Goal: Task Accomplishment & Management: Manage account settings

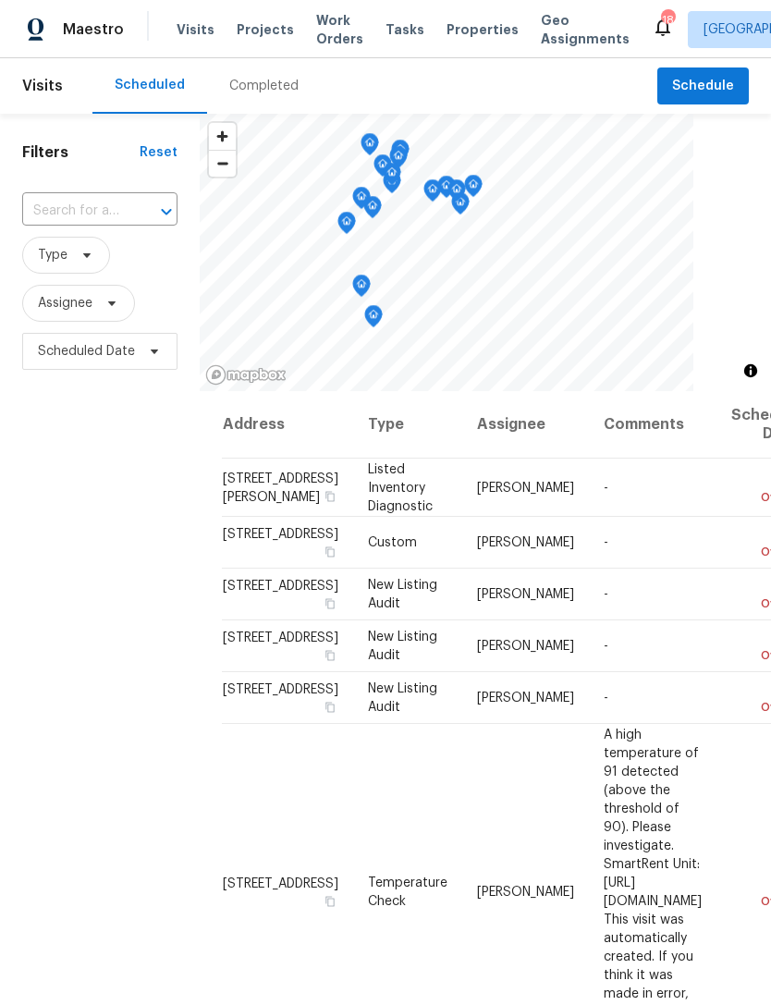
click at [153, 714] on div "Filters Reset ​ Type Assignee Scheduled Date" at bounding box center [100, 654] width 200 height 1081
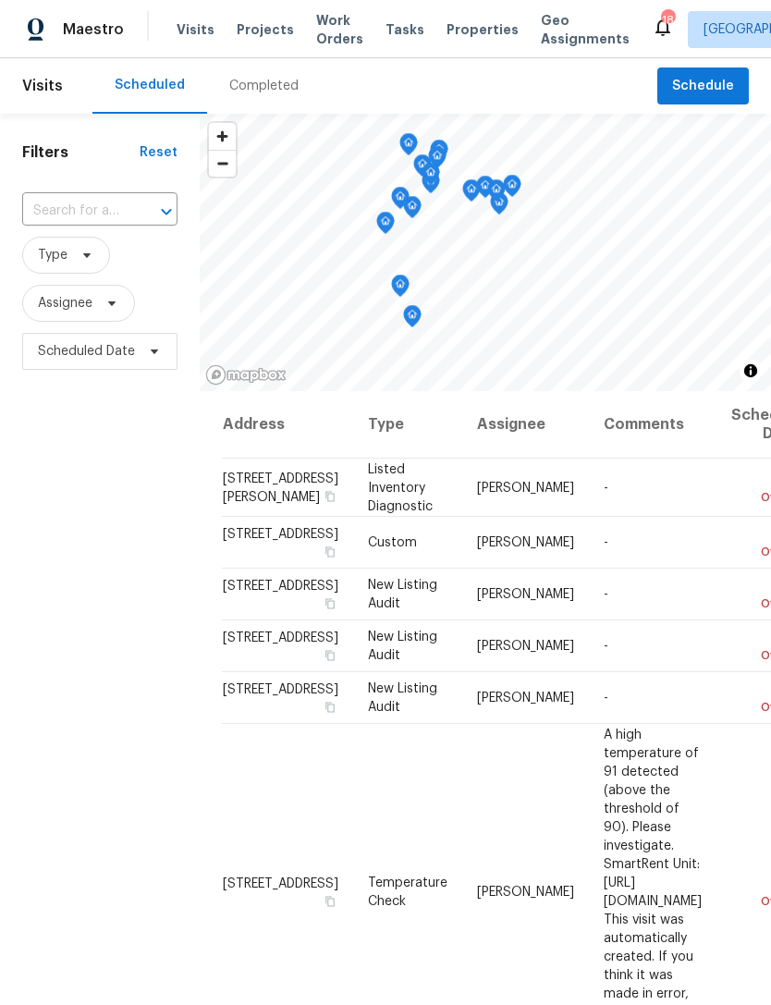
click at [458, 39] on span "Properties" at bounding box center [482, 29] width 72 height 18
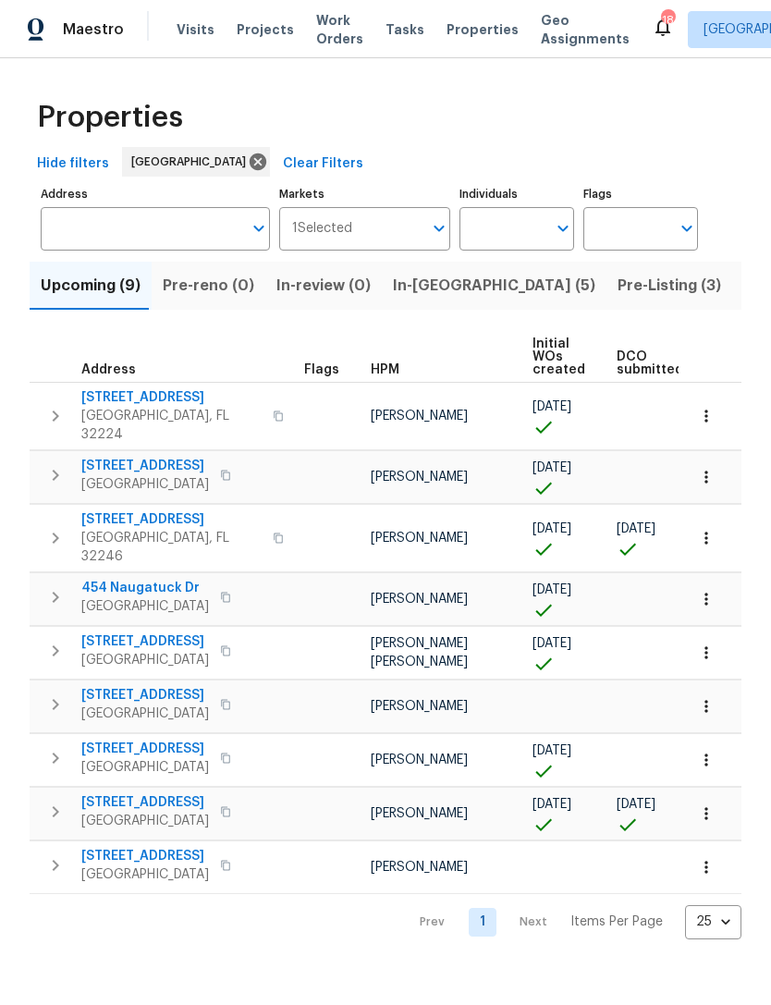
click at [421, 299] on span "In-reno (5)" at bounding box center [494, 286] width 202 height 26
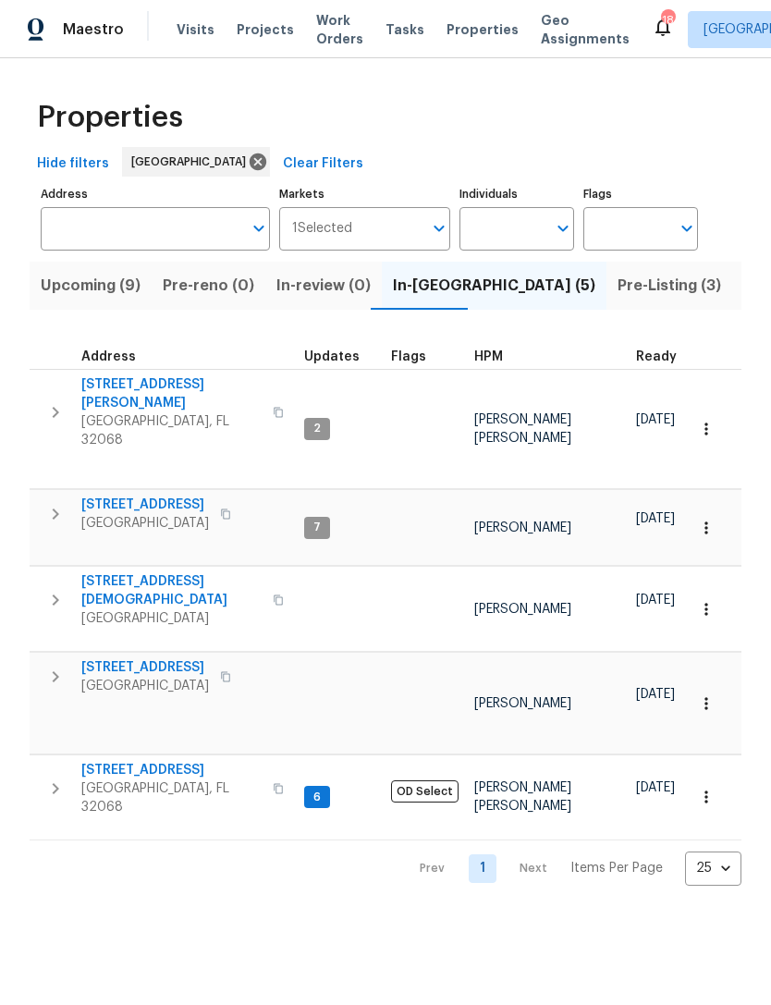
click at [147, 779] on span "Middleburg, FL 32068" at bounding box center [171, 797] width 180 height 37
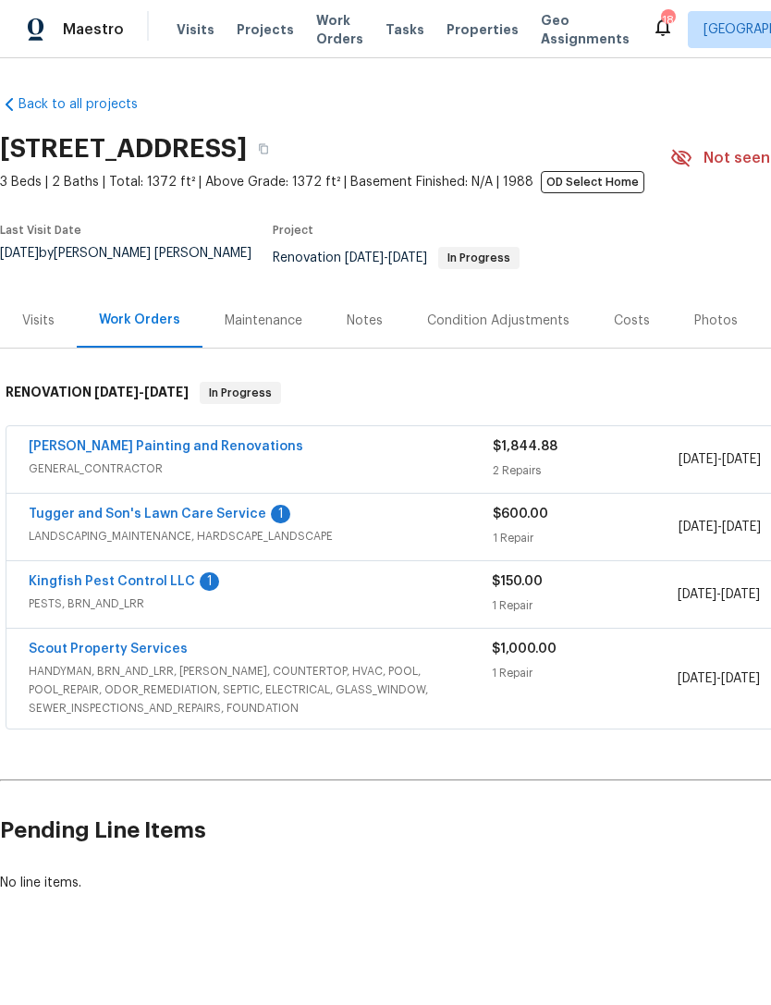
click at [55, 586] on link "Kingfish Pest Control LLC" at bounding box center [112, 581] width 166 height 13
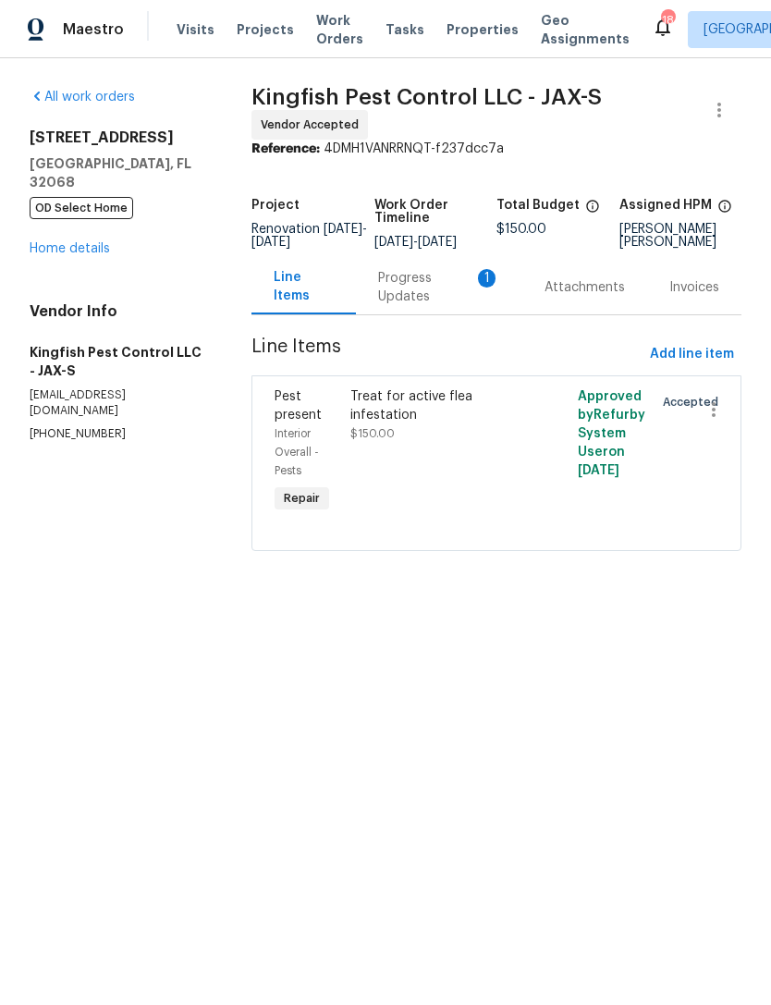
click at [413, 306] on div "Progress Updates 1" at bounding box center [439, 287] width 122 height 37
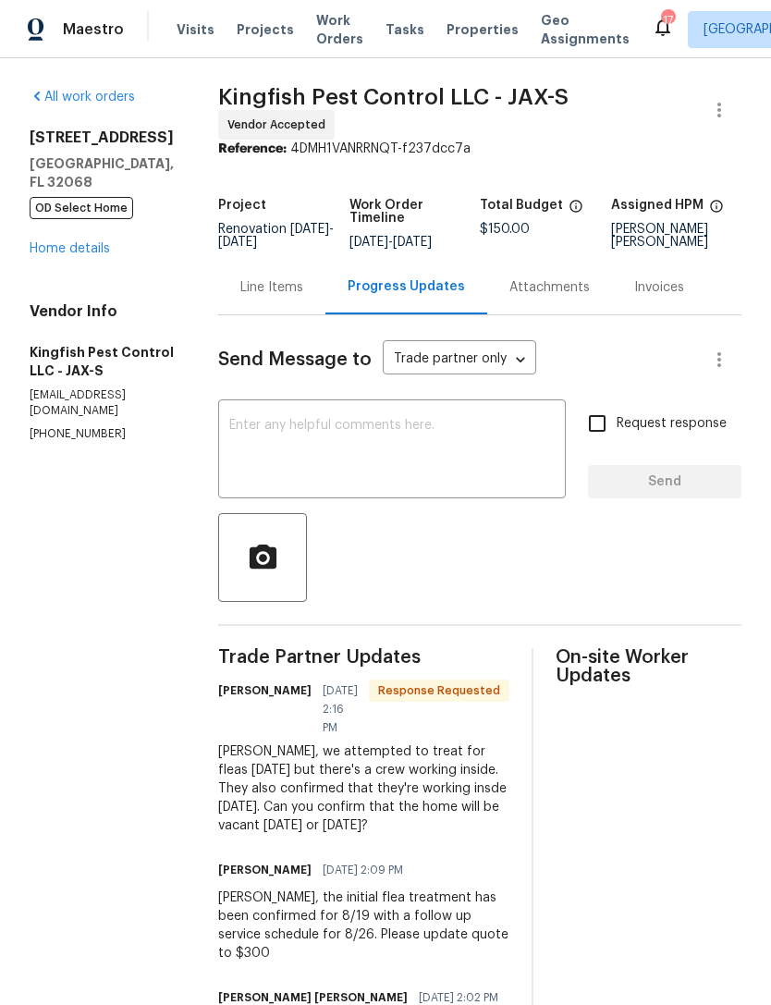
click at [458, 473] on textarea at bounding box center [391, 451] width 325 height 65
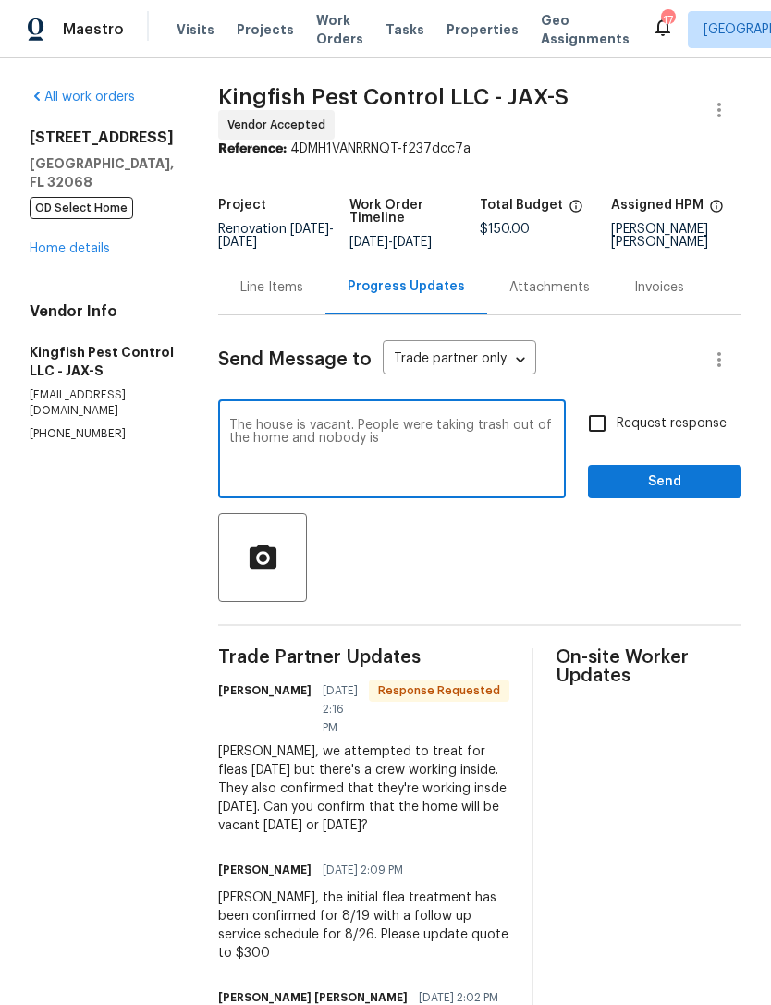
click at [281, 469] on textarea "The house is vacant. People were taking trash out of the home and nobody is" at bounding box center [391, 451] width 325 height 65
click at [468, 458] on textarea "The house is vacant. People were taking trash out of the home yesterday and nob…" at bounding box center [391, 451] width 325 height 65
click at [384, 480] on textarea "The house is vacant. People were taking trash out of the home yesterday" at bounding box center [391, 451] width 325 height 65
type textarea "When something like this happens please give me a call. The crew on the home wa…"
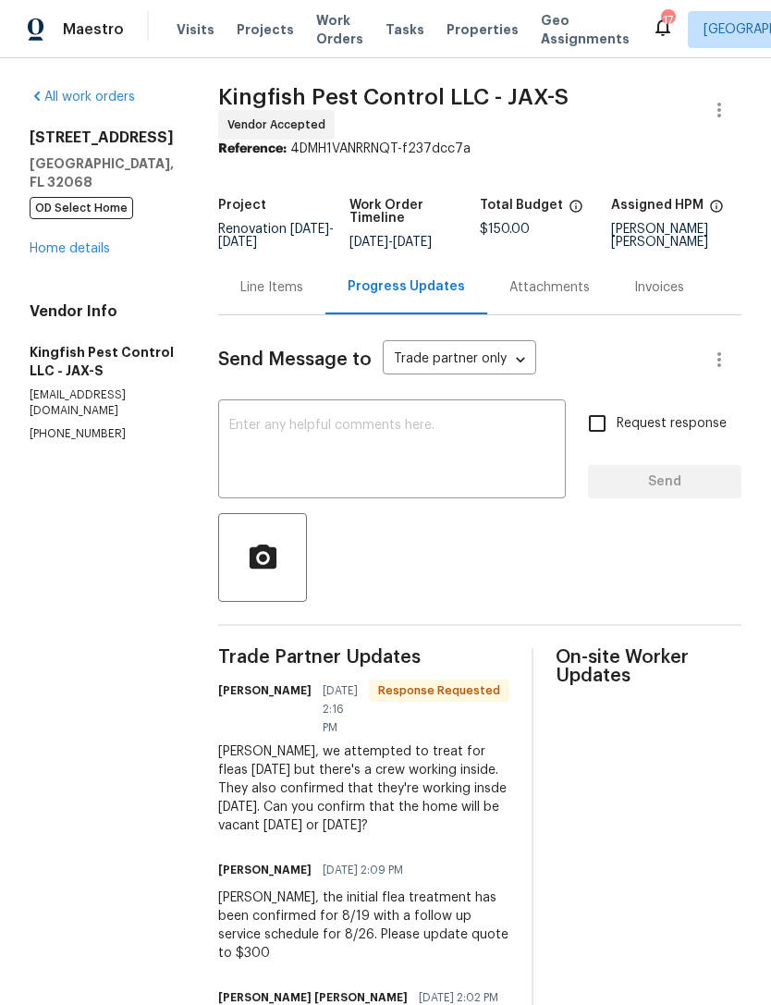
click at [270, 297] on div "Line Items" at bounding box center [271, 287] width 63 height 18
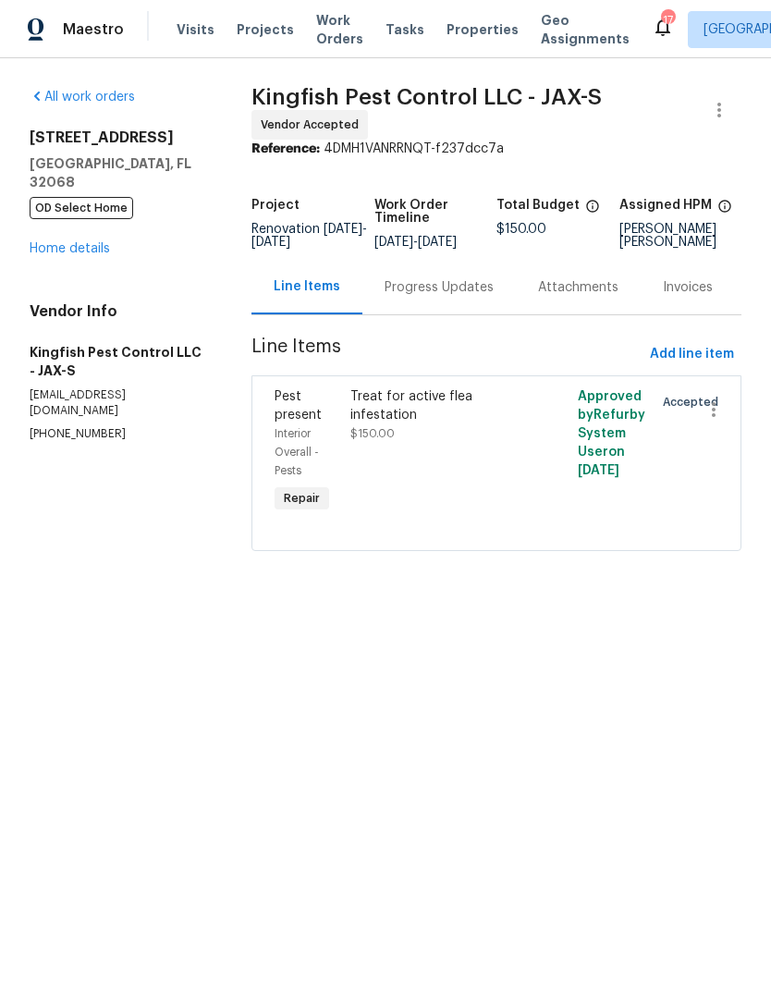
click at [407, 424] on div "Treat for active flea infestation" at bounding box center [439, 405] width 178 height 37
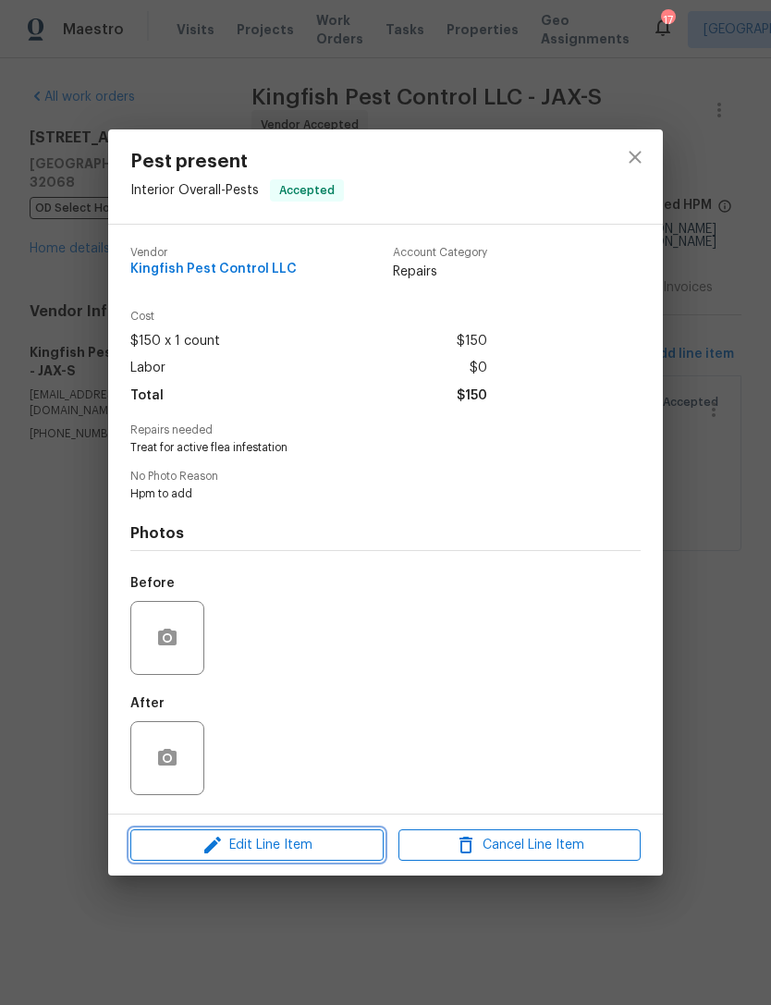
click at [327, 841] on span "Edit Line Item" at bounding box center [257, 845] width 242 height 23
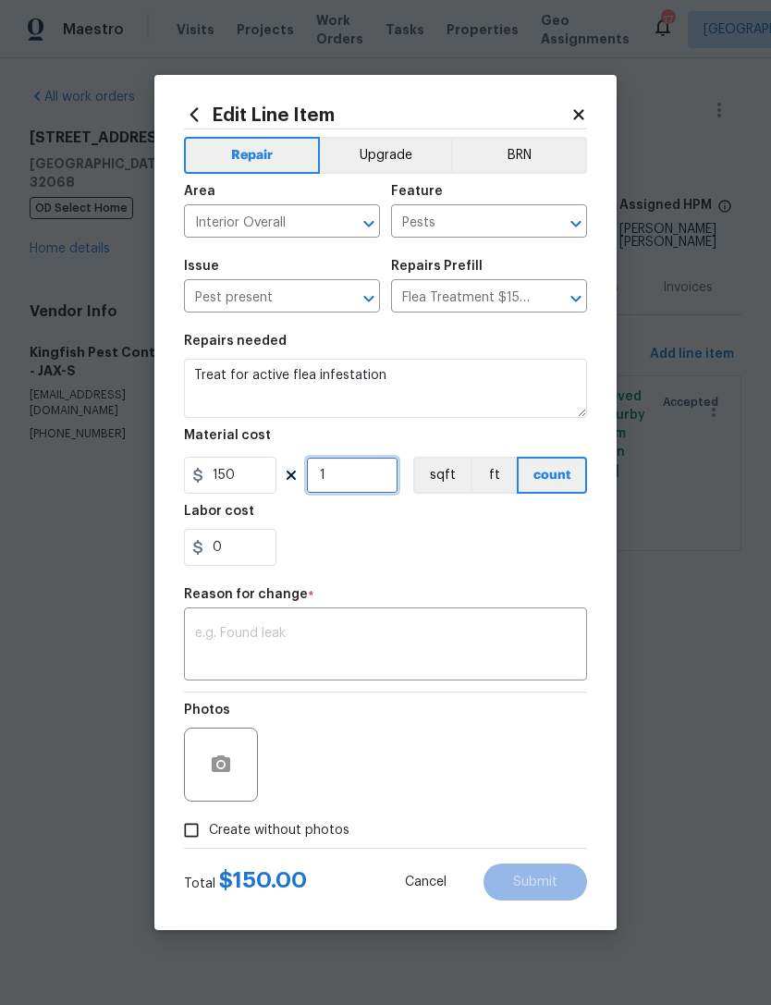
click at [361, 460] on input "1" at bounding box center [352, 475] width 92 height 37
click at [363, 477] on input "1" at bounding box center [352, 475] width 92 height 37
type input "2"
click at [343, 634] on textarea at bounding box center [385, 646] width 381 height 39
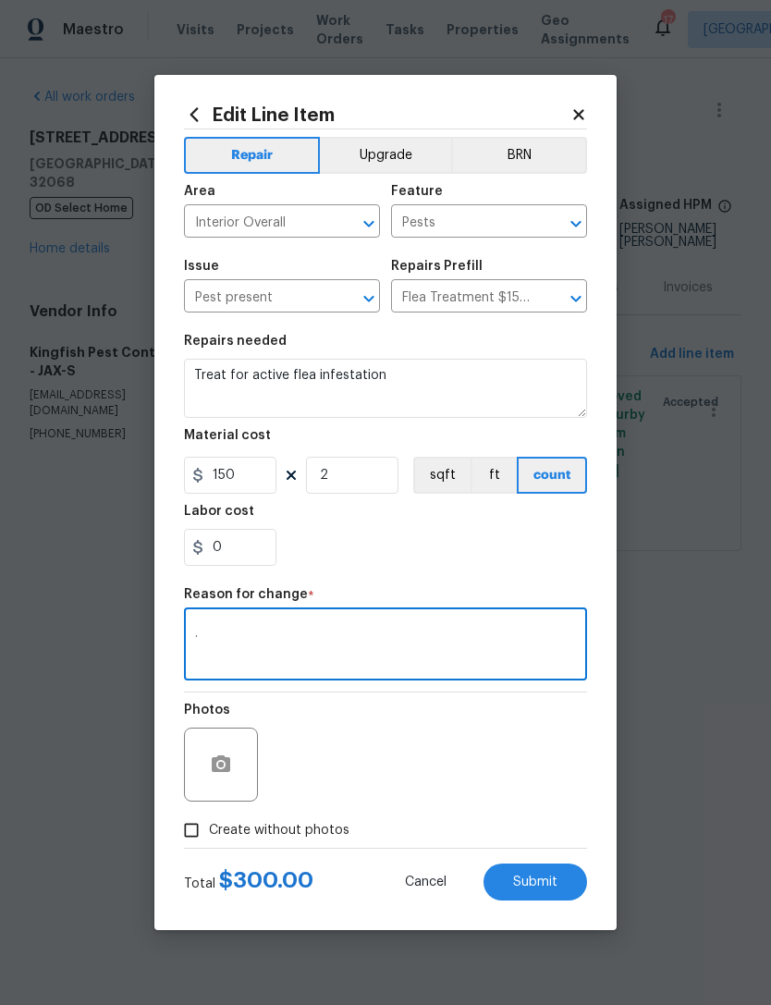
type textarea "."
click at [498, 563] on div "0" at bounding box center [385, 547] width 403 height 37
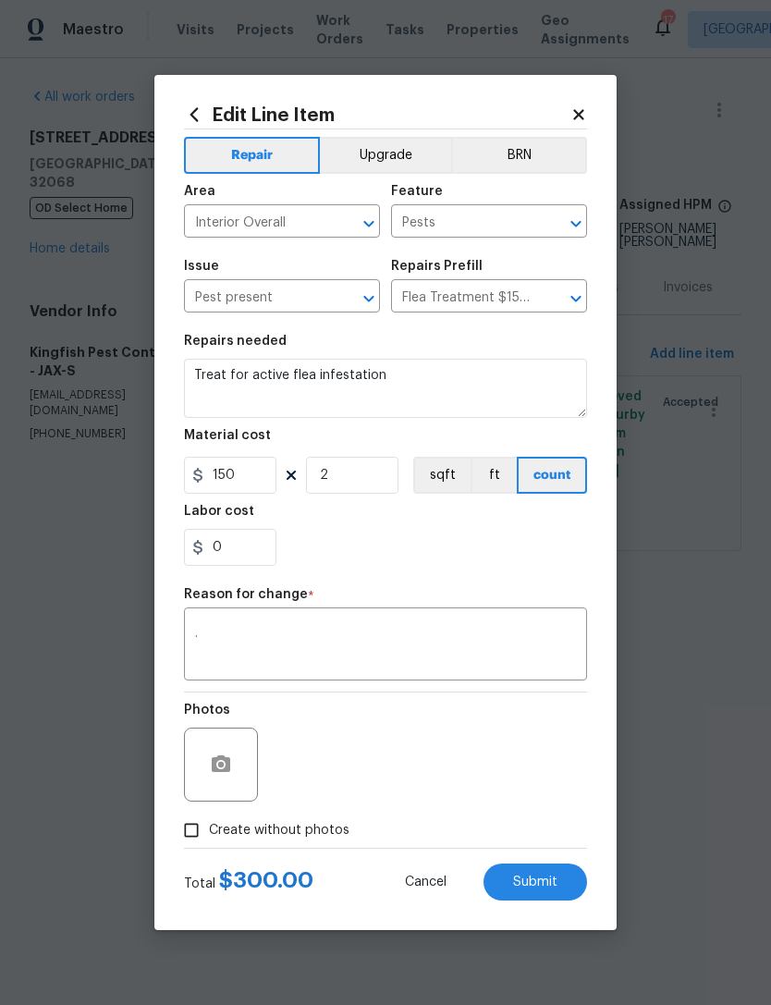
click at [561, 872] on button "Submit" at bounding box center [535, 881] width 104 height 37
type input "1"
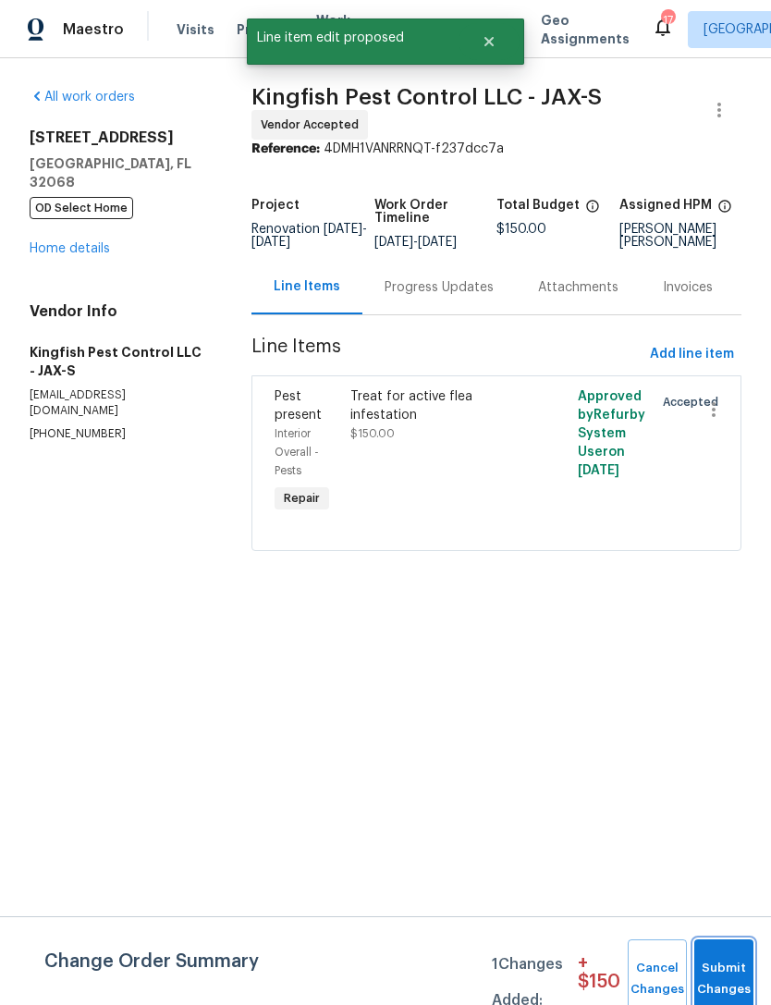
click at [726, 963] on button "Submit Changes" at bounding box center [723, 978] width 59 height 79
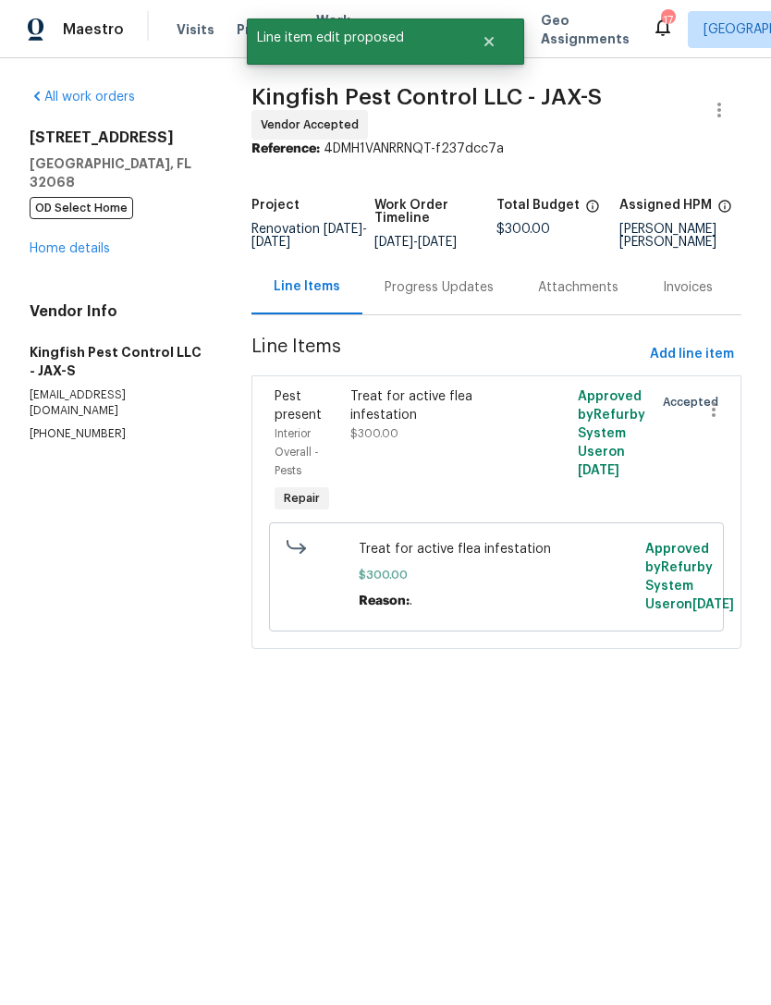
click at [84, 270] on div "All work orders 2070 Tickford St Middleburg, FL 32068 OD Select Home Home detai…" at bounding box center [118, 265] width 177 height 354
click at [58, 255] on link "Home details" at bounding box center [70, 248] width 80 height 13
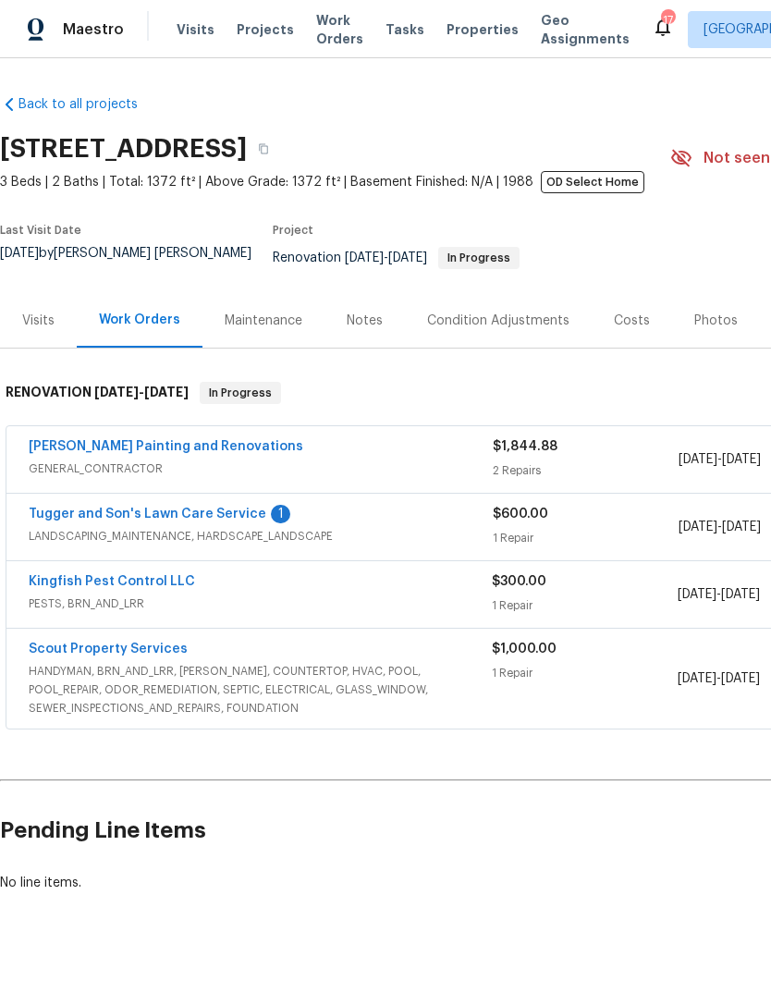
click at [131, 520] on link "Tugger and Son's Lawn Care Service" at bounding box center [148, 513] width 238 height 13
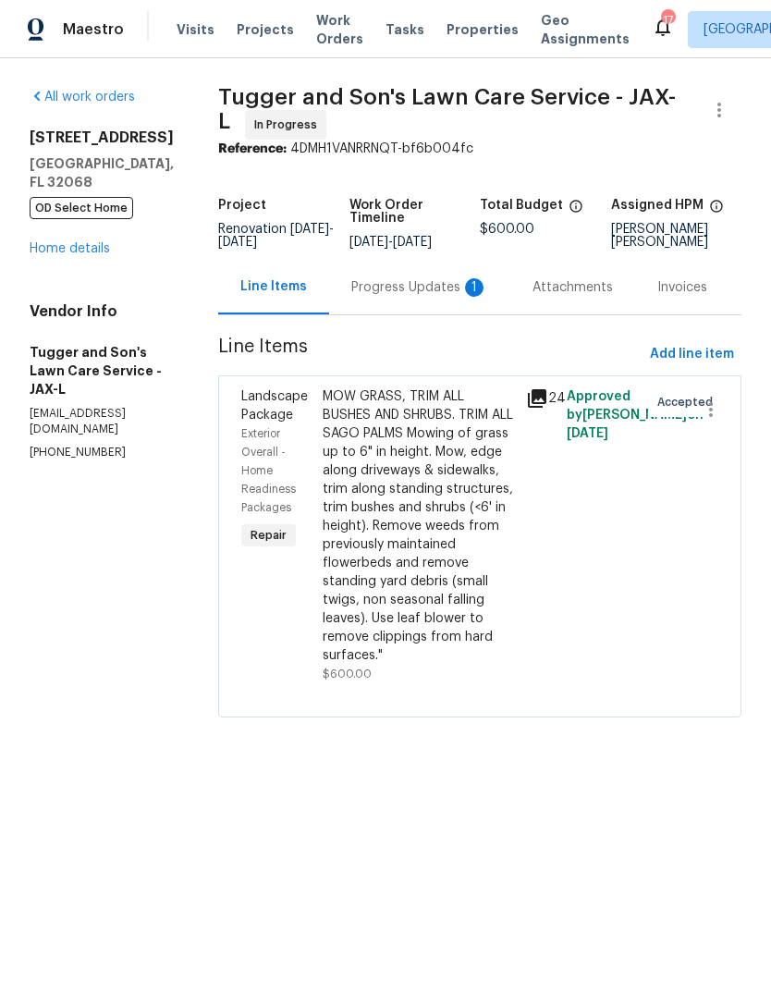
click at [419, 297] on div "Progress Updates 1" at bounding box center [419, 287] width 137 height 18
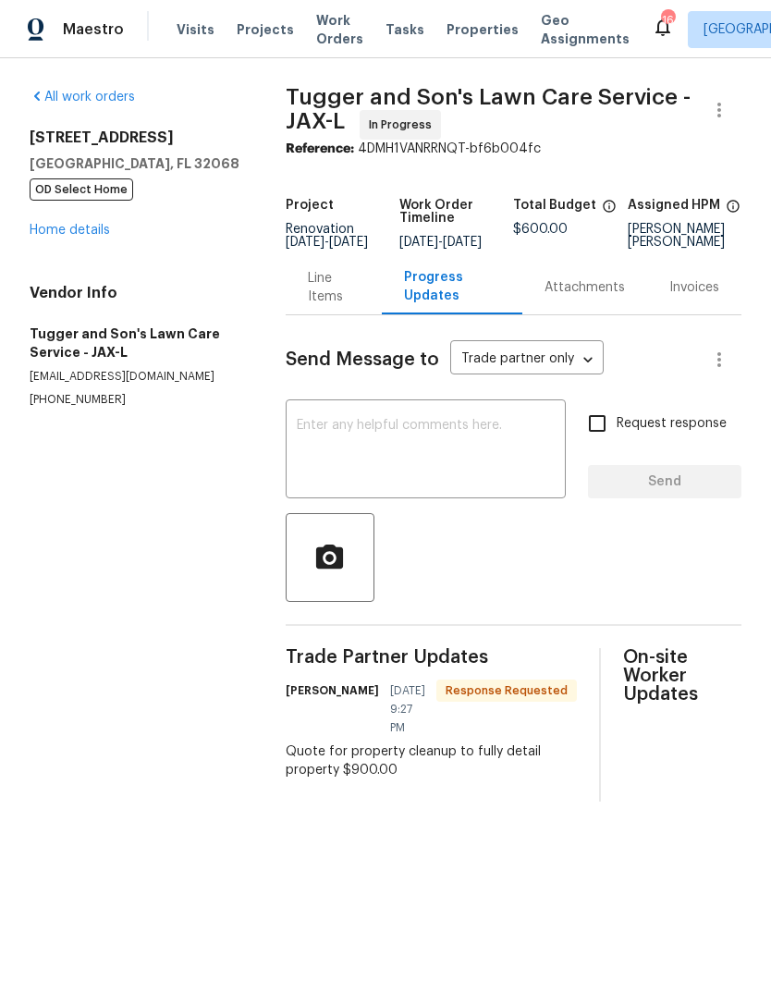
click at [331, 306] on div "Line Items" at bounding box center [334, 287] width 52 height 37
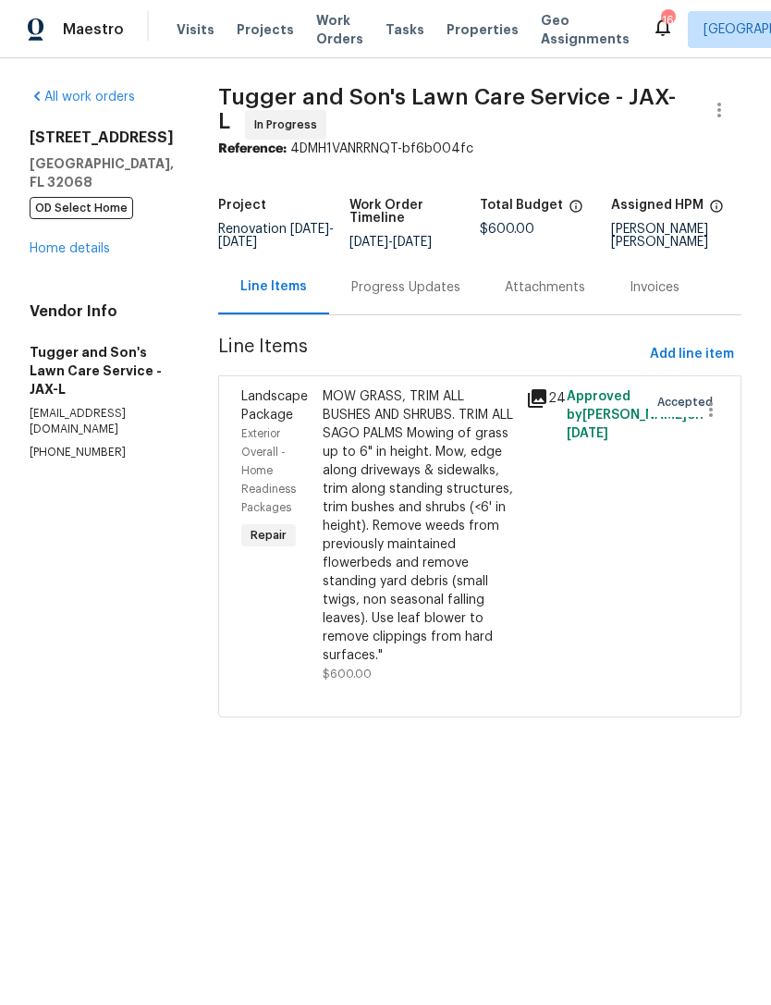
click at [434, 545] on div "MOW GRASS, TRIM ALL BUSHES AND SHRUBS. TRIM ALL SAGO PALMS Mowing of grass up t…" at bounding box center [419, 525] width 192 height 277
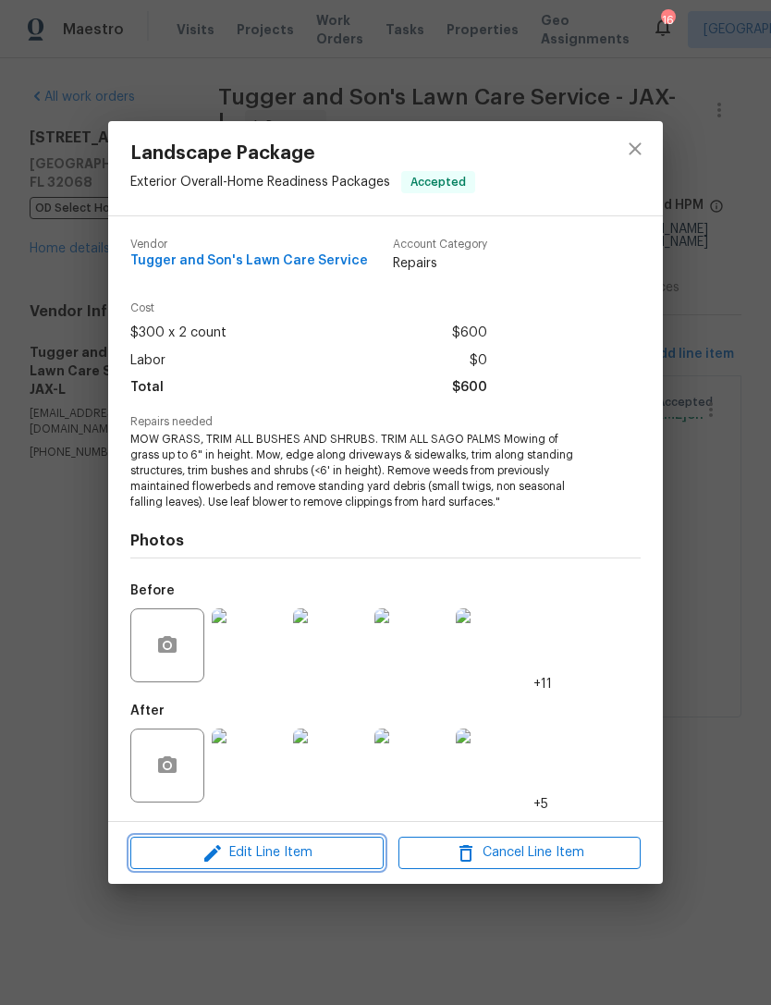
click at [335, 853] on span "Edit Line Item" at bounding box center [257, 852] width 242 height 23
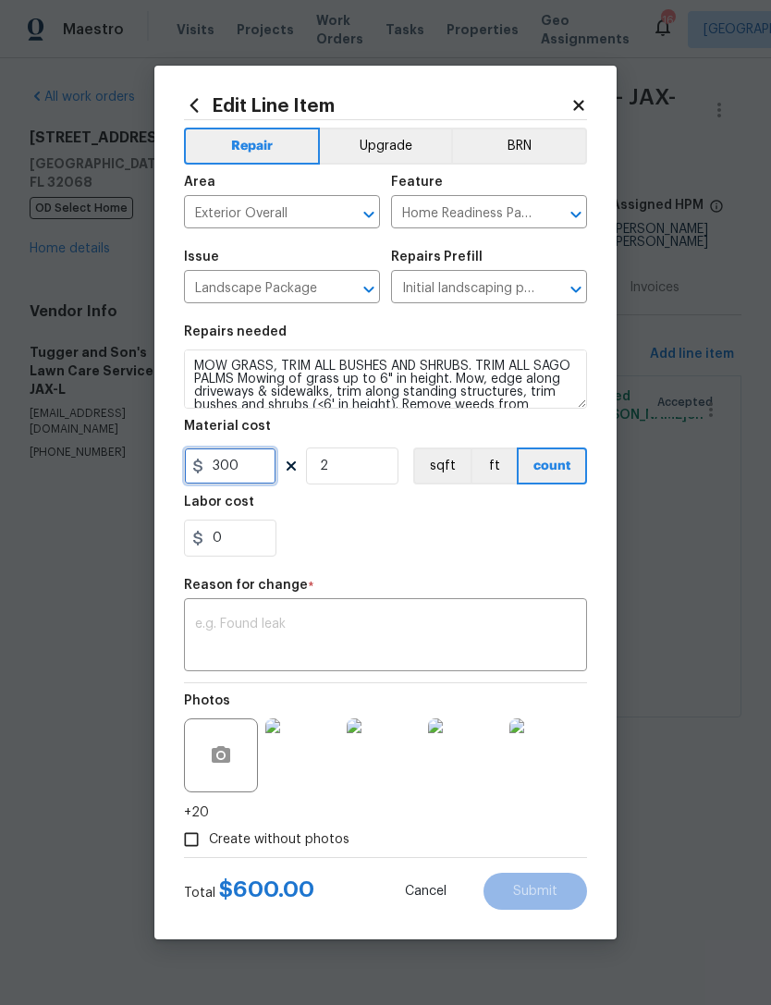
click at [256, 472] on input "300" at bounding box center [230, 465] width 92 height 37
click at [372, 472] on input "2" at bounding box center [352, 465] width 92 height 37
click at [450, 559] on section "Repairs needed MOW GRASS, TRIM ALL BUSHES AND SHRUBS. TRIM ALL SAGO PALMS Mowin…" at bounding box center [385, 440] width 403 height 253
click at [372, 481] on input "0" at bounding box center [352, 465] width 92 height 37
type input "3"
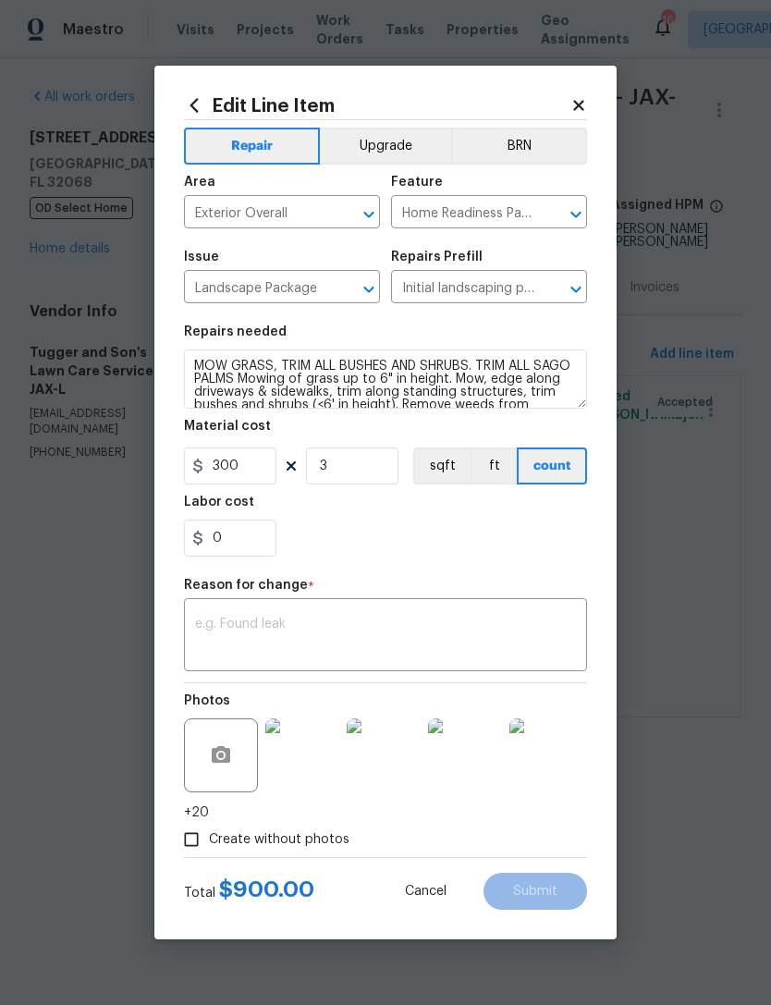
click at [422, 549] on div "0" at bounding box center [385, 537] width 403 height 37
click at [395, 636] on textarea at bounding box center [385, 636] width 381 height 39
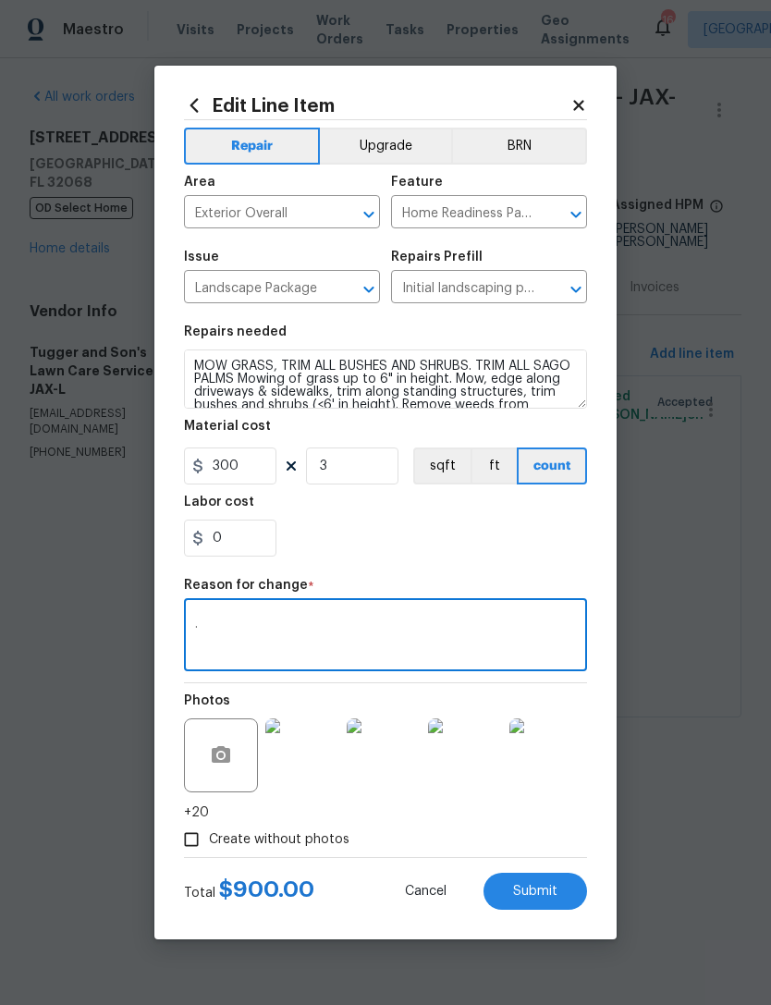
type textarea "."
click at [494, 525] on div "0" at bounding box center [385, 537] width 403 height 37
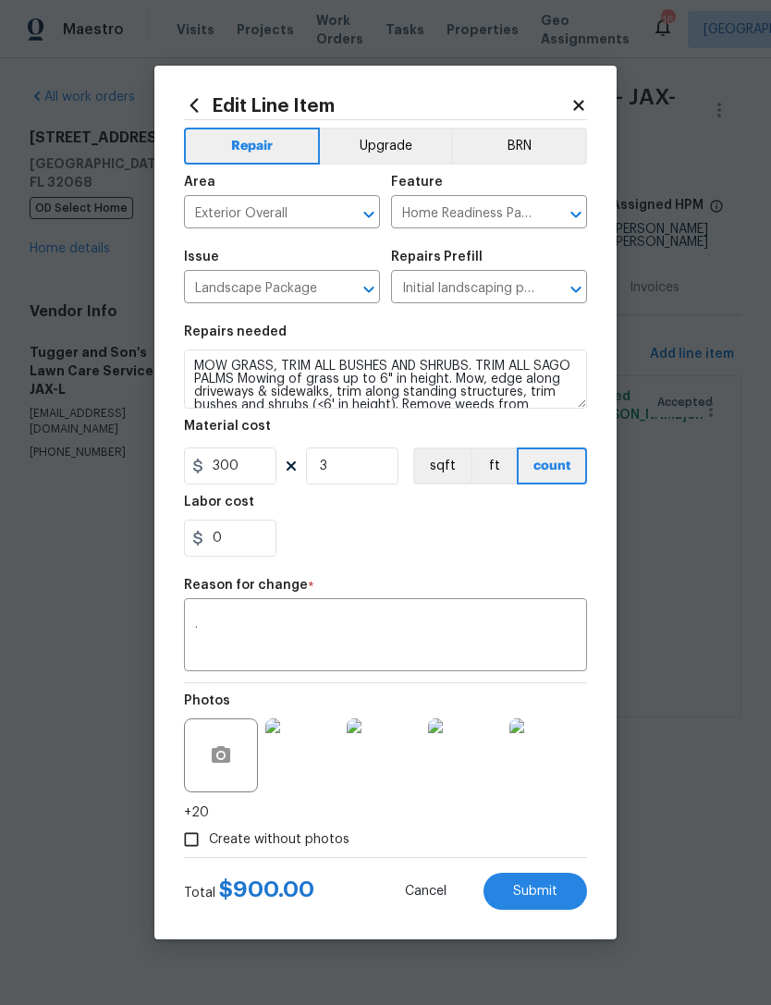
click at [547, 897] on span "Submit" at bounding box center [535, 892] width 44 height 14
type input "2"
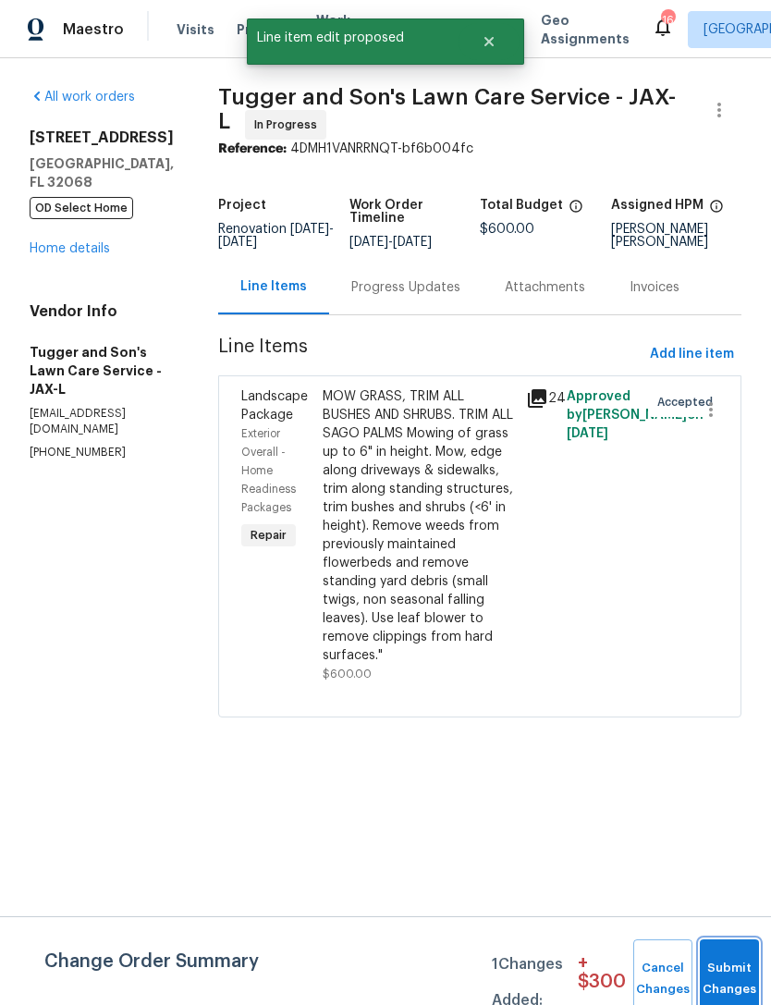
click at [710, 958] on button "Submit Changes" at bounding box center [729, 978] width 59 height 79
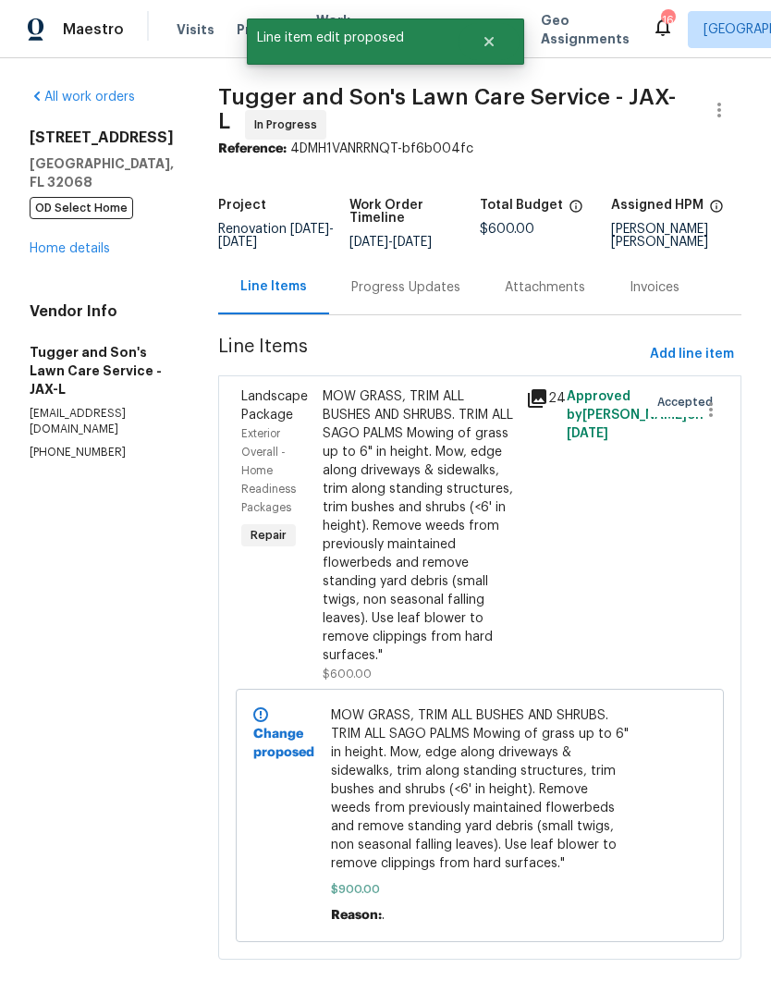
click at [64, 251] on link "Home details" at bounding box center [70, 248] width 80 height 13
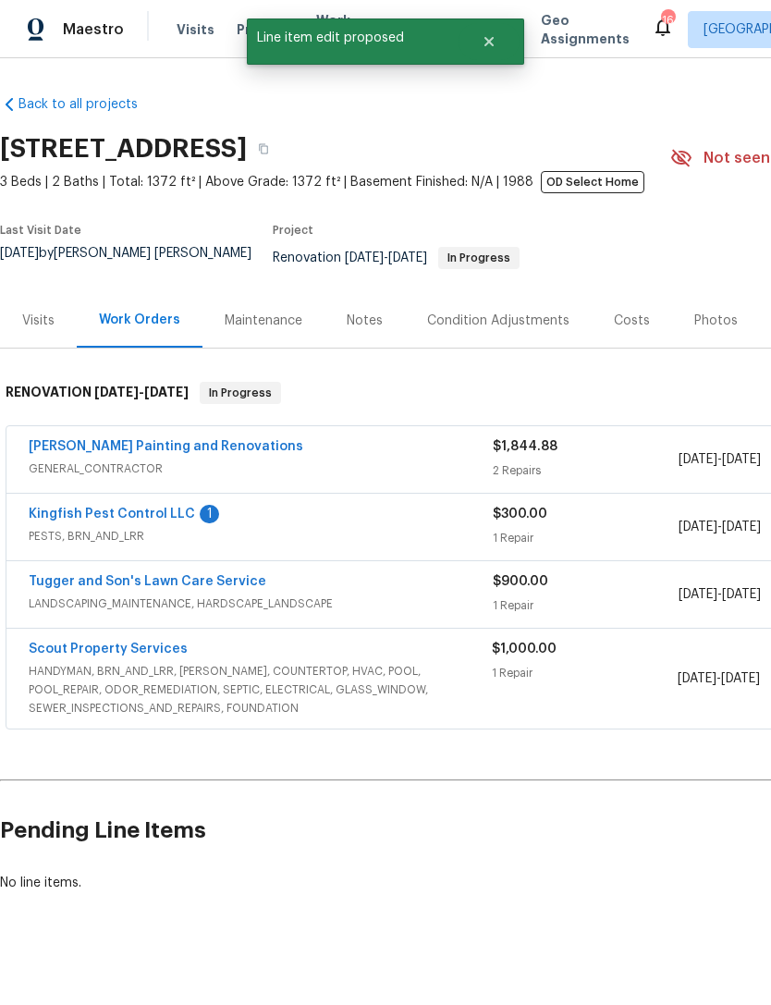
click at [141, 519] on link "Kingfish Pest Control LLC" at bounding box center [112, 513] width 166 height 13
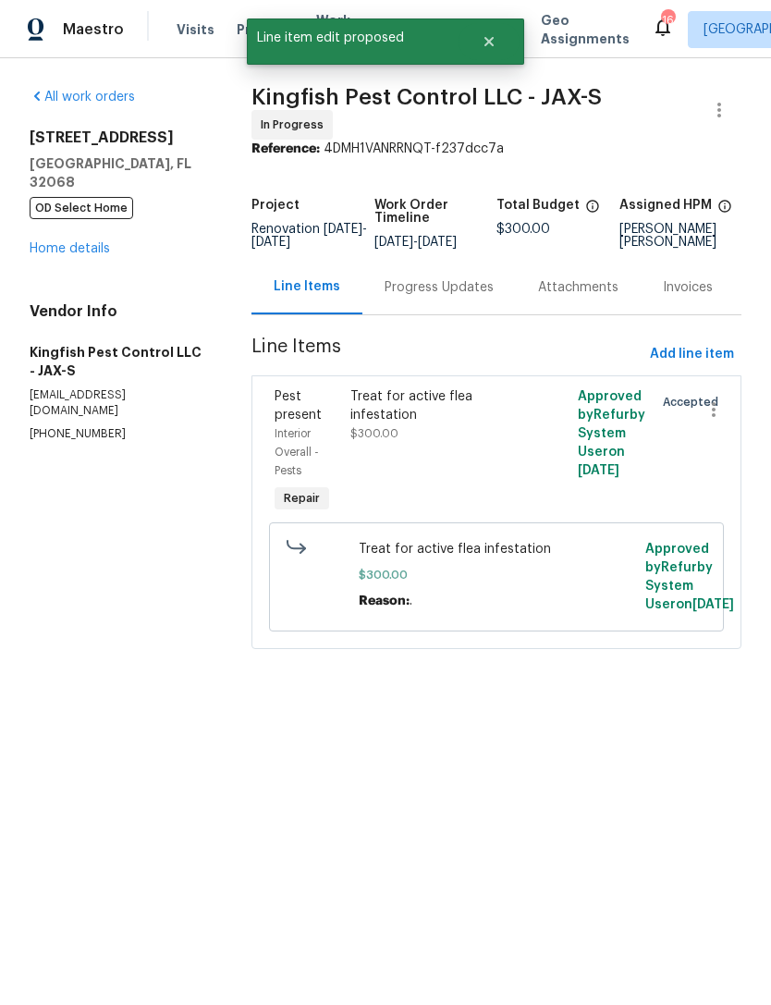
click at [453, 297] on div "Progress Updates" at bounding box center [439, 287] width 109 height 18
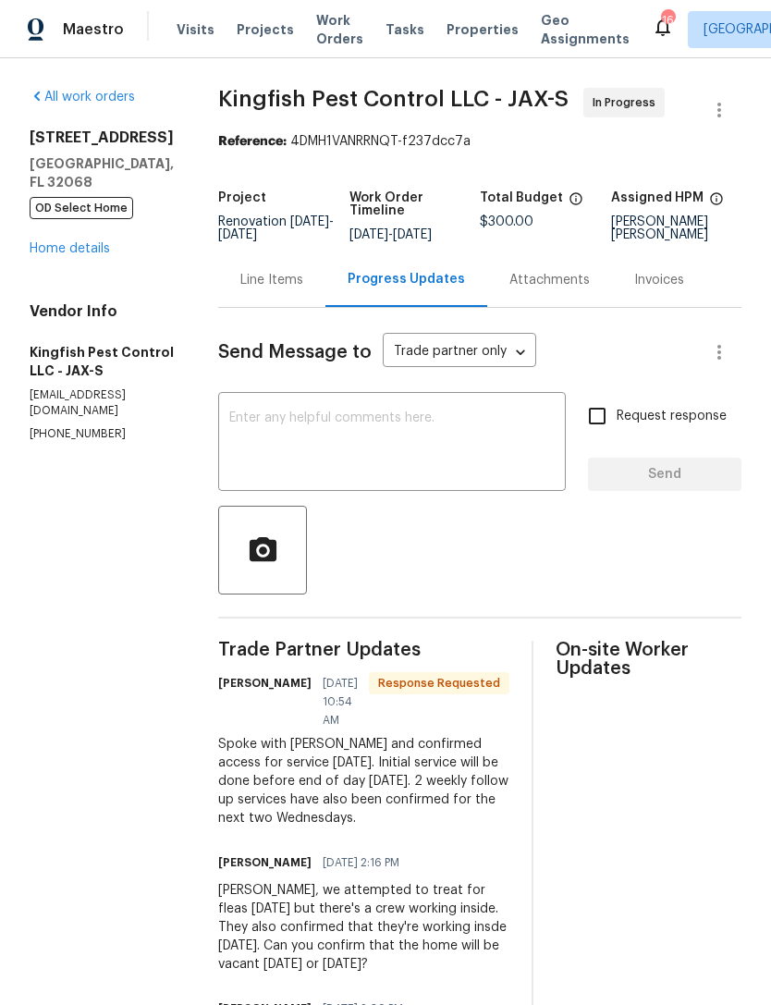
click at [277, 289] on div "Line Items" at bounding box center [271, 280] width 63 height 18
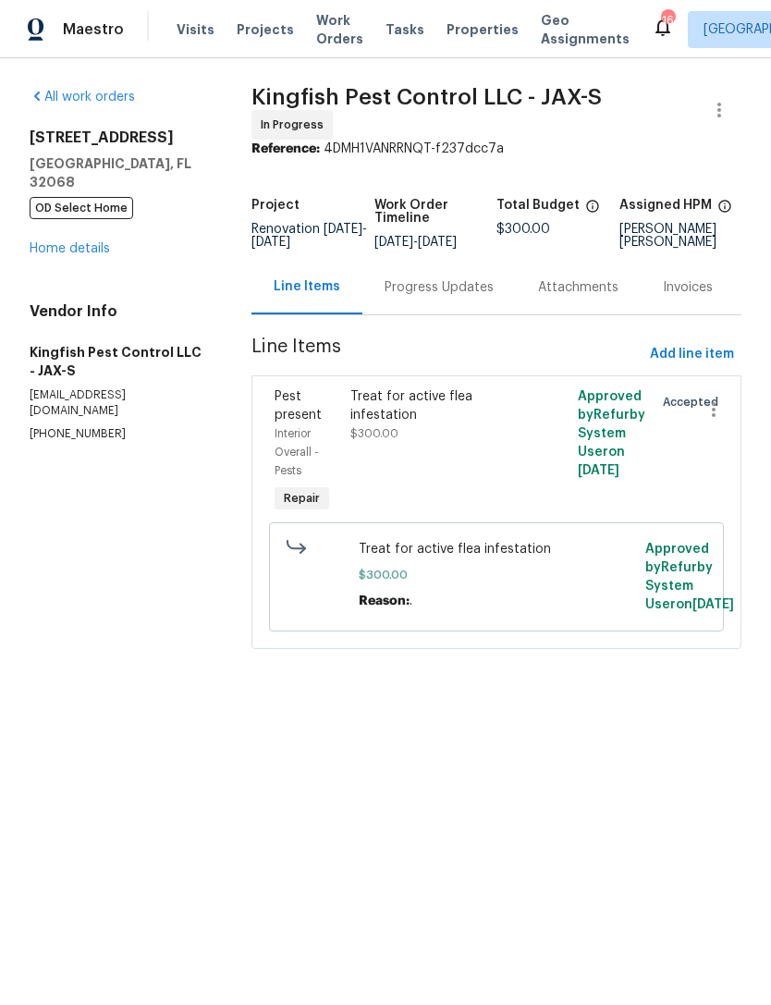
click at [57, 254] on link "Home details" at bounding box center [70, 248] width 80 height 13
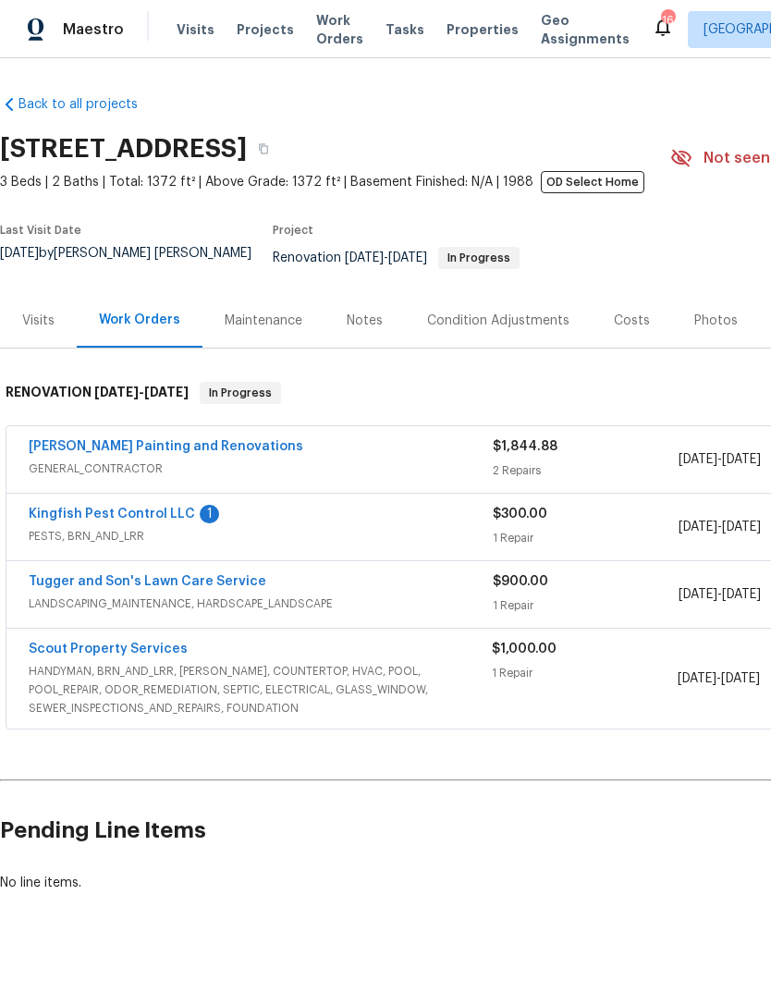
click at [134, 655] on link "Scout Property Services" at bounding box center [108, 648] width 159 height 13
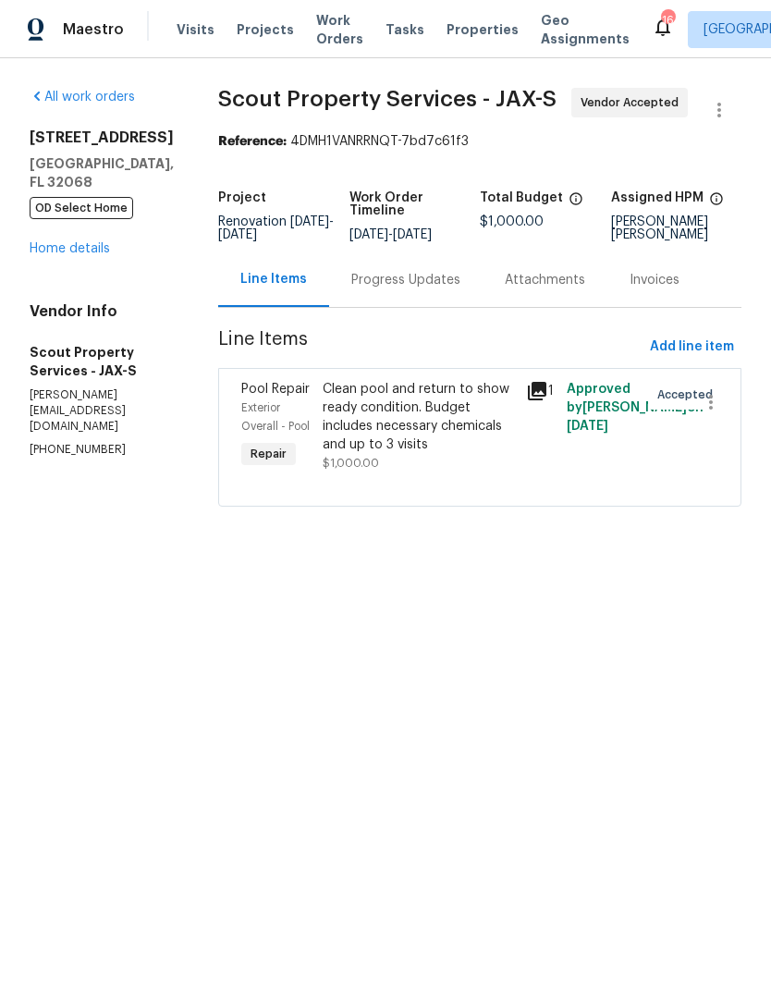
click at [349, 422] on div "Clean pool and return to show ready condition. Budget includes necessary chemic…" at bounding box center [419, 417] width 192 height 74
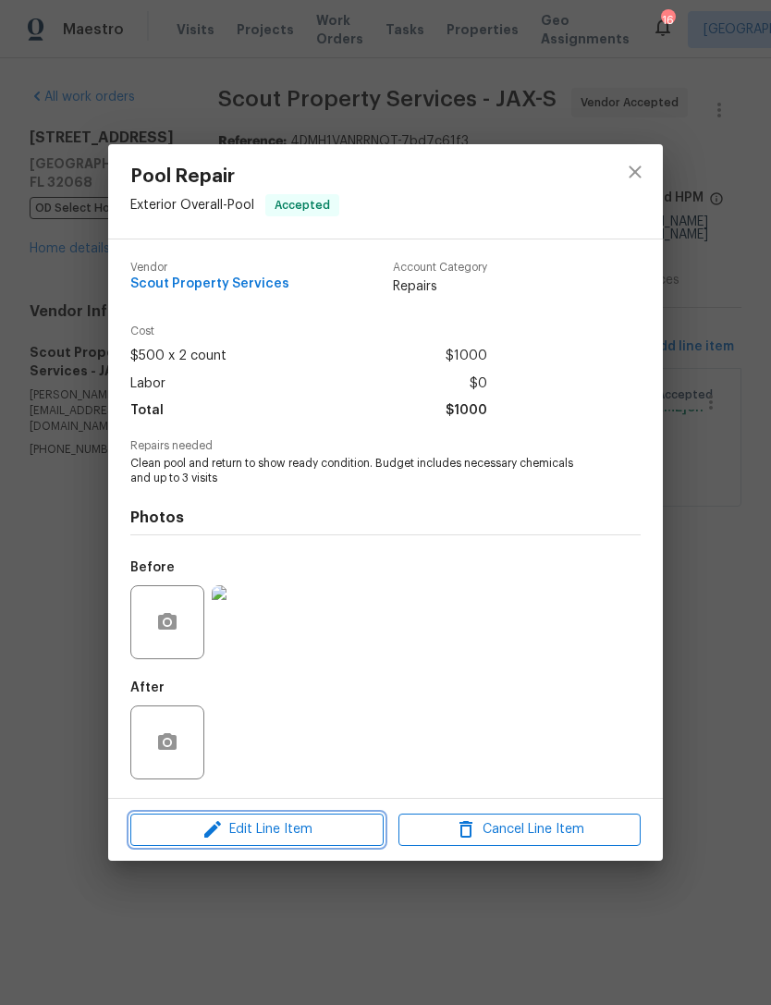
click at [184, 826] on span "Edit Line Item" at bounding box center [257, 829] width 242 height 23
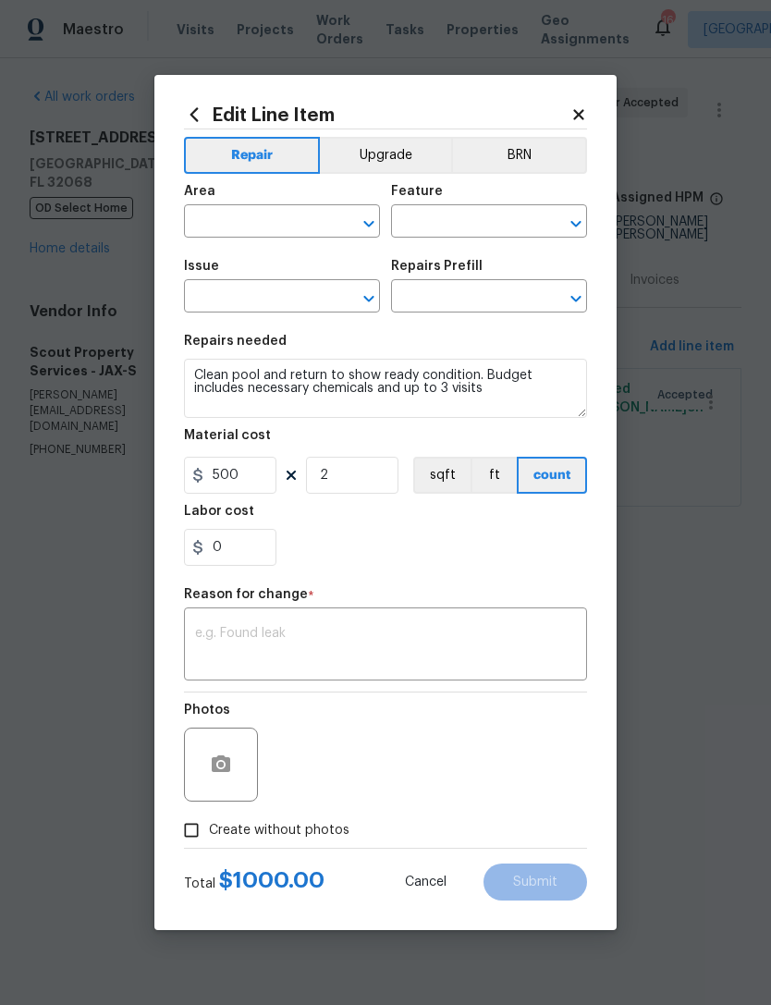
type input "Exterior Overall"
type input "Pool"
type input "Pool Repair"
type input "Green to Clean $500.00"
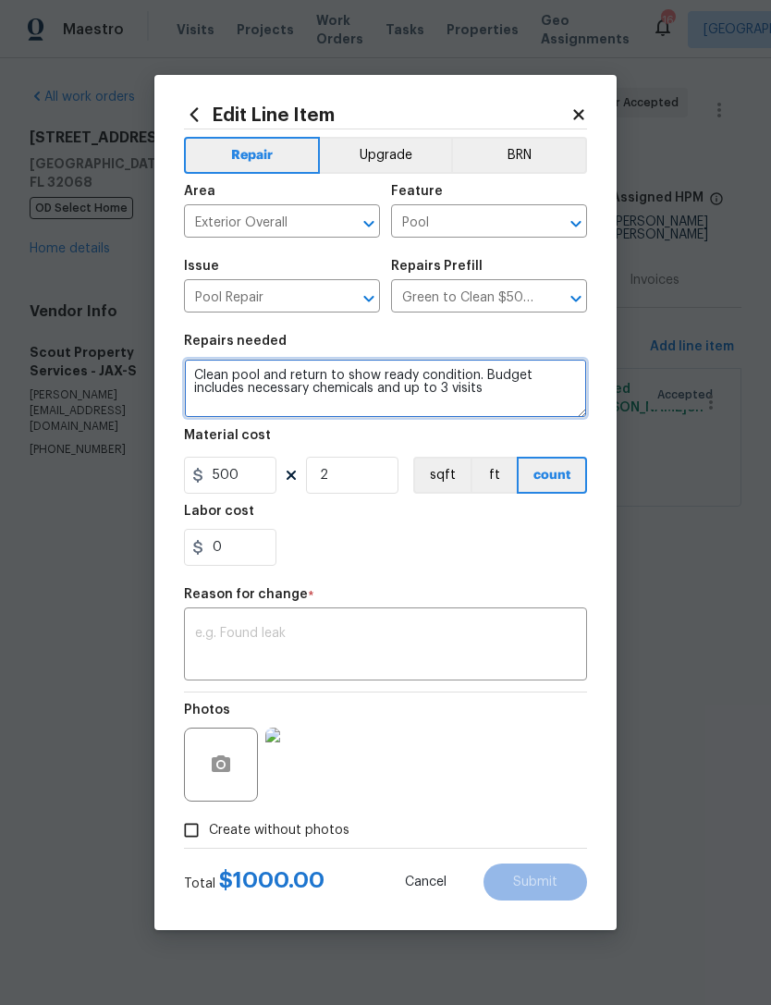
click at [507, 383] on textarea "Clean pool and return to show ready condition. Budget includes necessary chemic…" at bounding box center [385, 388] width 403 height 59
click at [500, 387] on textarea "Clean pool and return to show ready condition. Budget includes necessary chemic…" at bounding box center [385, 388] width 403 height 59
type textarea "Pool needs to be drained, pressure washed/cleaned, refilled, and then startup c…"
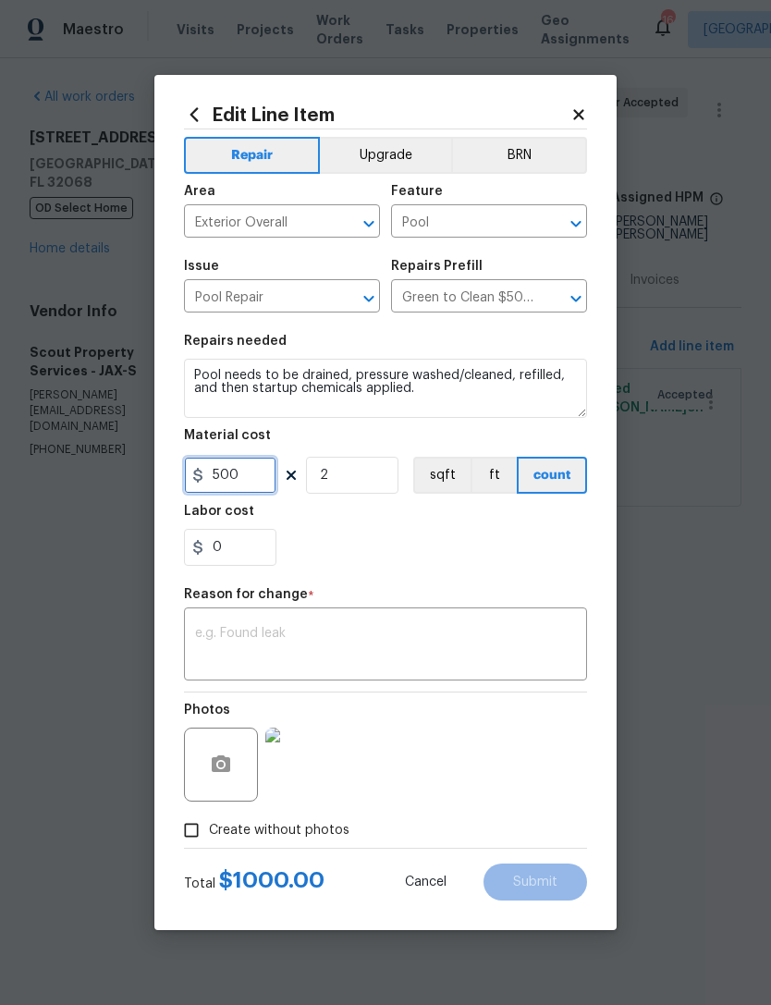
click at [259, 487] on input "500" at bounding box center [230, 475] width 92 height 37
type input "1595"
click at [363, 463] on input "2" at bounding box center [352, 475] width 92 height 37
click at [369, 479] on input "2" at bounding box center [352, 475] width 92 height 37
click at [368, 479] on input "2" at bounding box center [352, 475] width 92 height 37
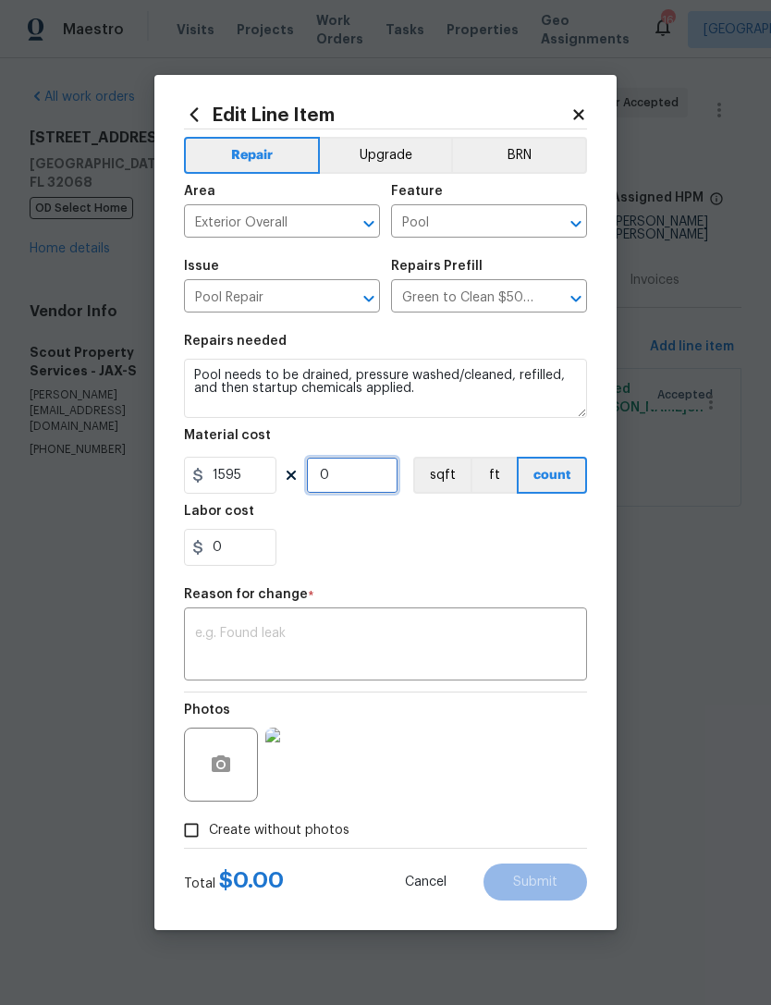
type input "1"
click at [478, 550] on div "0" at bounding box center [385, 547] width 403 height 37
click at [402, 646] on textarea at bounding box center [385, 646] width 381 height 39
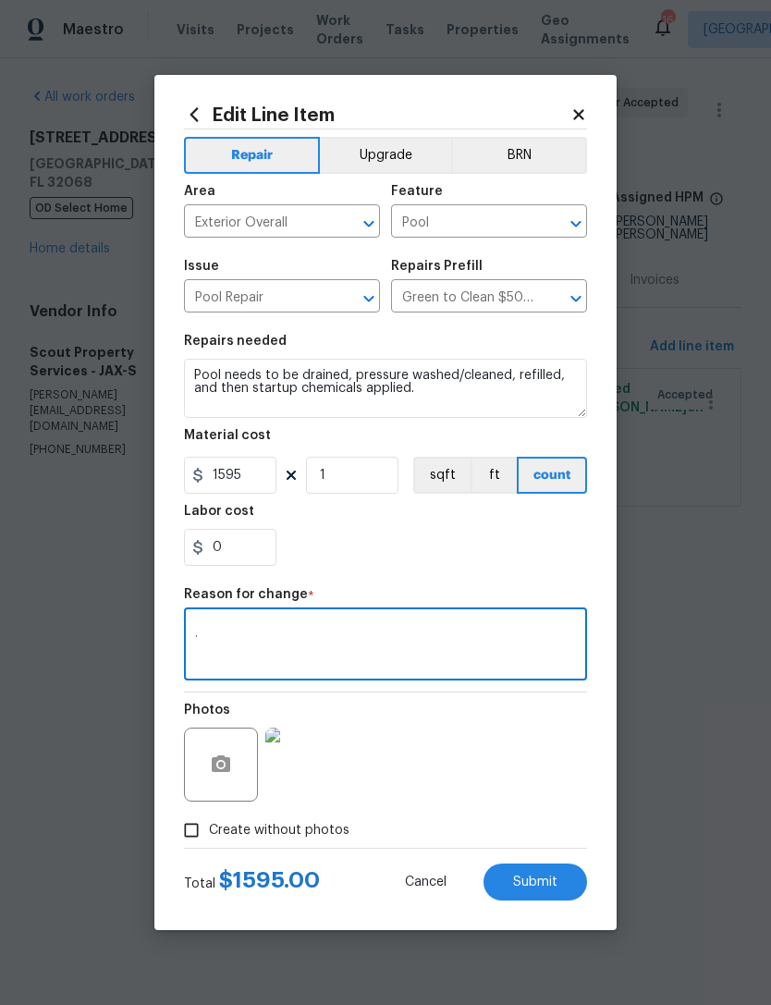
type textarea "."
click at [492, 554] on div "0" at bounding box center [385, 547] width 403 height 37
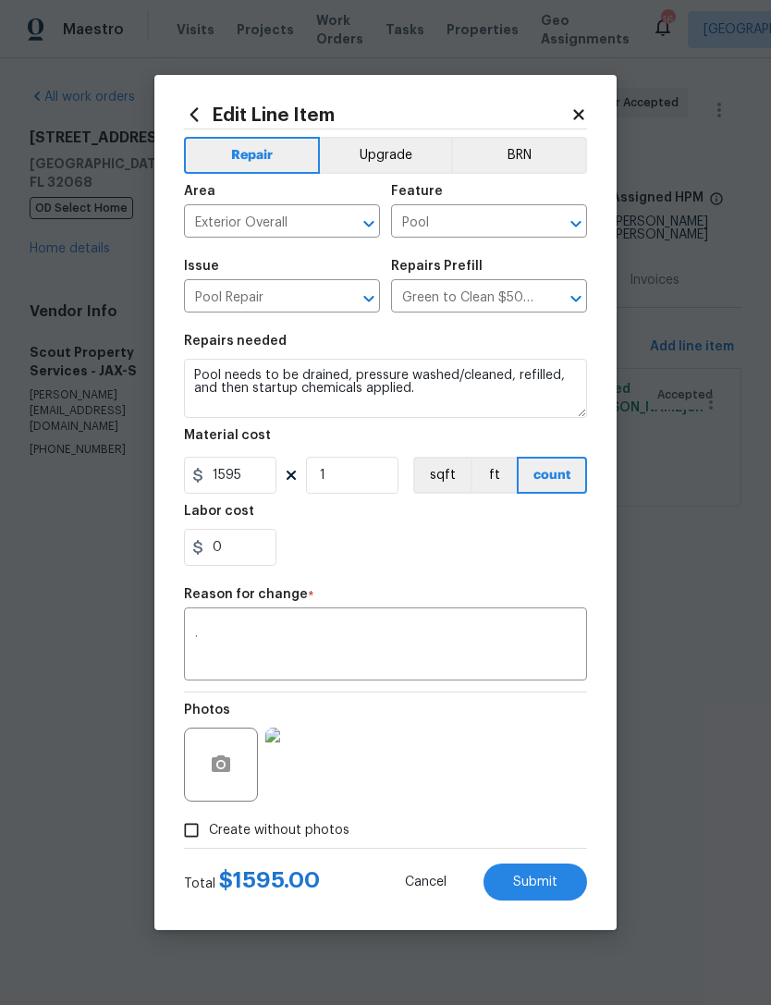
click at [569, 885] on button "Submit" at bounding box center [535, 881] width 104 height 37
type textarea "Clean pool and return to show ready condition. Budget includes necessary chemic…"
type input "500"
type input "2"
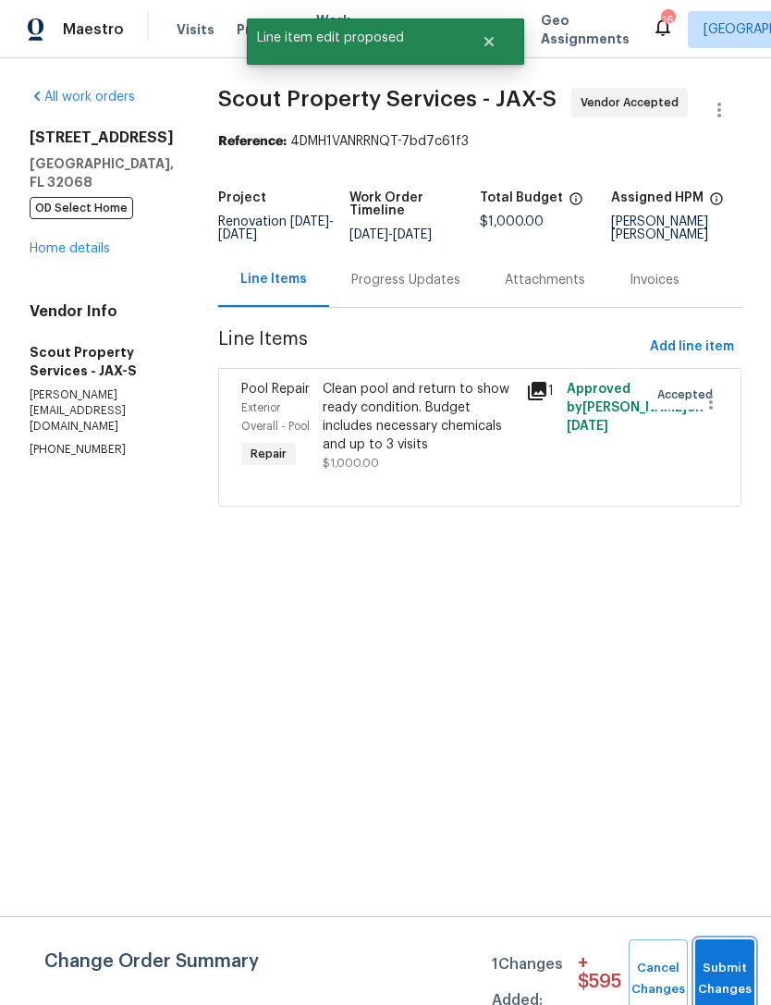
click at [723, 973] on button "Submit Changes" at bounding box center [724, 978] width 59 height 79
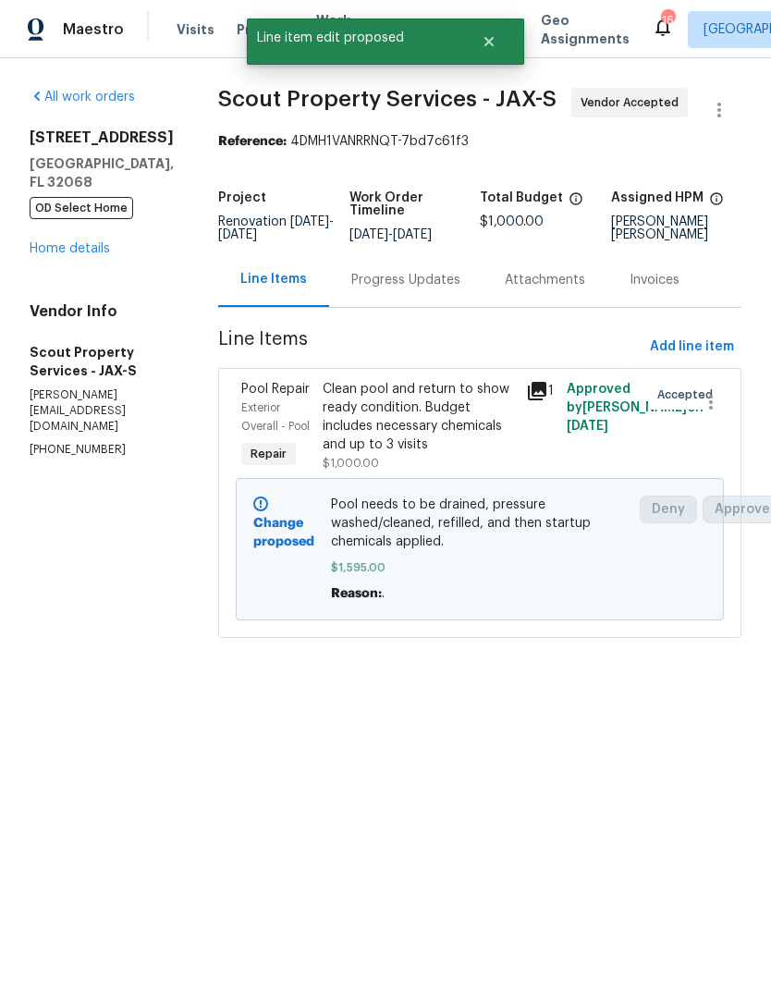
click at [64, 255] on link "Home details" at bounding box center [70, 248] width 80 height 13
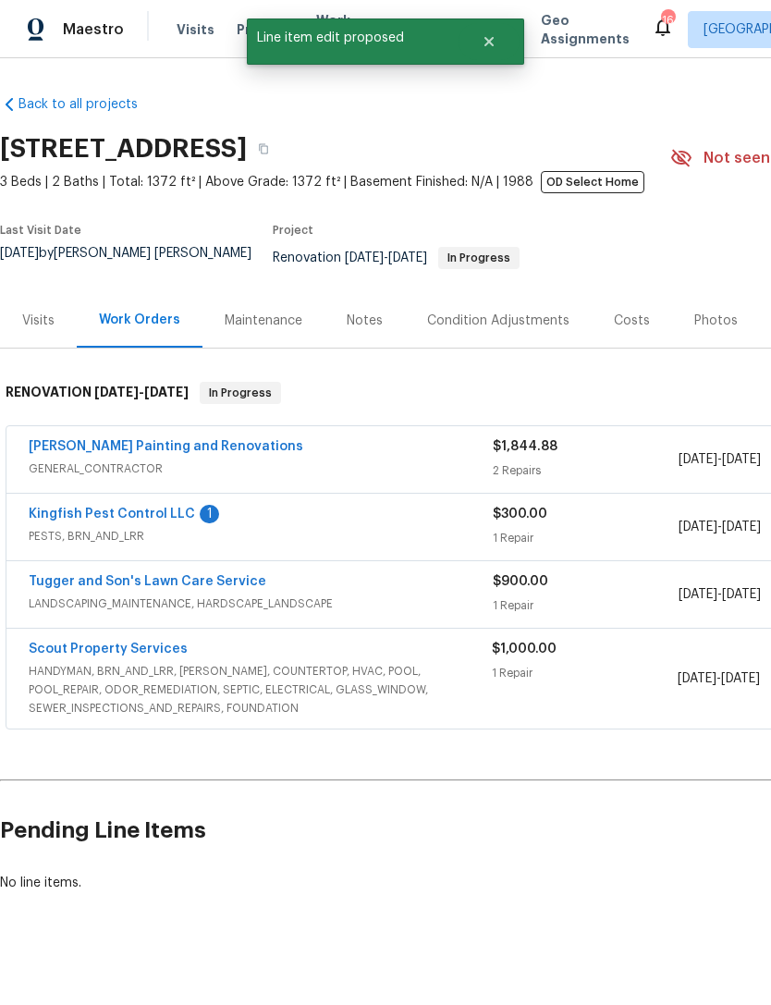
click at [69, 513] on link "Kingfish Pest Control LLC" at bounding box center [112, 513] width 166 height 13
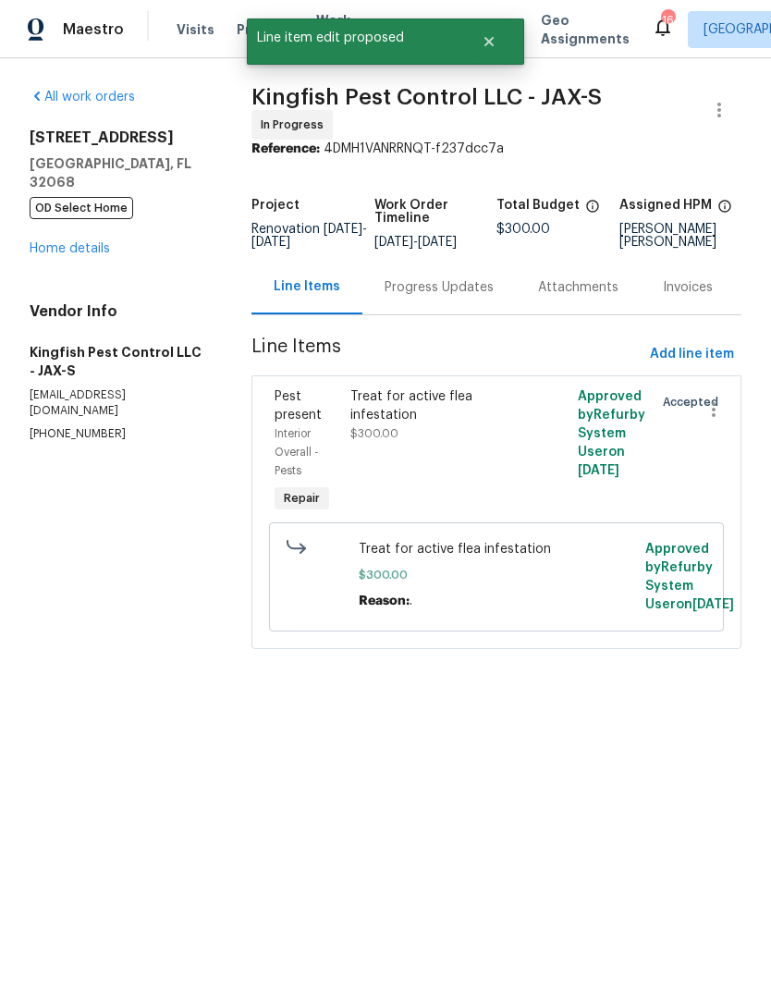
click at [411, 297] on div "Progress Updates" at bounding box center [439, 287] width 109 height 18
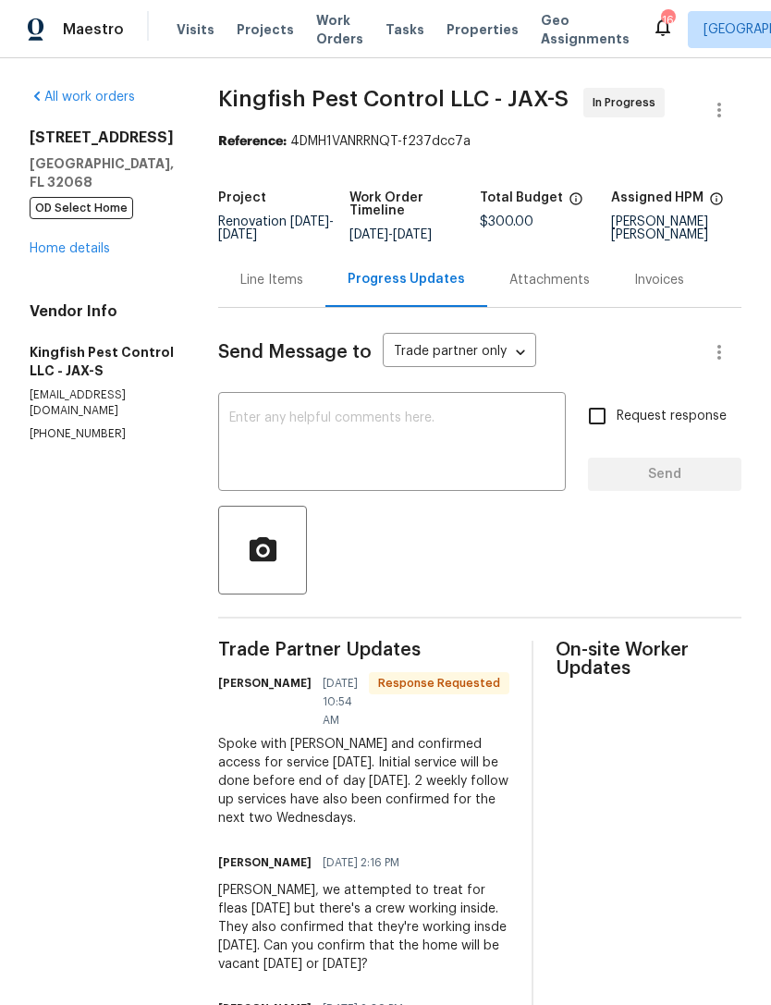
click at [482, 476] on textarea at bounding box center [391, 443] width 325 height 65
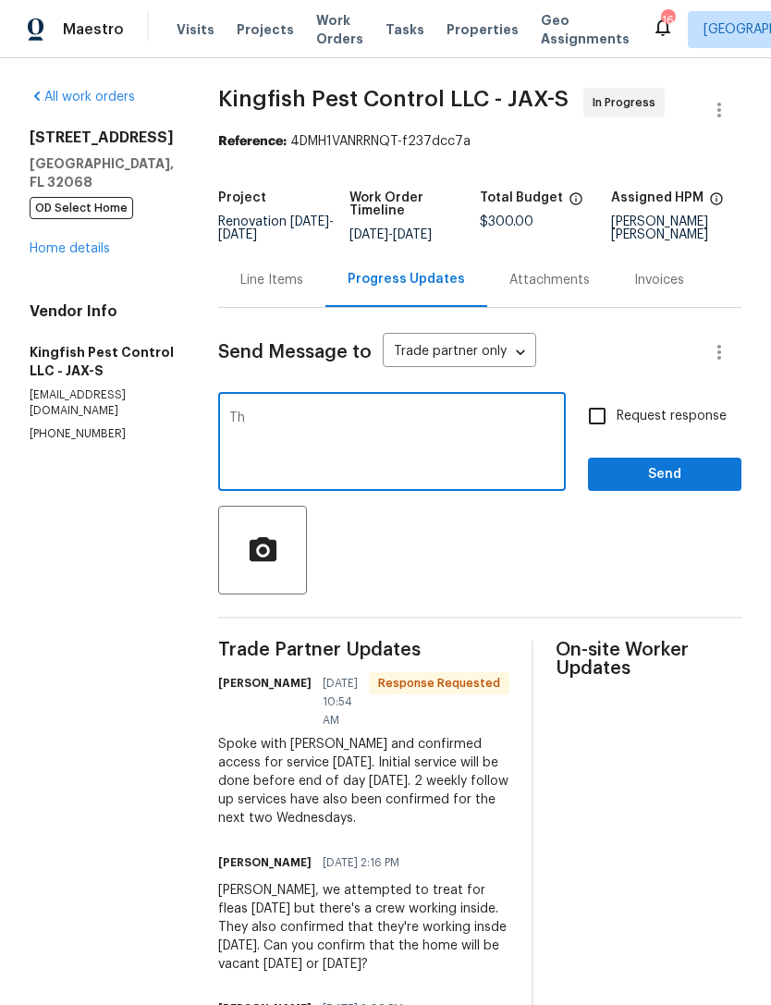
type textarea "T"
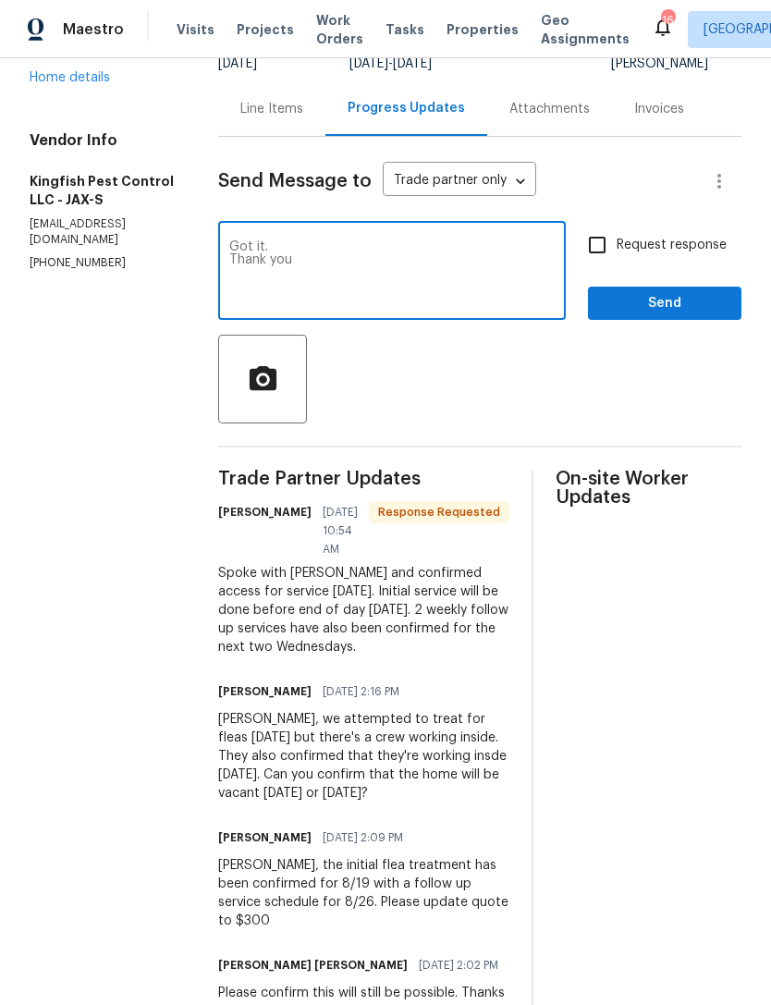
scroll to position [178, 0]
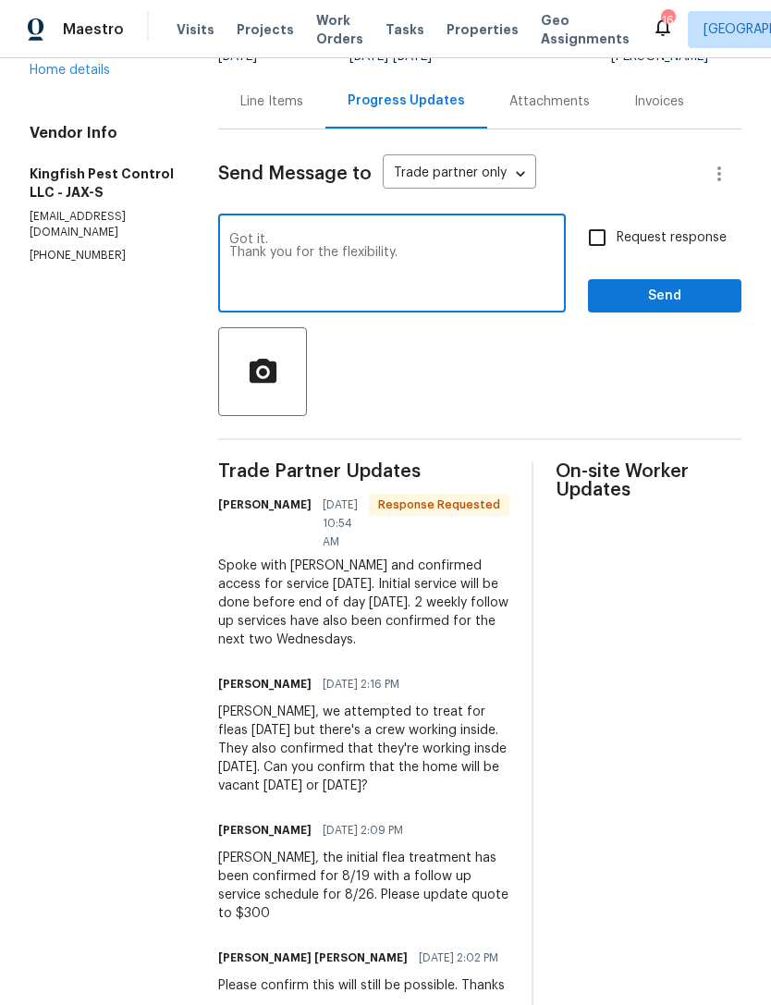
type textarea "Got it. Thank you for the flexibility."
click at [600, 257] on input "Request response" at bounding box center [597, 237] width 39 height 39
checkbox input "true"
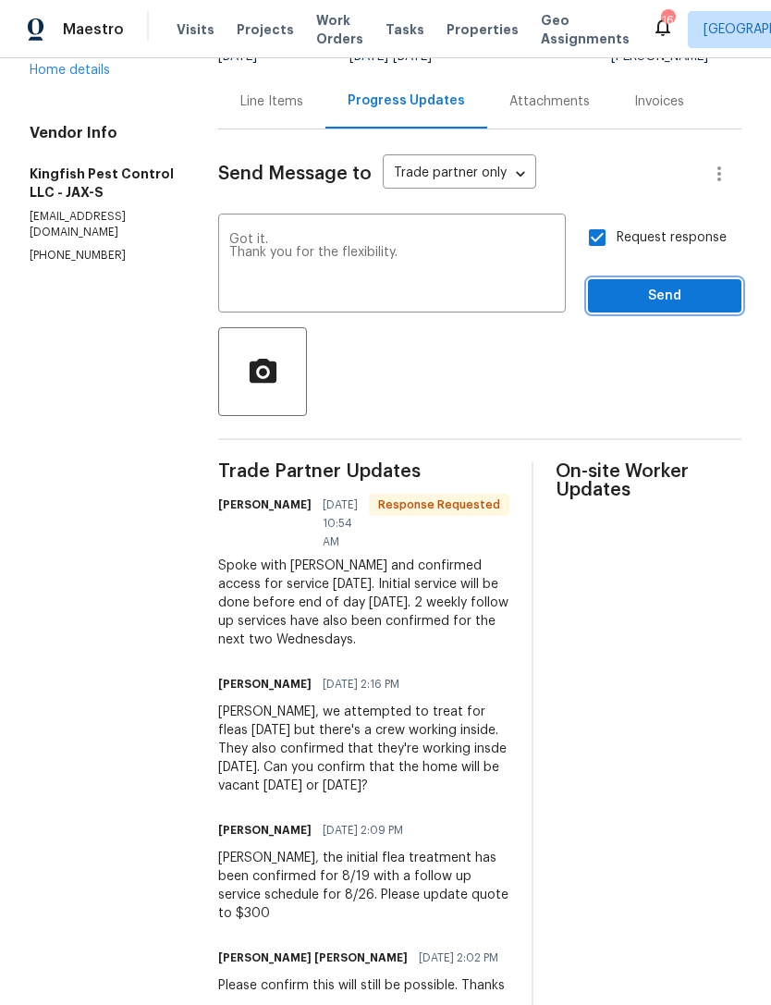
click at [664, 308] on span "Send" at bounding box center [665, 296] width 124 height 23
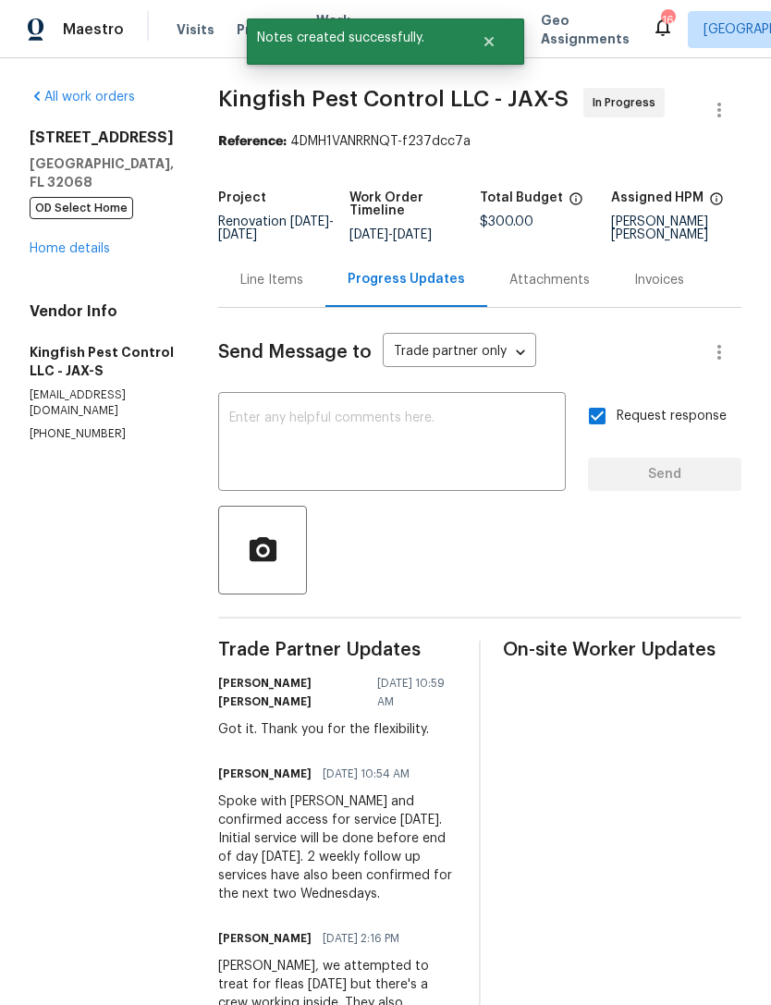
click at [70, 265] on div "All work orders 2070 Tickford St Middleburg, FL 32068 OD Select Home Home detai…" at bounding box center [102, 265] width 144 height 354
click at [52, 248] on link "Home details" at bounding box center [70, 248] width 80 height 13
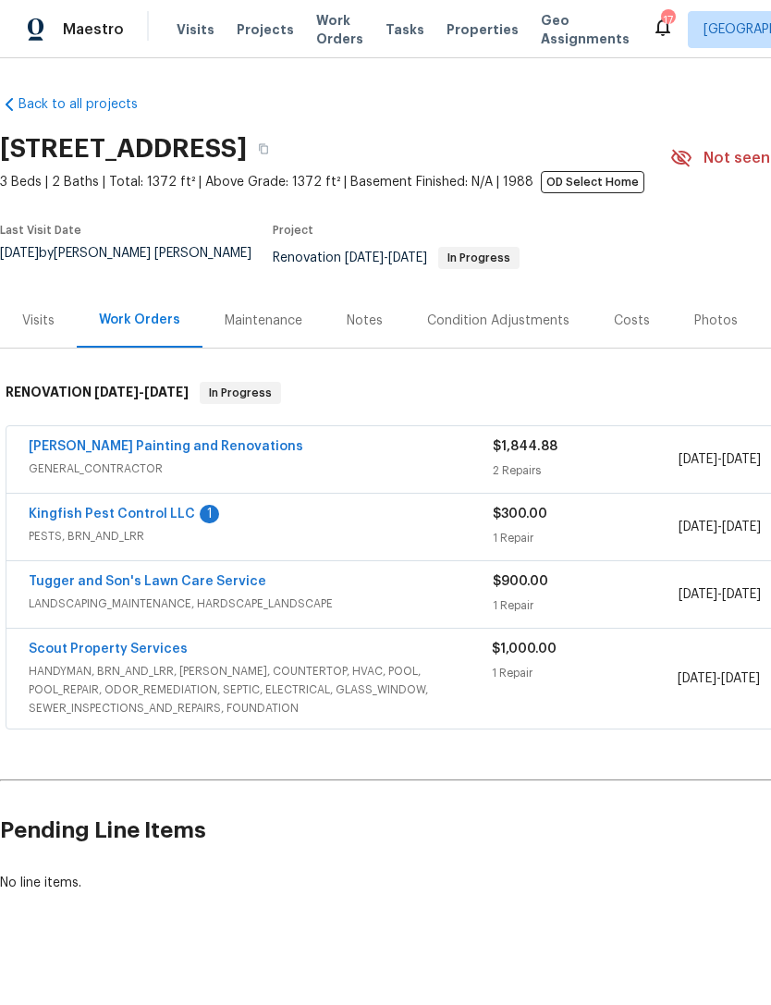
click at [79, 520] on link "Kingfish Pest Control LLC" at bounding box center [112, 513] width 166 height 13
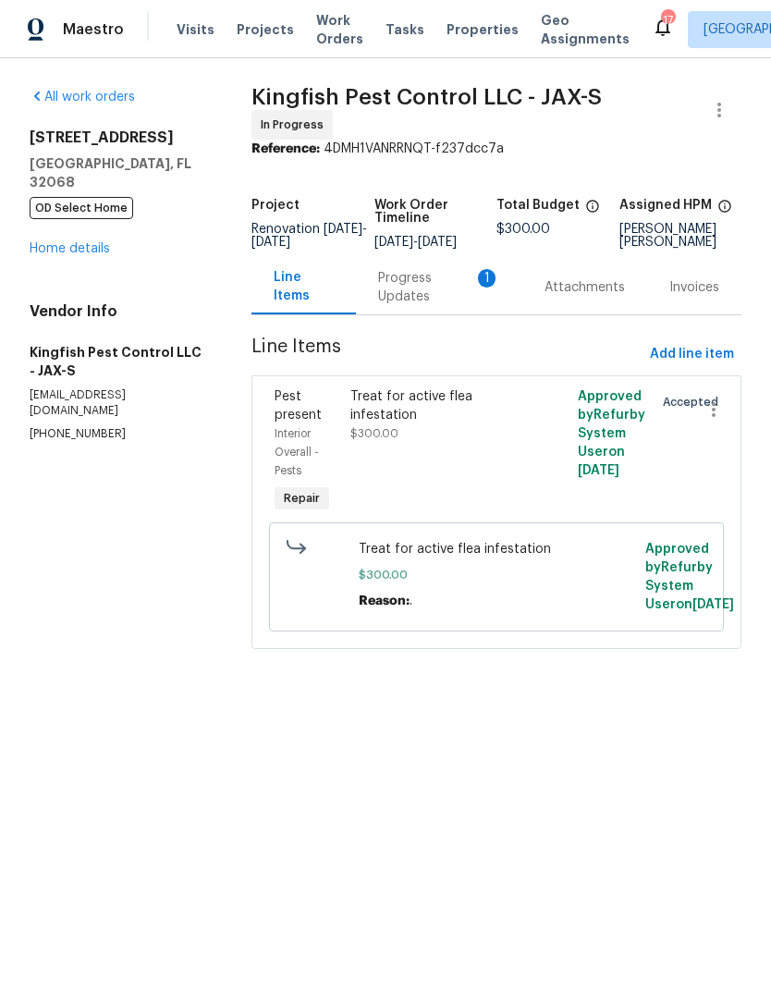
click at [431, 302] on div "Progress Updates 1" at bounding box center [439, 287] width 122 height 37
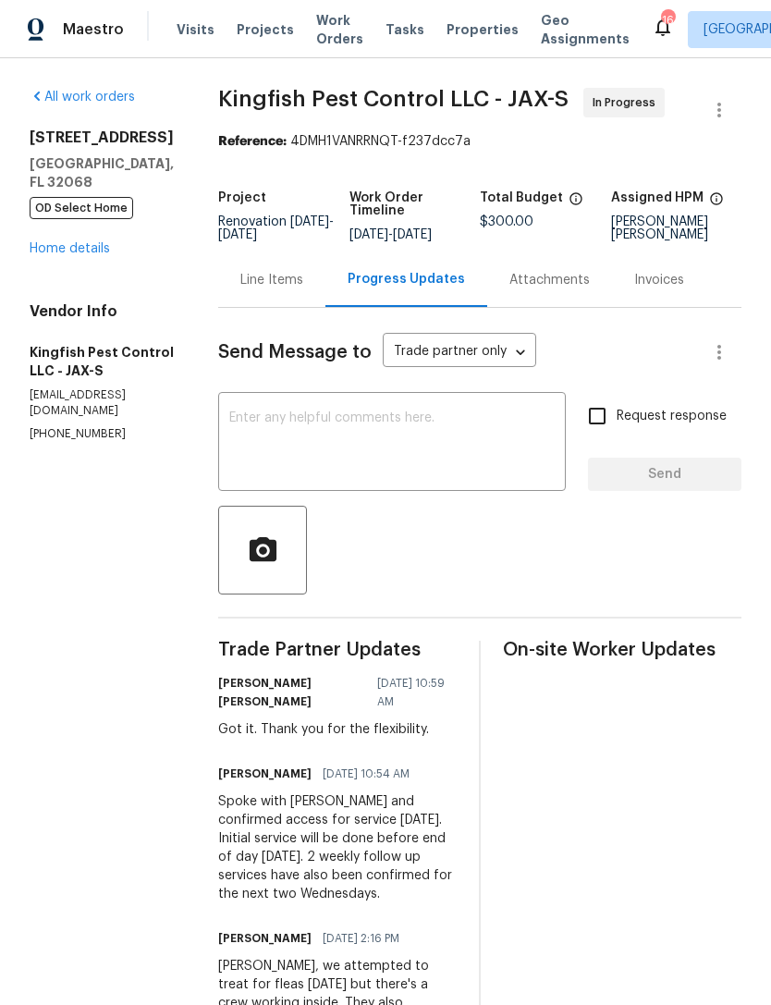
scroll to position [-1, 0]
click at [83, 249] on link "Home details" at bounding box center [70, 248] width 80 height 13
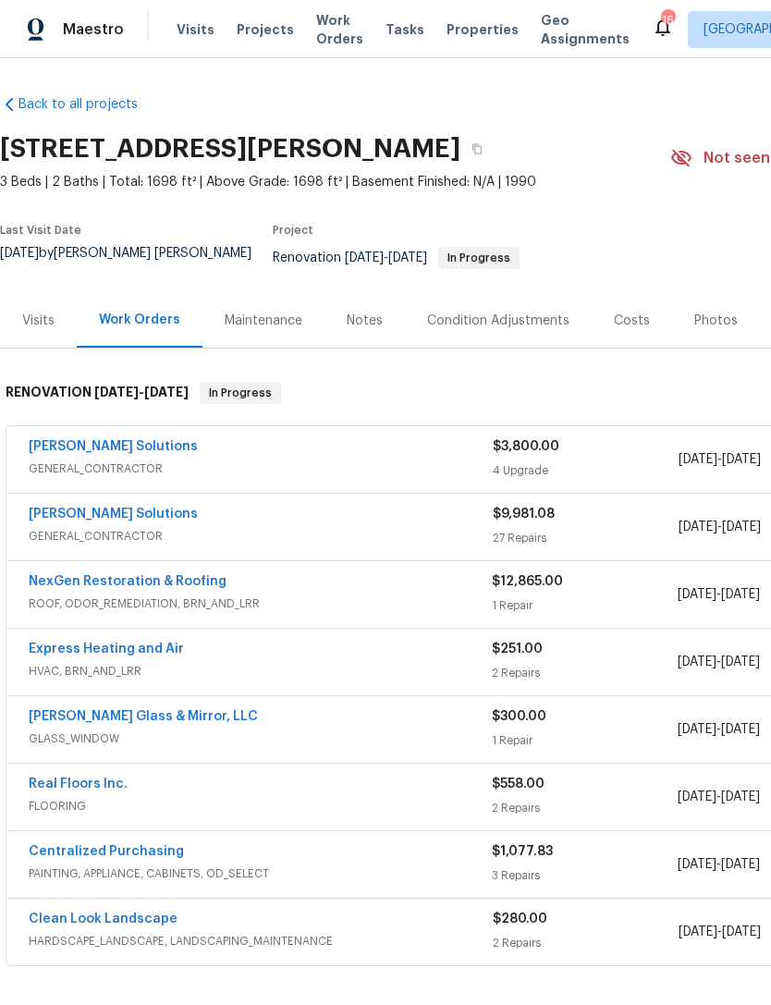
click at [624, 340] on div "Costs" at bounding box center [632, 320] width 80 height 55
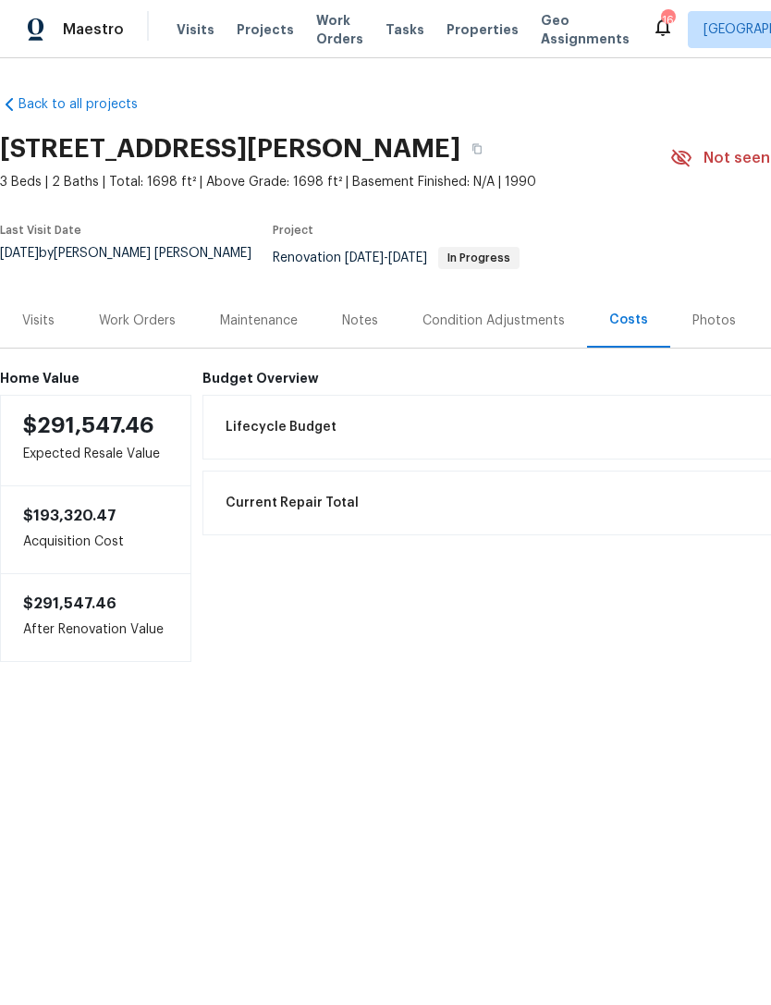
click at [130, 327] on div "Work Orders" at bounding box center [137, 320] width 77 height 18
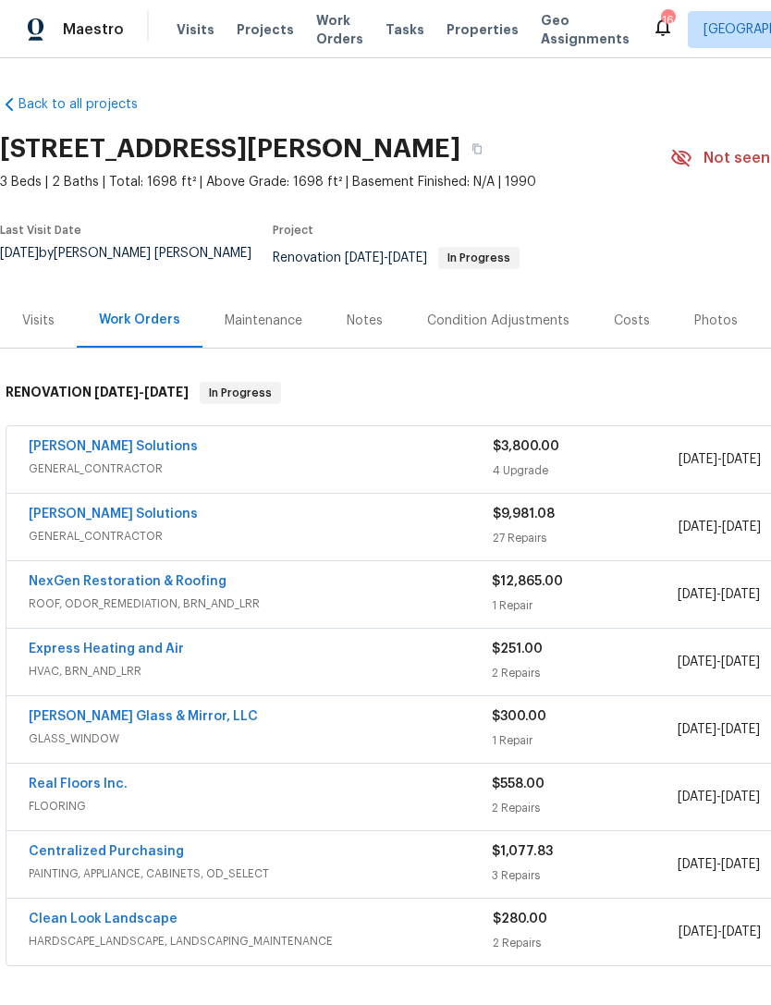
click at [458, 39] on span "Properties" at bounding box center [482, 29] width 72 height 18
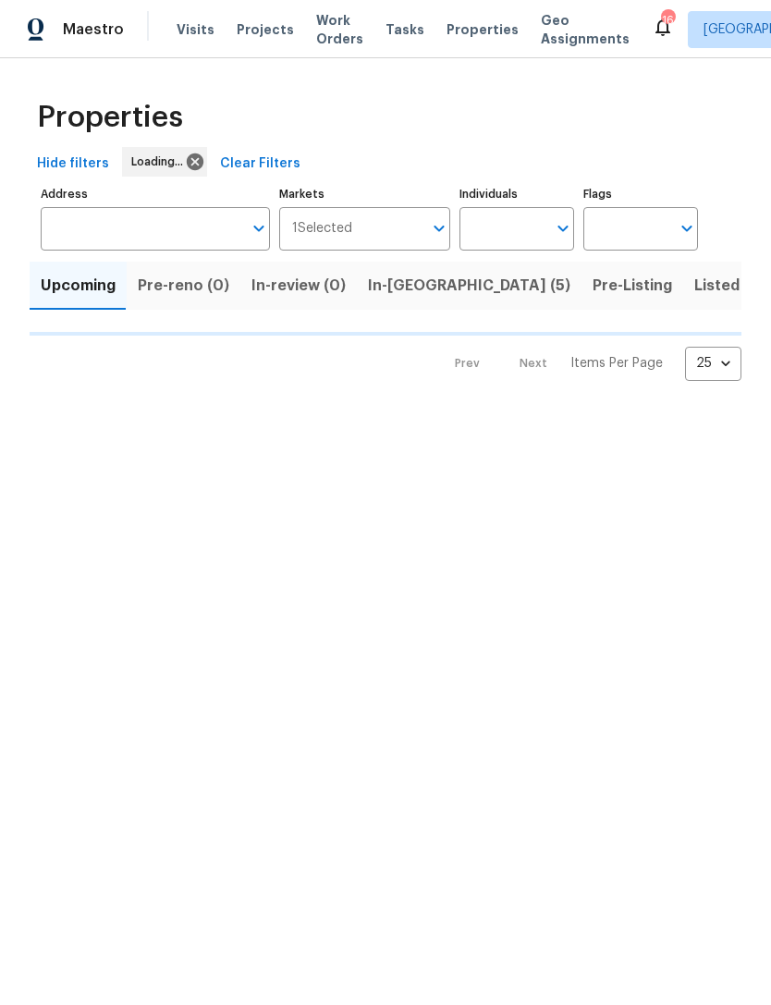
click at [203, 241] on input "Address" at bounding box center [141, 228] width 201 height 43
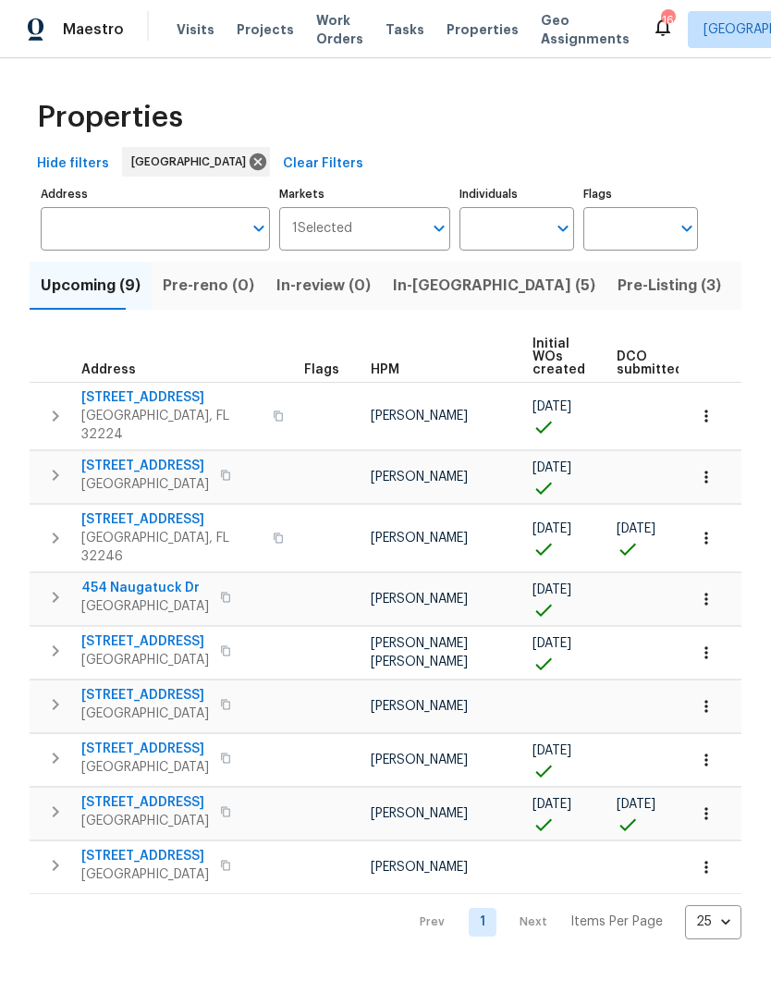
click at [732, 310] on button "Listed (94)" at bounding box center [784, 286] width 104 height 48
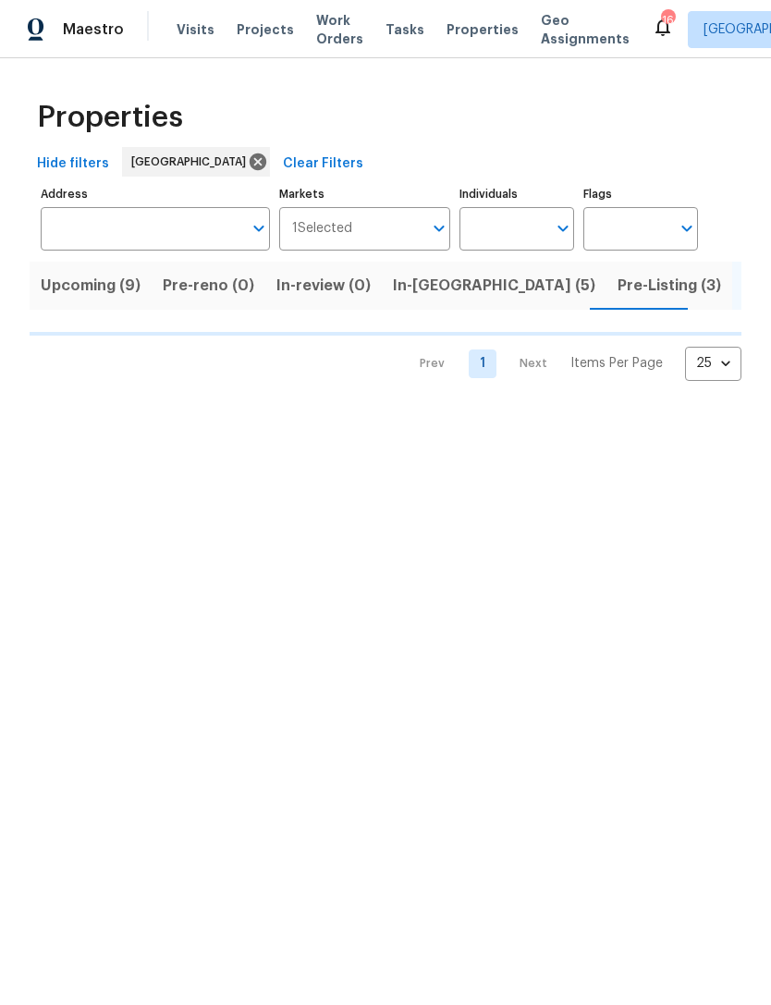
click at [617, 299] on span "Pre-Listing (3)" at bounding box center [669, 286] width 104 height 26
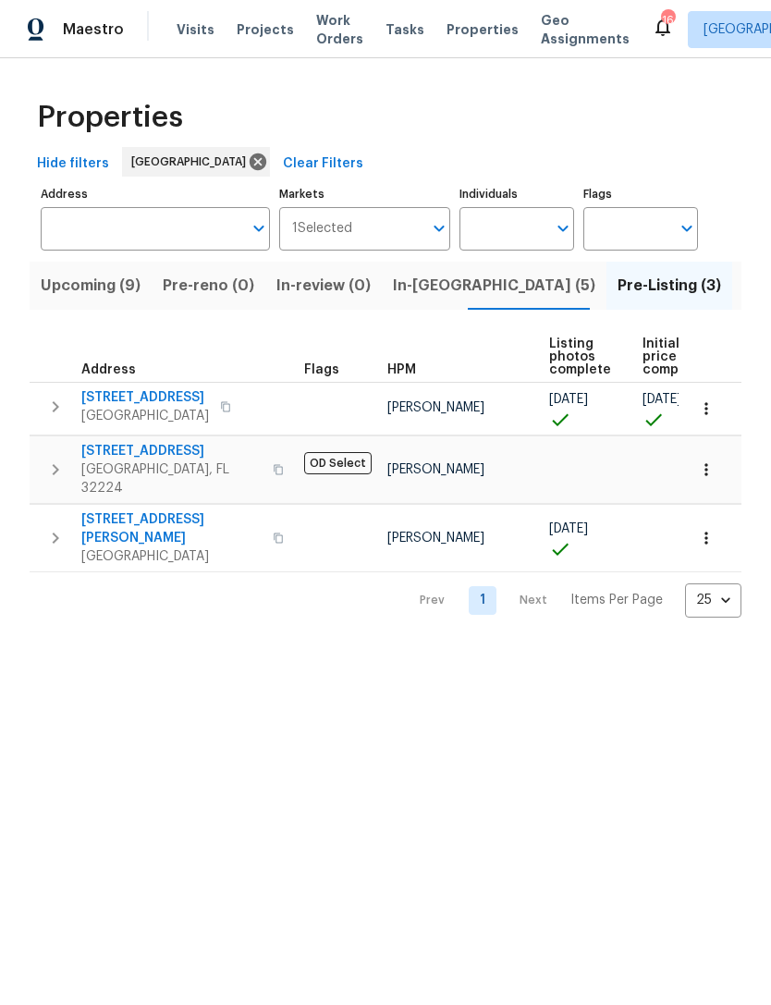
click at [190, 248] on input "Address" at bounding box center [141, 228] width 201 height 43
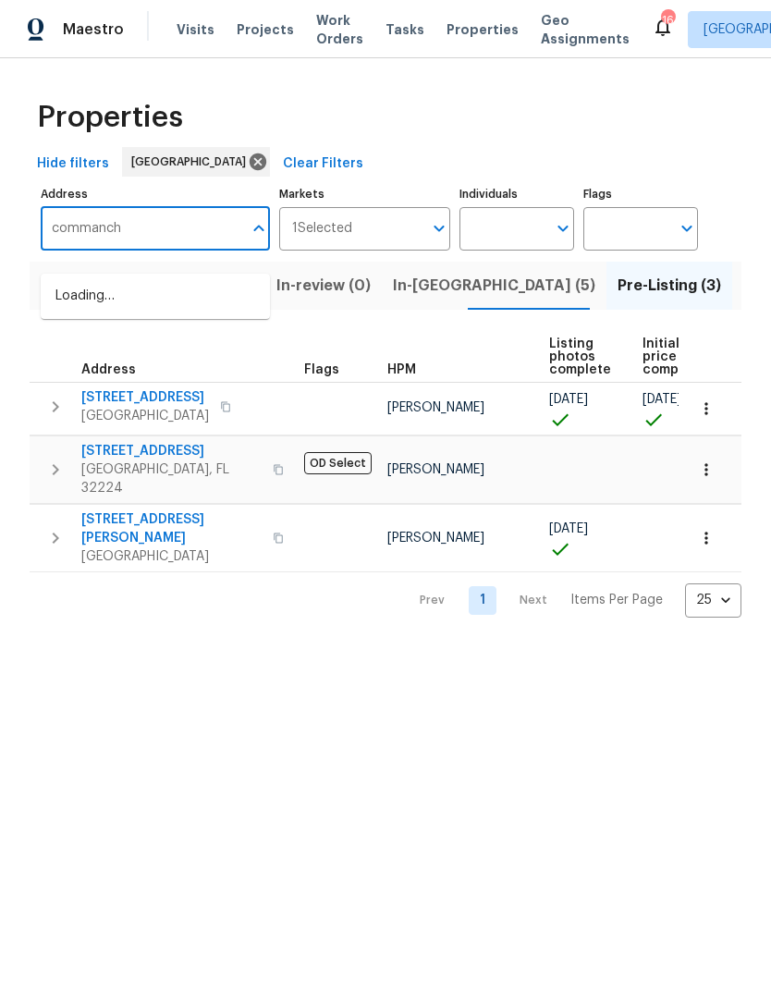
type input "commanche"
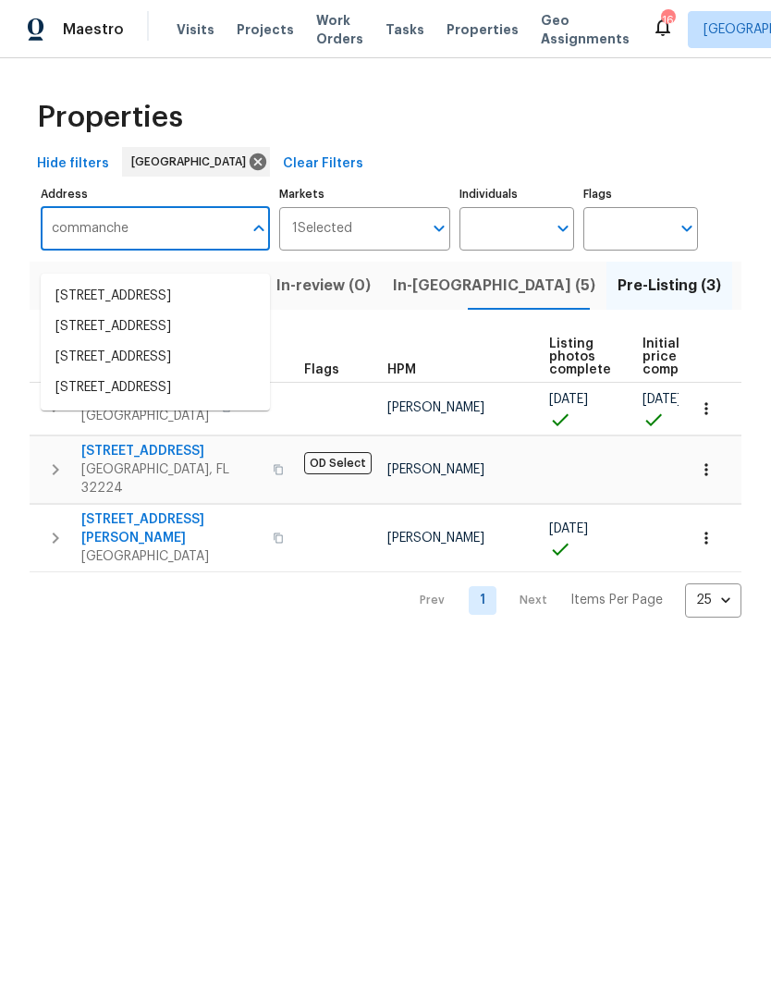
click at [143, 342] on li "2772 Commanche Ave Orange Park FL 32065" at bounding box center [155, 326] width 229 height 31
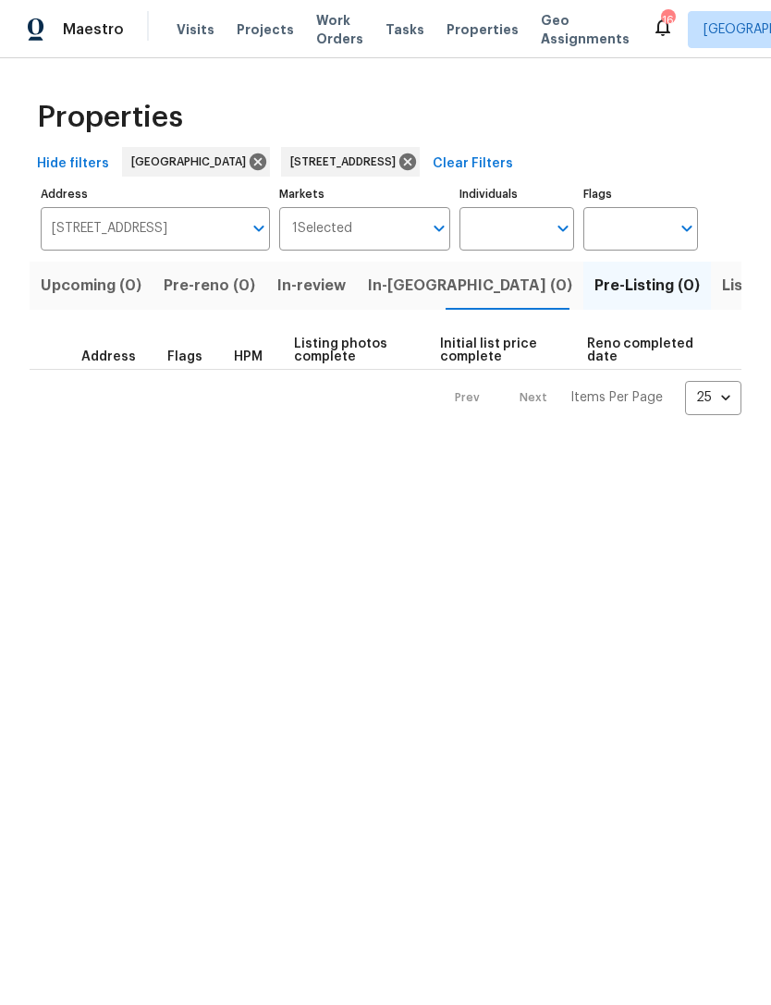
click at [722, 299] on span "Listed (1)" at bounding box center [755, 286] width 67 height 26
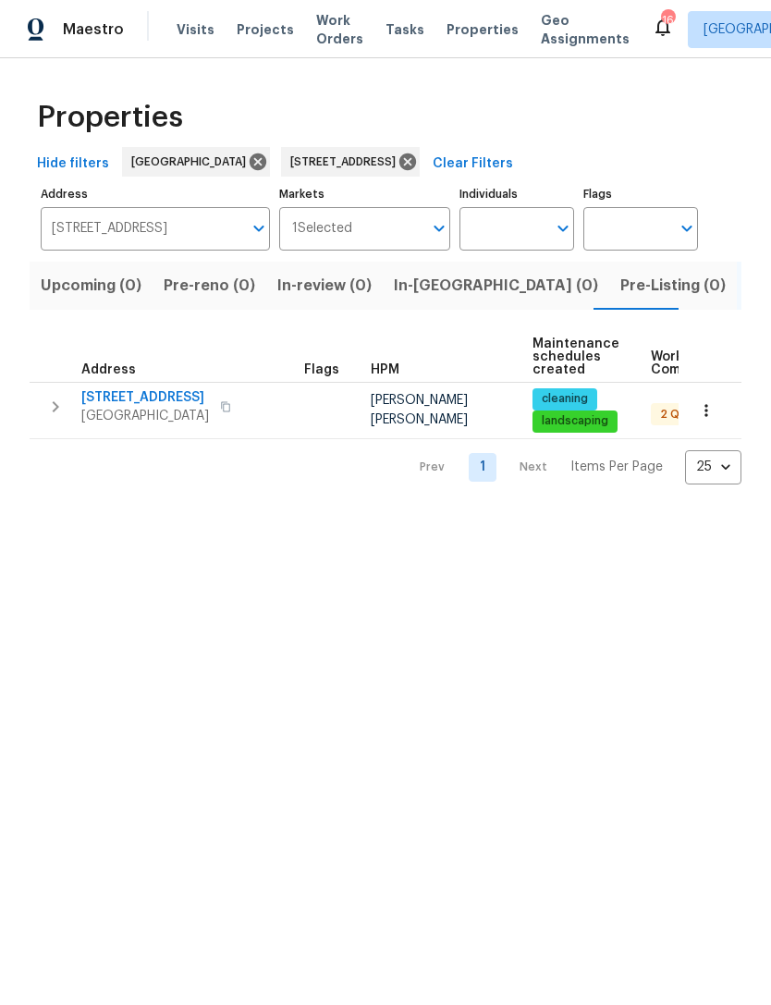
click at [151, 407] on span "2772 Commanche Ave" at bounding box center [145, 397] width 128 height 18
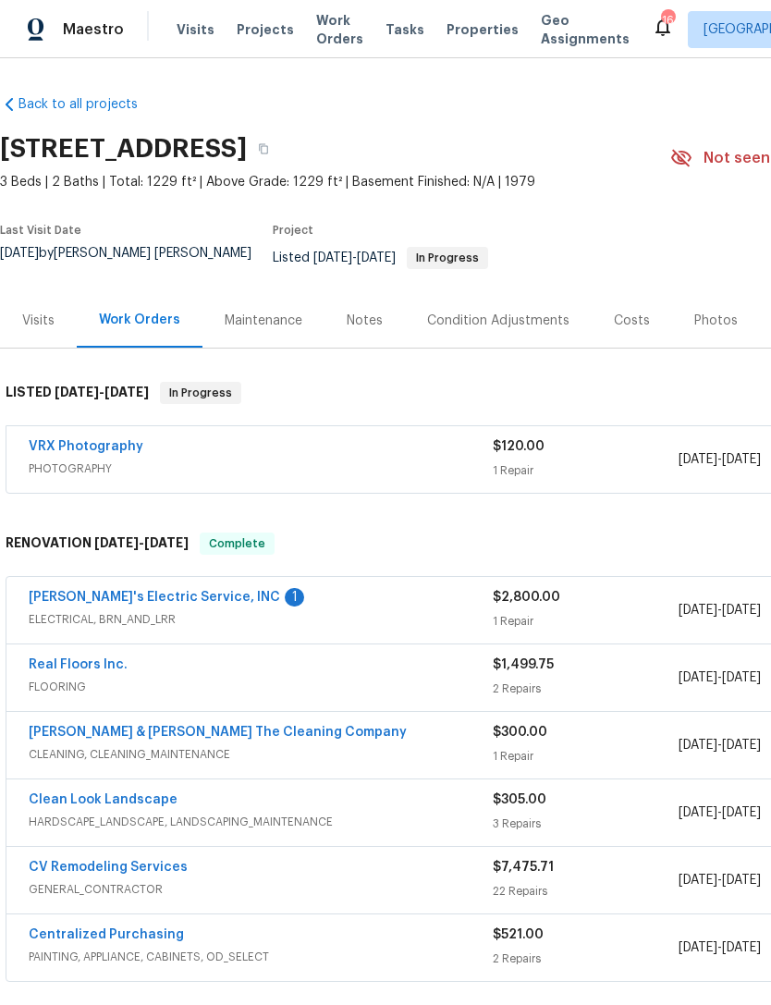
click at [137, 604] on link "Jack's Electric Service, INC" at bounding box center [154, 597] width 251 height 13
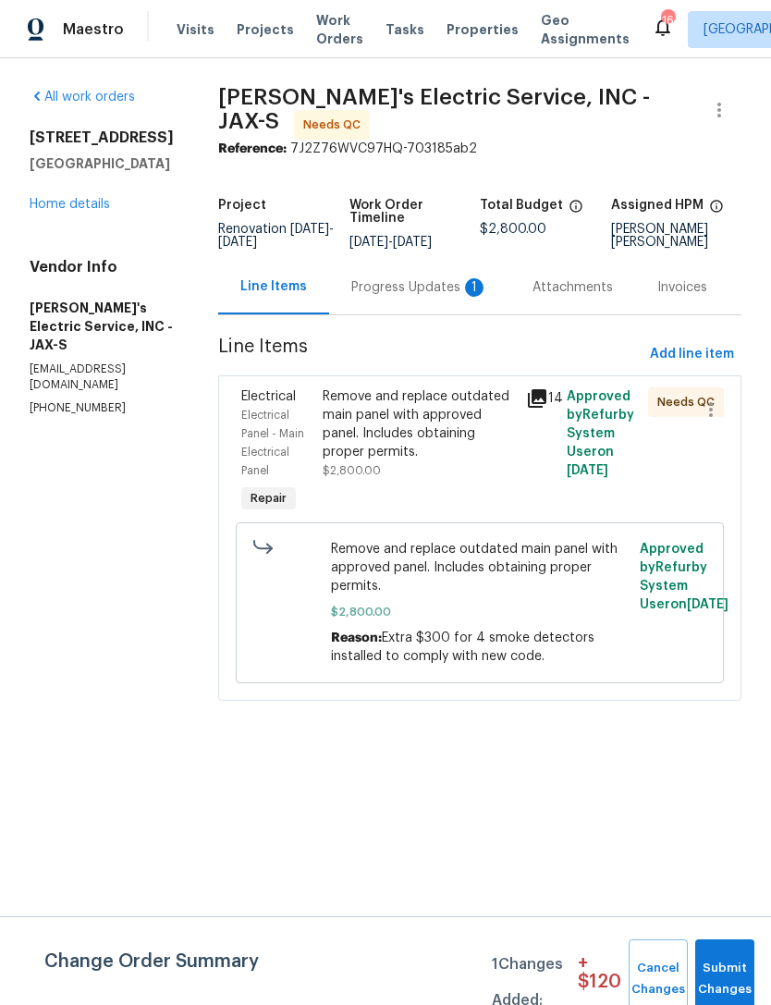
click at [412, 293] on div "Progress Updates 1" at bounding box center [419, 287] width 137 height 18
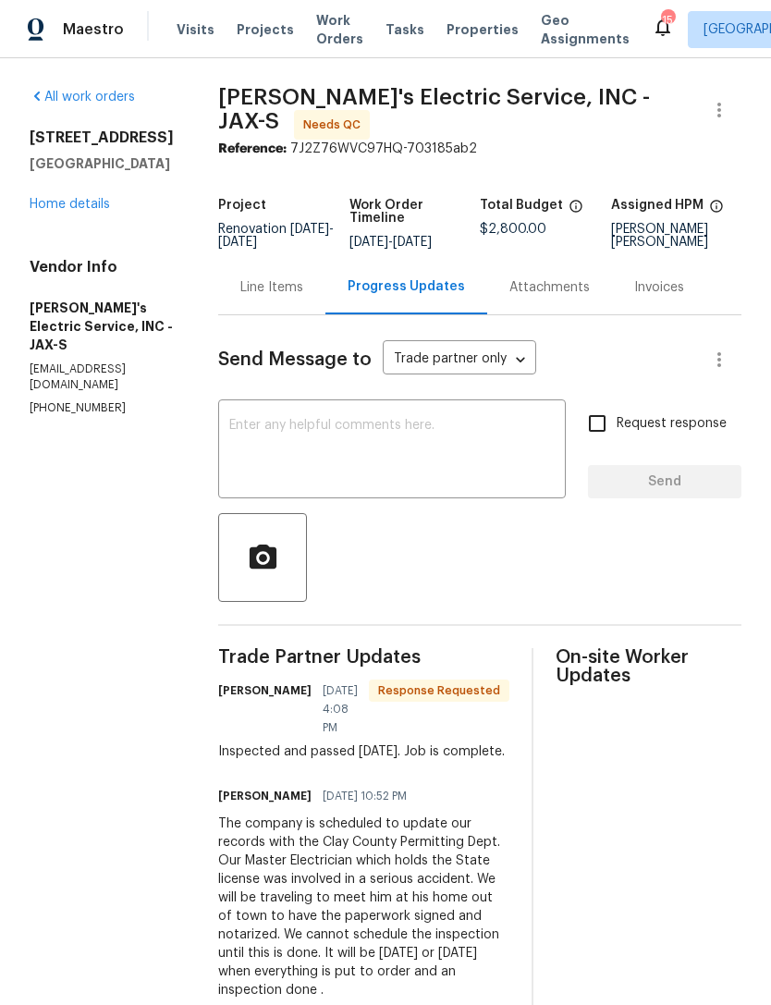
click at [250, 297] on div "Line Items" at bounding box center [271, 287] width 63 height 18
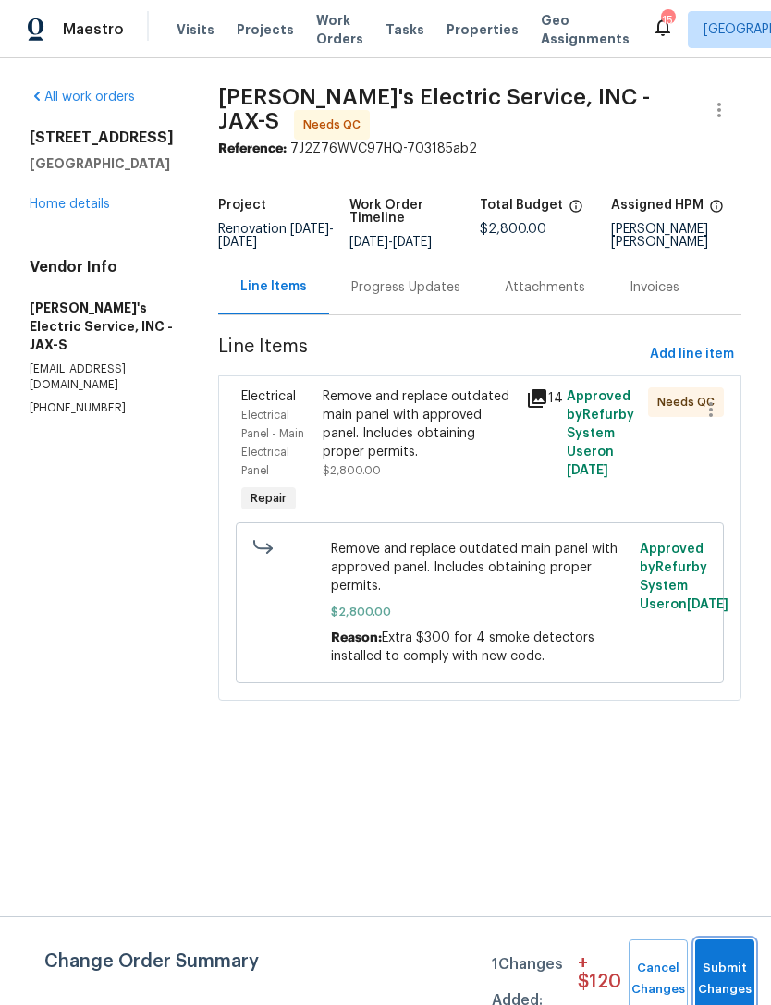
click at [726, 963] on button "Submit Changes" at bounding box center [724, 978] width 59 height 79
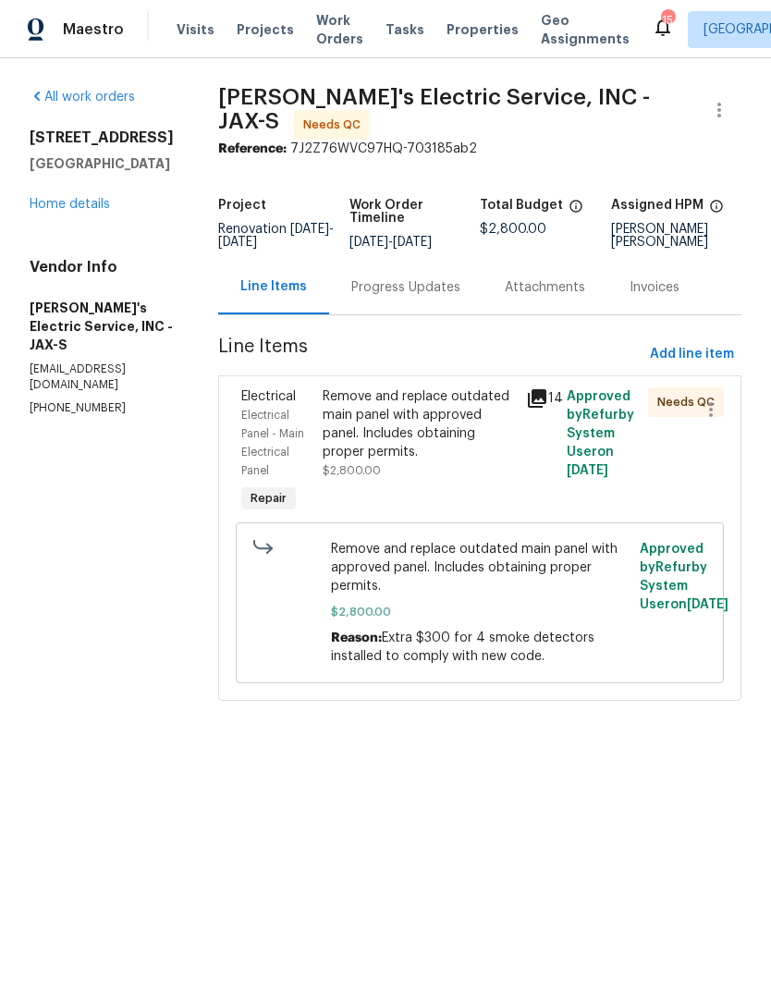
click at [372, 436] on div "Remove and replace outdated main panel with approved panel. Includes obtaining …" at bounding box center [419, 424] width 192 height 74
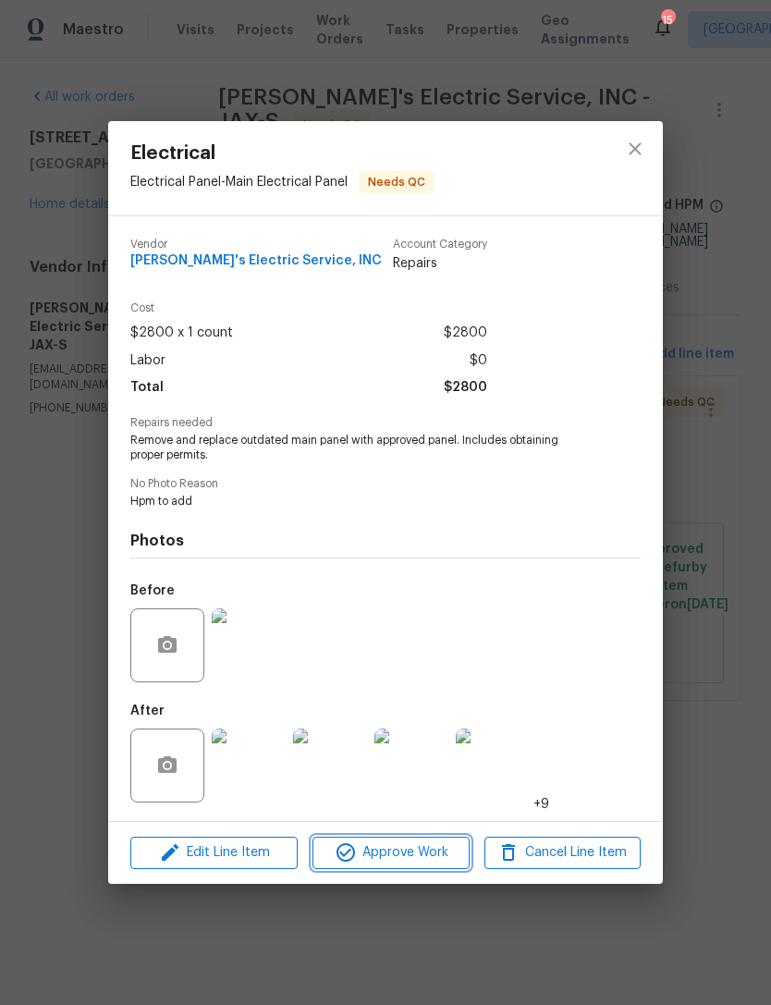
click at [412, 854] on span "Approve Work" at bounding box center [390, 852] width 145 height 23
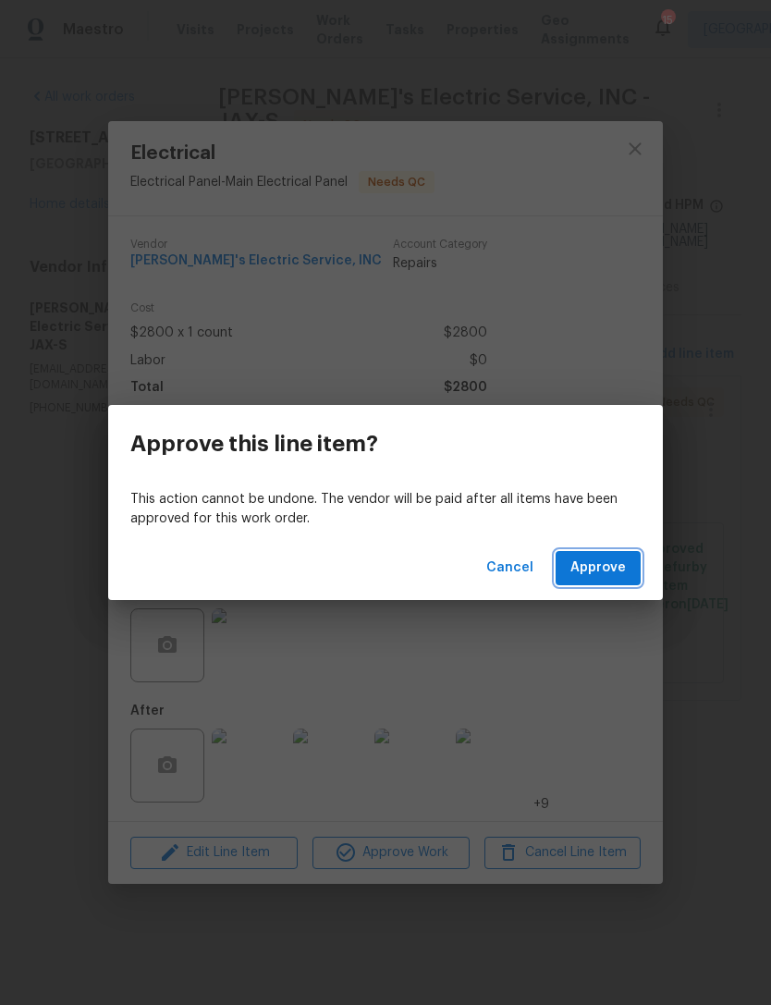
click at [617, 573] on span "Approve" at bounding box center [597, 567] width 55 height 23
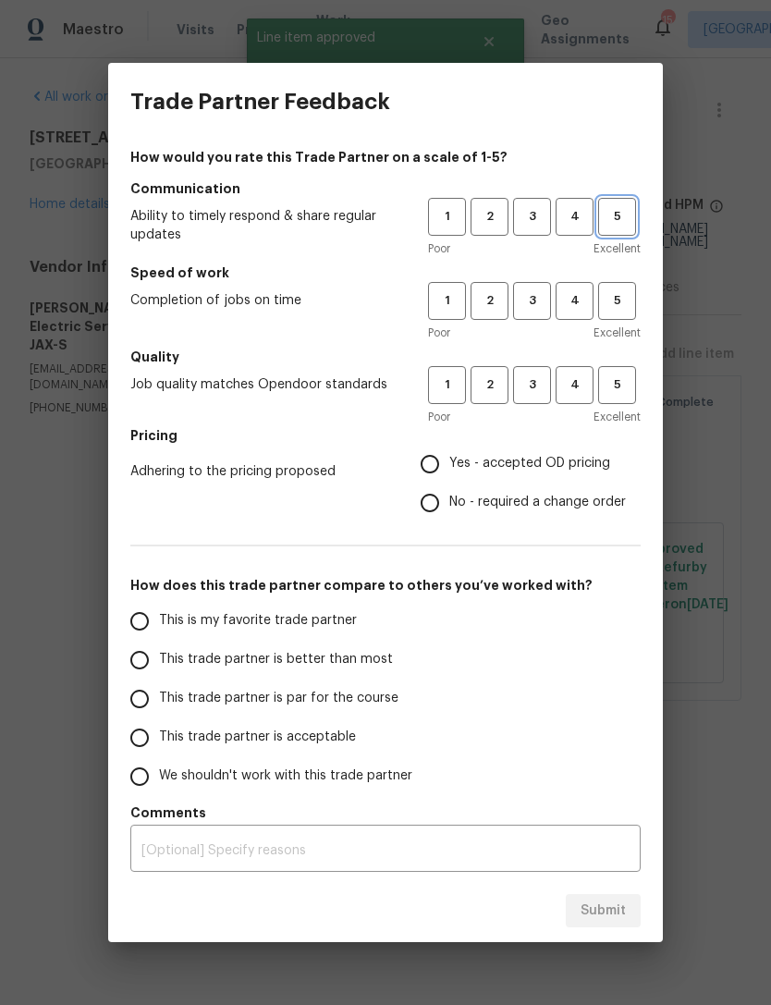
click at [624, 217] on span "5" at bounding box center [617, 216] width 34 height 21
click at [533, 309] on span "3" at bounding box center [532, 300] width 34 height 21
click at [531, 393] on span "3" at bounding box center [532, 384] width 34 height 21
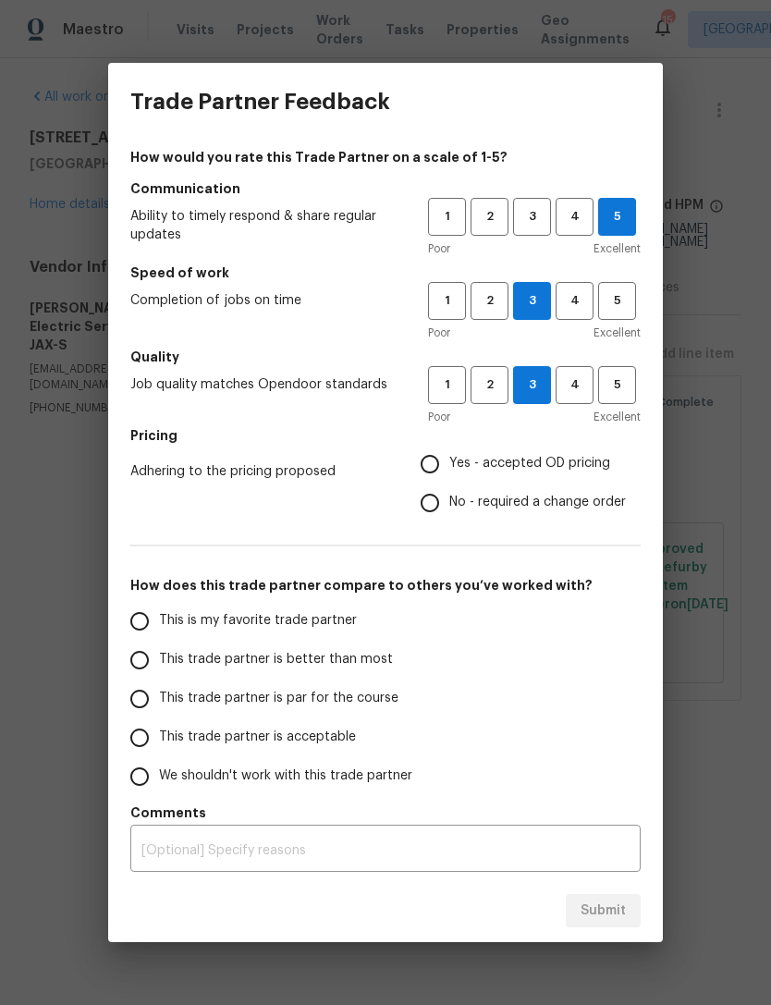
click at [447, 455] on input "Yes - accepted OD pricing" at bounding box center [429, 464] width 39 height 39
radio input "true"
click at [466, 498] on span "No - required a change order" at bounding box center [537, 502] width 177 height 19
click at [449, 498] on input "No - required a change order" at bounding box center [429, 502] width 39 height 39
radio input "true"
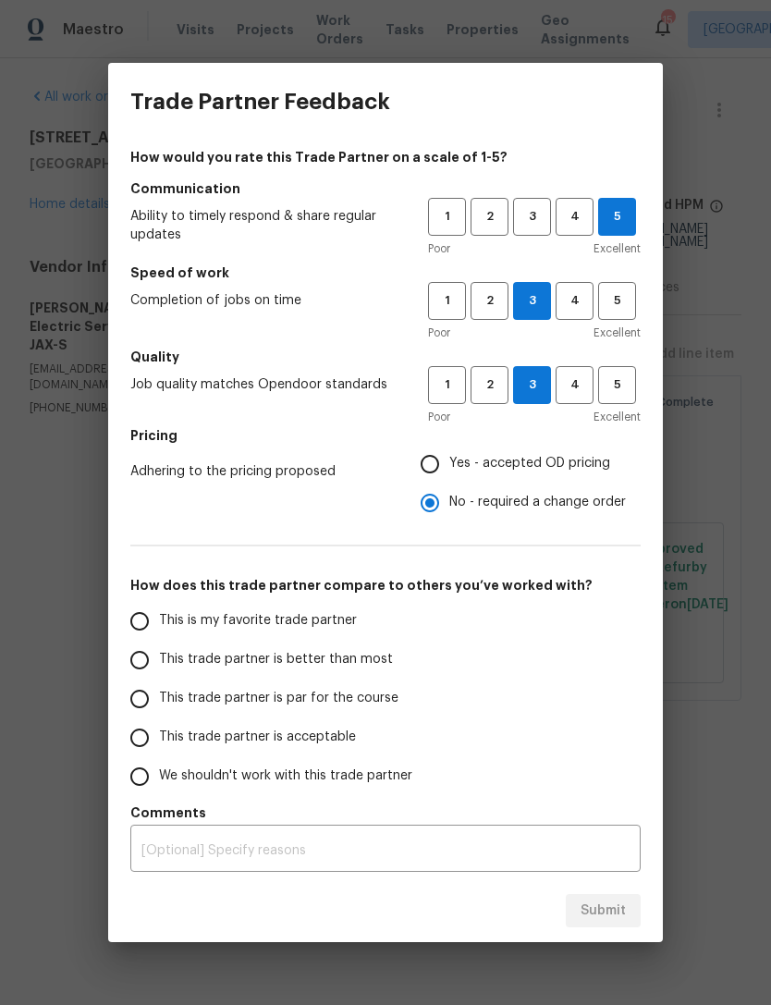
click at [471, 463] on span "Yes - accepted OD pricing" at bounding box center [529, 463] width 161 height 19
click at [449, 463] on input "Yes - accepted OD pricing" at bounding box center [429, 464] width 39 height 39
radio input "true"
click at [209, 700] on span "This trade partner is par for the course" at bounding box center [278, 698] width 239 height 19
click at [159, 700] on input "This trade partner is par for the course" at bounding box center [139, 698] width 39 height 39
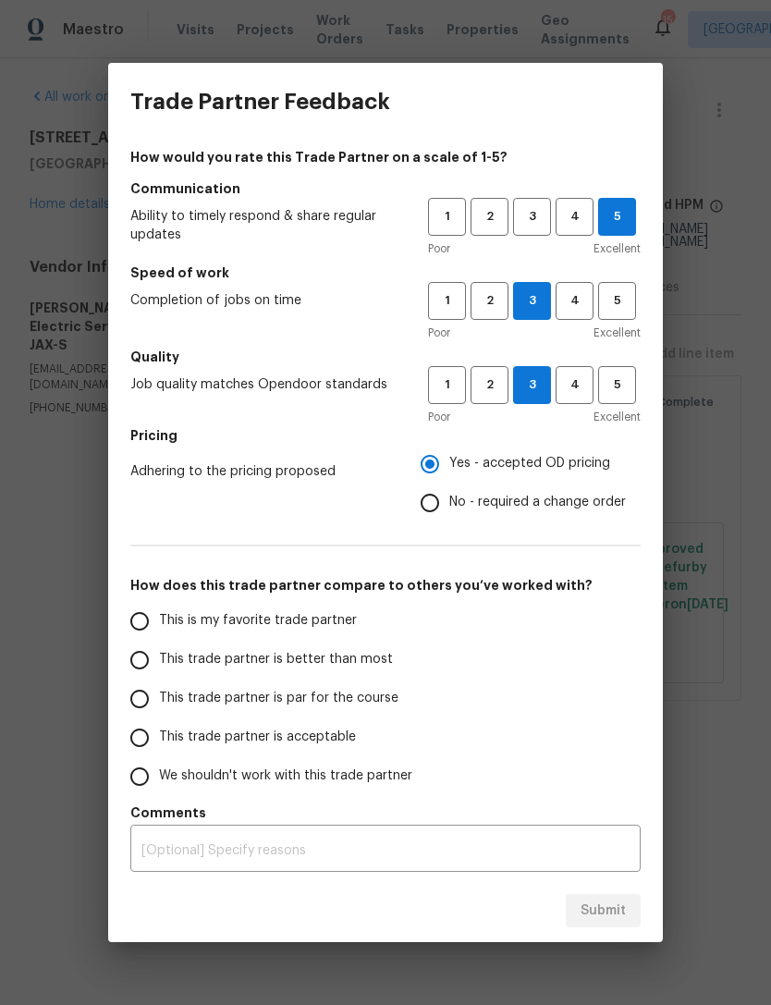
radio input "false"
click at [154, 733] on input "This trade partner is acceptable" at bounding box center [139, 737] width 39 height 39
click at [613, 921] on span "Submit" at bounding box center [602, 910] width 45 height 23
radio input "true"
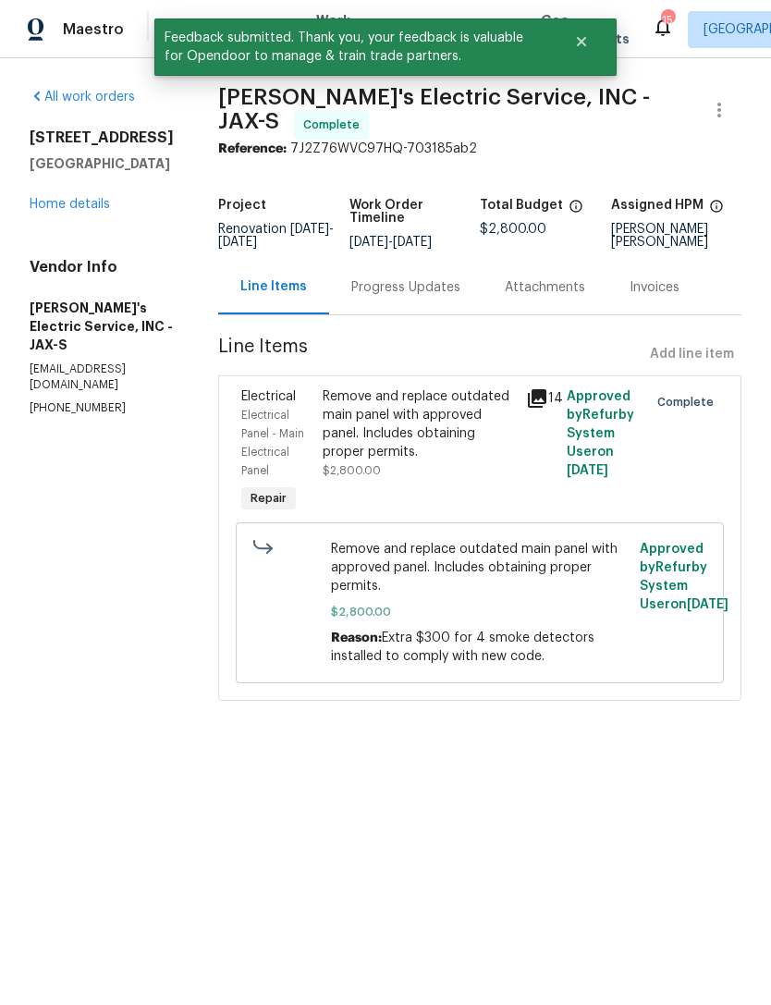
click at [398, 310] on div "Progress Updates" at bounding box center [405, 287] width 153 height 55
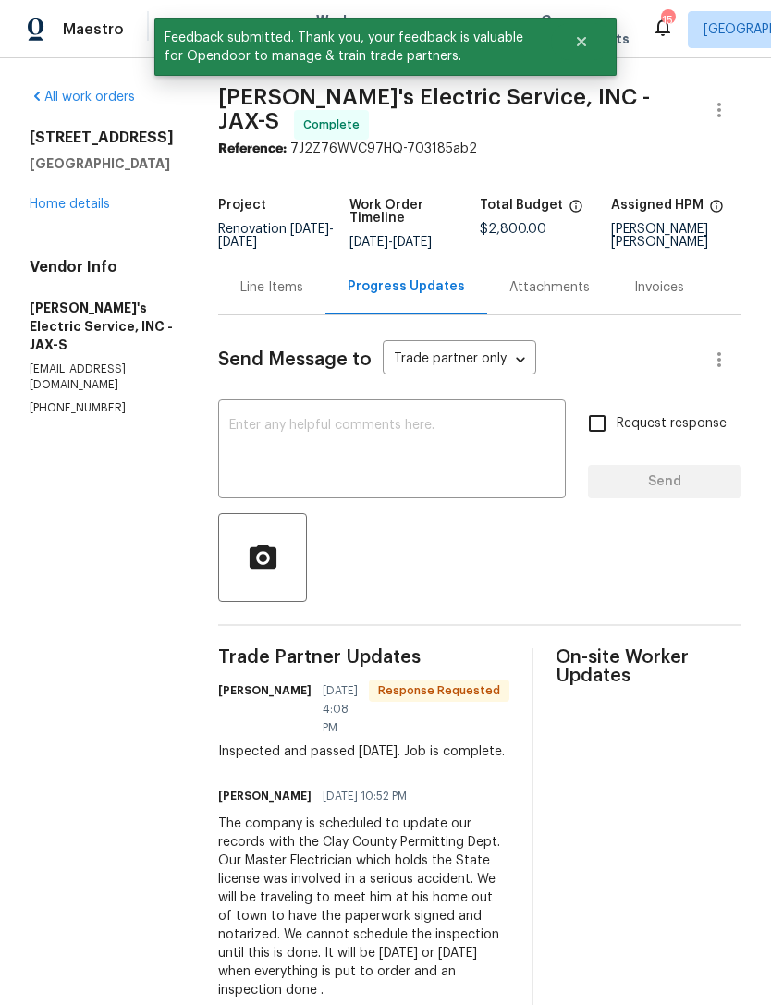
click at [403, 474] on textarea at bounding box center [391, 451] width 325 height 65
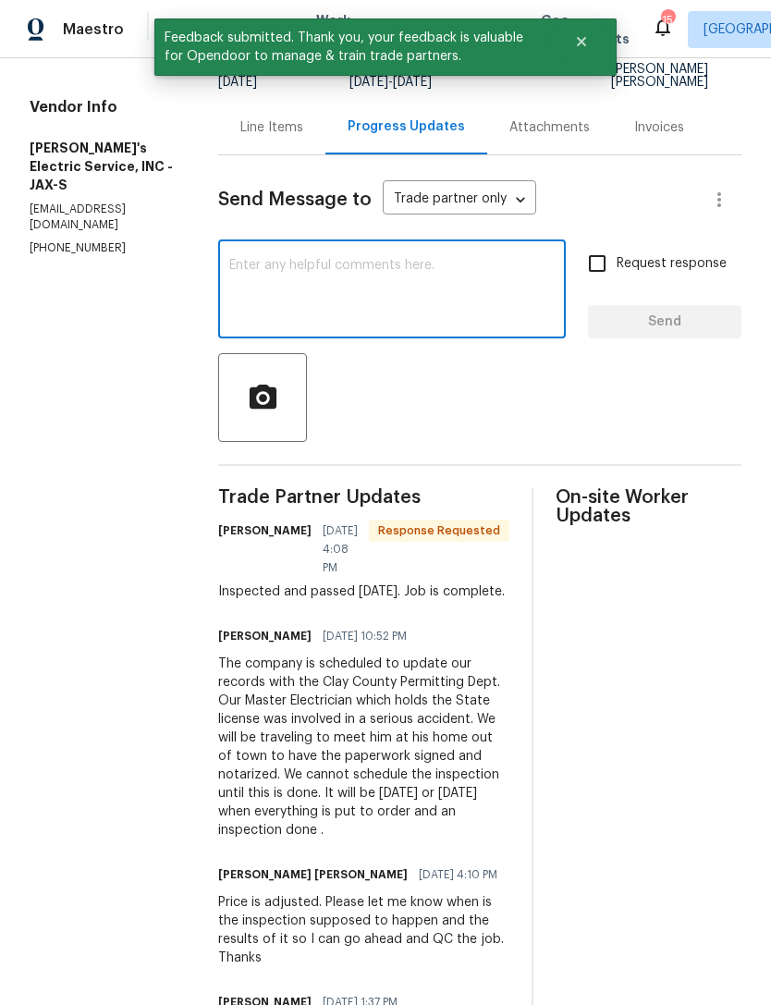
scroll to position [182, 0]
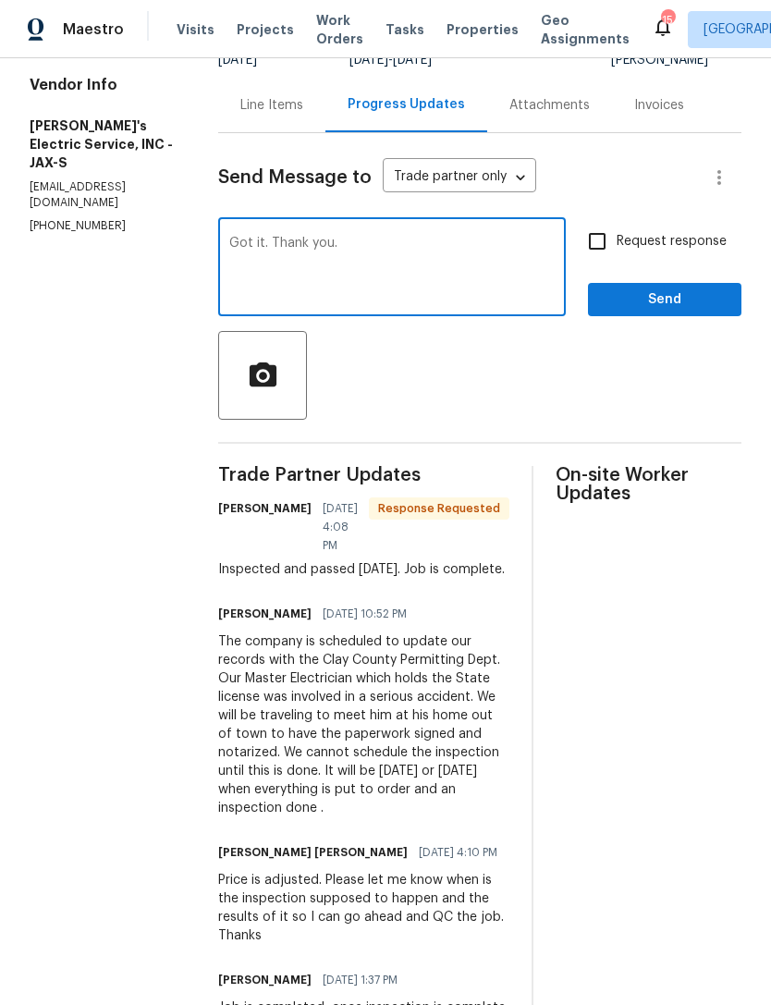
click at [250, 249] on textarea "Got it. Thank you." at bounding box center [391, 269] width 325 height 65
type textarea "Got it. Thank you."
click at [599, 247] on input "Request response" at bounding box center [597, 241] width 39 height 39
checkbox input "true"
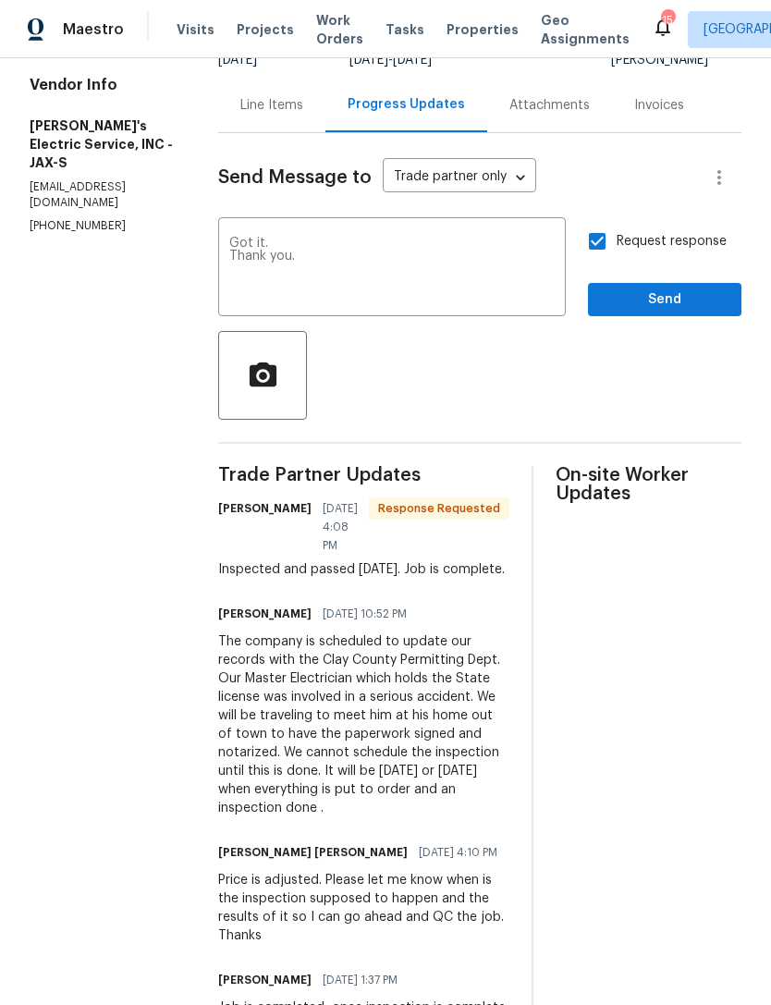
click at [284, 253] on textarea "Got it. Thank you." at bounding box center [391, 269] width 325 height 65
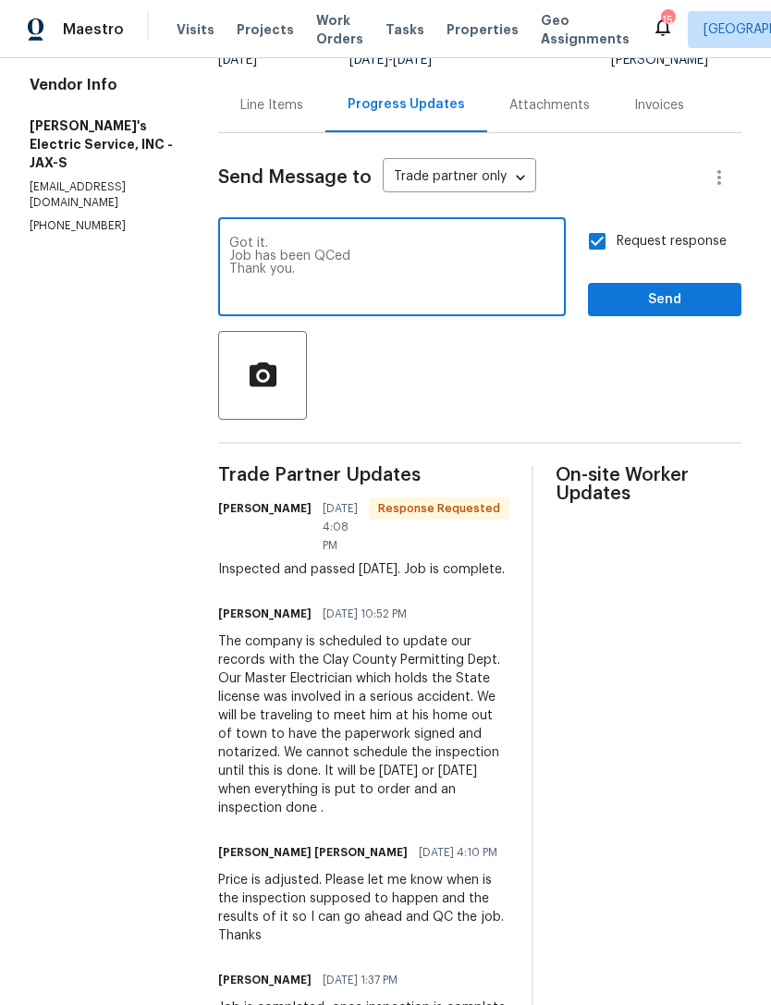
type textarea "Got it. Job has been QCed Thank you."
click at [657, 311] on span "Send" at bounding box center [665, 299] width 124 height 23
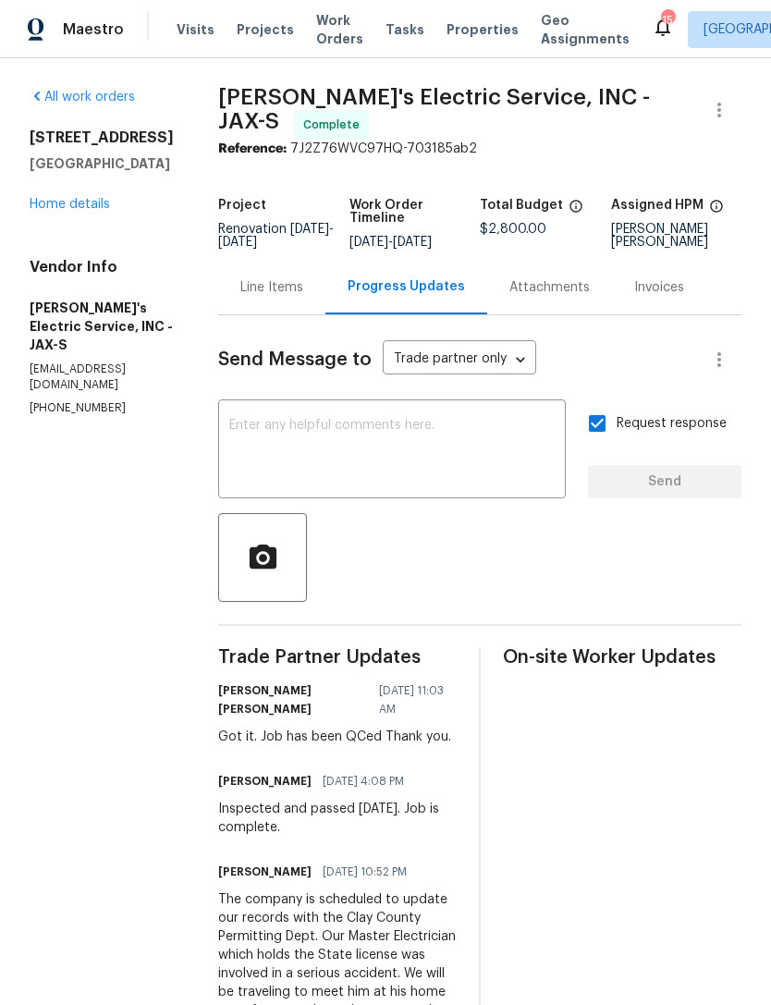
click at [459, 39] on span "Properties" at bounding box center [482, 29] width 72 height 18
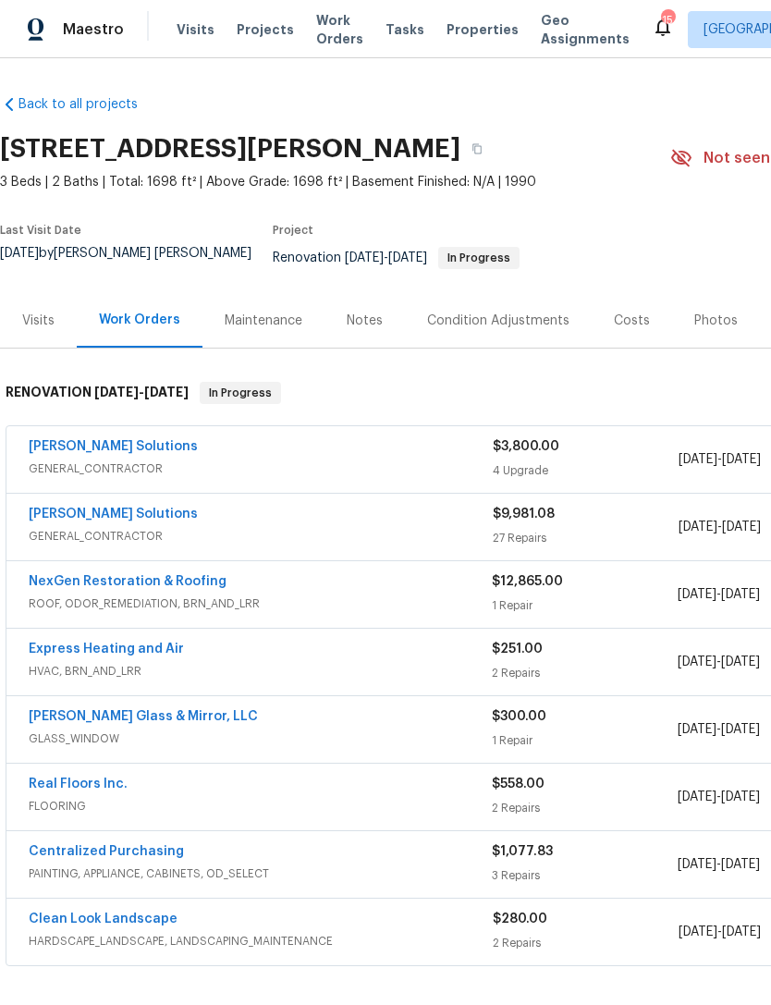
click at [635, 318] on div "Costs" at bounding box center [632, 320] width 36 height 18
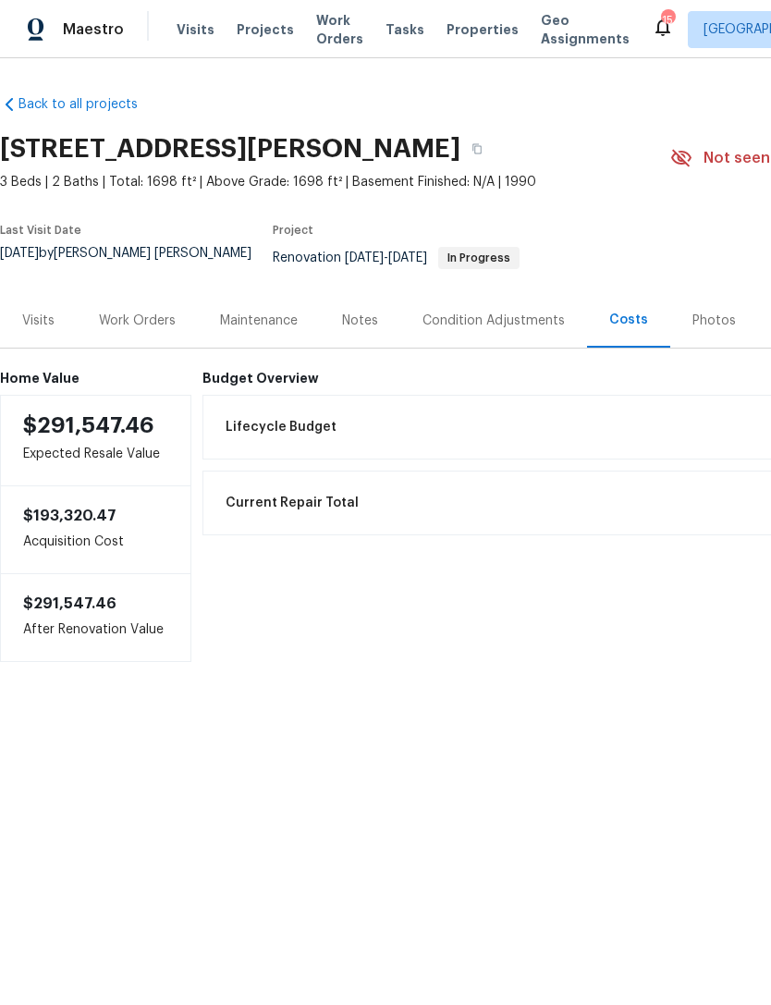
scroll to position [0, -1]
click at [142, 322] on div "Work Orders" at bounding box center [137, 320] width 77 height 18
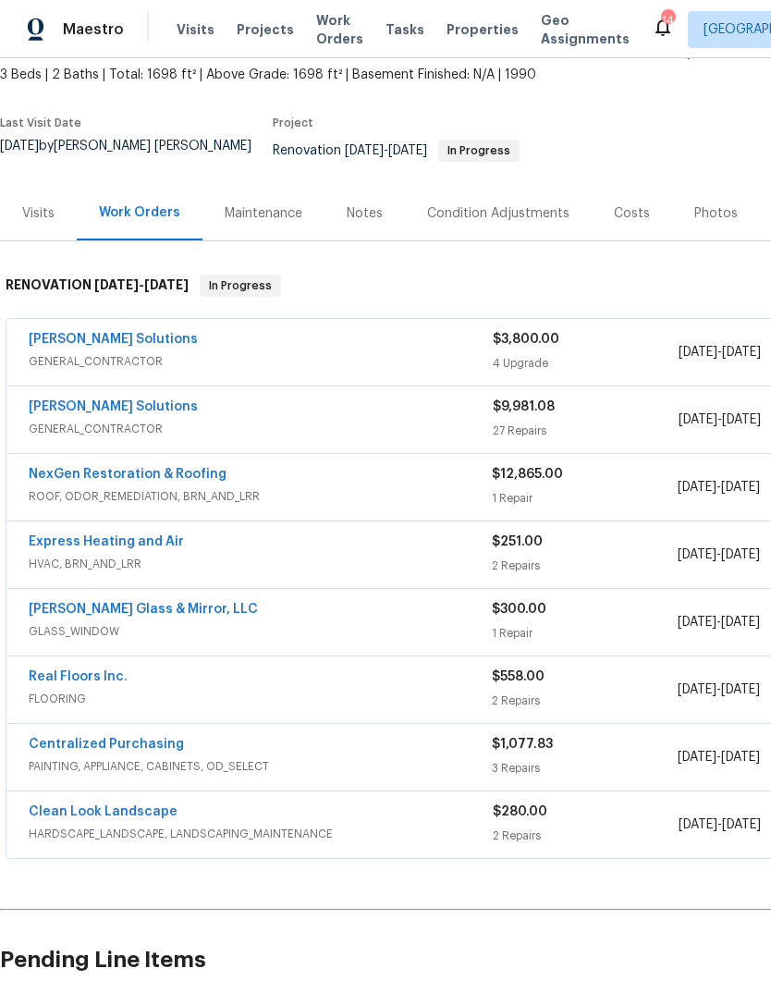
scroll to position [108, 0]
click at [151, 430] on span "GENERAL_CONTRACTOR" at bounding box center [261, 428] width 464 height 18
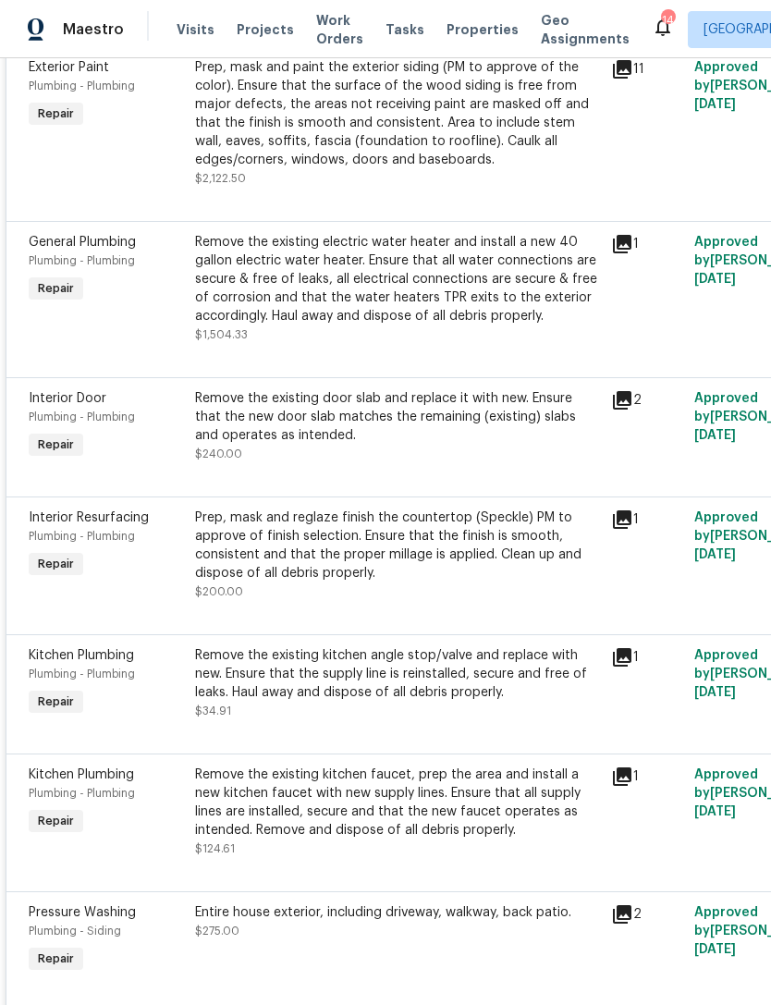
scroll to position [3338, 0]
click at [465, 547] on div "Prep, mask and reglaze finish the countertop (Speckle) PM to approve of finish …" at bounding box center [397, 545] width 405 height 74
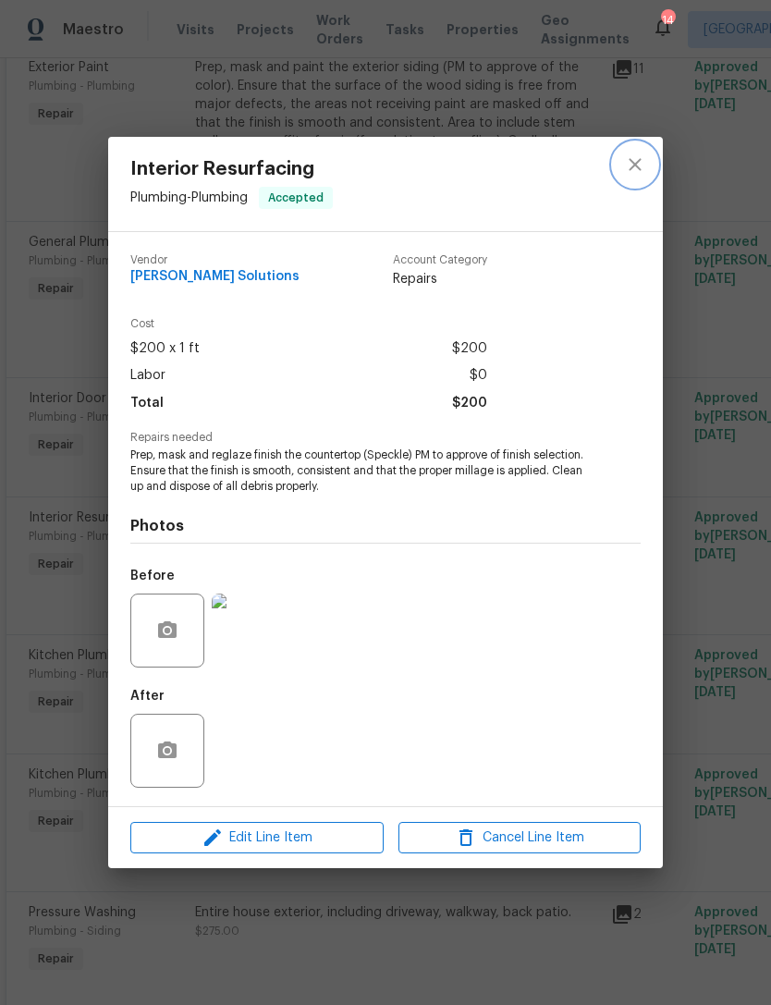
click at [641, 163] on icon "close" at bounding box center [635, 164] width 22 height 22
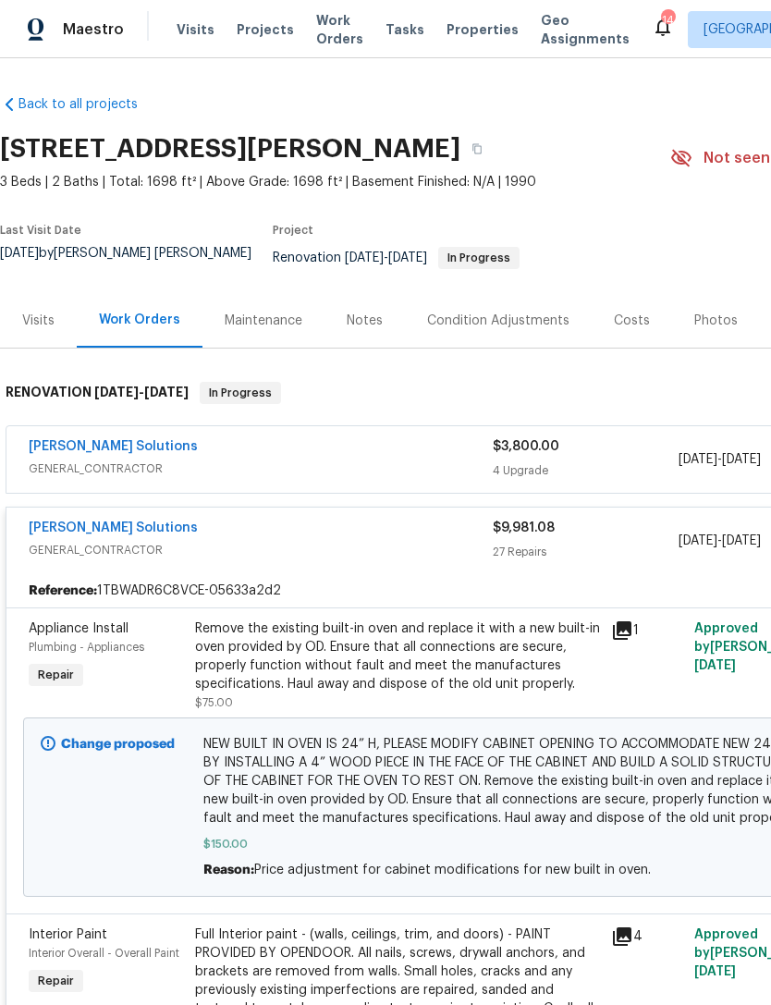
scroll to position [0, 0]
click at [396, 529] on div "[PERSON_NAME] Solutions" at bounding box center [261, 530] width 464 height 22
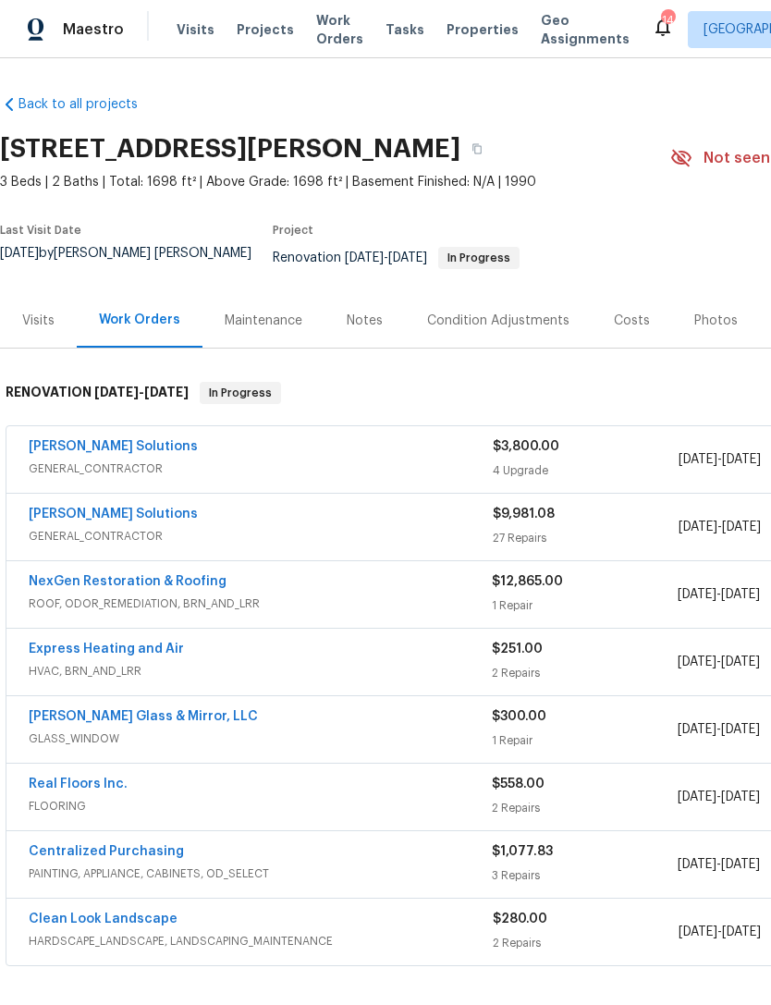
click at [417, 465] on span "GENERAL_CONTRACTOR" at bounding box center [261, 468] width 464 height 18
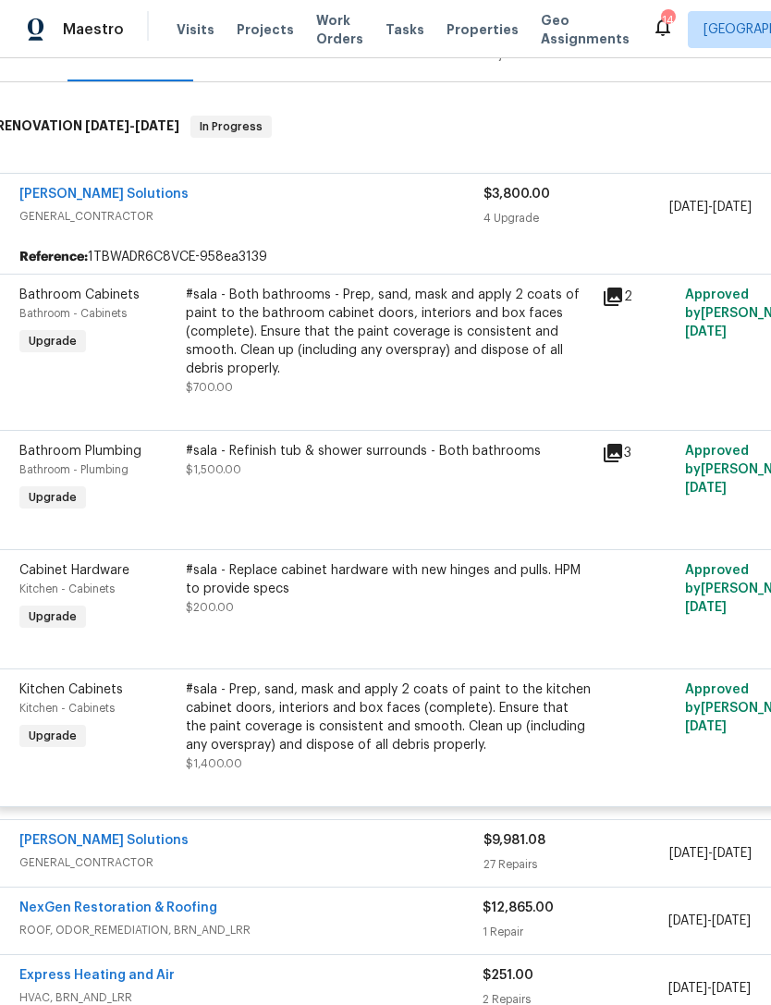
scroll to position [266, 9]
click at [385, 729] on div "#sala - Prep, sand, mask and apply 2 coats of paint to the kitchen cabinet door…" at bounding box center [388, 717] width 405 height 74
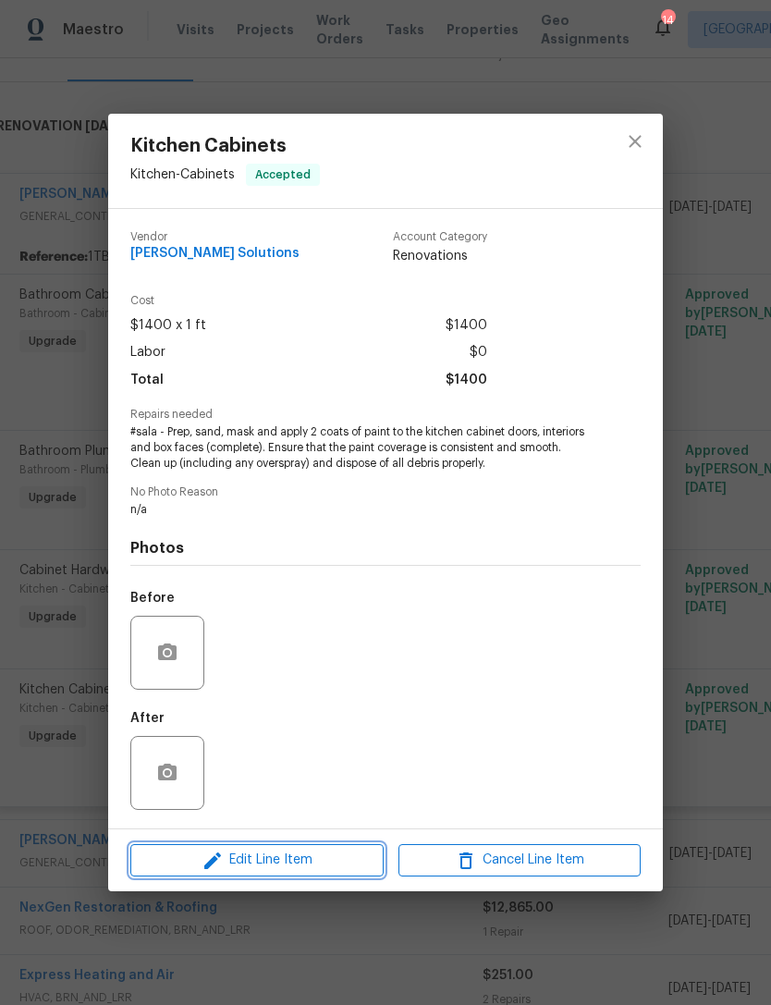
click at [303, 872] on span "Edit Line Item" at bounding box center [257, 860] width 242 height 23
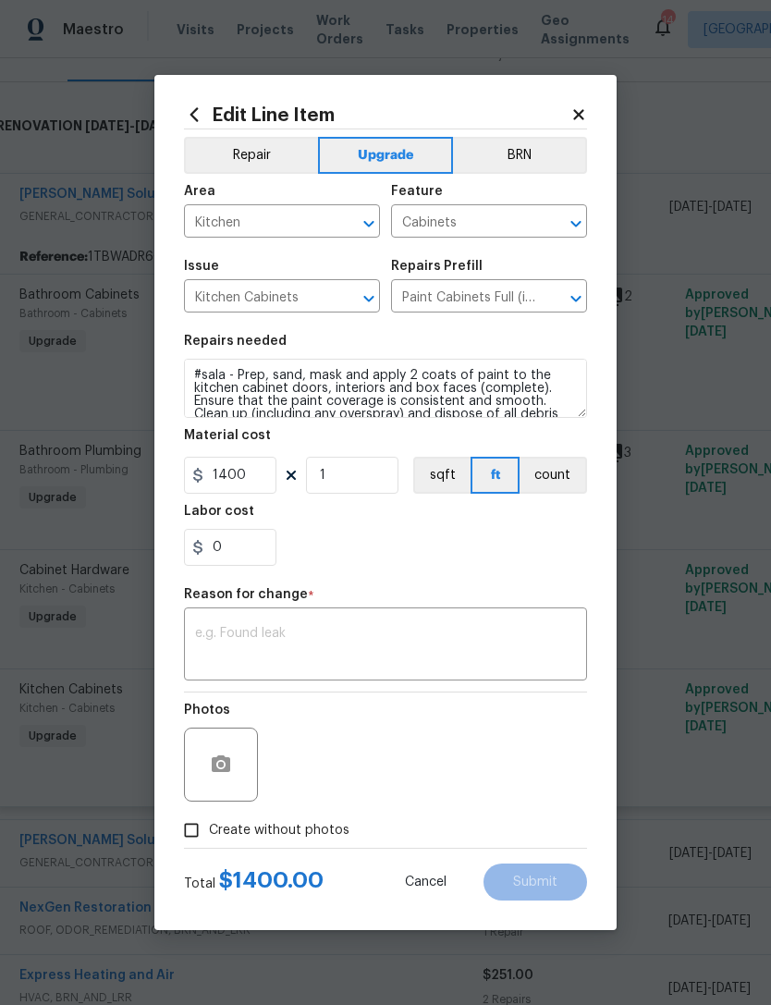
click at [307, 650] on textarea at bounding box center [385, 646] width 381 height 39
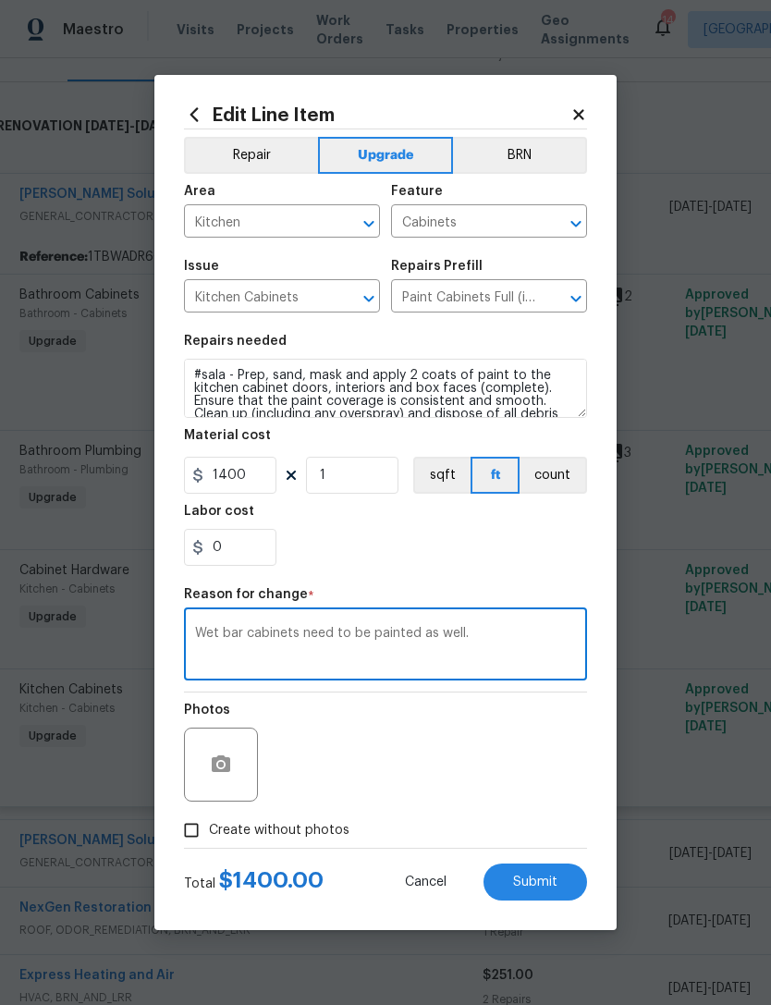
type textarea "Wet bar cabinets need to be painted as well."
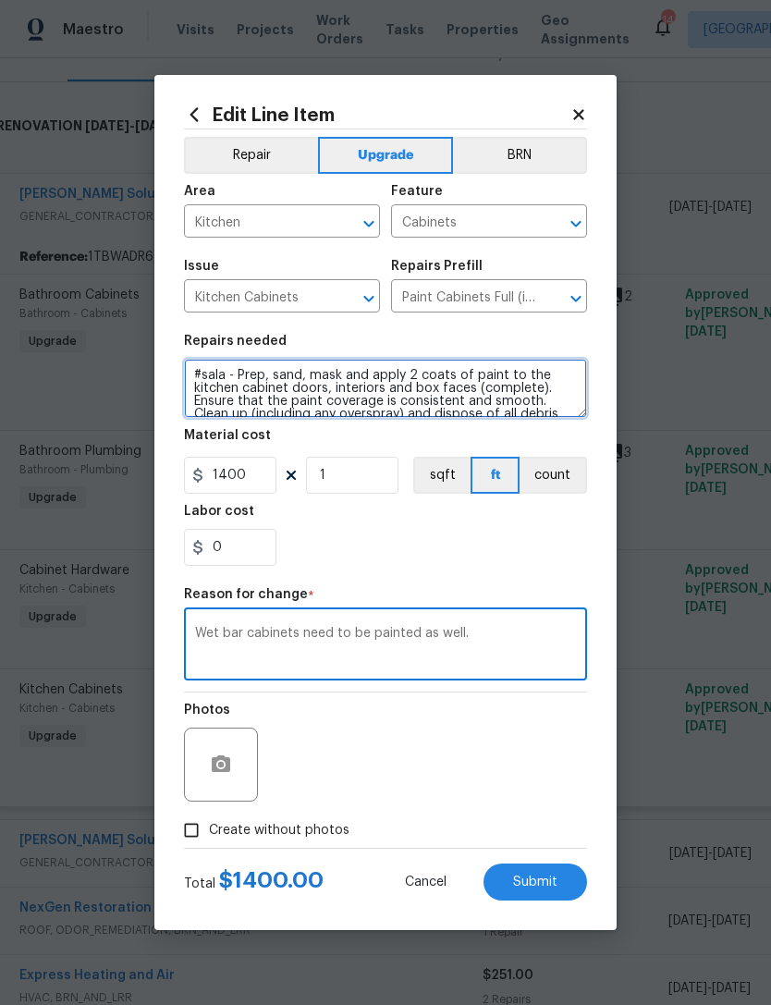
click at [190, 372] on textarea "#sala - Prep, sand, mask and apply 2 coats of paint to the kitchen cabinet door…" at bounding box center [385, 388] width 403 height 59
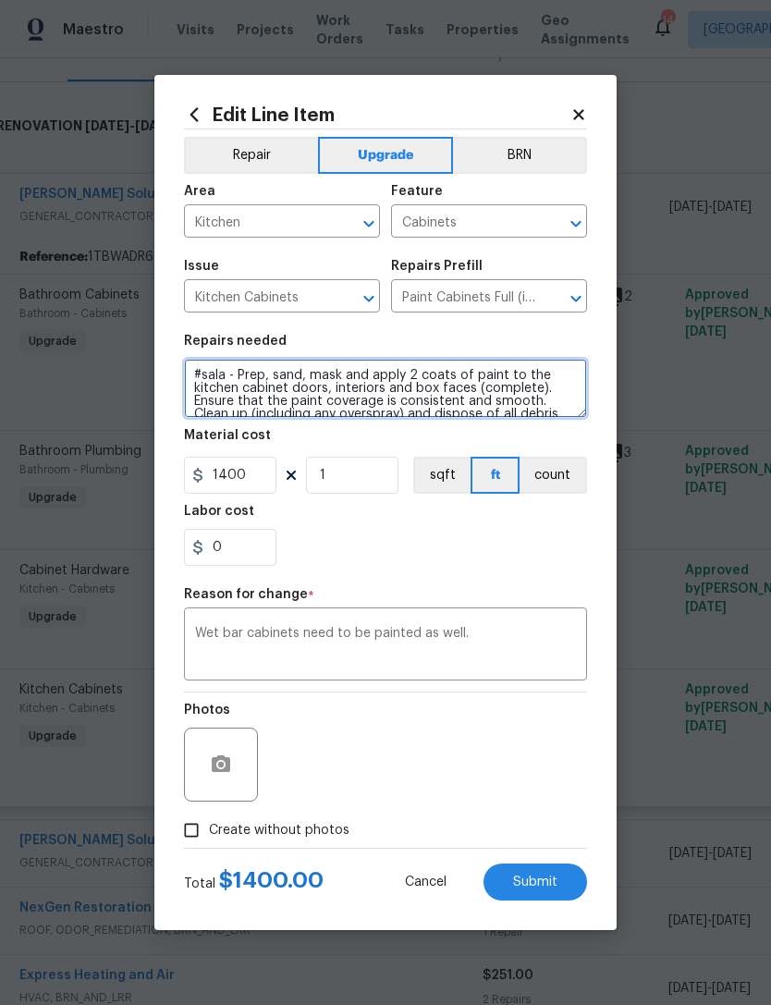
click at [238, 371] on textarea "#sala - Prep, sand, mask and apply 2 coats of paint to the kitchen cabinet door…" at bounding box center [385, 388] width 403 height 59
type textarea "#sala - INCLUDE WET BAR CABINETS. Prep, sand, mask and apply 2 coats of paint t…"
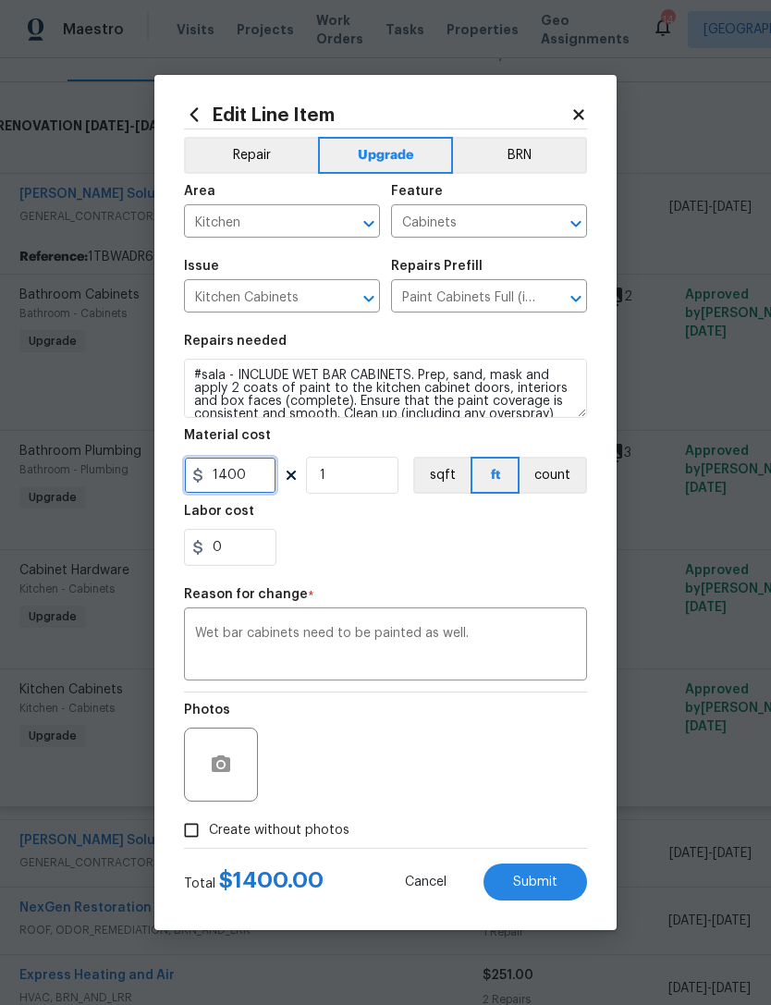
click at [257, 482] on input "1400" at bounding box center [230, 475] width 92 height 37
type input "1600"
click at [489, 540] on div "0" at bounding box center [385, 547] width 403 height 37
click at [541, 887] on span "Submit" at bounding box center [535, 882] width 44 height 14
type textarea "#sala - Prep, sand, mask and apply 2 coats of paint to the kitchen cabinet door…"
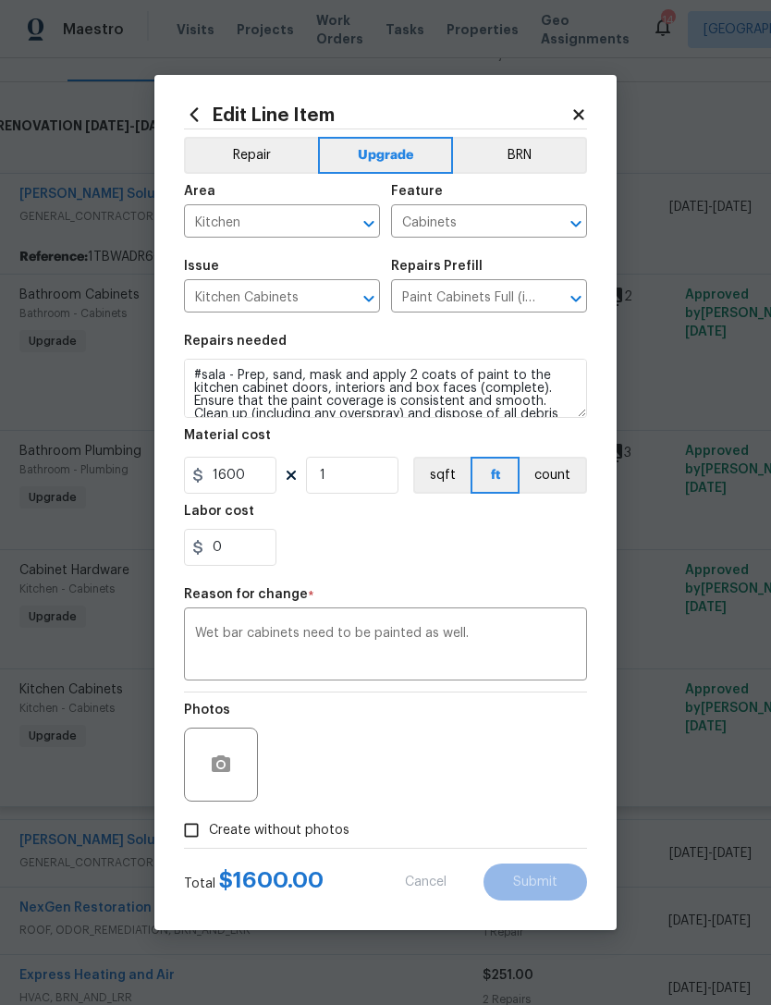
type input "1400"
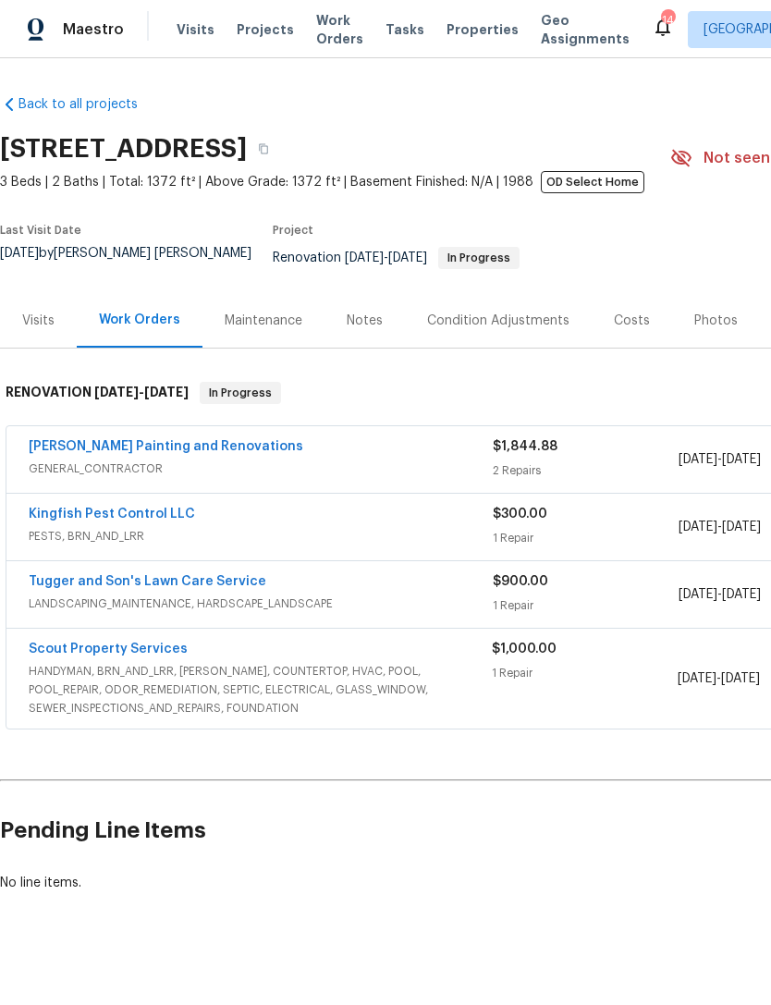
click at [469, 39] on span "Properties" at bounding box center [482, 29] width 72 height 18
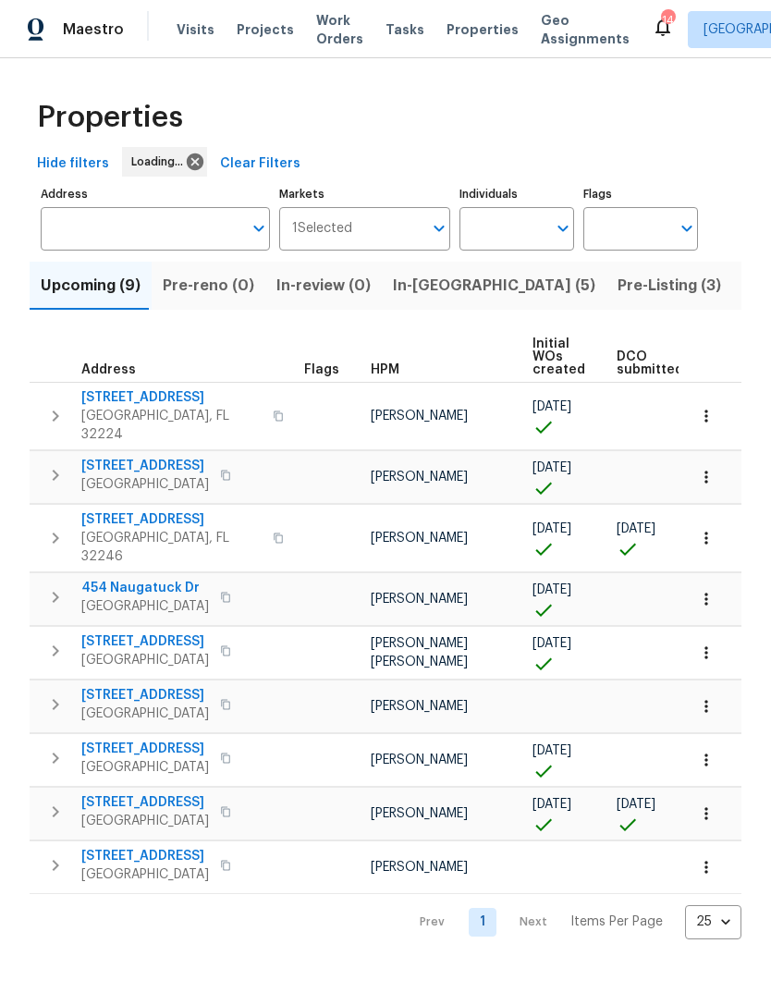
click at [212, 250] on input "Address" at bounding box center [141, 228] width 201 height 43
click at [180, 240] on input "Address" at bounding box center [141, 228] width 201 height 43
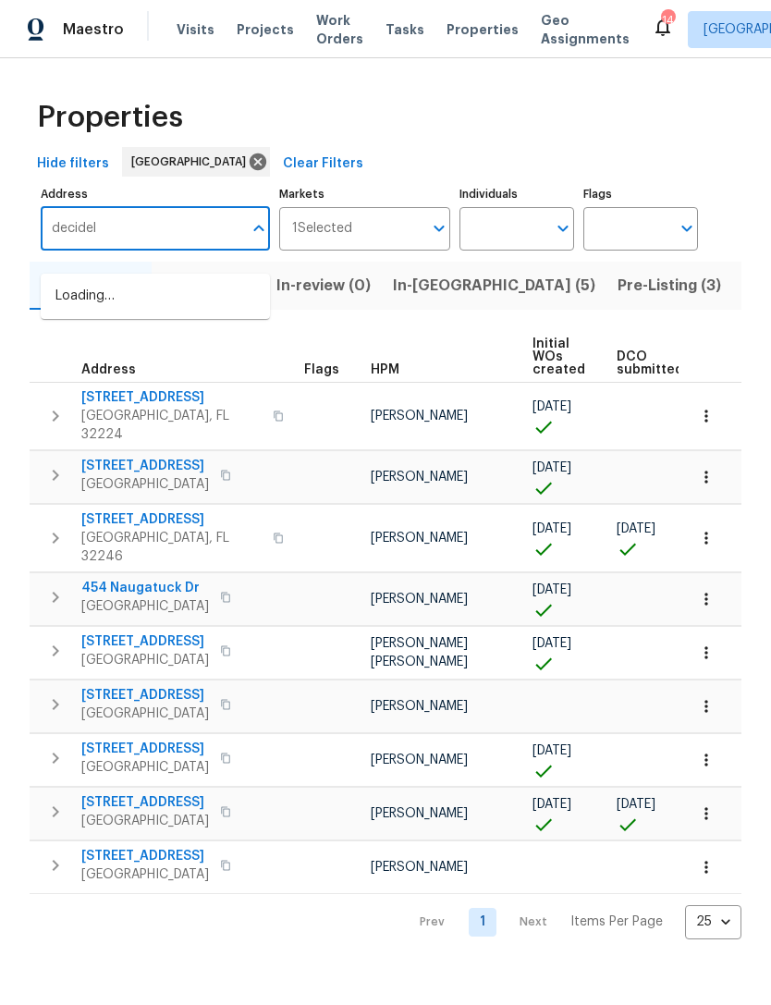
type input "decidely"
click at [107, 311] on li "[STREET_ADDRESS]" at bounding box center [155, 296] width 229 height 31
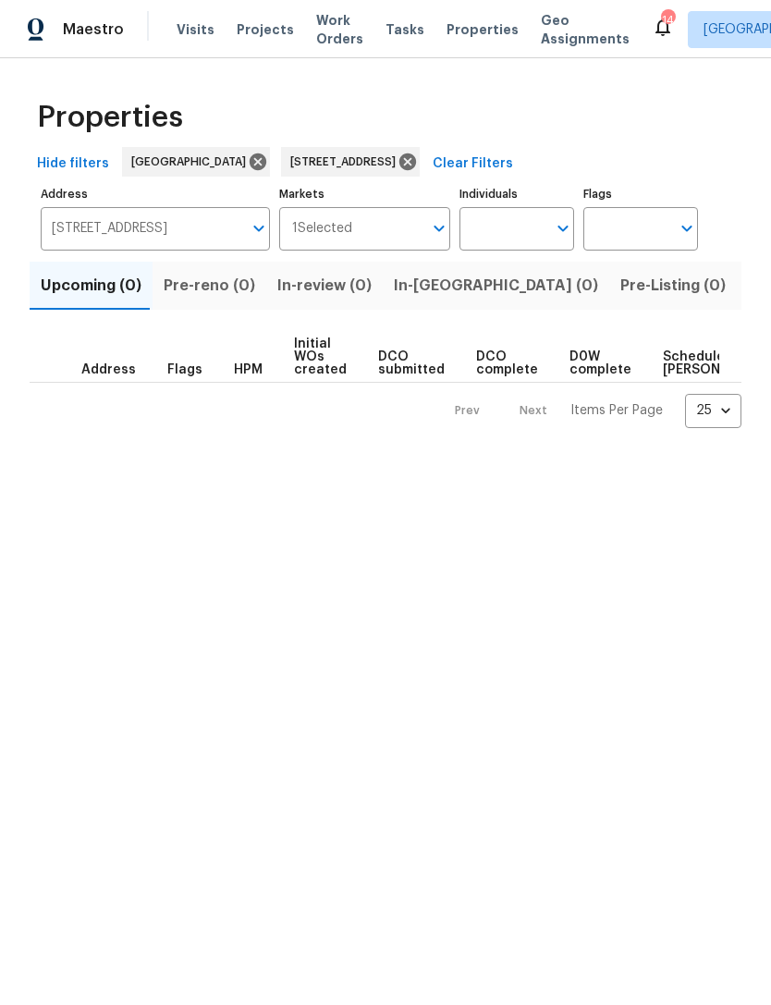
click at [748, 299] on span "Listed (1)" at bounding box center [781, 286] width 67 height 26
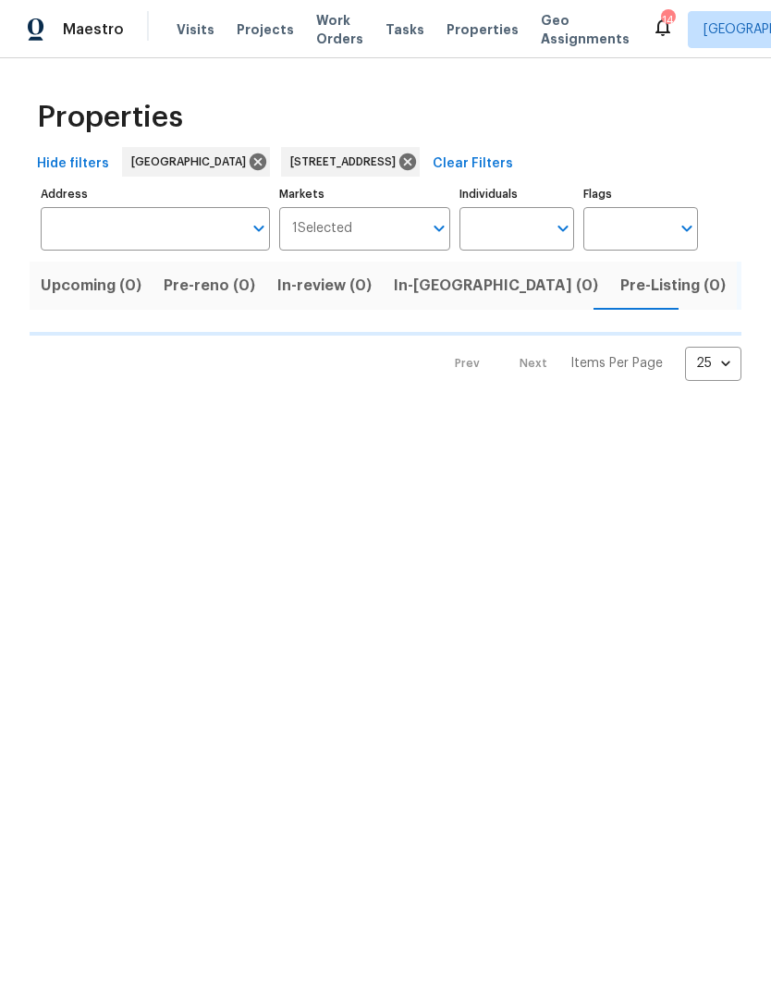
type input "[STREET_ADDRESS]"
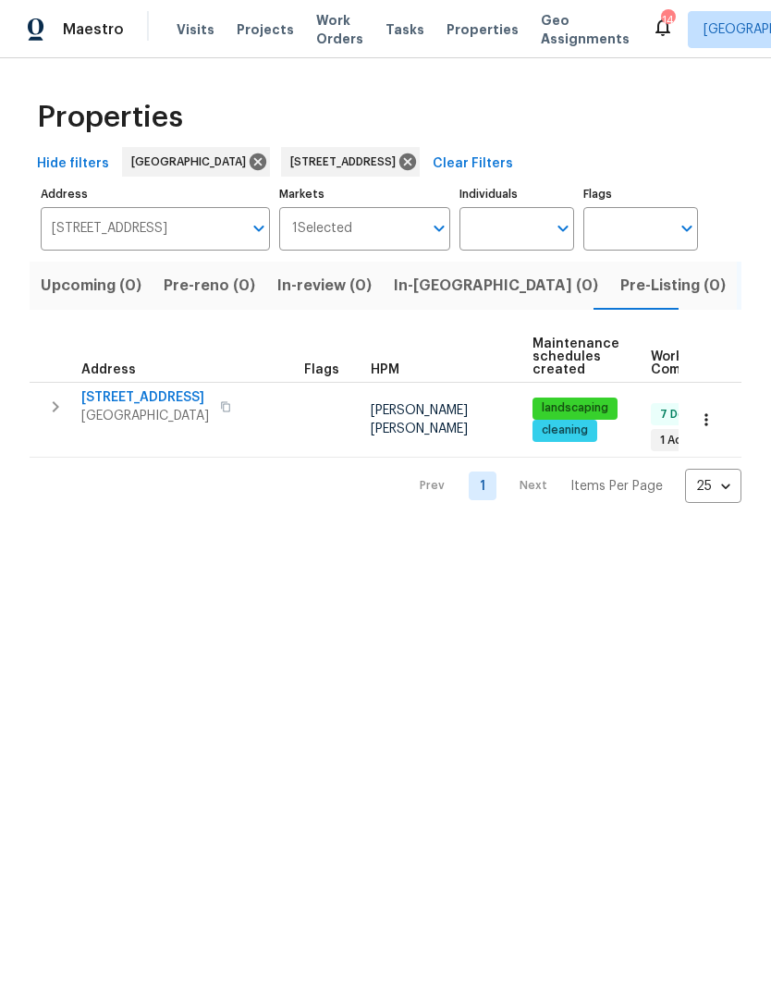
click at [137, 425] on span "[GEOGRAPHIC_DATA]" at bounding box center [145, 416] width 128 height 18
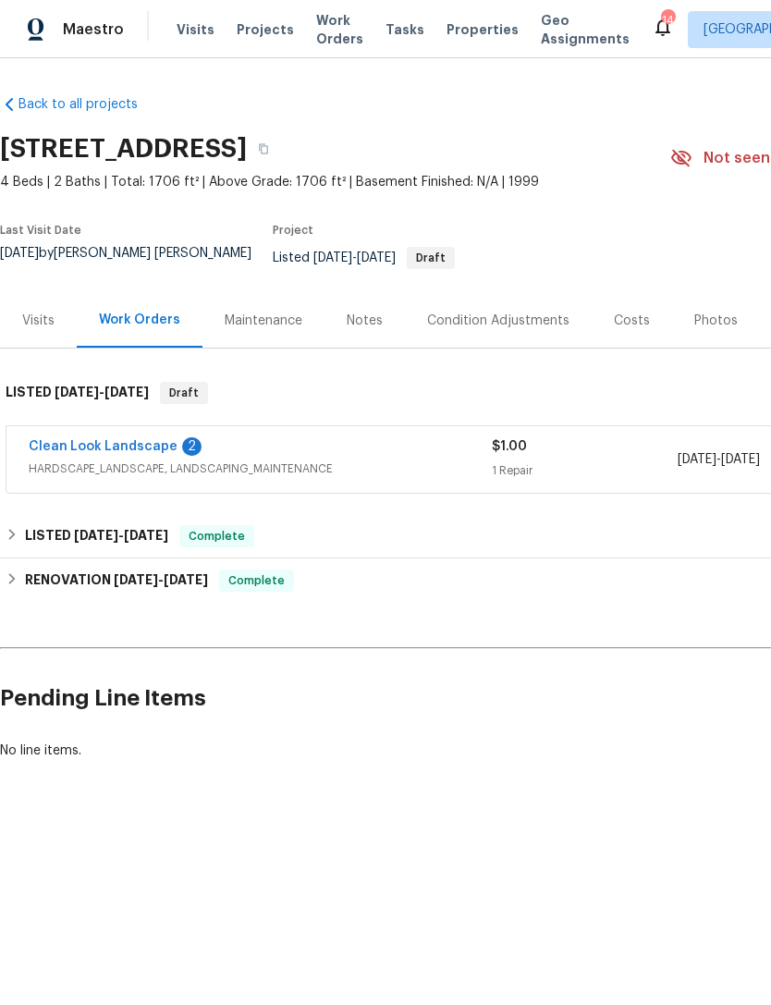
click at [93, 453] on link "Clean Look Landscape" at bounding box center [103, 446] width 149 height 13
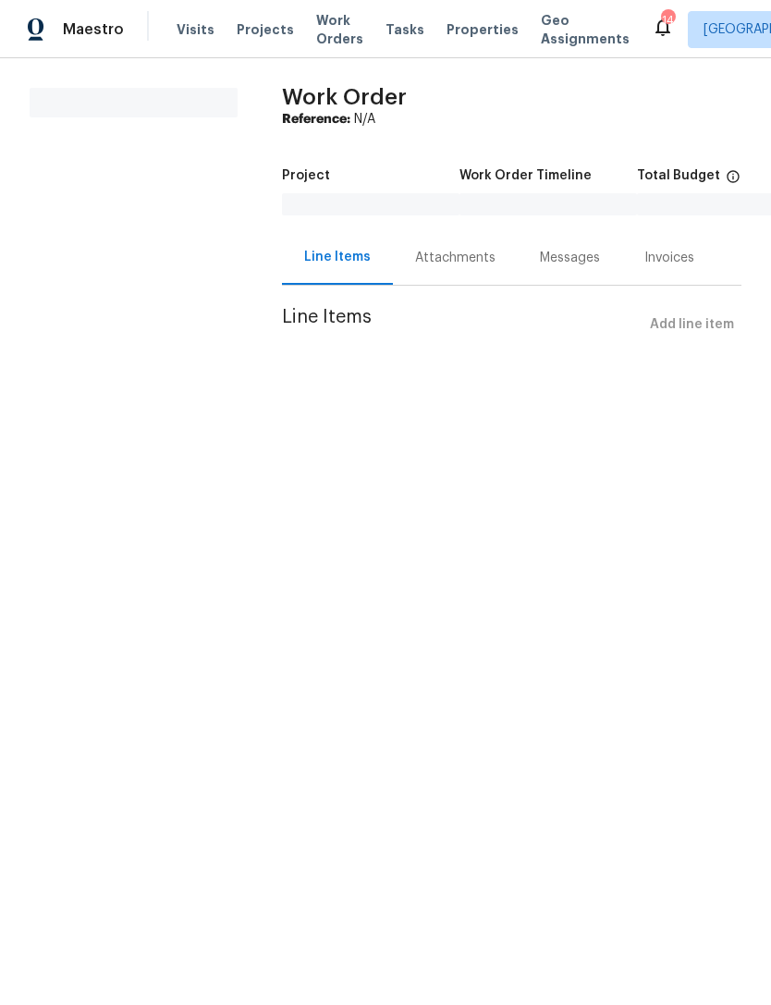
click at [439, 285] on div "Attachments" at bounding box center [455, 257] width 125 height 55
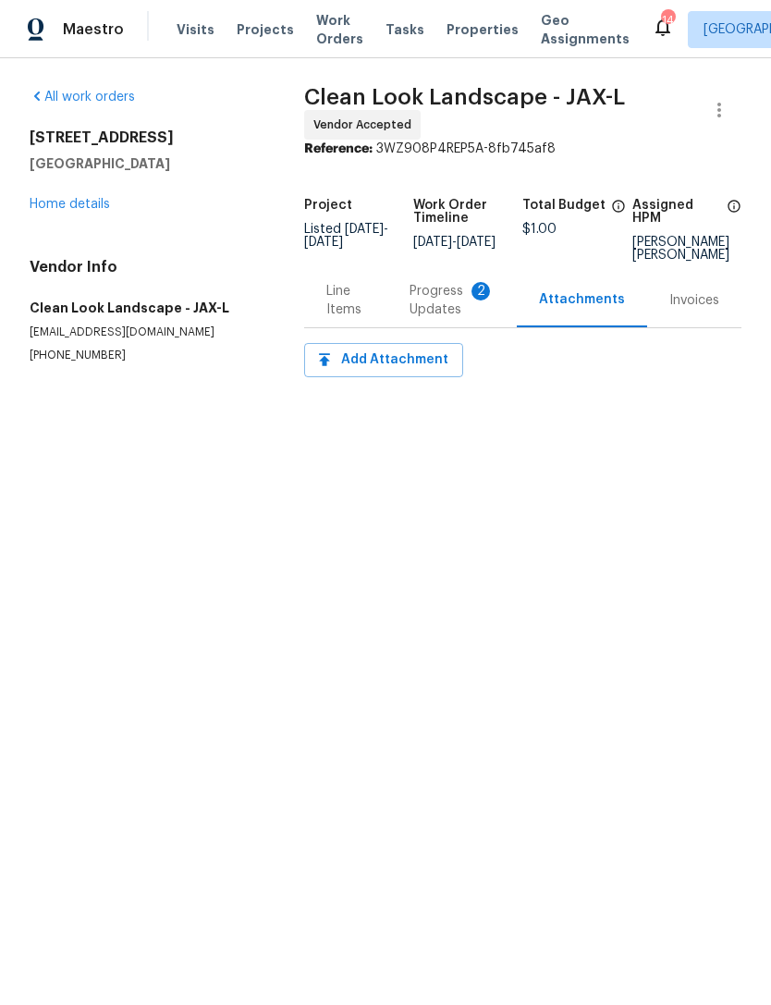
click at [566, 309] on div "Attachments" at bounding box center [582, 299] width 86 height 18
click at [451, 316] on div "Progress Updates 2" at bounding box center [451, 300] width 85 height 37
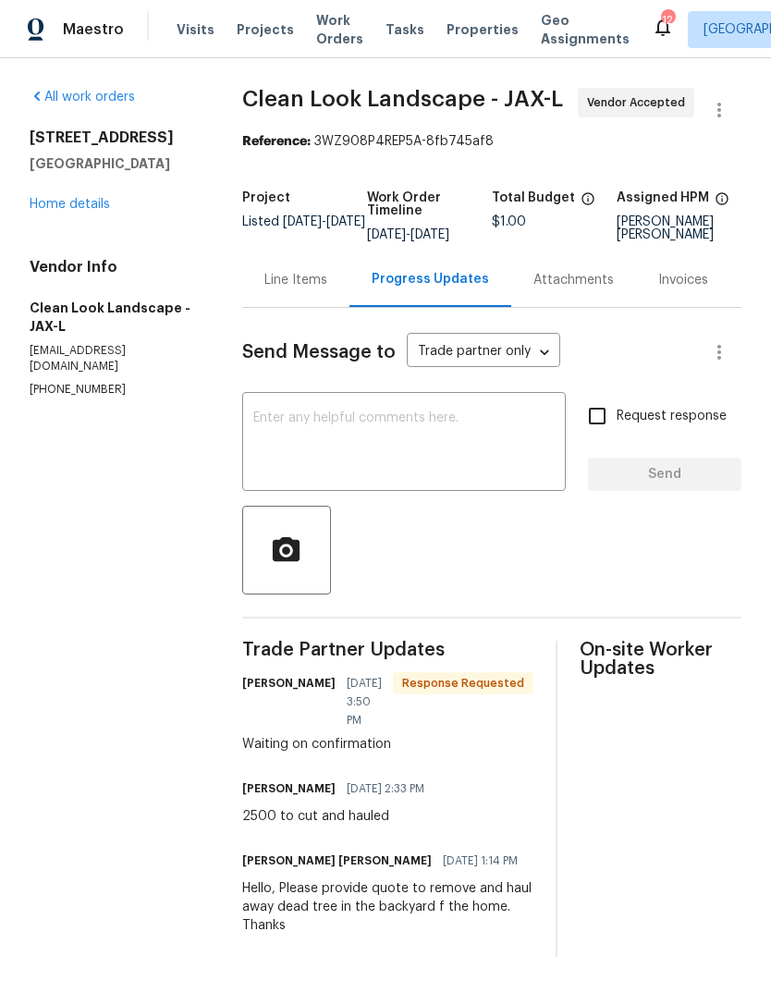
click at [62, 211] on link "Home details" at bounding box center [70, 204] width 80 height 13
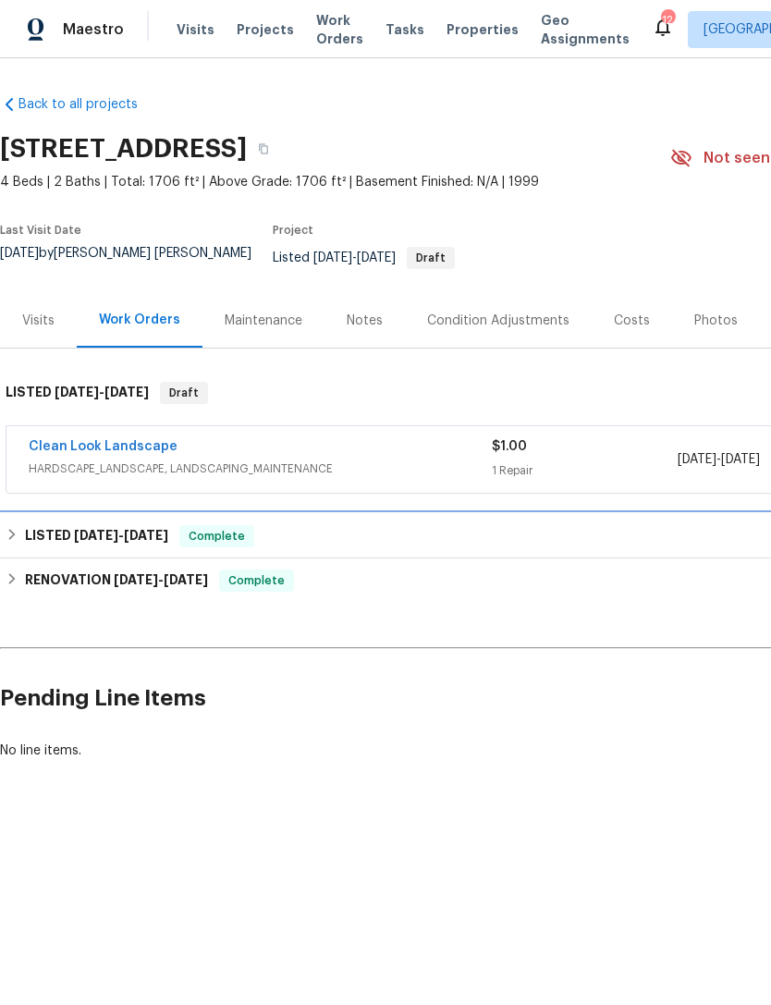
click at [50, 534] on h6 "LISTED 8/11/25 - 8/13/25" at bounding box center [96, 536] width 143 height 22
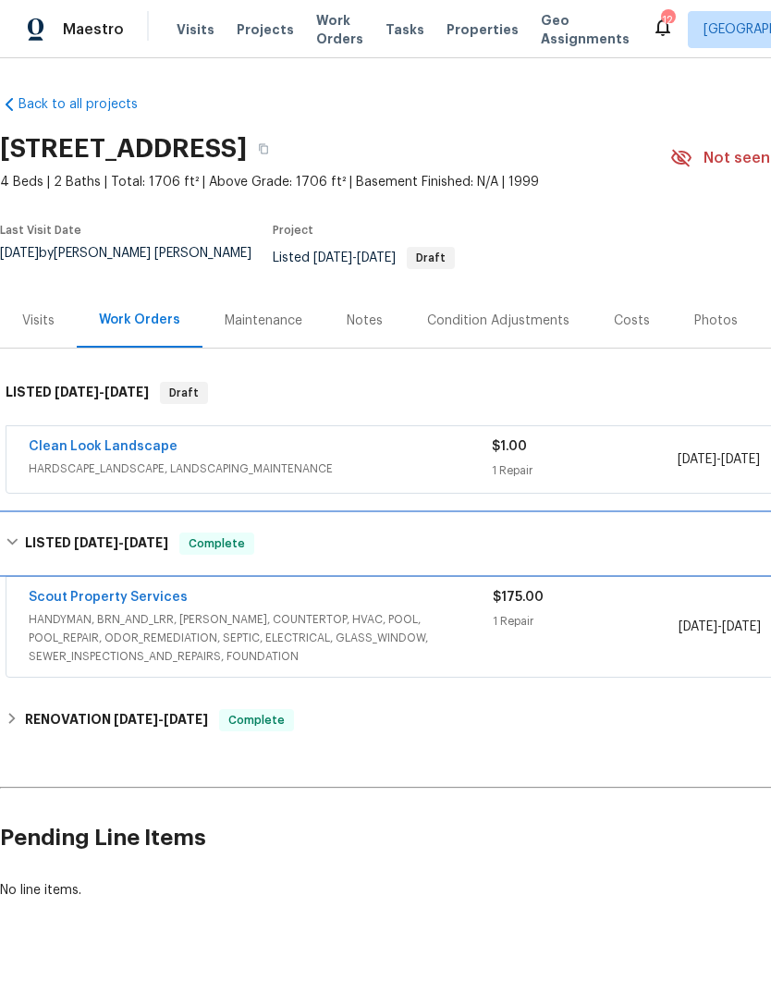
click at [45, 544] on h6 "LISTED 8/11/25 - 8/13/25" at bounding box center [96, 543] width 143 height 22
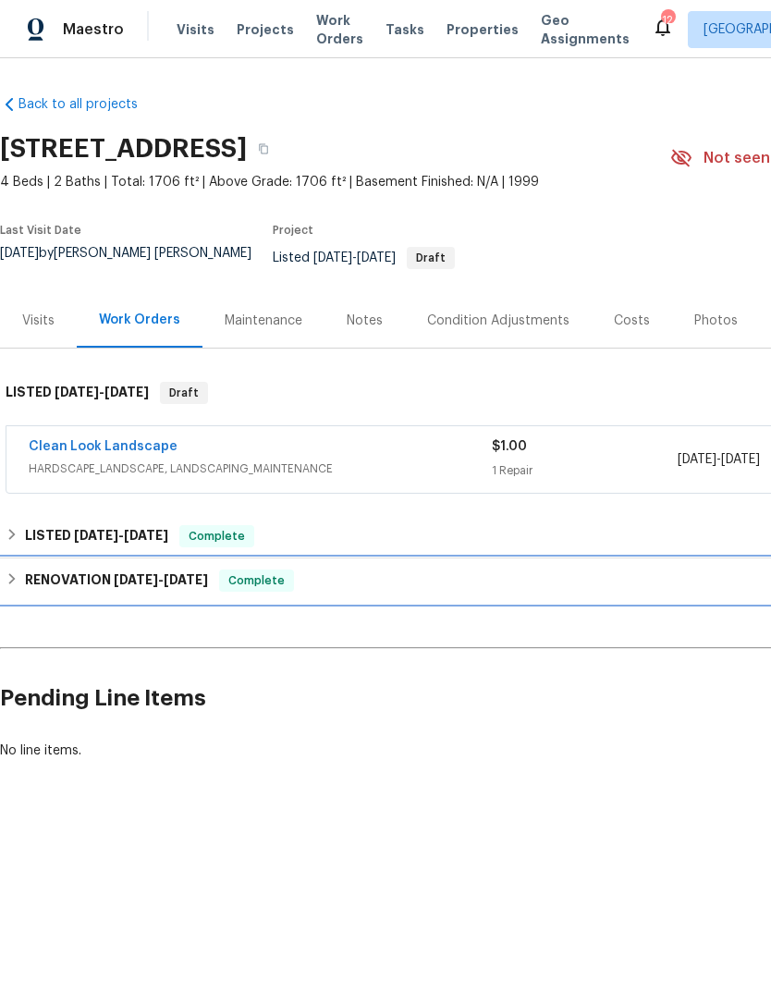
click at [43, 587] on h6 "RENOVATION 6/30/25 - 7/10/25" at bounding box center [116, 580] width 183 height 22
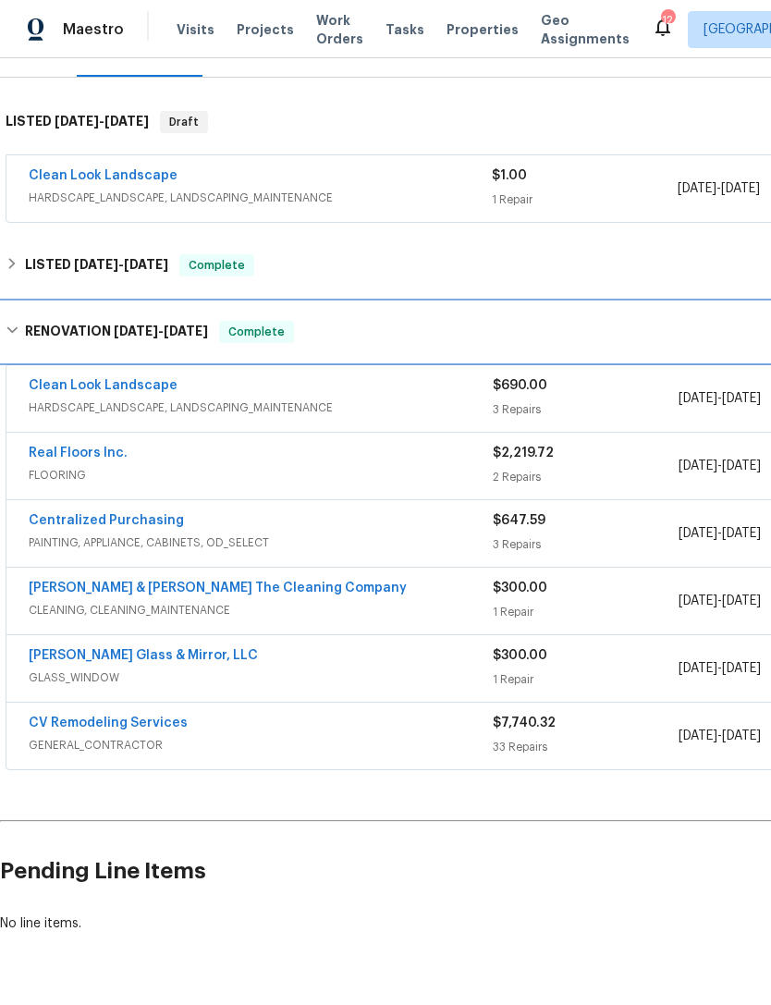
scroll to position [270, 0]
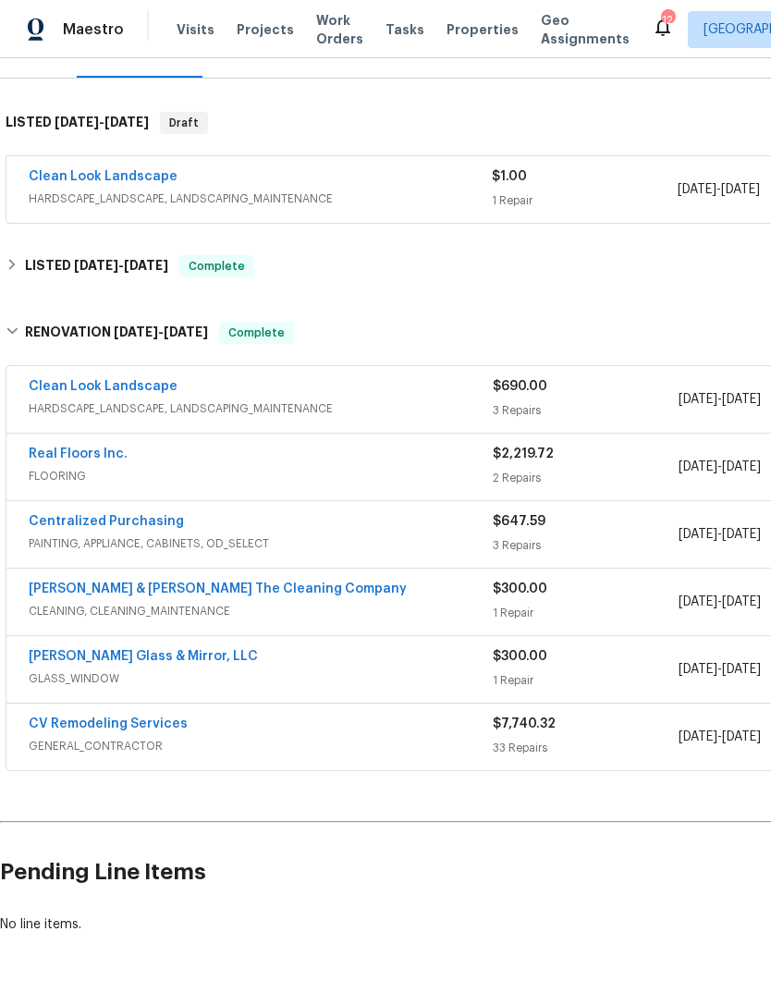
click at [70, 730] on link "CV Remodeling Services" at bounding box center [108, 723] width 159 height 13
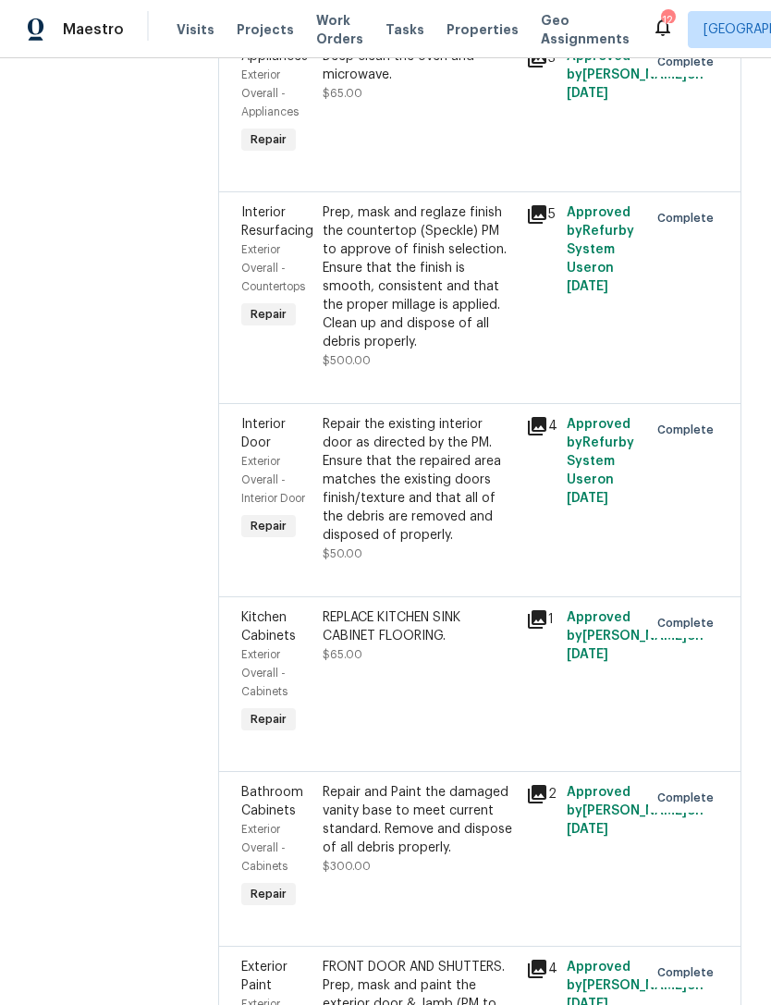
scroll to position [884, 0]
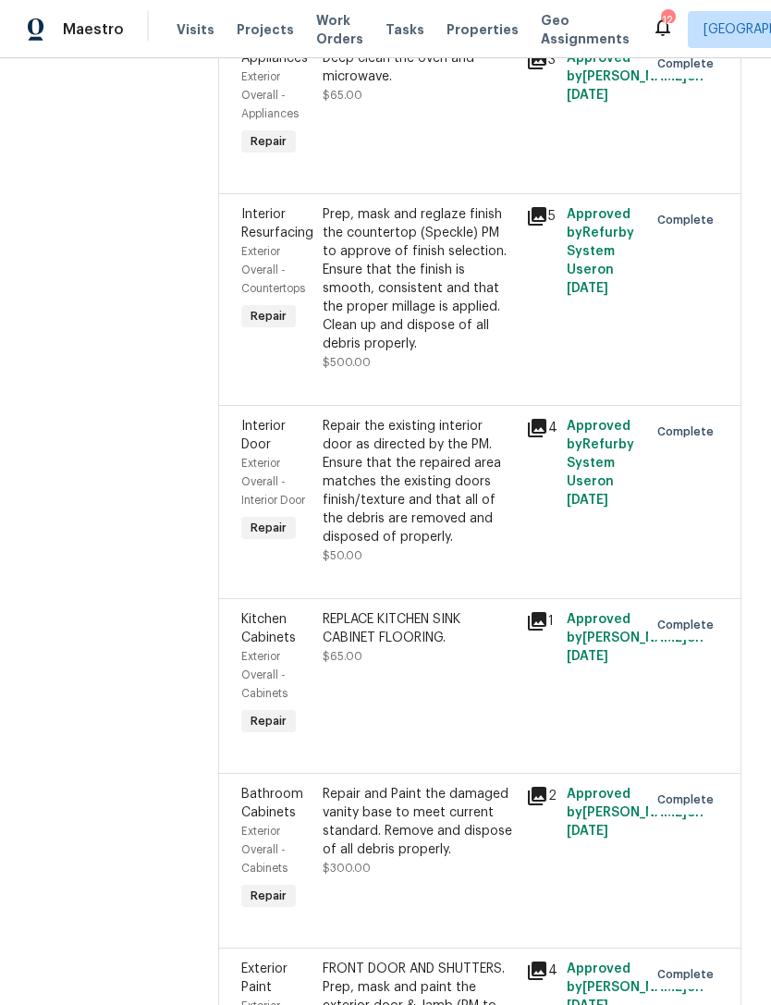
click at [539, 226] on icon at bounding box center [537, 216] width 18 height 18
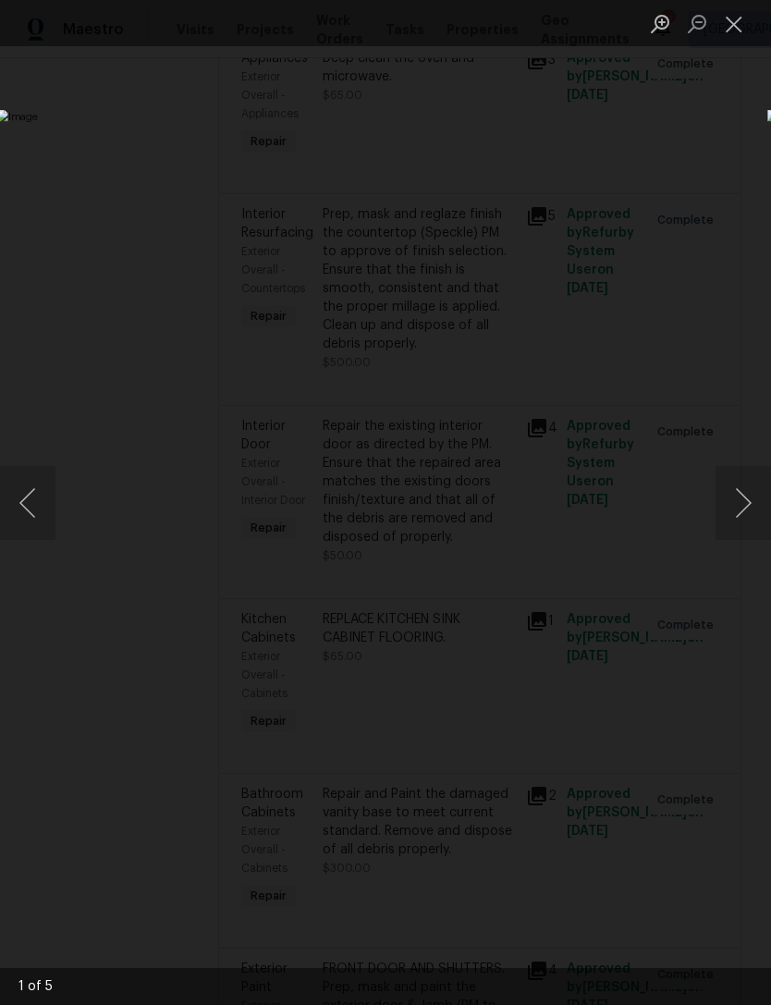
click at [741, 502] on button "Next image" at bounding box center [742, 503] width 55 height 74
click at [747, 506] on button "Next image" at bounding box center [742, 503] width 55 height 74
click at [749, 499] on button "Next image" at bounding box center [742, 503] width 55 height 74
click at [751, 503] on button "Next image" at bounding box center [742, 503] width 55 height 74
click at [726, 37] on button "Close lightbox" at bounding box center [733, 23] width 37 height 32
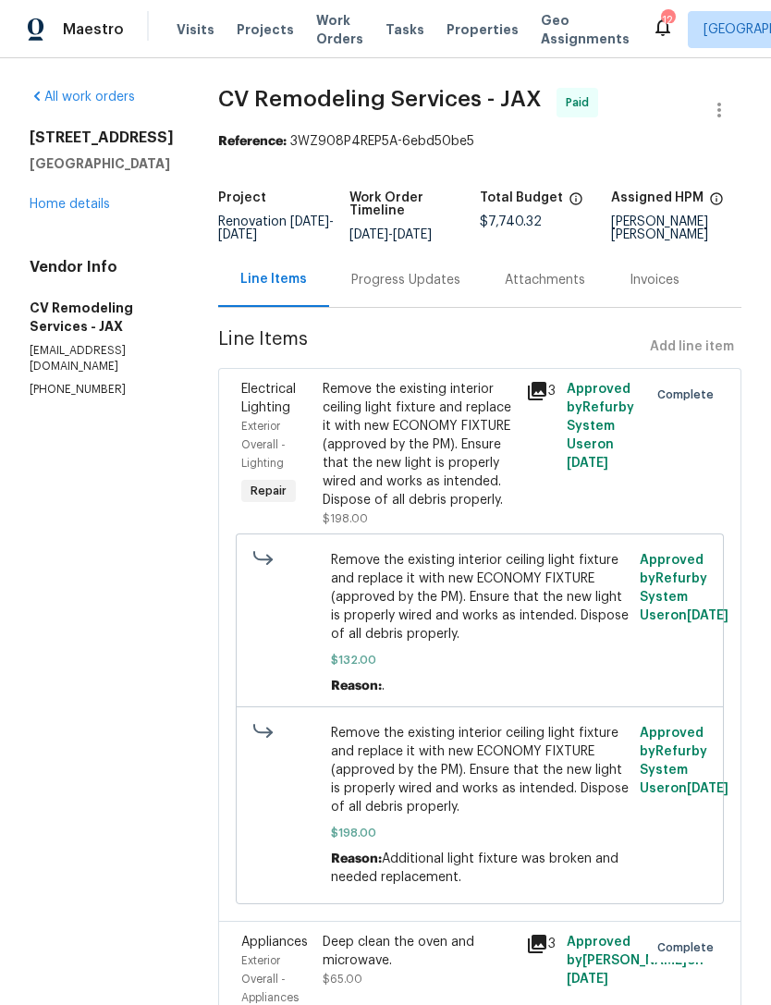
scroll to position [0, 0]
click at [88, 211] on link "Home details" at bounding box center [70, 204] width 80 height 13
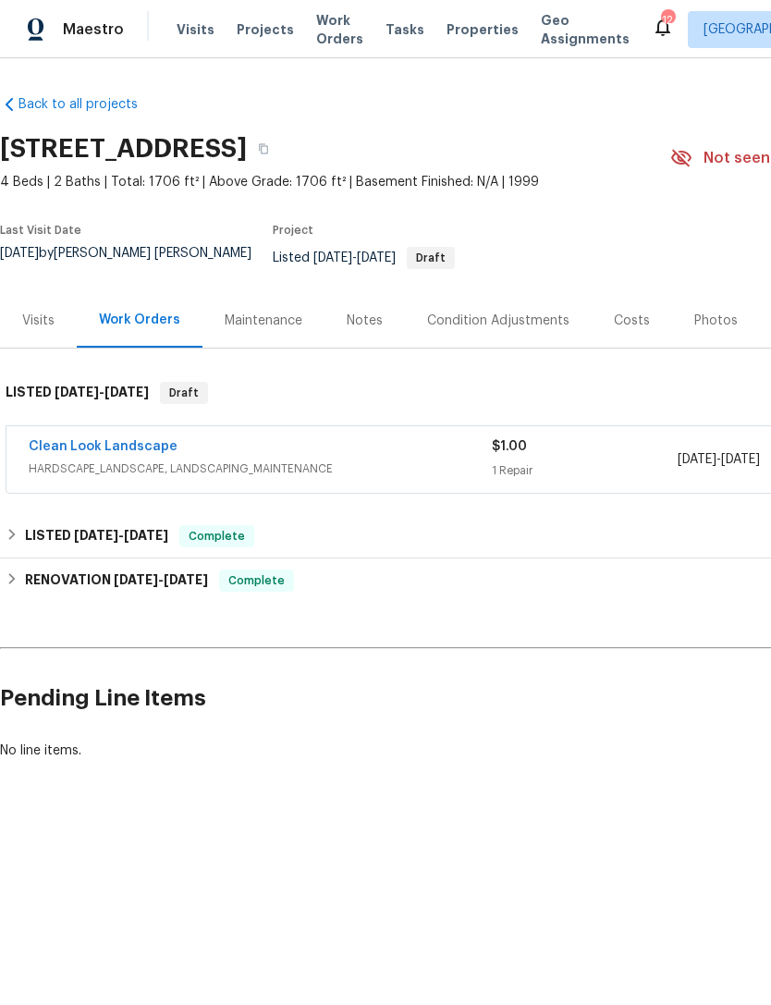
click at [470, 39] on span "Properties" at bounding box center [482, 29] width 72 height 18
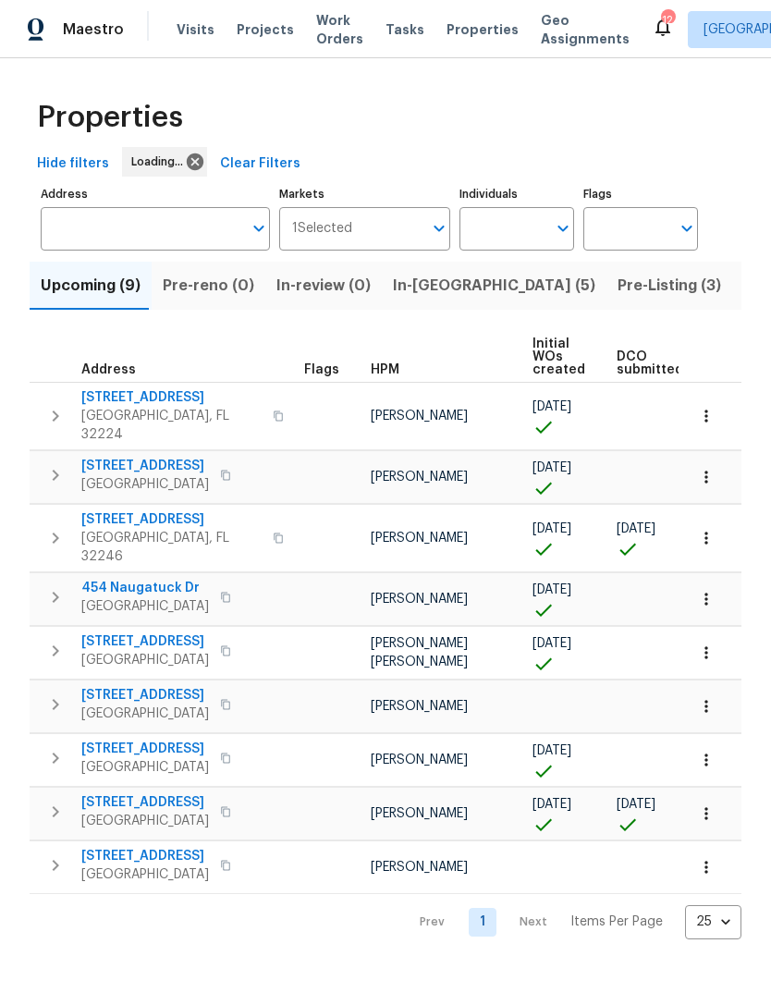
click at [188, 245] on input "Address" at bounding box center [141, 228] width 201 height 43
click at [189, 228] on input "Address" at bounding box center [141, 228] width 201 height 43
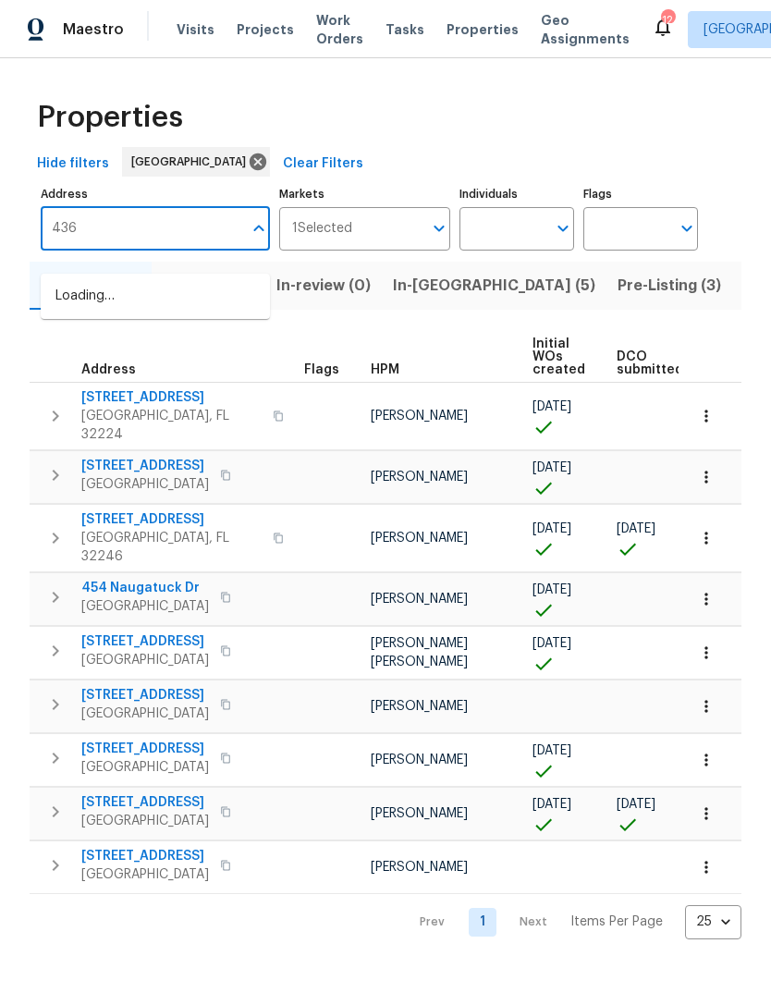
type input "4360"
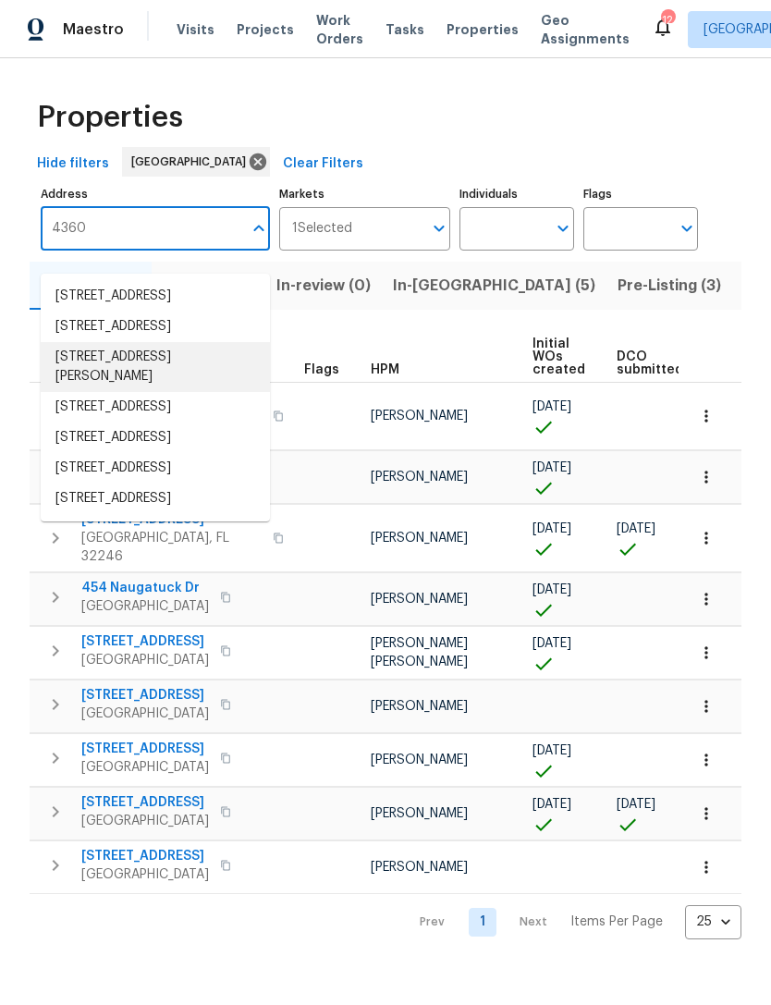
click at [175, 392] on li "4360 Palmer Ave Jacksonville FL 32210" at bounding box center [155, 367] width 229 height 50
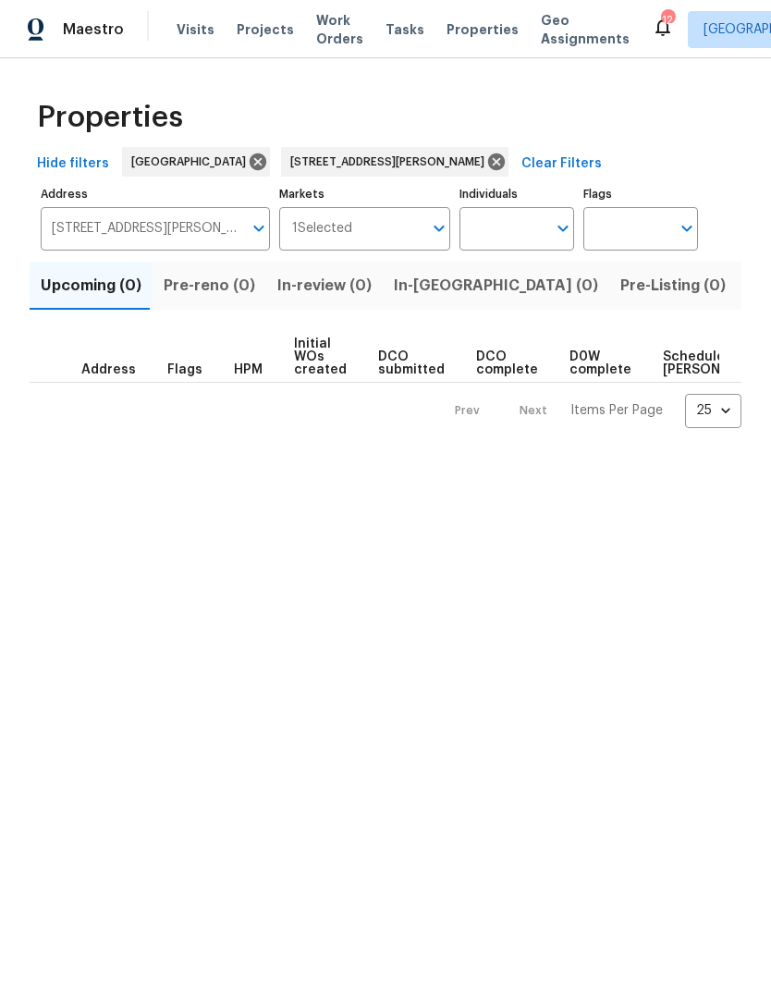
click at [748, 299] on span "Listed (1)" at bounding box center [781, 286] width 67 height 26
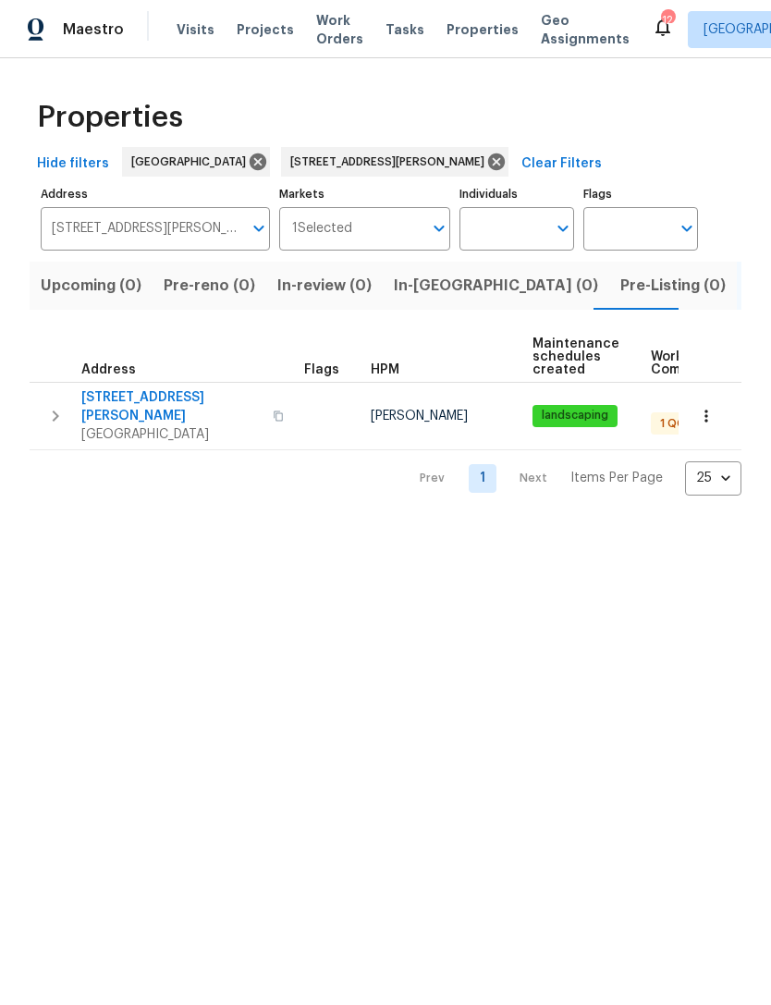
click at [145, 431] on span "Jacksonville, FL 32210" at bounding box center [171, 434] width 180 height 18
click at [460, 39] on span "Properties" at bounding box center [482, 29] width 72 height 18
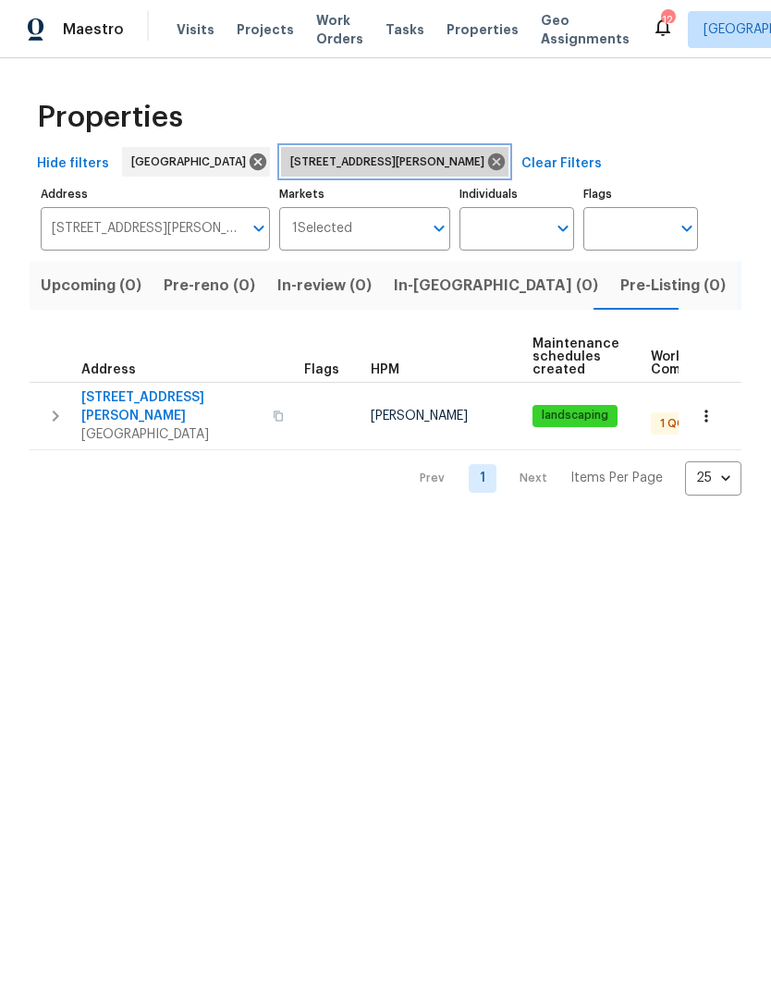
click at [488, 170] on icon at bounding box center [496, 161] width 17 height 17
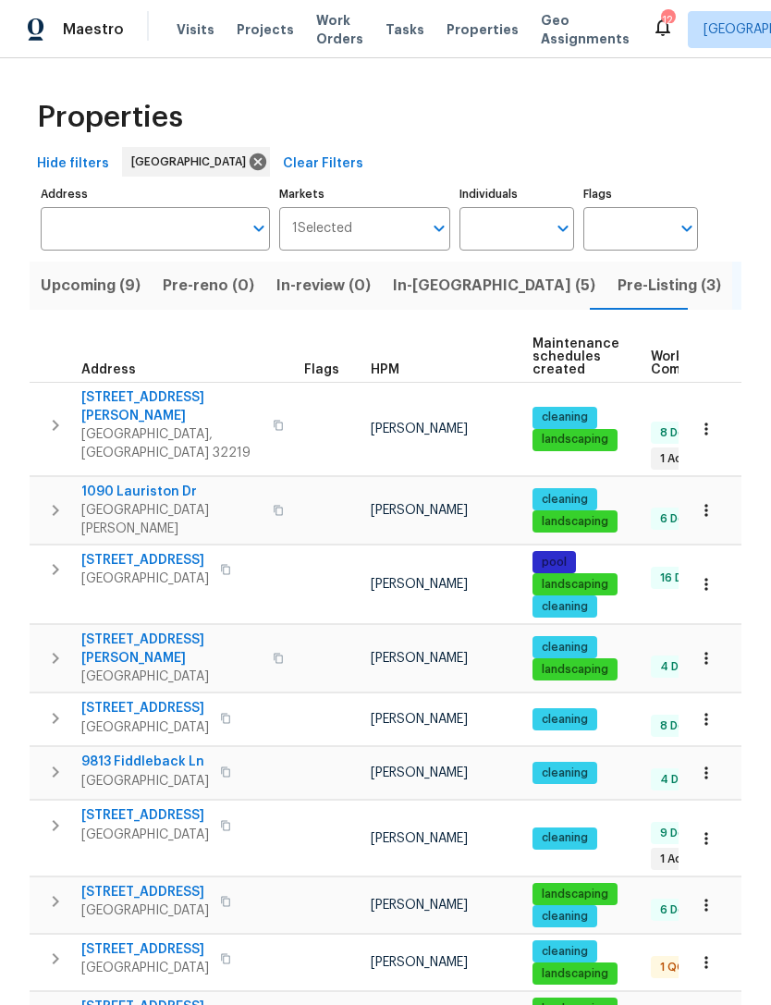
click at [390, 376] on span "HPM" at bounding box center [385, 369] width 29 height 13
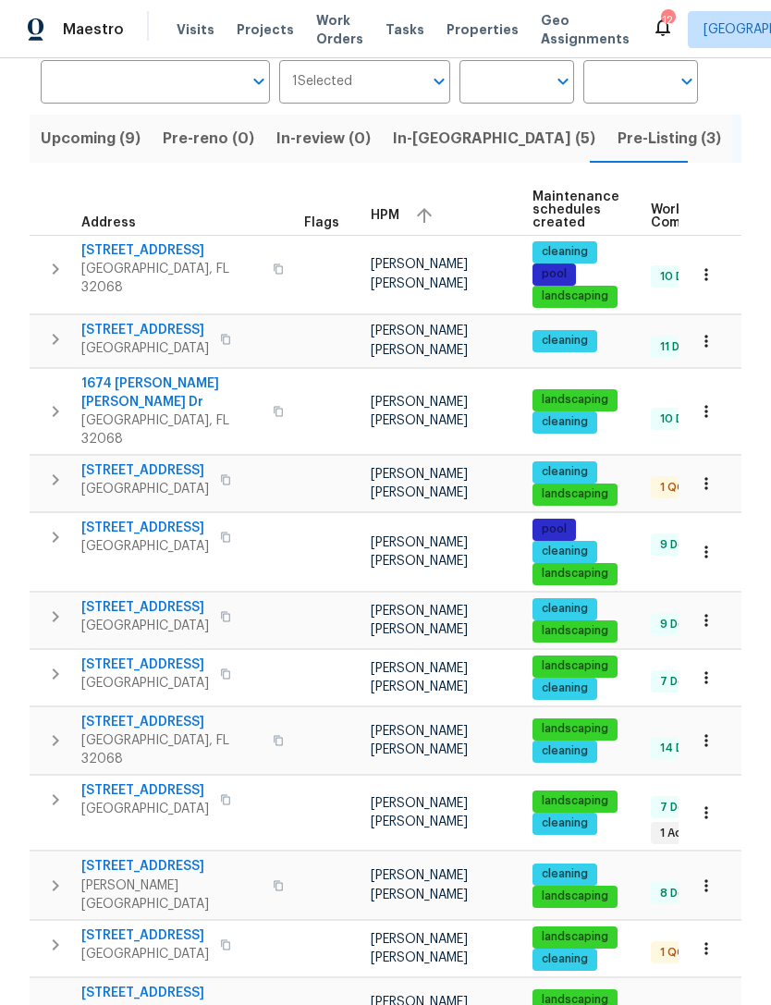
scroll to position [147, 0]
click at [192, 480] on span "2772 Commanche Ave" at bounding box center [145, 470] width 128 height 18
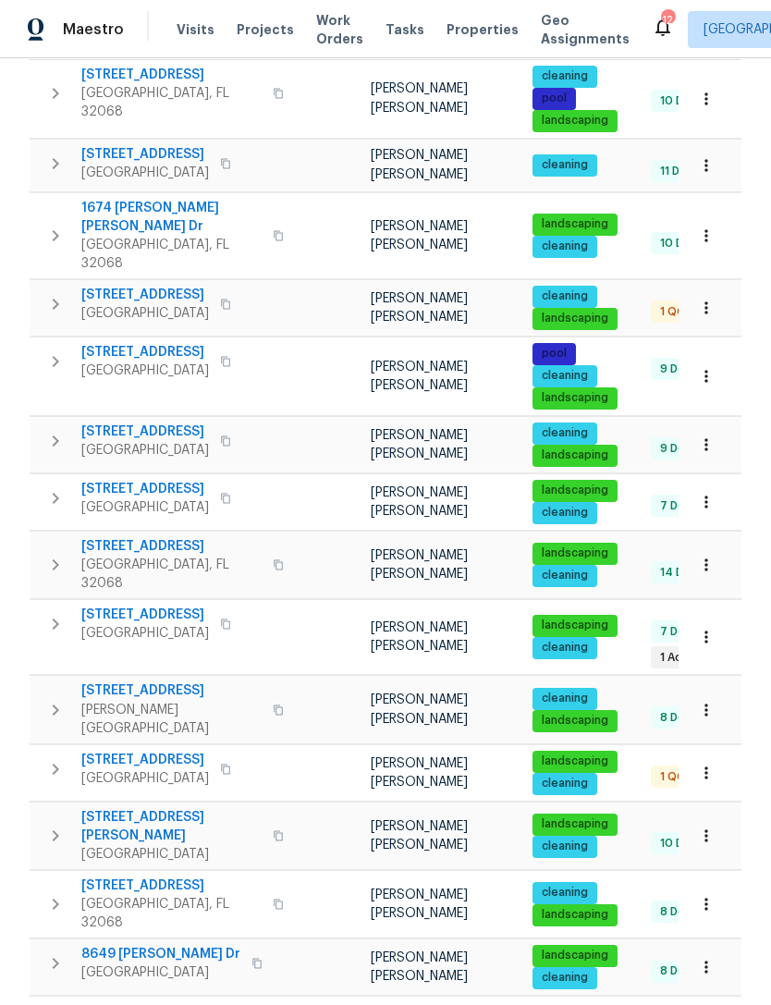
scroll to position [321, 0]
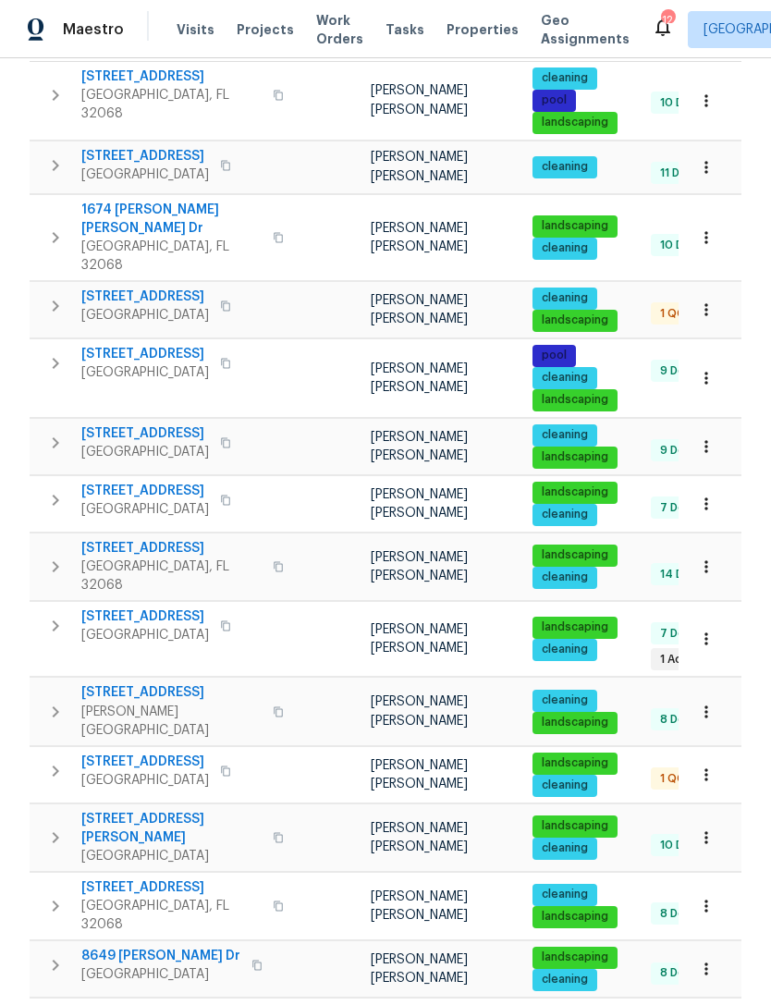
click at [193, 771] on span "Green Cove Springs, FL 32043" at bounding box center [145, 780] width 128 height 18
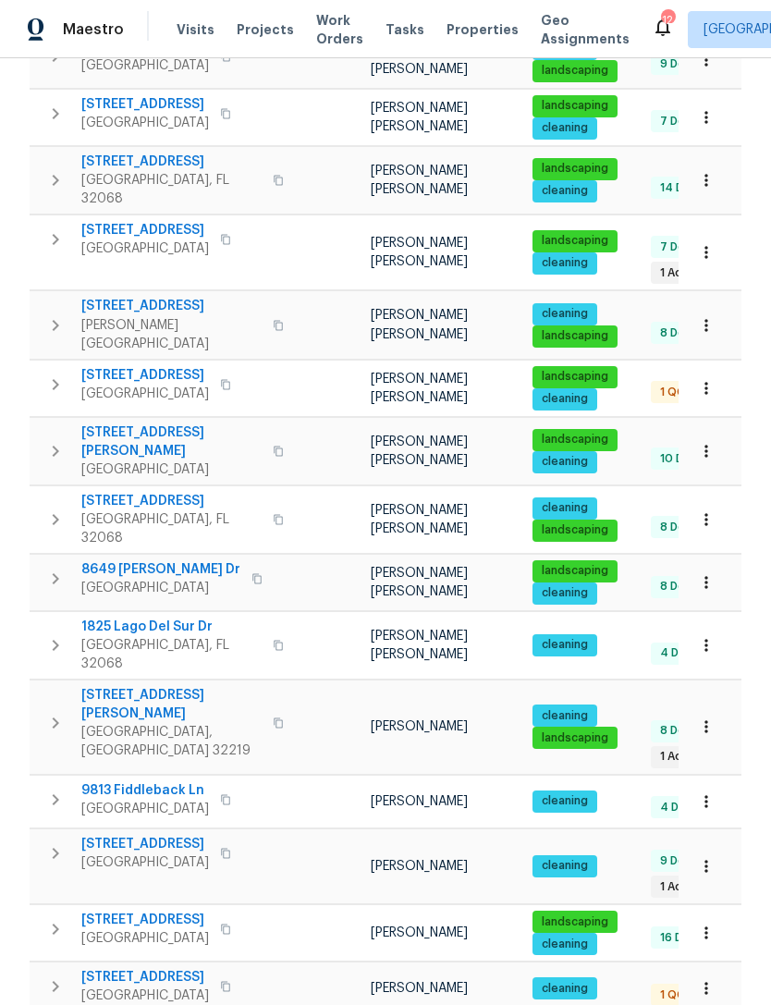
scroll to position [715, 0]
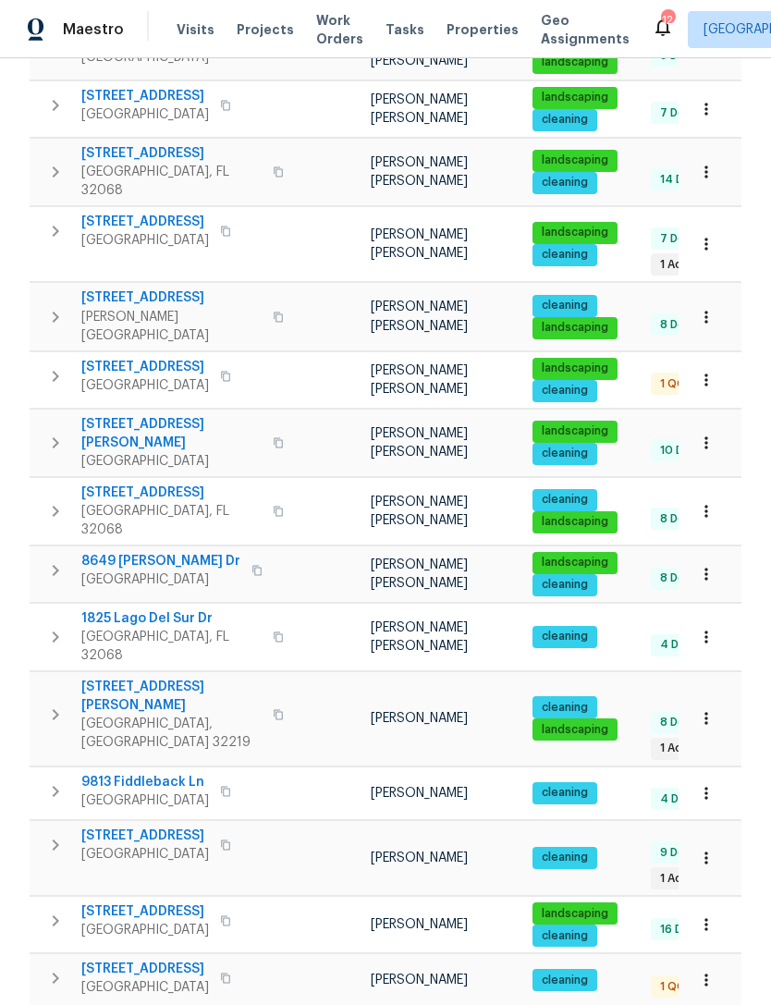
click at [198, 628] on span "Middleburg, FL 32068" at bounding box center [171, 646] width 180 height 37
click at [178, 502] on span "Middleburg, FL 32068" at bounding box center [171, 520] width 180 height 37
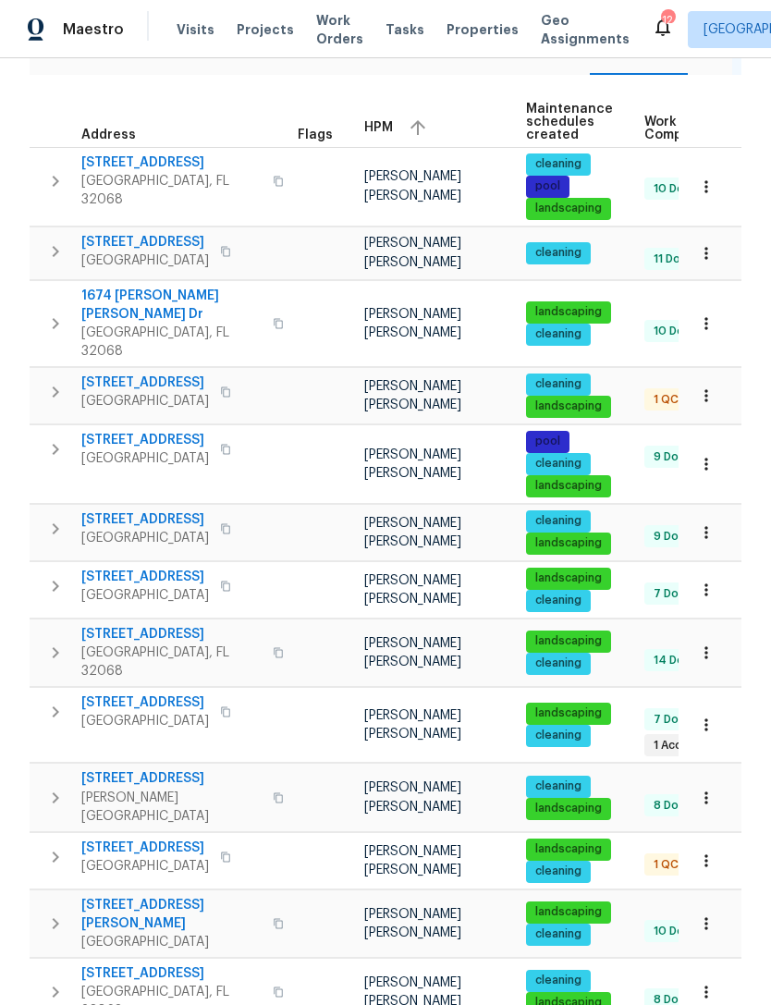
scroll to position [0, 4]
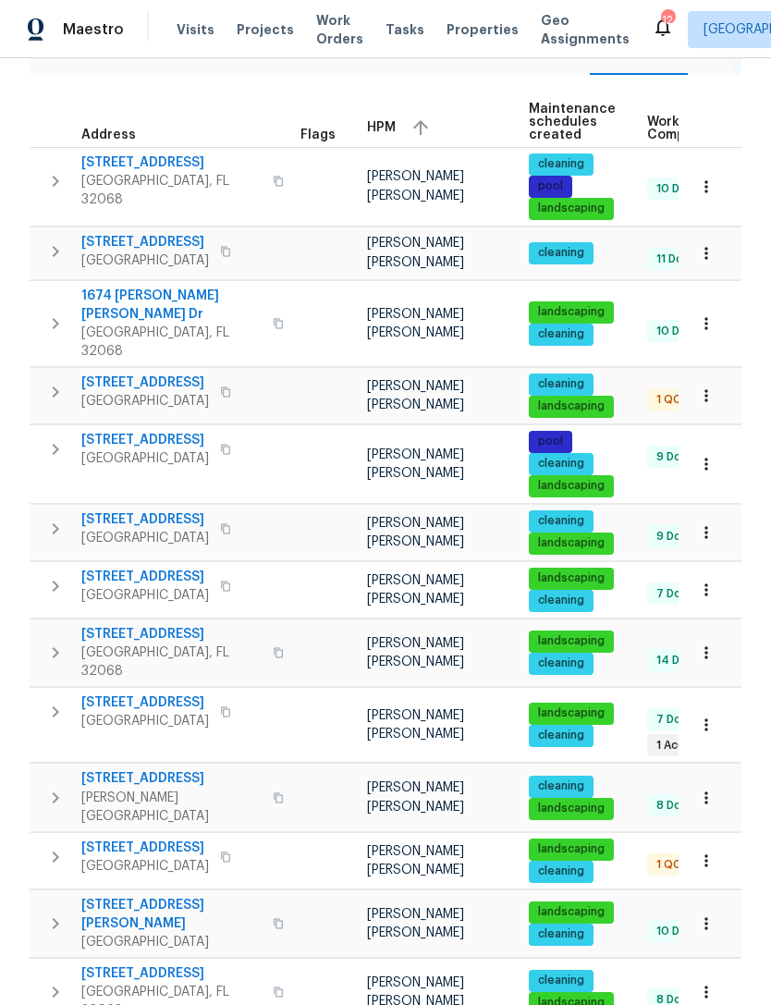
click at [173, 324] on span "1674 Mary Beth Dr" at bounding box center [171, 305] width 180 height 37
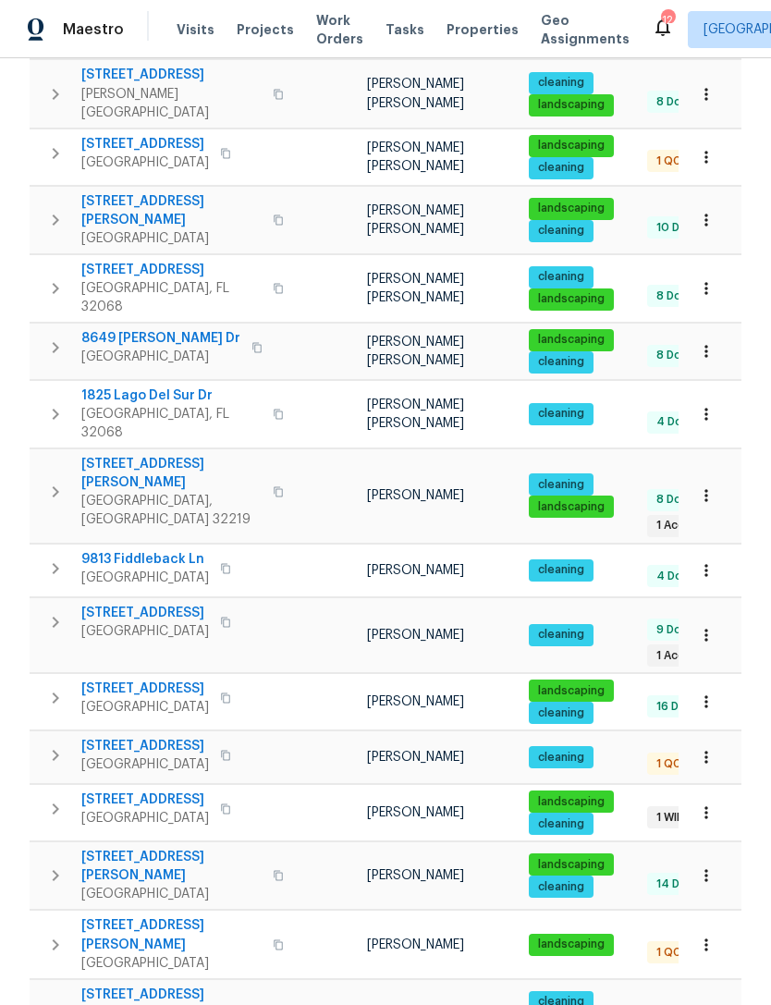
scroll to position [937, 0]
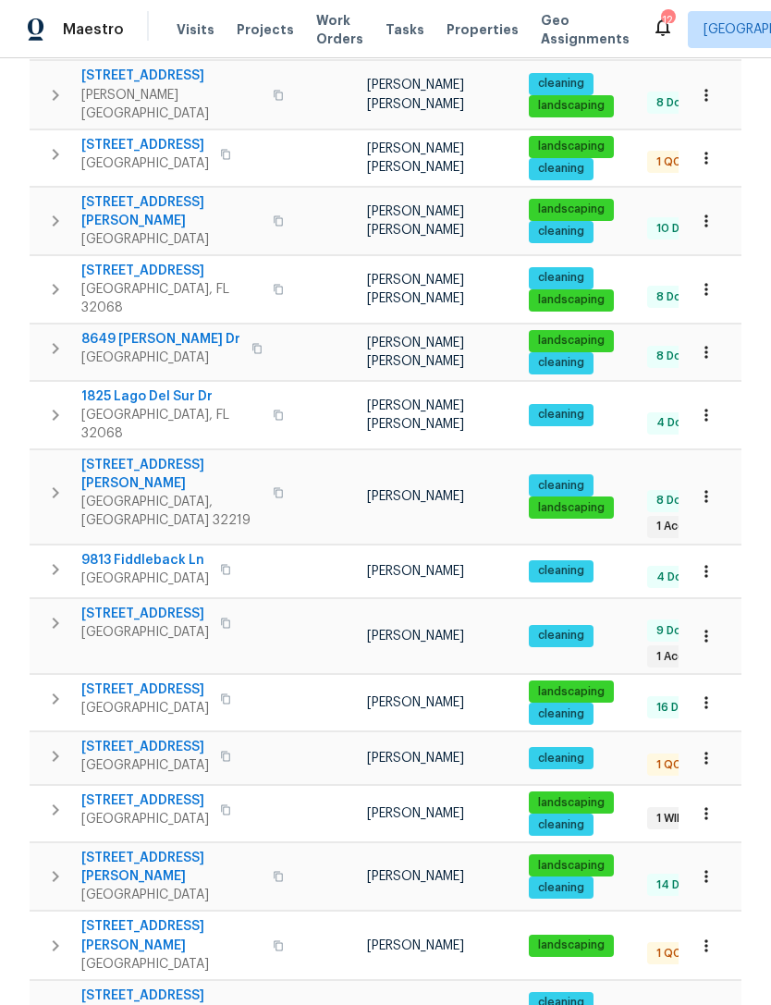
click at [171, 569] on span "Jacksonville, FL 32222" at bounding box center [145, 578] width 128 height 18
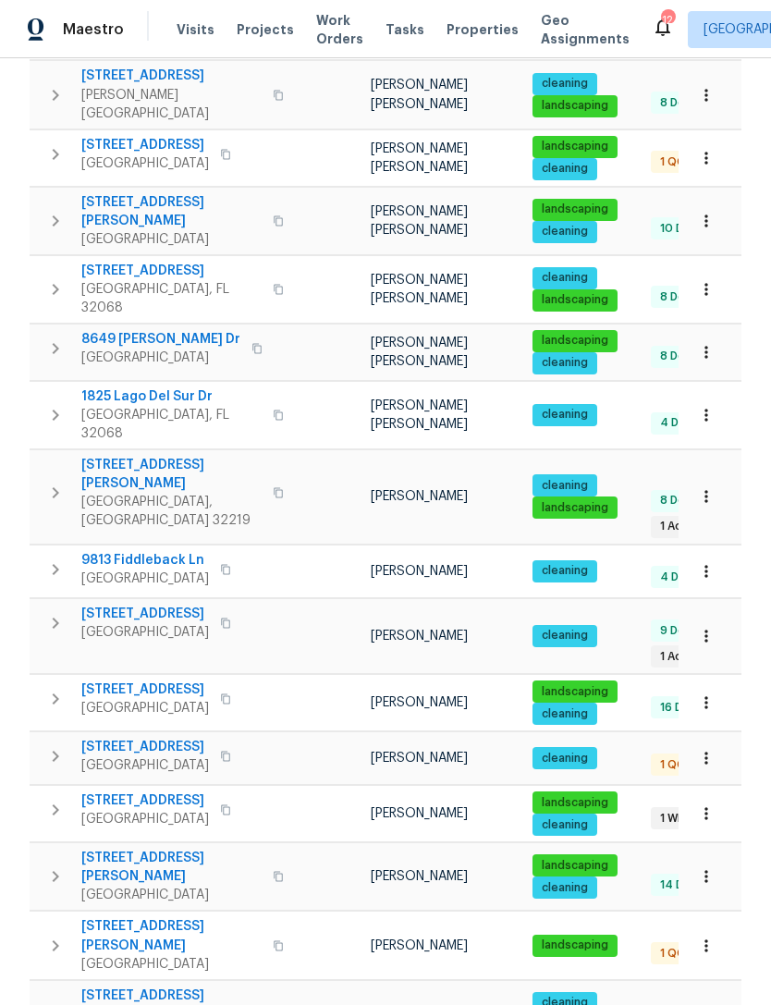
scroll to position [0, 0]
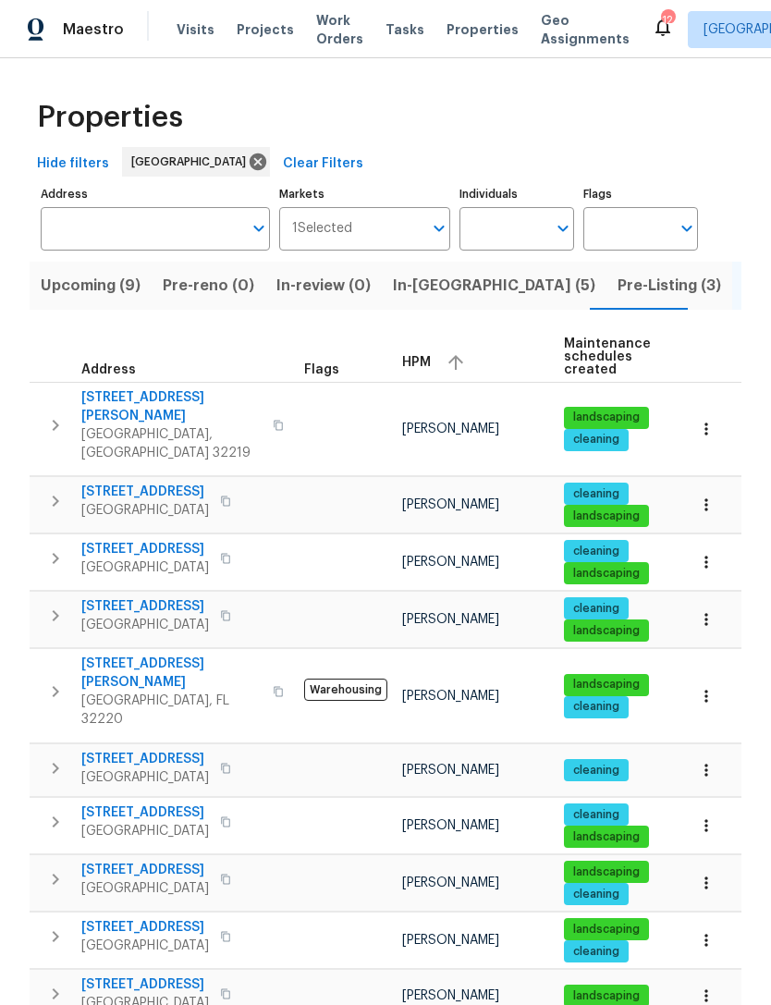
click at [168, 803] on span "7027 Beechfern Ln S" at bounding box center [145, 812] width 128 height 18
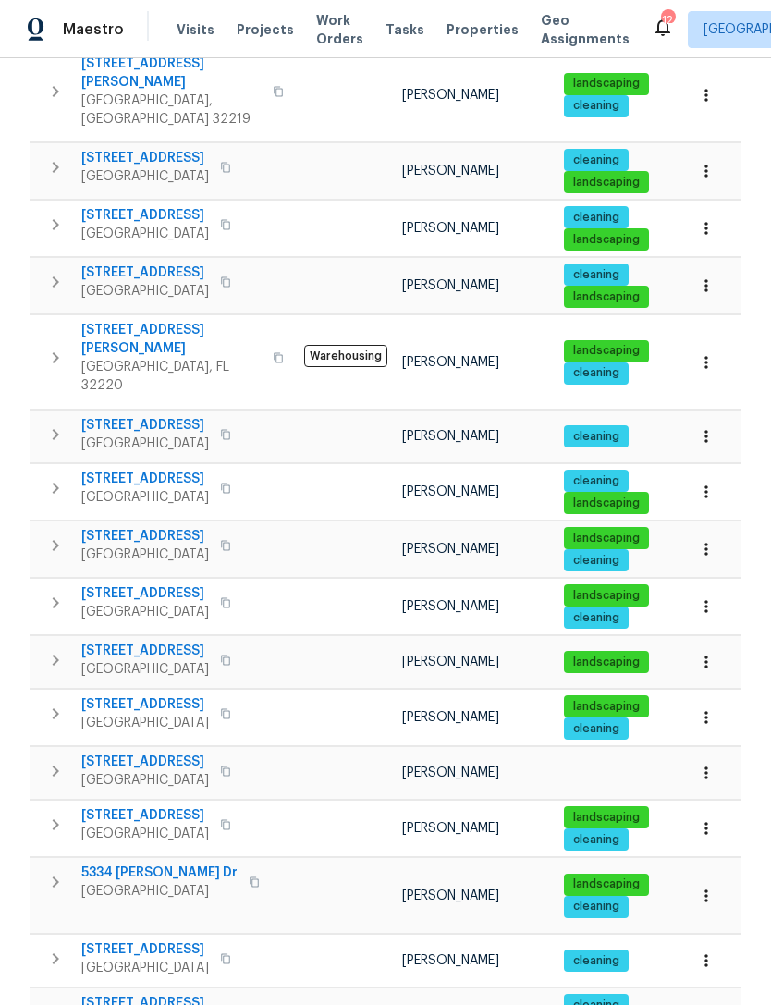
click at [169, 584] on span "7871 Bristol Bay Ln W" at bounding box center [145, 593] width 128 height 18
click at [471, 0] on div "Maestro Visits Projects Work Orders Tasks Properties Geo Assignments 12 Jackson…" at bounding box center [385, 29] width 771 height 58
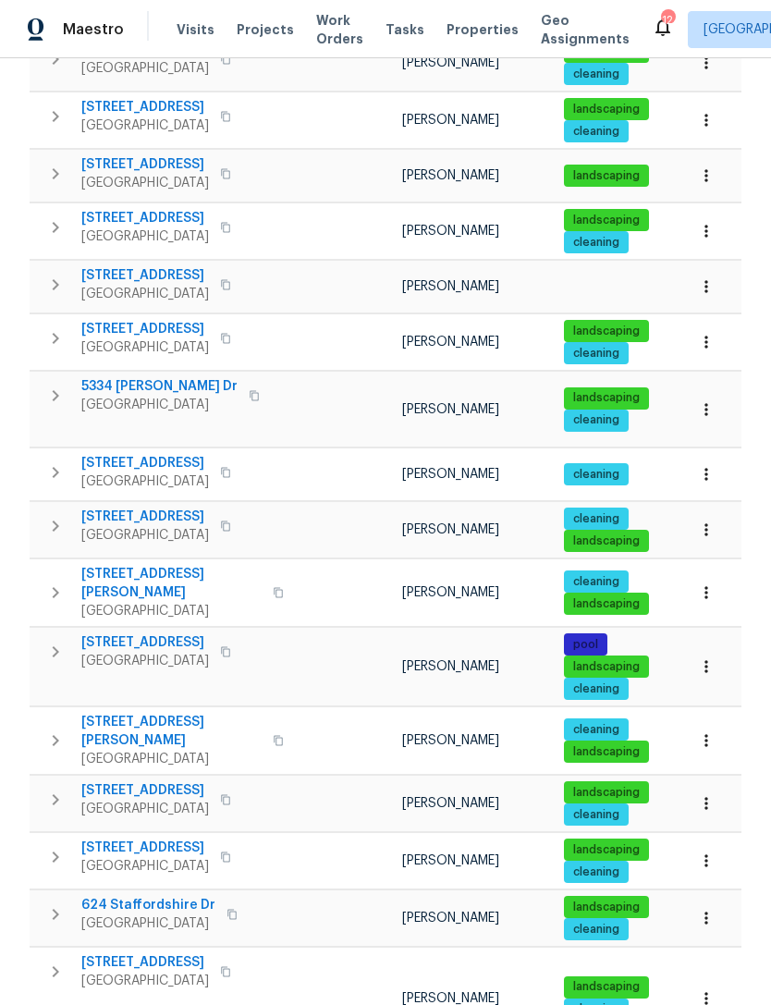
scroll to position [828, 0]
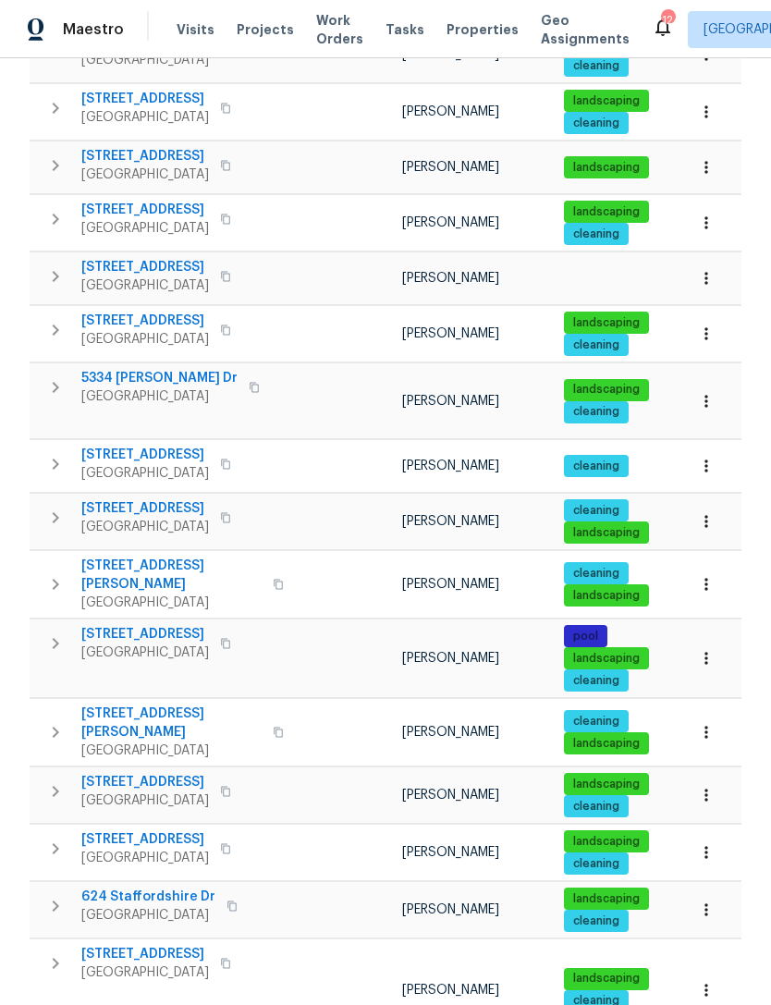
click at [158, 446] on span "5580 Cabot Dr N" at bounding box center [145, 455] width 128 height 18
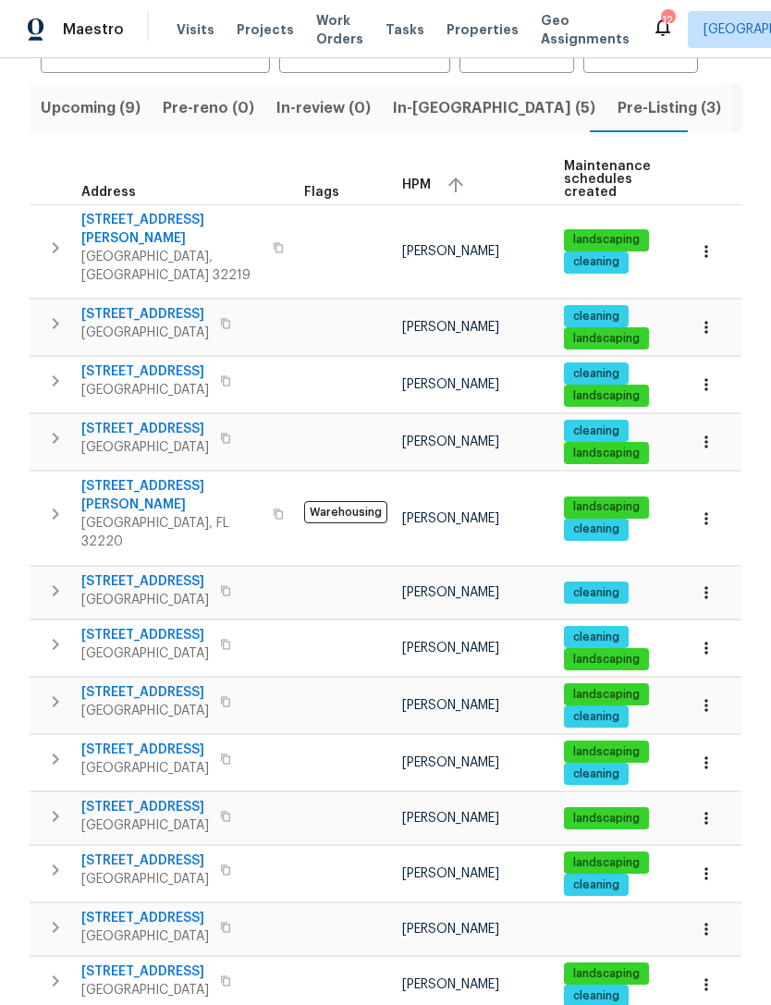
scroll to position [0, 0]
click at [176, 305] on span "2506 Shelby Creek Rd W" at bounding box center [145, 314] width 128 height 18
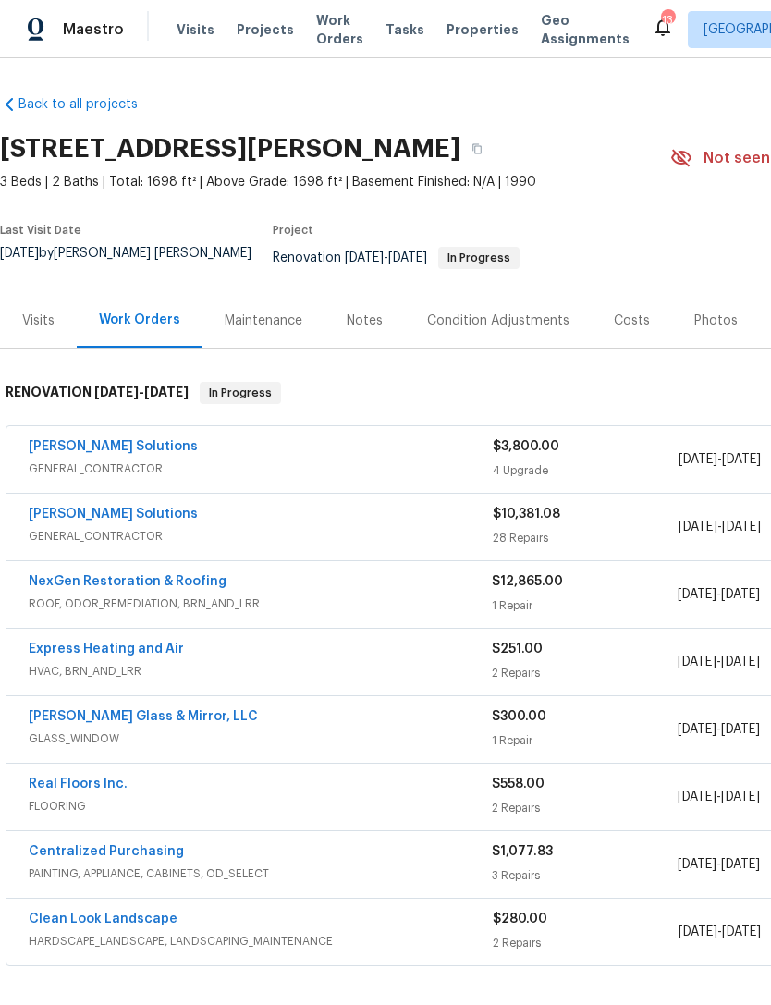
click at [617, 324] on div "Costs" at bounding box center [632, 320] width 36 height 18
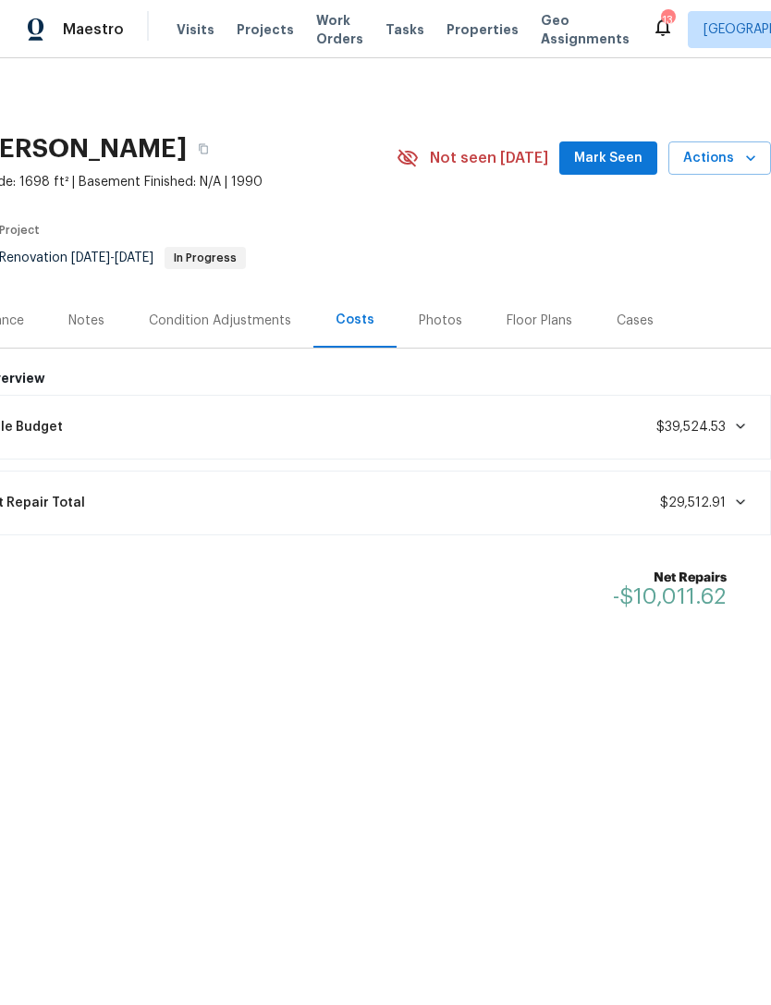
scroll to position [0, 274]
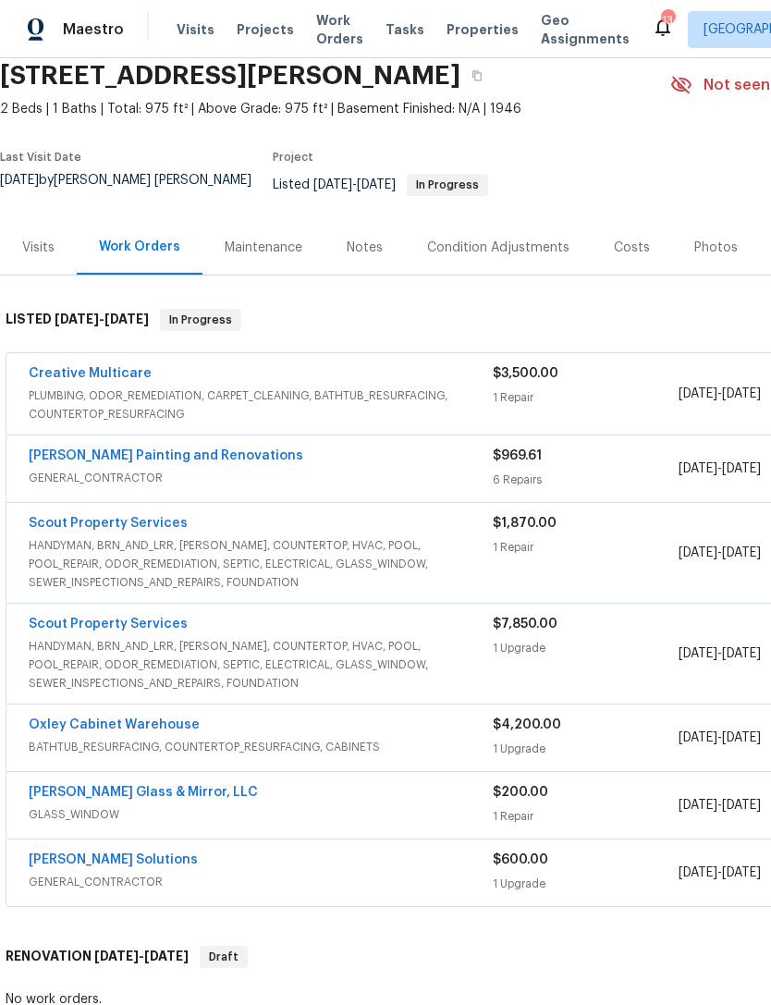
scroll to position [73, 0]
click at [113, 380] on link "Creative Multicare" at bounding box center [90, 373] width 123 height 13
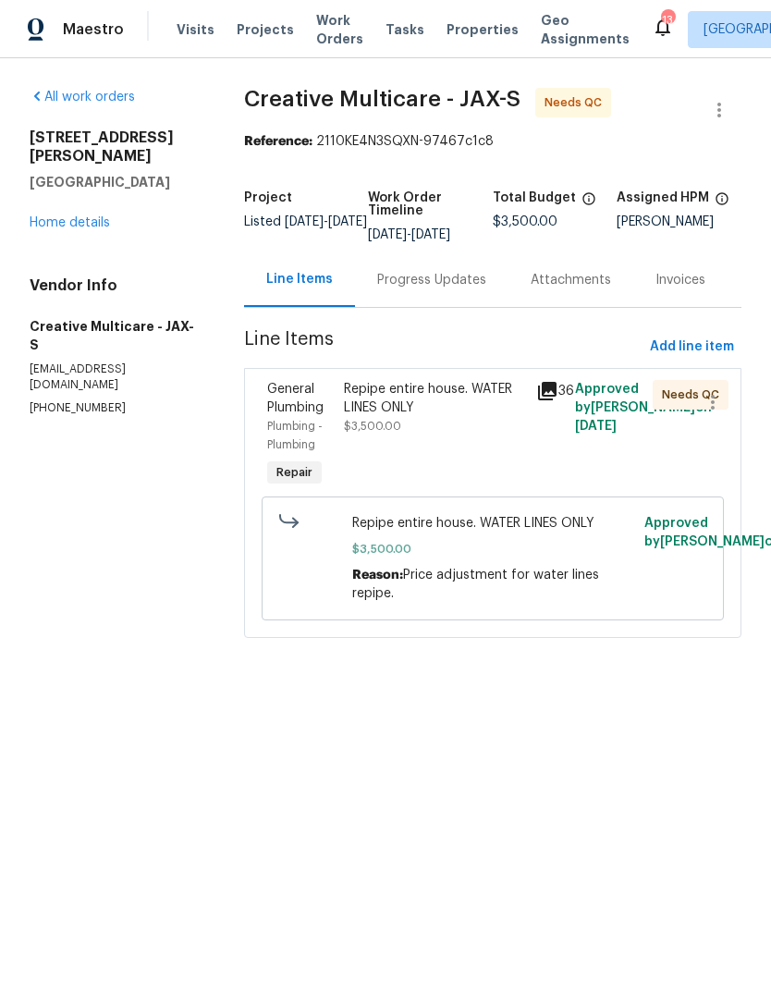
click at [428, 289] on div "Progress Updates" at bounding box center [431, 280] width 109 height 18
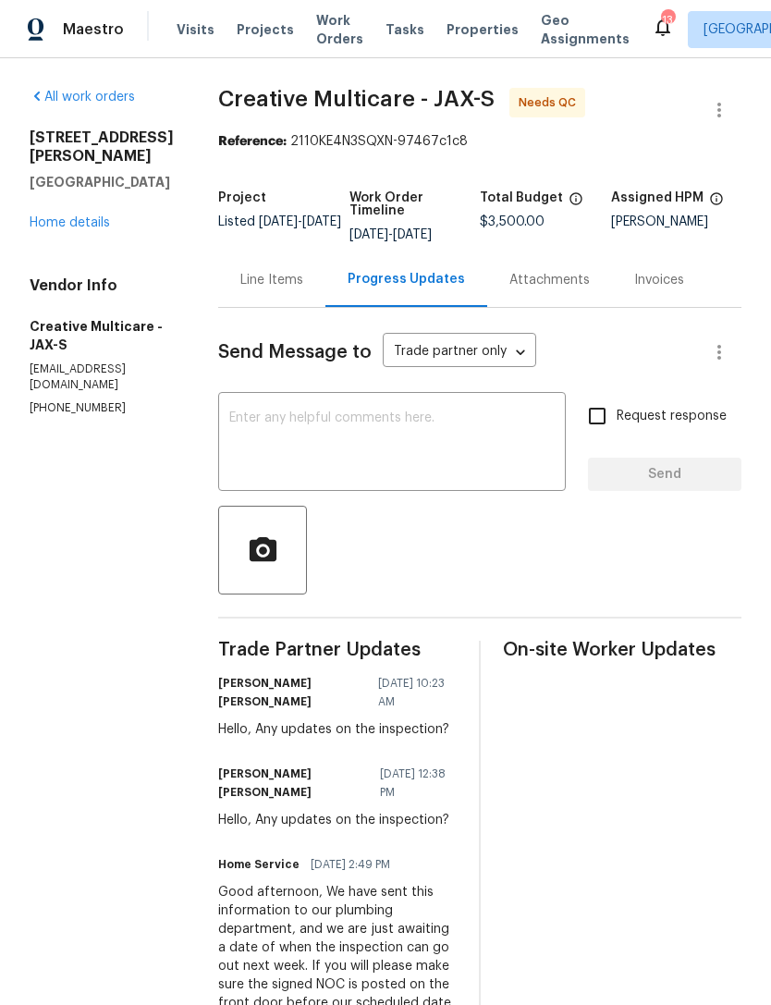
click at [360, 3] on div "Maestro Visits Projects Work Orders Tasks Properties Geo Assignments 13 [GEOGRA…" at bounding box center [385, 29] width 771 height 58
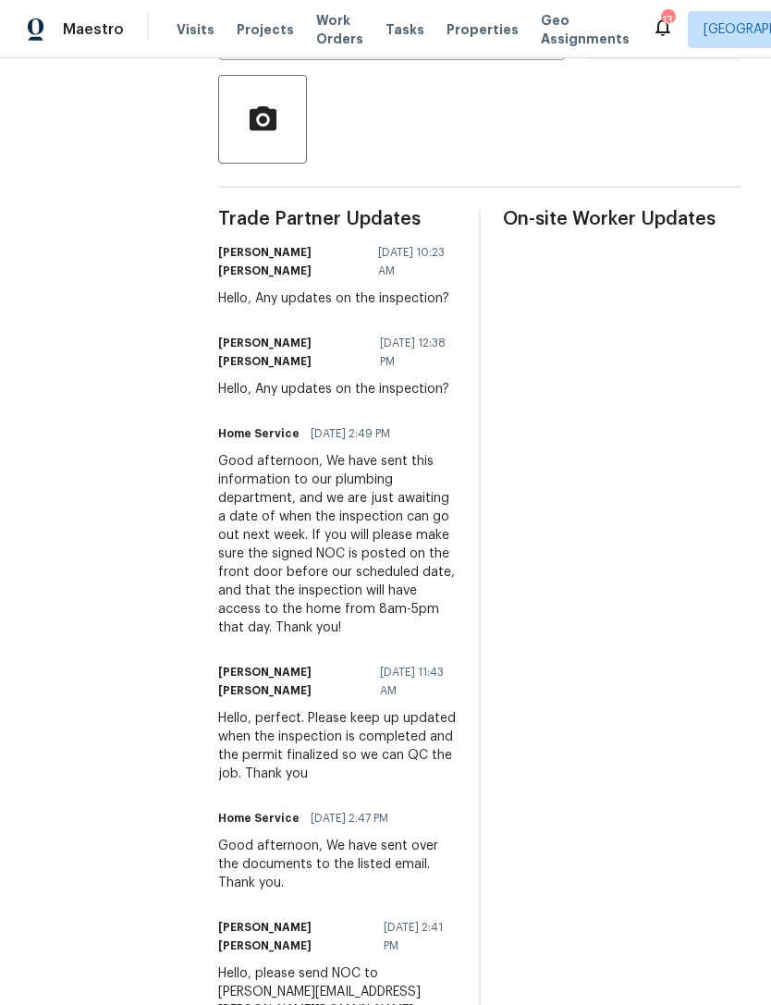
scroll to position [432, 0]
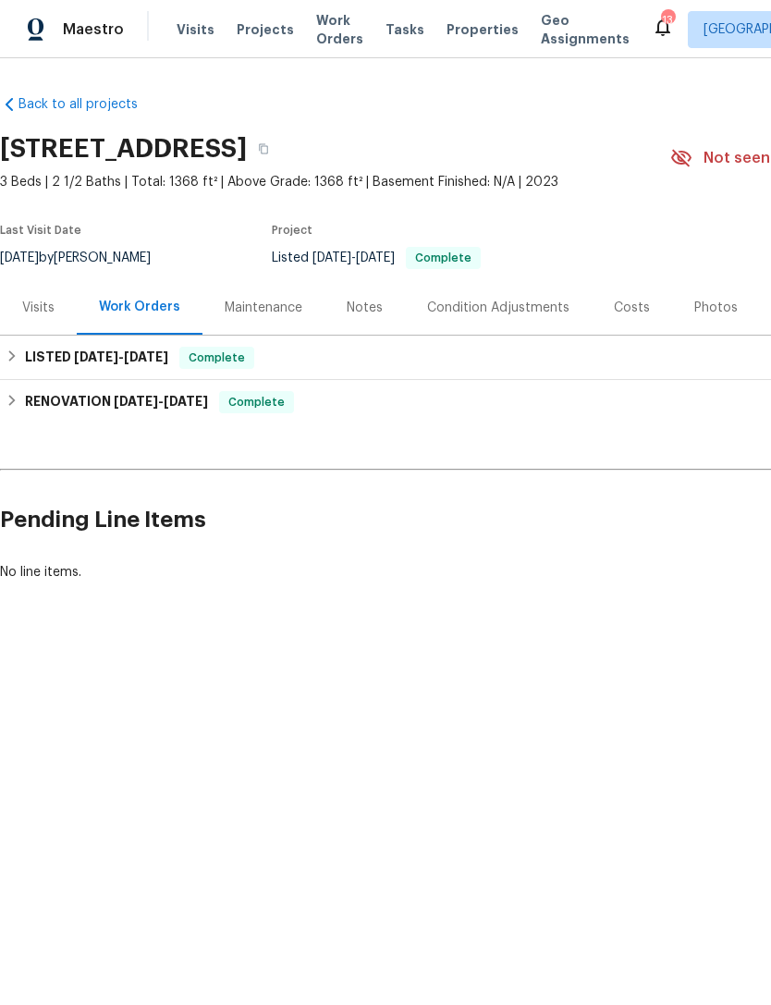
click at [34, 317] on div "Visits" at bounding box center [38, 308] width 32 height 18
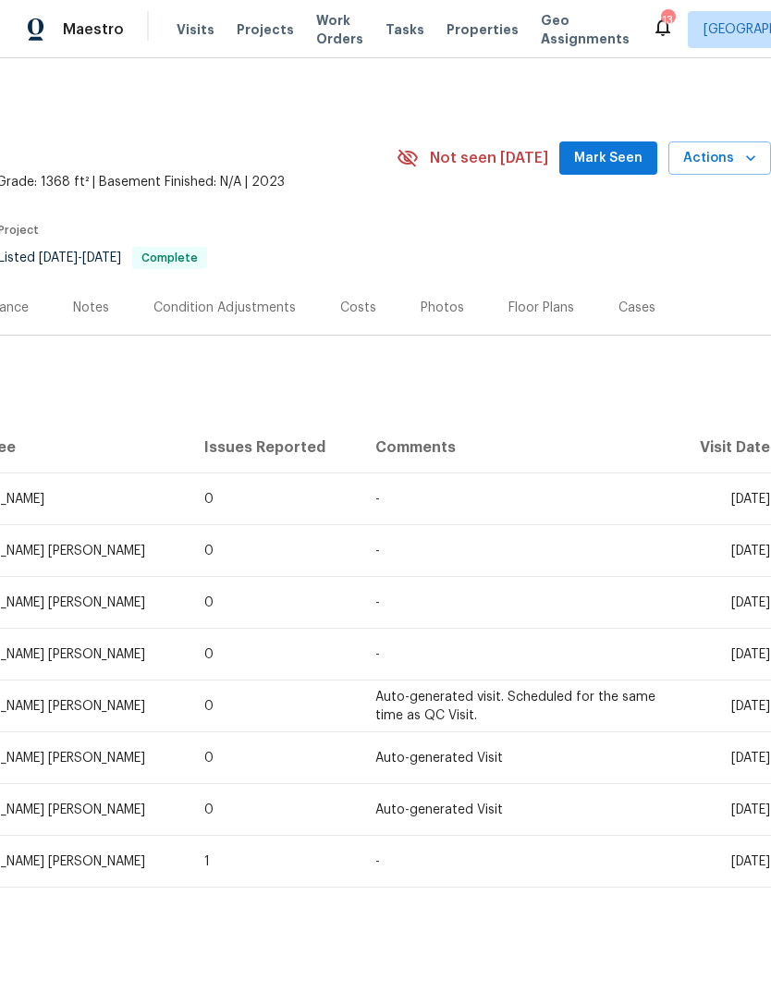
scroll to position [0, 274]
click at [732, 170] on span "Actions" at bounding box center [719, 158] width 73 height 23
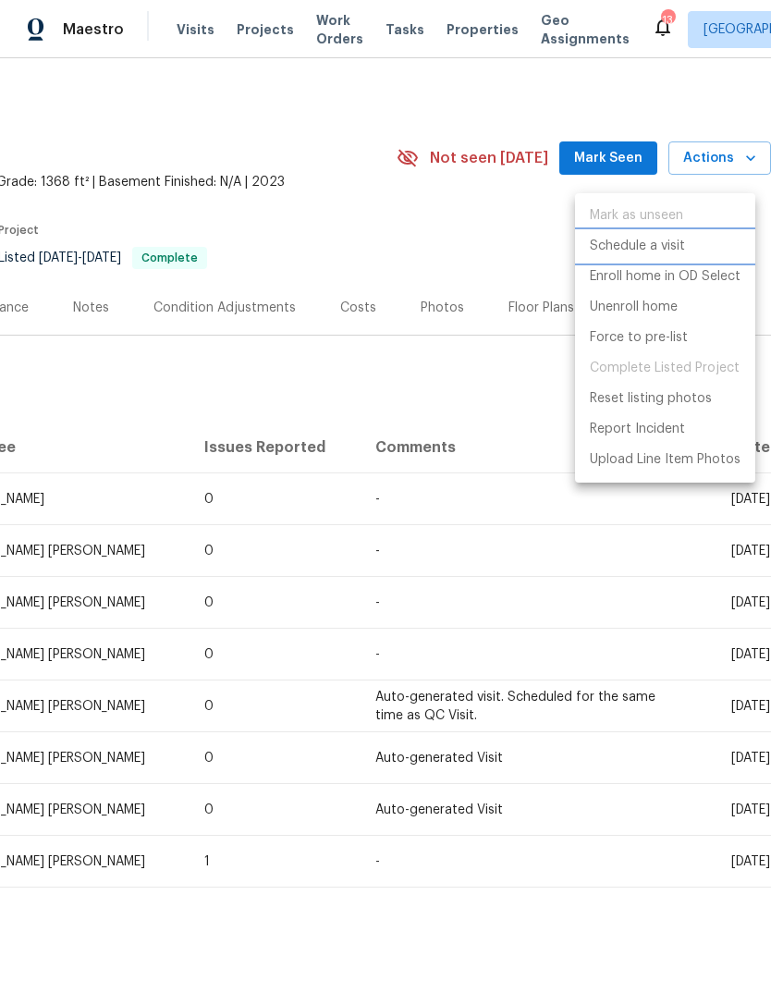
click at [649, 250] on p "Schedule a visit" at bounding box center [637, 246] width 95 height 19
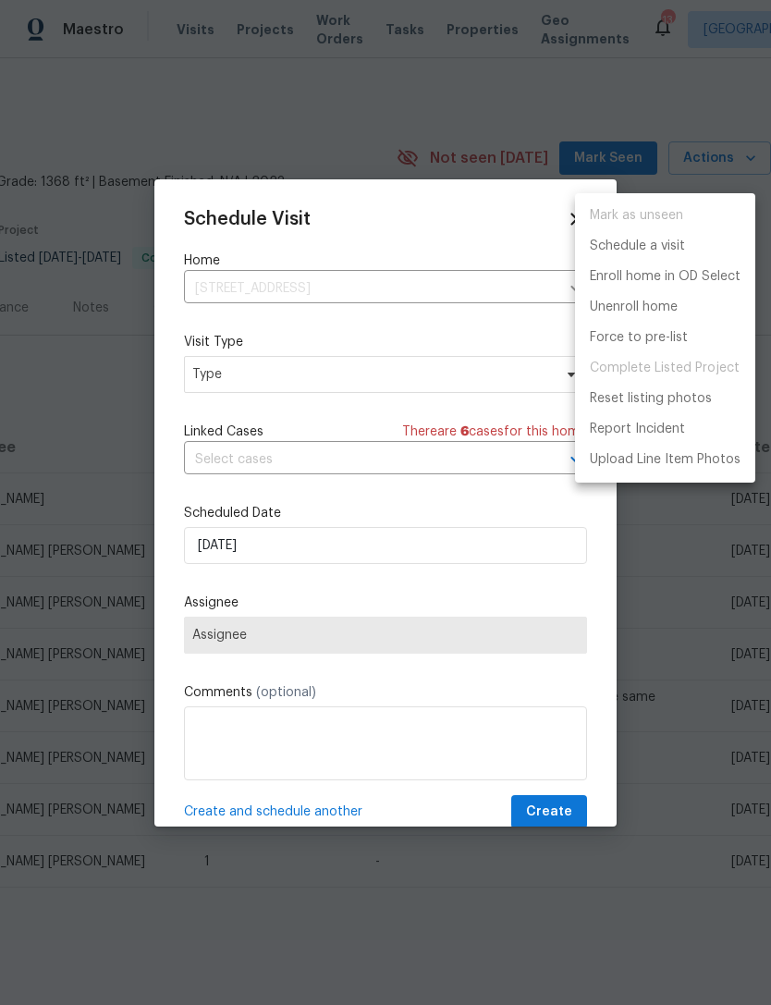
click at [354, 376] on div at bounding box center [385, 502] width 771 height 1005
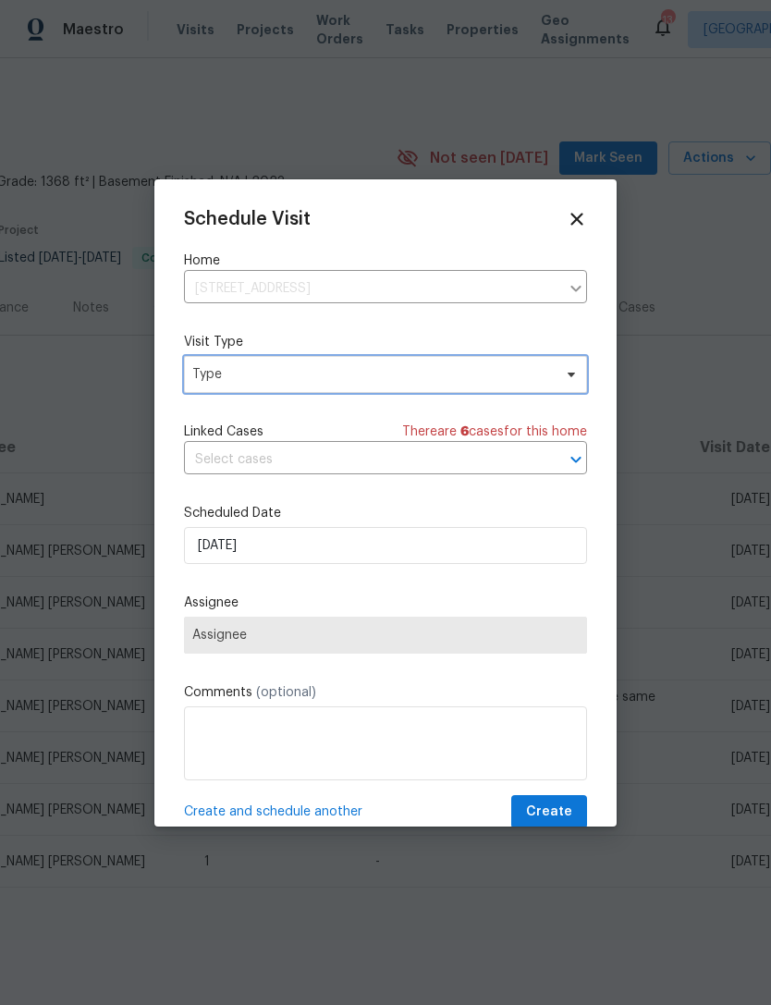
click at [402, 380] on span "Type" at bounding box center [372, 374] width 360 height 18
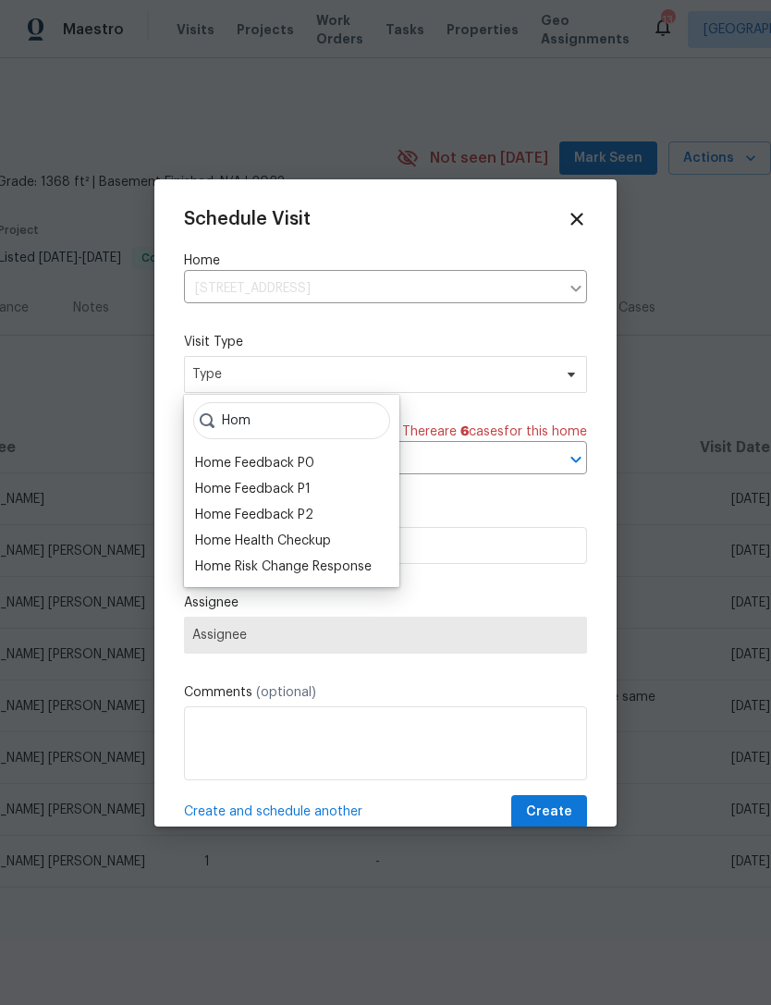
type input "Hom"
click at [328, 546] on div "Home Health Checkup" at bounding box center [263, 540] width 136 height 18
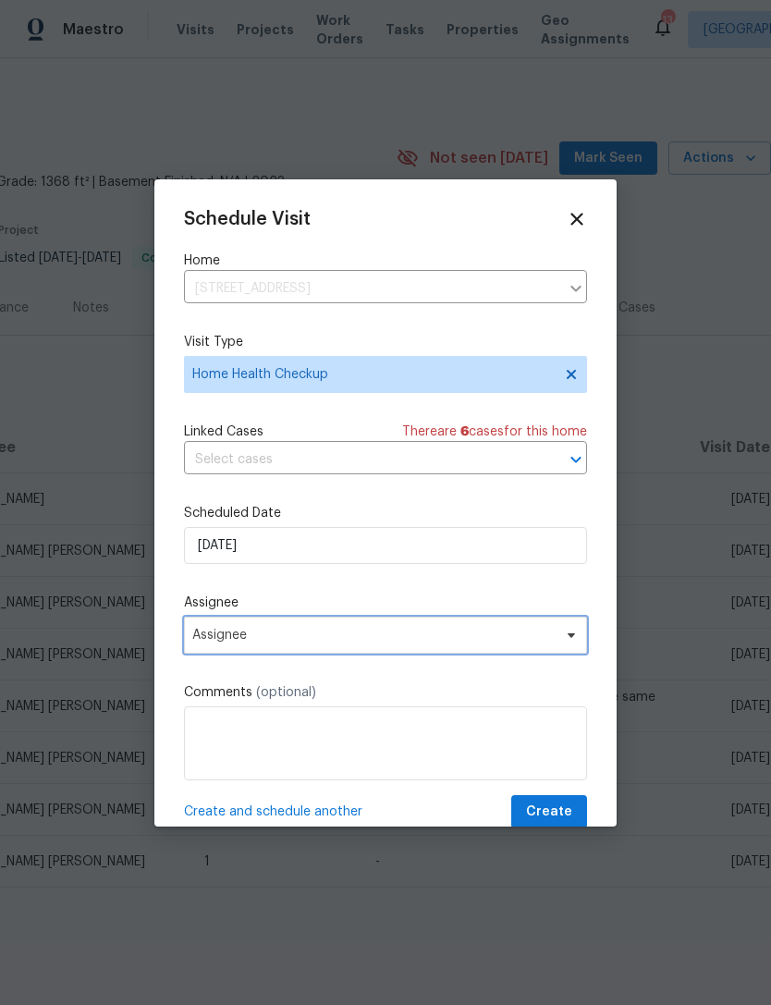
click at [364, 639] on span "Assignee" at bounding box center [373, 635] width 362 height 15
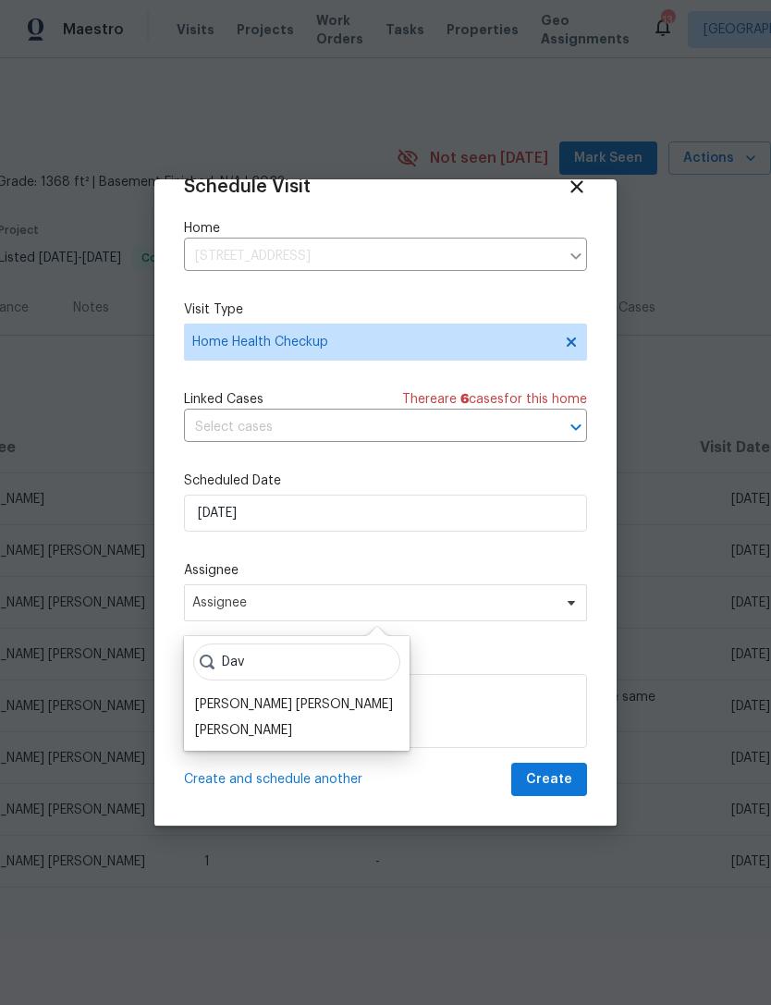
scroll to position [36, 0]
type input "Dav"
click at [303, 702] on div "[PERSON_NAME] [PERSON_NAME]" at bounding box center [294, 704] width 198 height 18
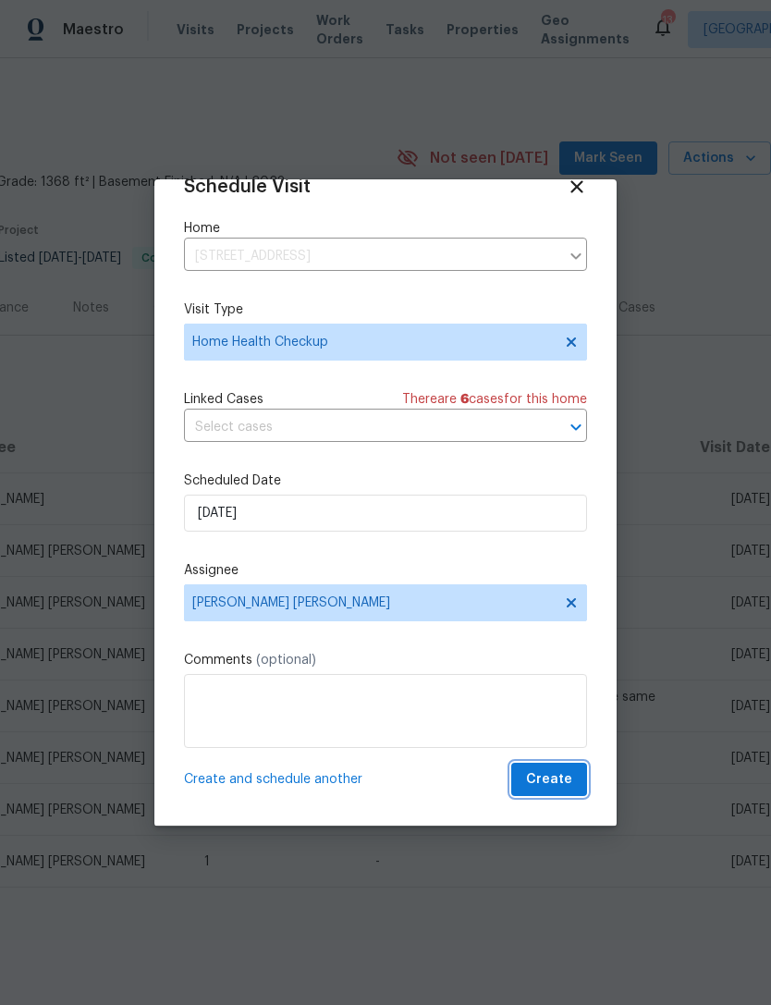
click at [552, 763] on button "Create" at bounding box center [549, 780] width 76 height 34
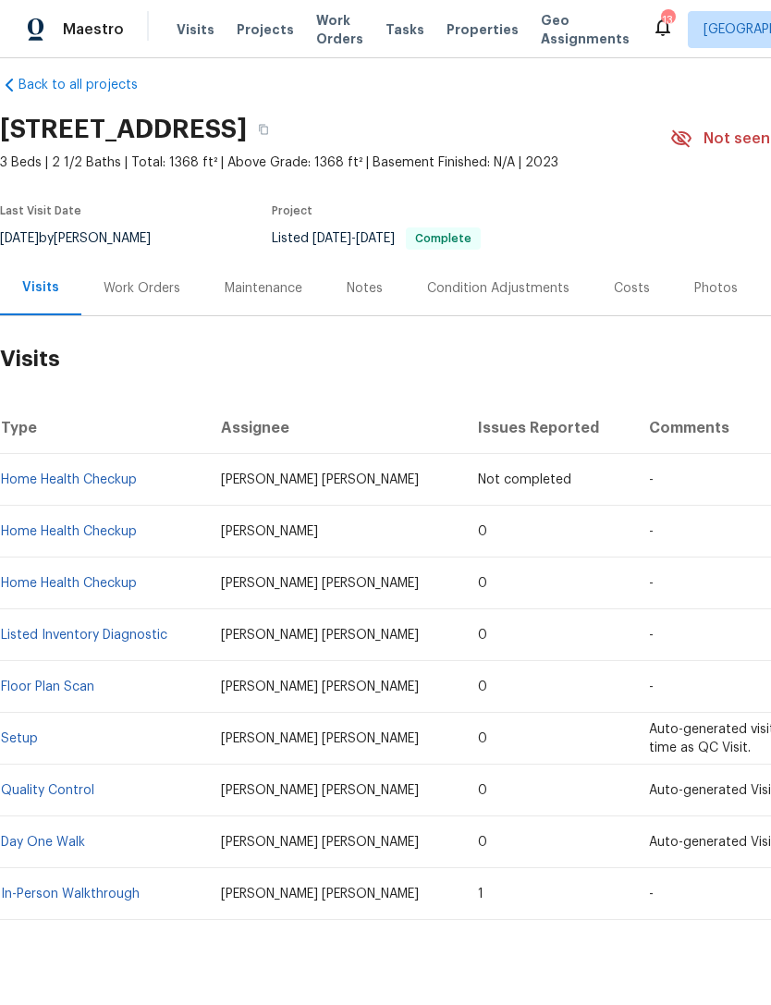
scroll to position [19, 0]
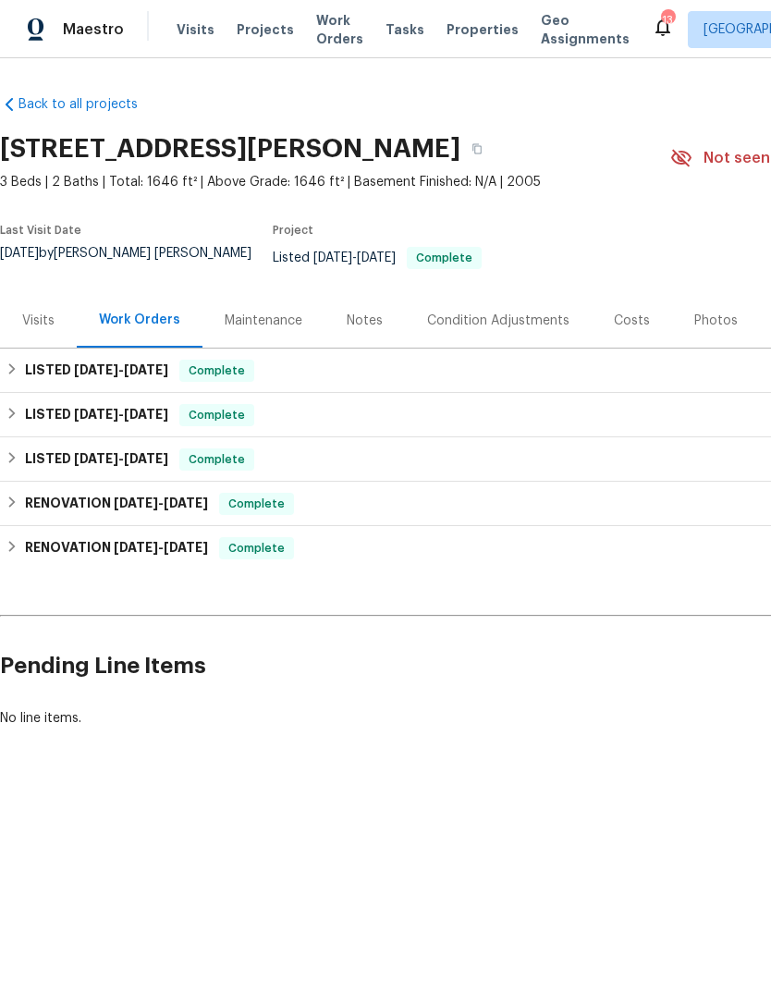
click at [42, 330] on div "Visits" at bounding box center [38, 320] width 32 height 18
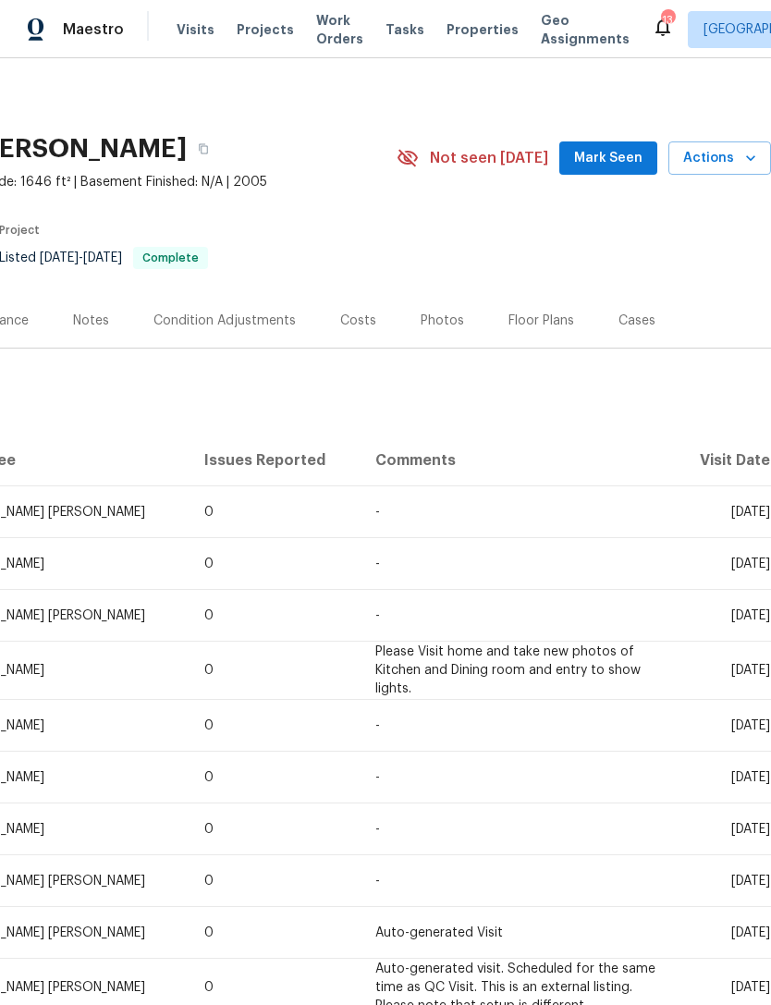
scroll to position [0, 274]
click at [733, 170] on span "Actions" at bounding box center [719, 158] width 73 height 23
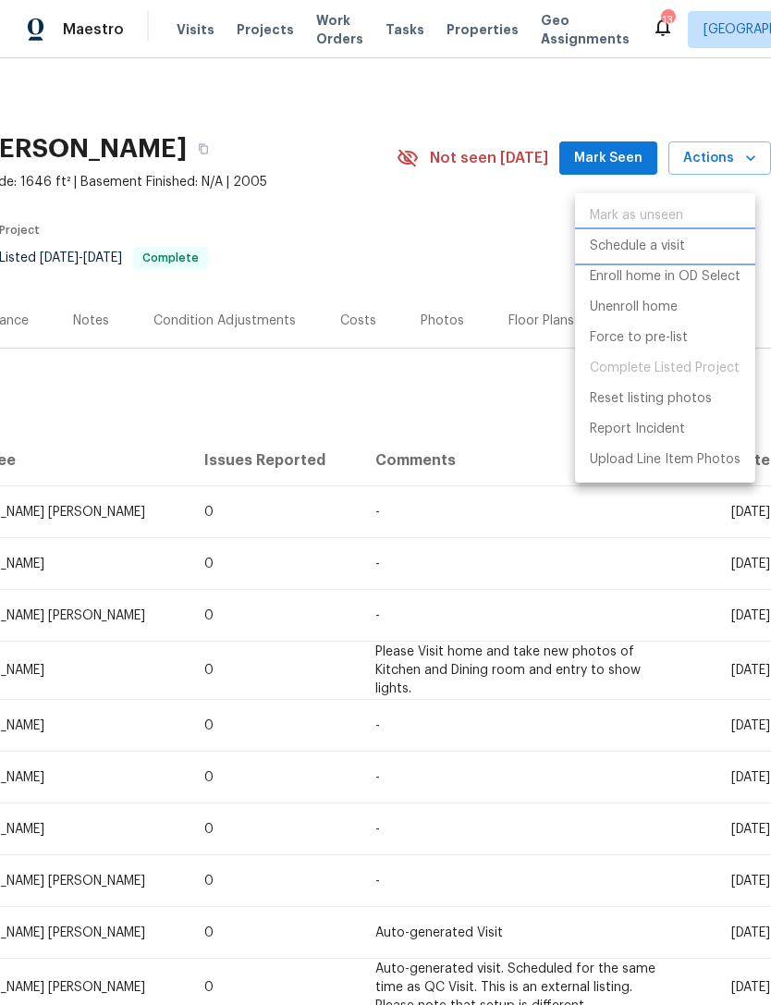
click at [640, 248] on p "Schedule a visit" at bounding box center [637, 246] width 95 height 19
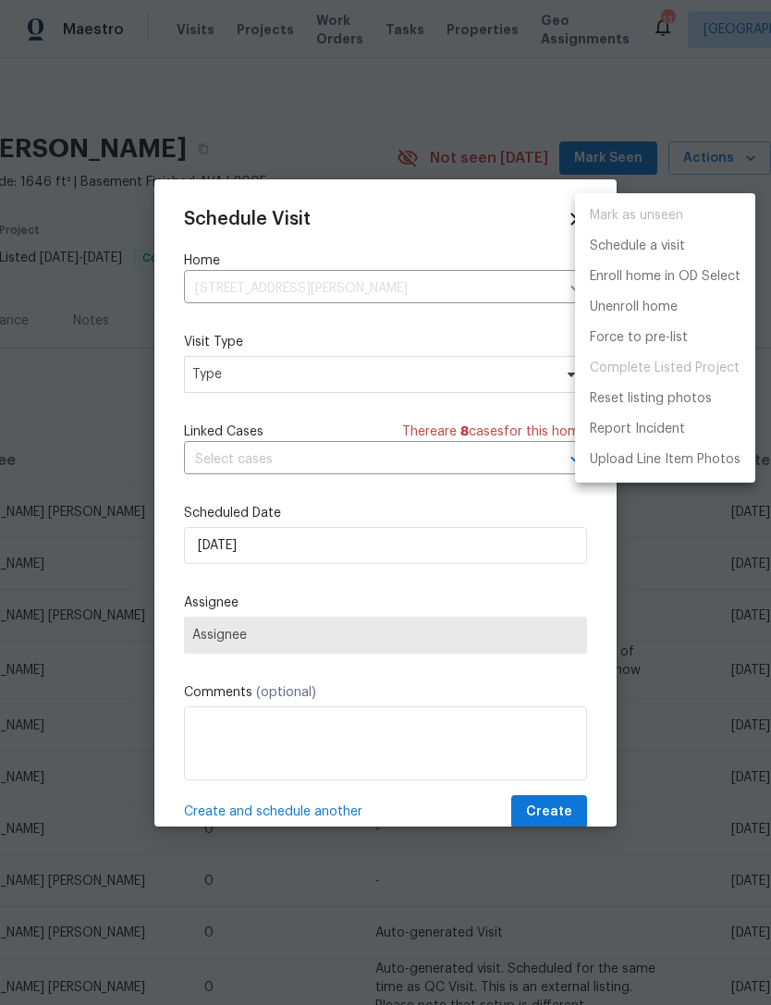
click at [287, 377] on div at bounding box center [385, 502] width 771 height 1005
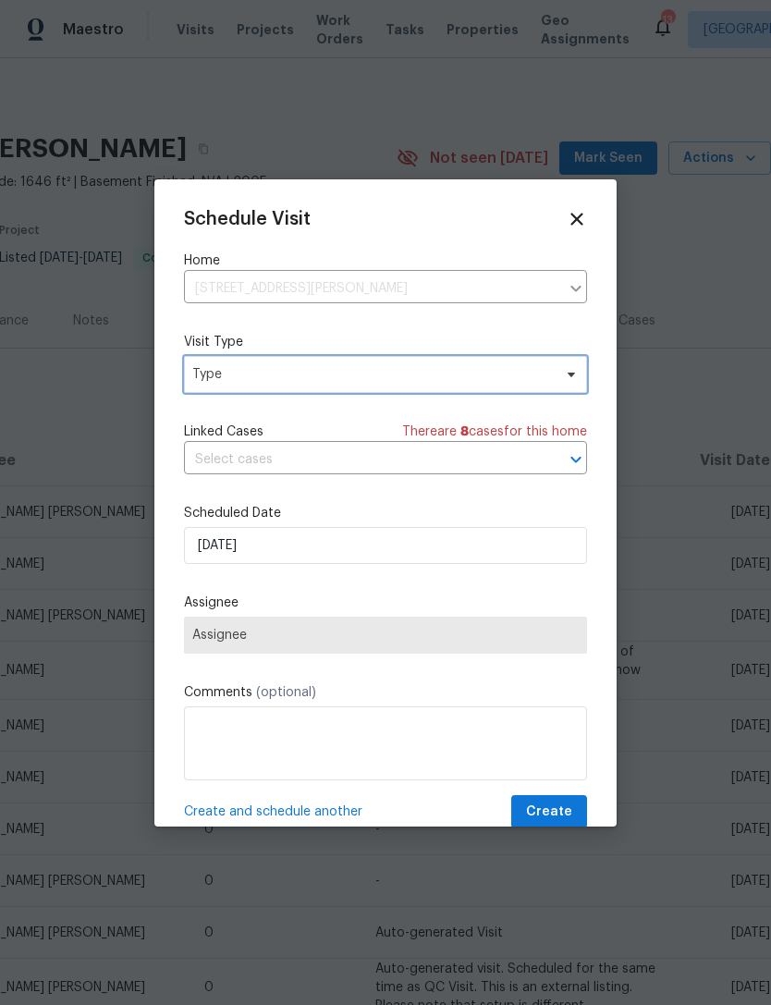
click at [282, 379] on span "Type" at bounding box center [372, 374] width 360 height 18
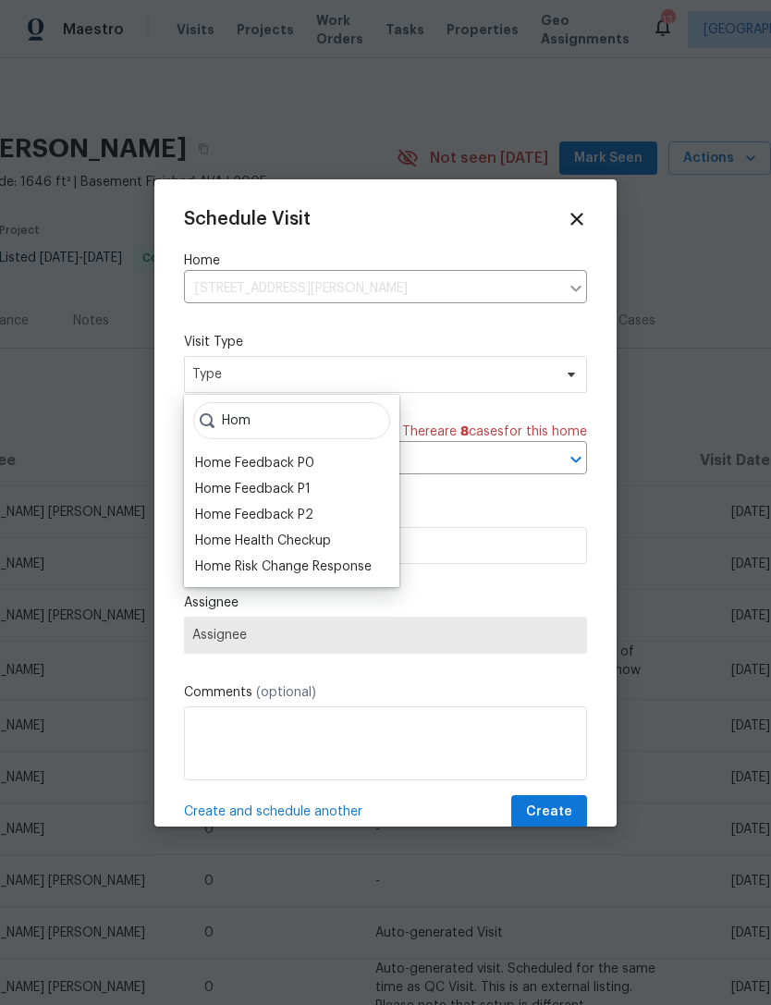
type input "Hom"
click at [323, 543] on div "Home Health Checkup" at bounding box center [263, 540] width 136 height 18
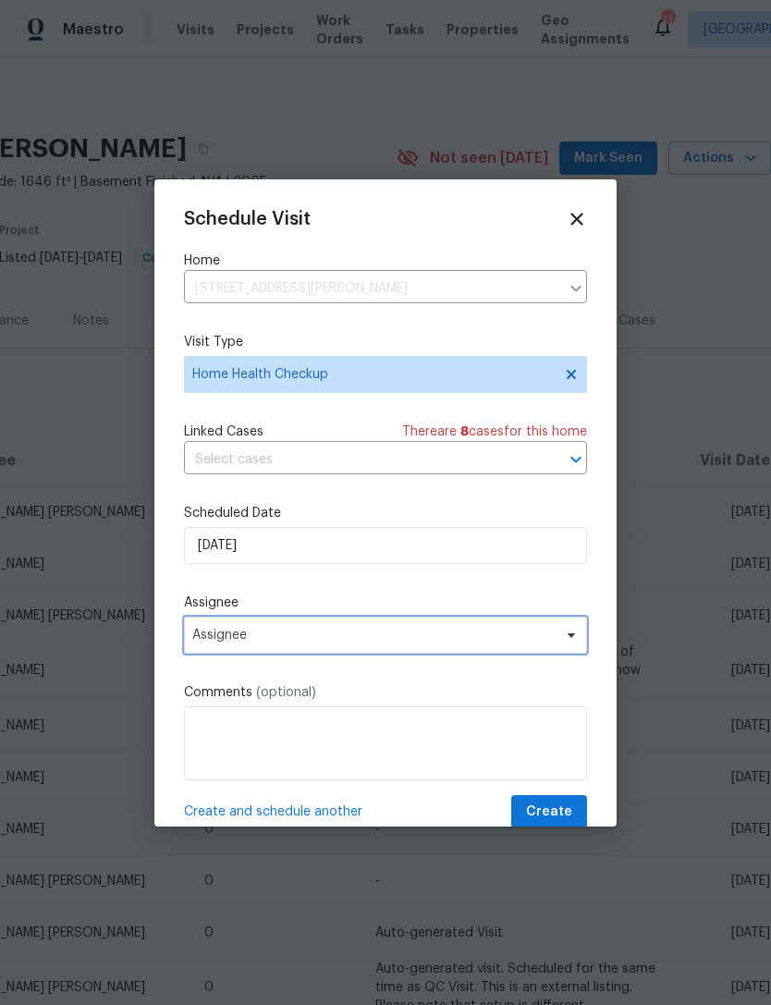
click at [311, 641] on span "Assignee" at bounding box center [373, 635] width 362 height 15
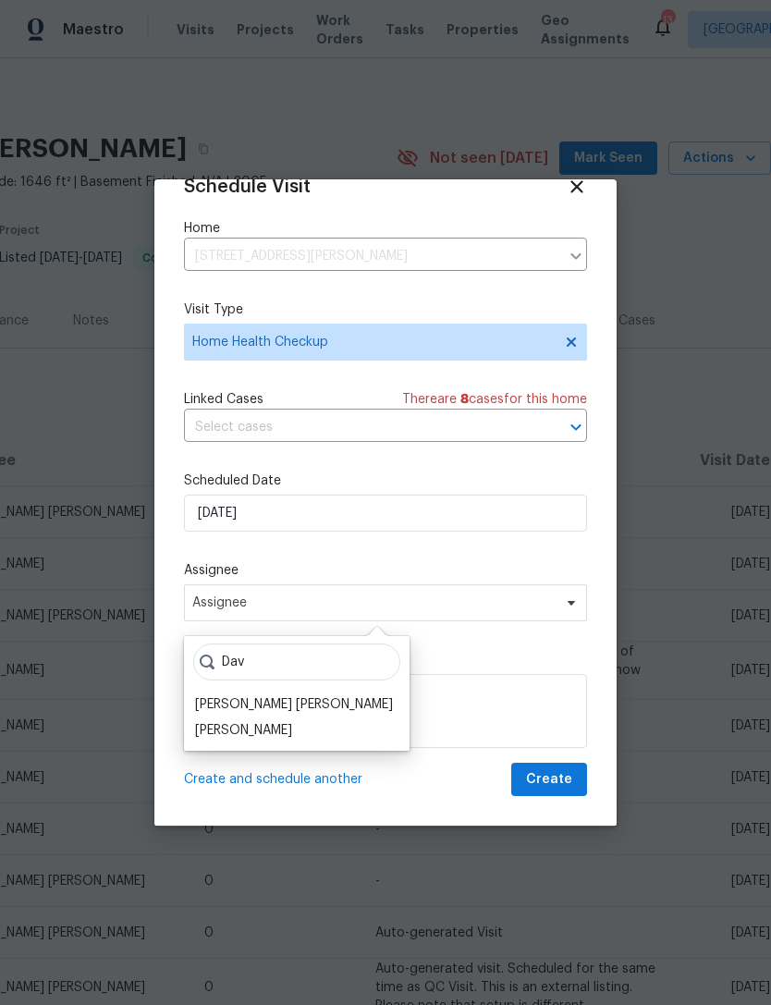
scroll to position [36, 0]
type input "Dav"
click at [303, 704] on div "[PERSON_NAME] [PERSON_NAME]" at bounding box center [294, 704] width 198 height 18
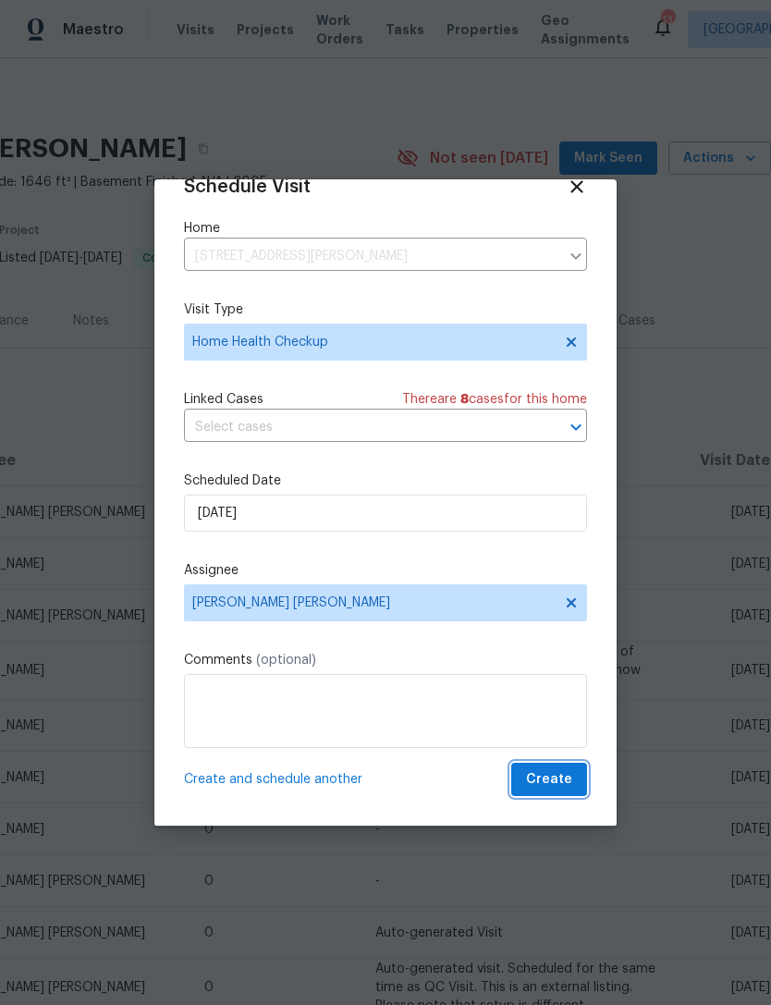
click at [560, 772] on span "Create" at bounding box center [549, 779] width 46 height 23
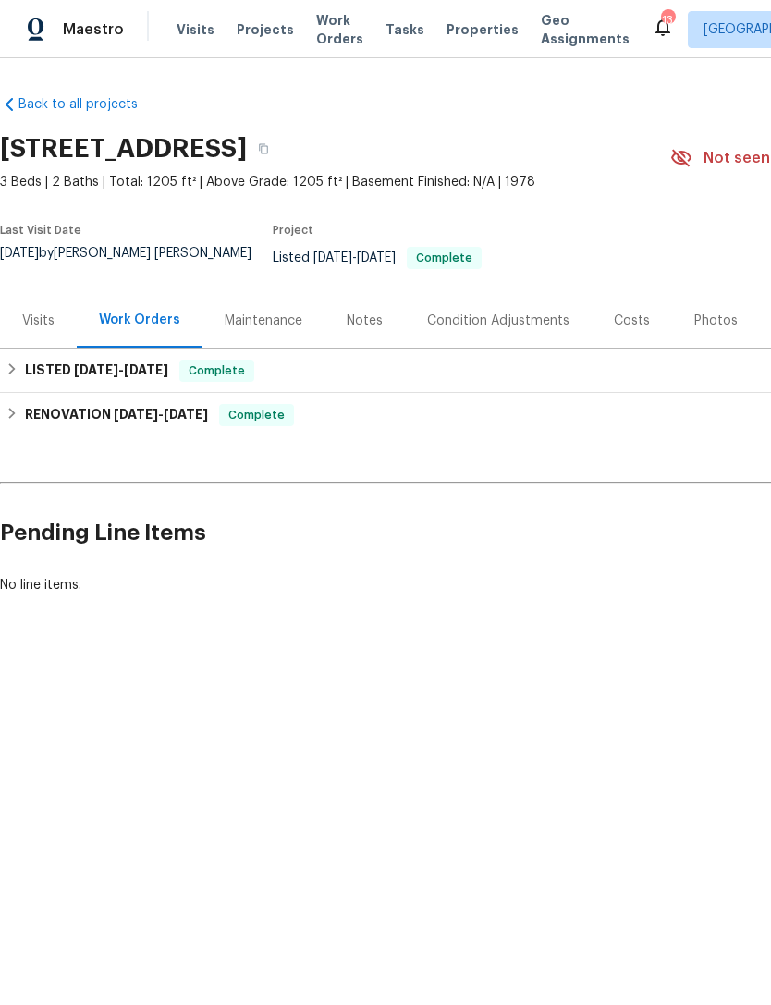
click at [35, 348] on div "Visits" at bounding box center [38, 320] width 77 height 55
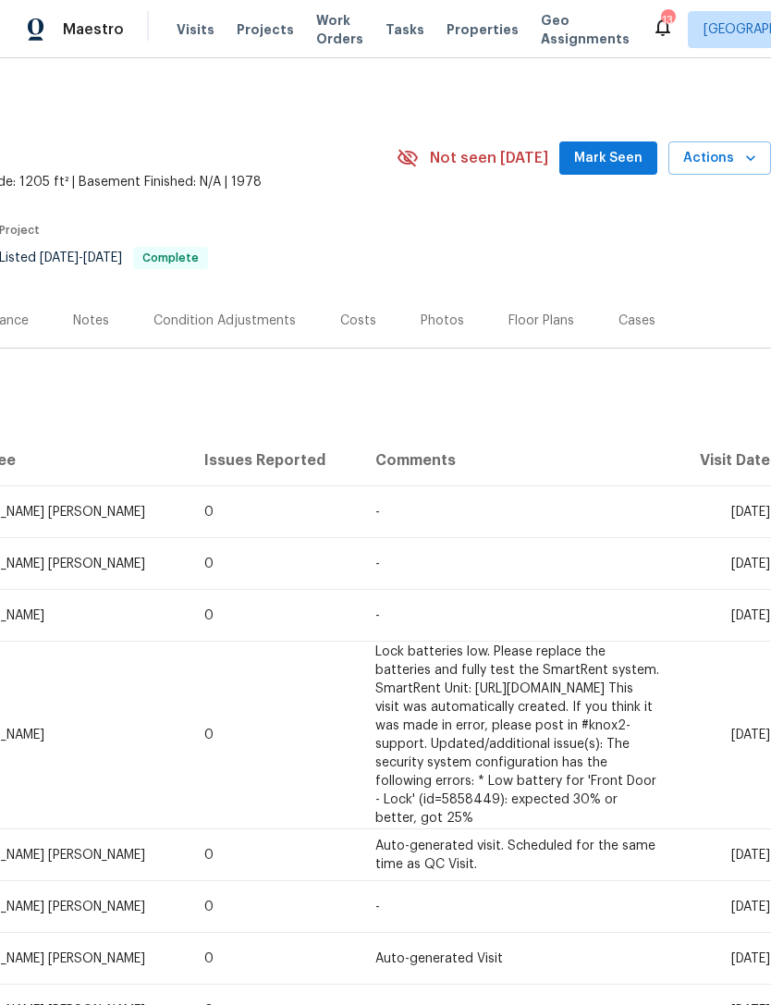
scroll to position [0, 274]
click at [743, 176] on button "Actions" at bounding box center [719, 158] width 103 height 34
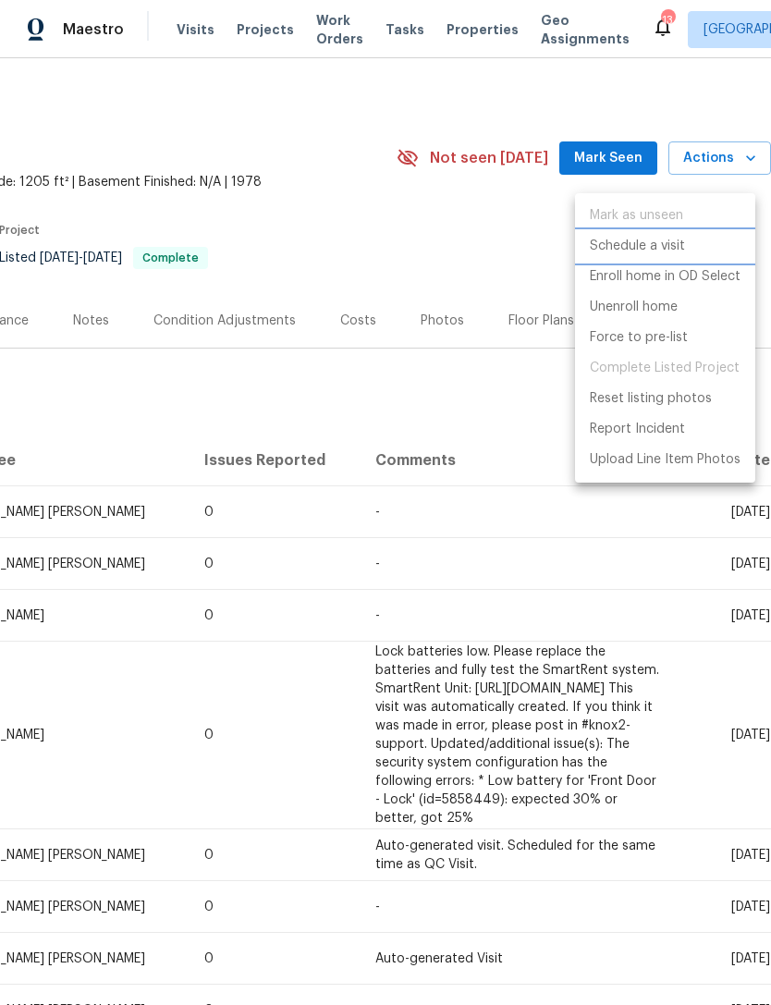
click at [639, 254] on p "Schedule a visit" at bounding box center [637, 246] width 95 height 19
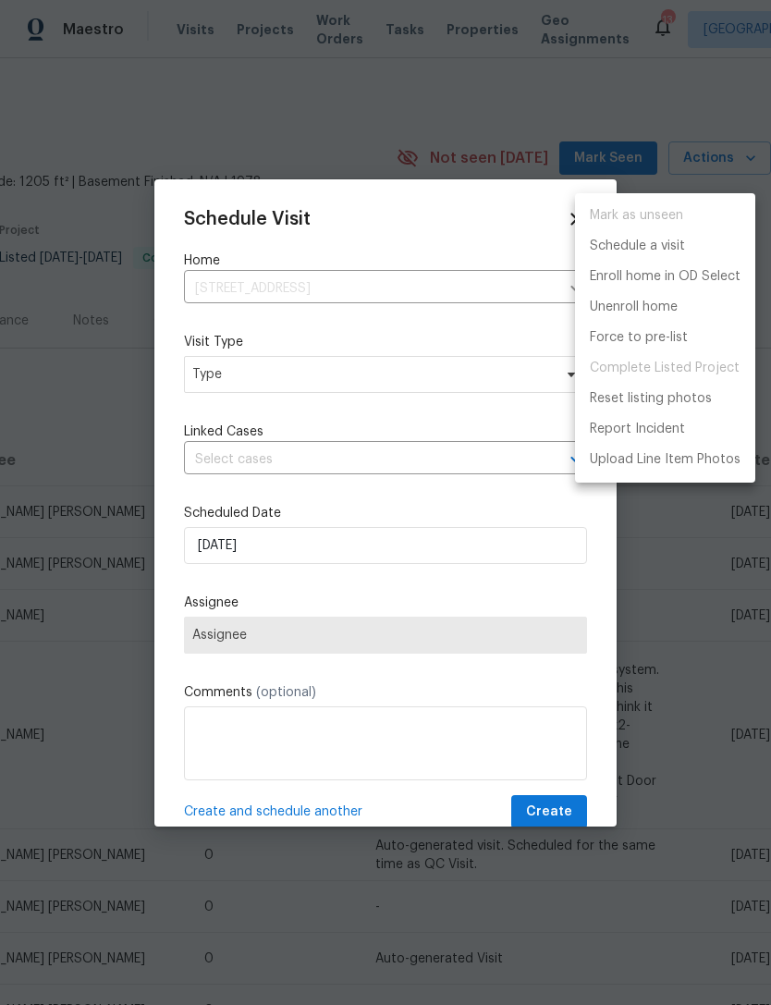
click at [296, 384] on div at bounding box center [385, 502] width 771 height 1005
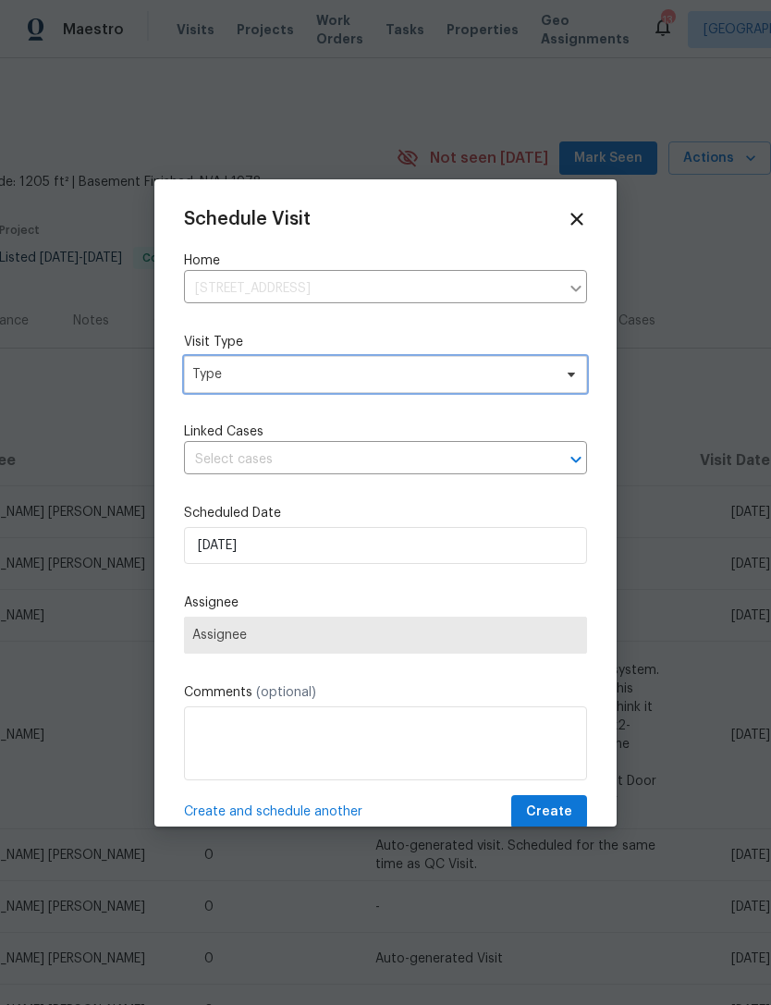
click at [399, 372] on span "Type" at bounding box center [372, 374] width 360 height 18
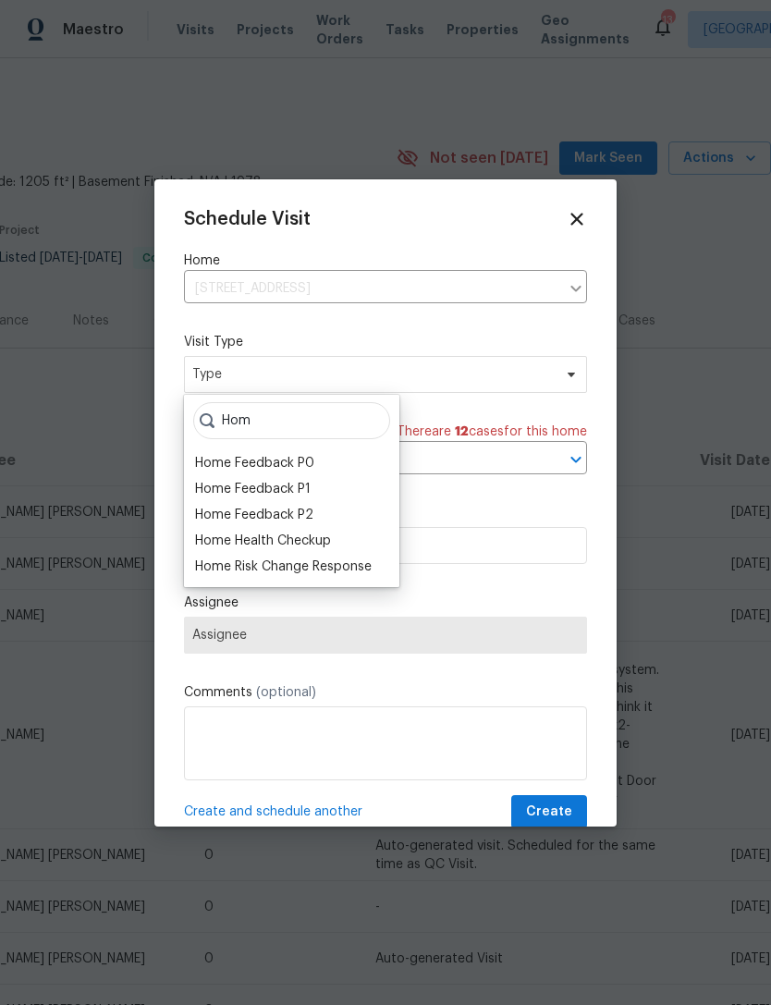
type input "Hom"
click at [305, 538] on div "Home Health Checkup" at bounding box center [263, 540] width 136 height 18
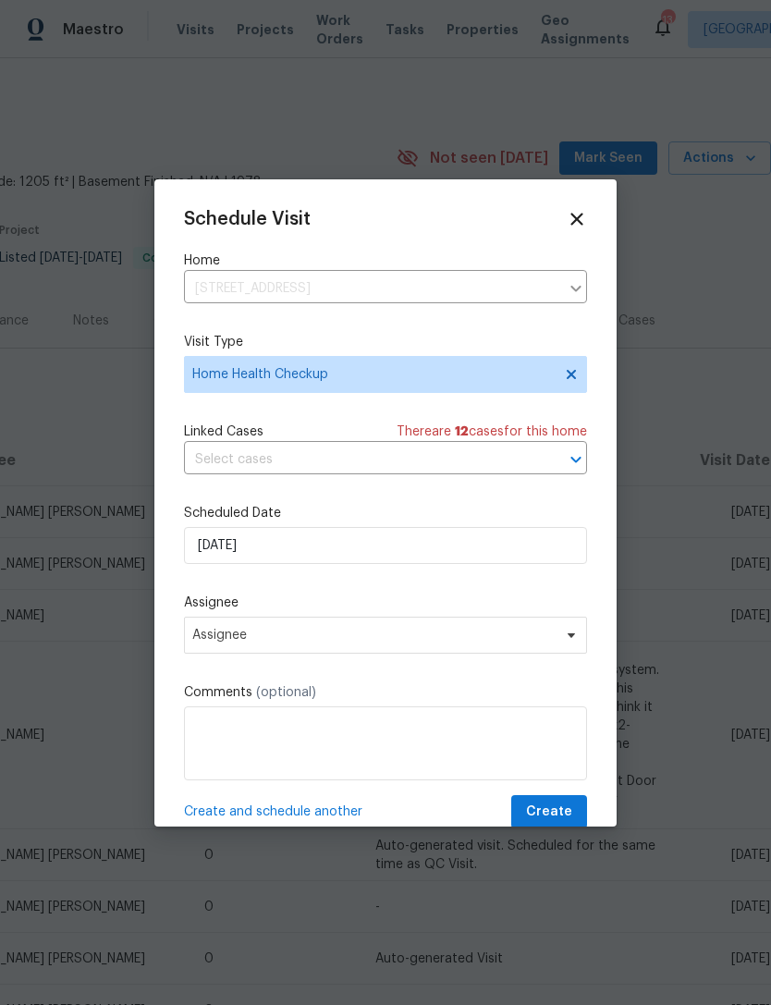
click at [578, 216] on icon at bounding box center [576, 219] width 12 height 12
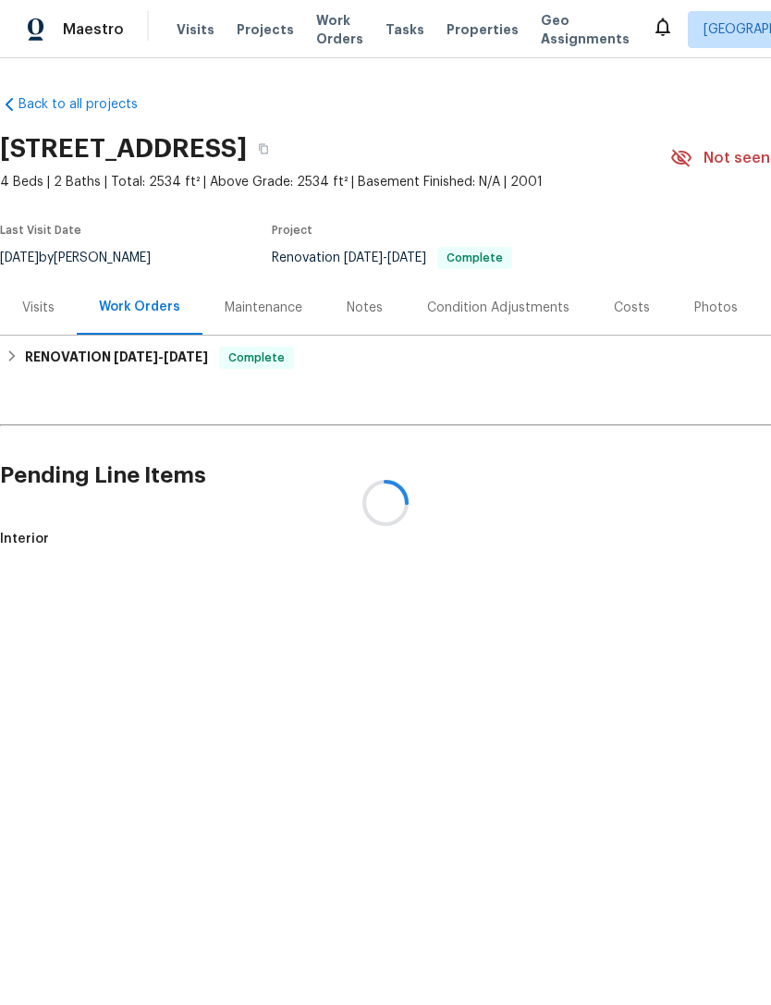
click at [27, 341] on div at bounding box center [385, 502] width 771 height 1005
click at [26, 327] on div at bounding box center [385, 502] width 771 height 1005
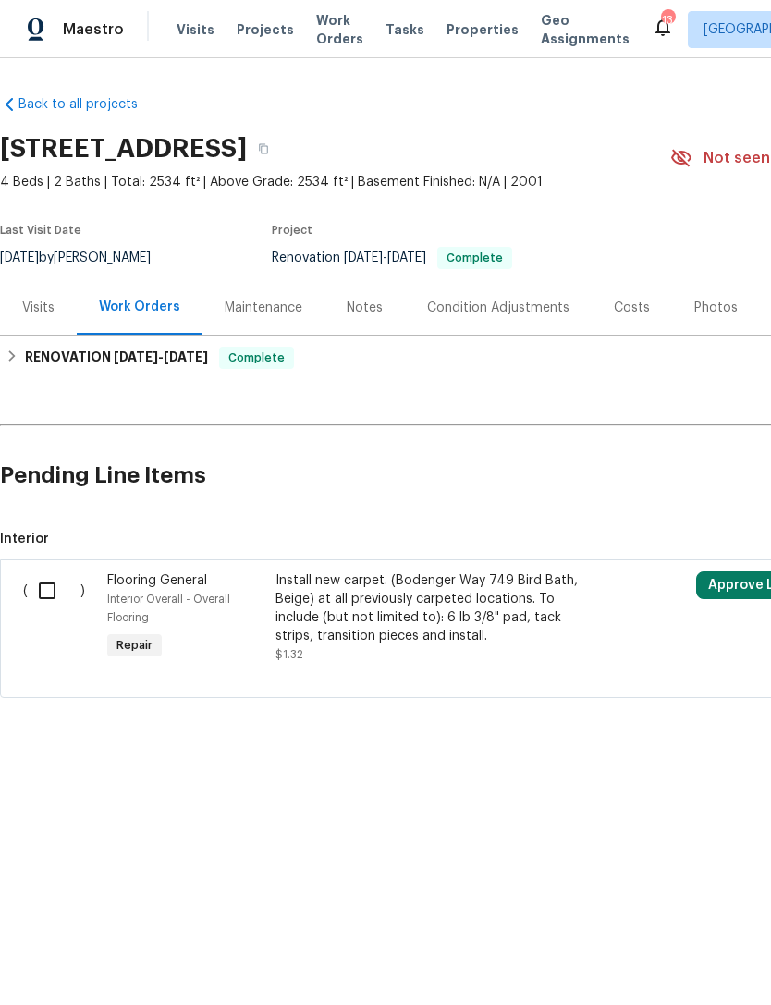
click at [44, 317] on div "Visits" at bounding box center [38, 308] width 32 height 18
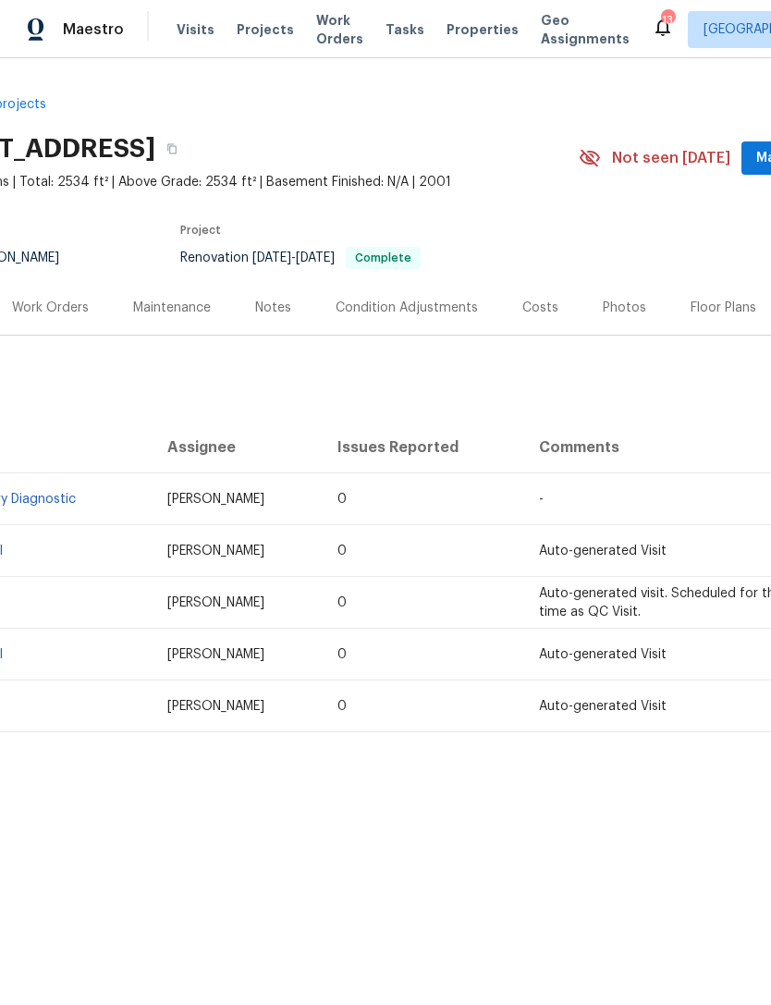
scroll to position [0, 81]
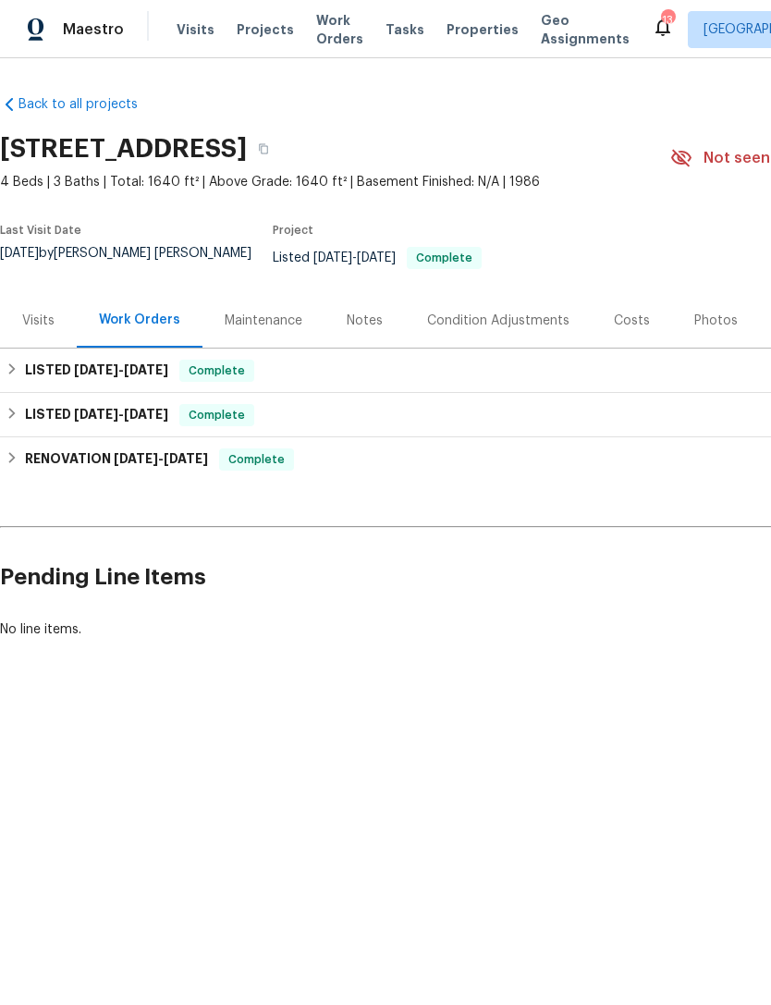
click at [45, 323] on div "Visits" at bounding box center [38, 320] width 32 height 18
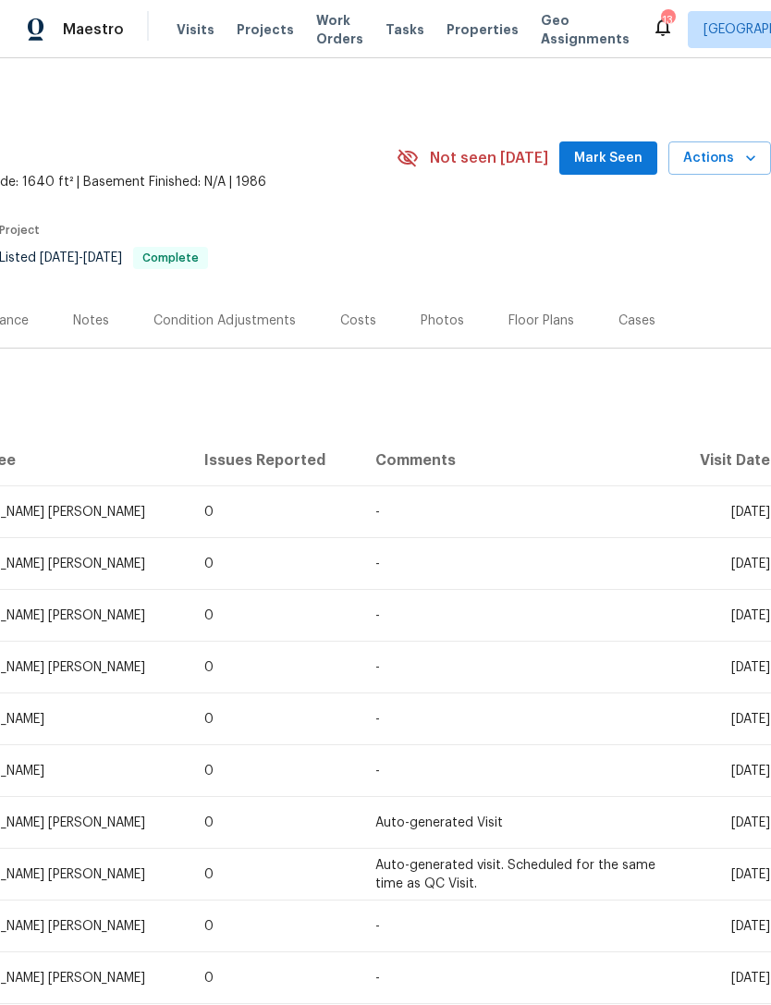
scroll to position [0, 274]
click at [739, 170] on span "Actions" at bounding box center [719, 158] width 73 height 23
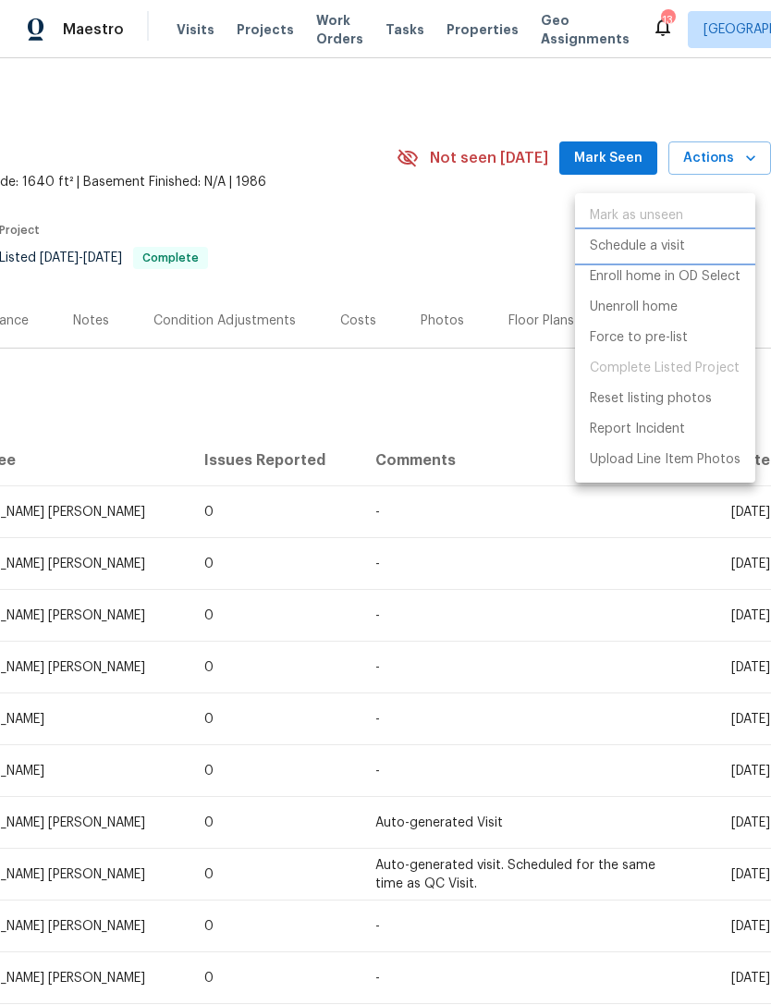
click at [641, 242] on p "Schedule a visit" at bounding box center [637, 246] width 95 height 19
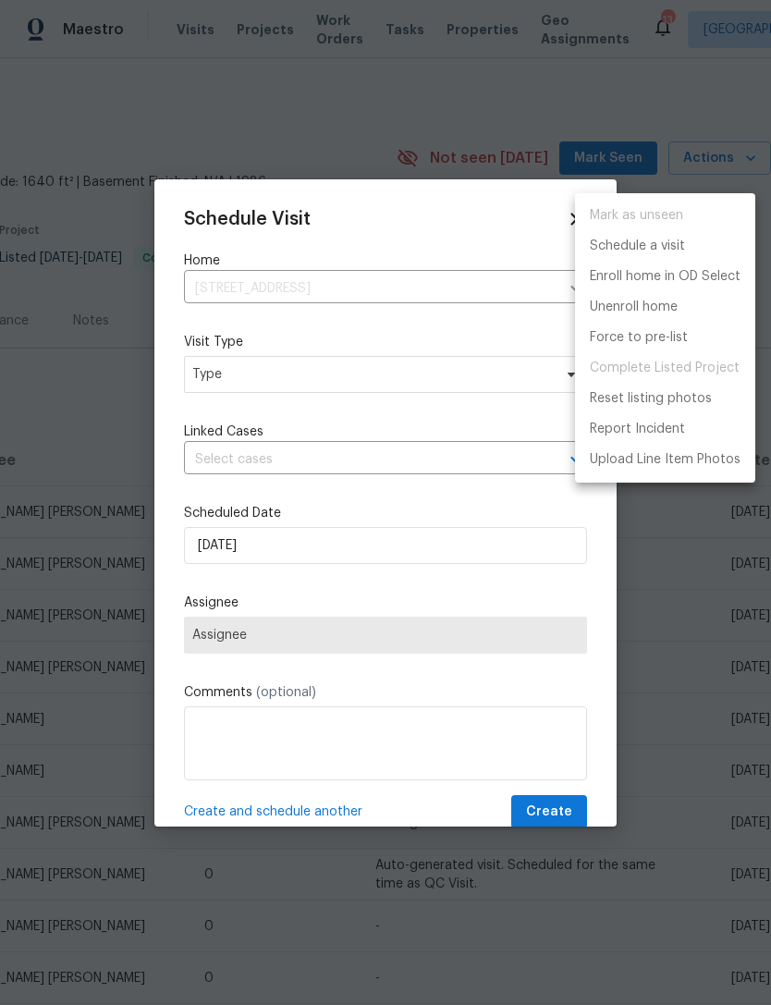
click at [292, 401] on div at bounding box center [385, 502] width 771 height 1005
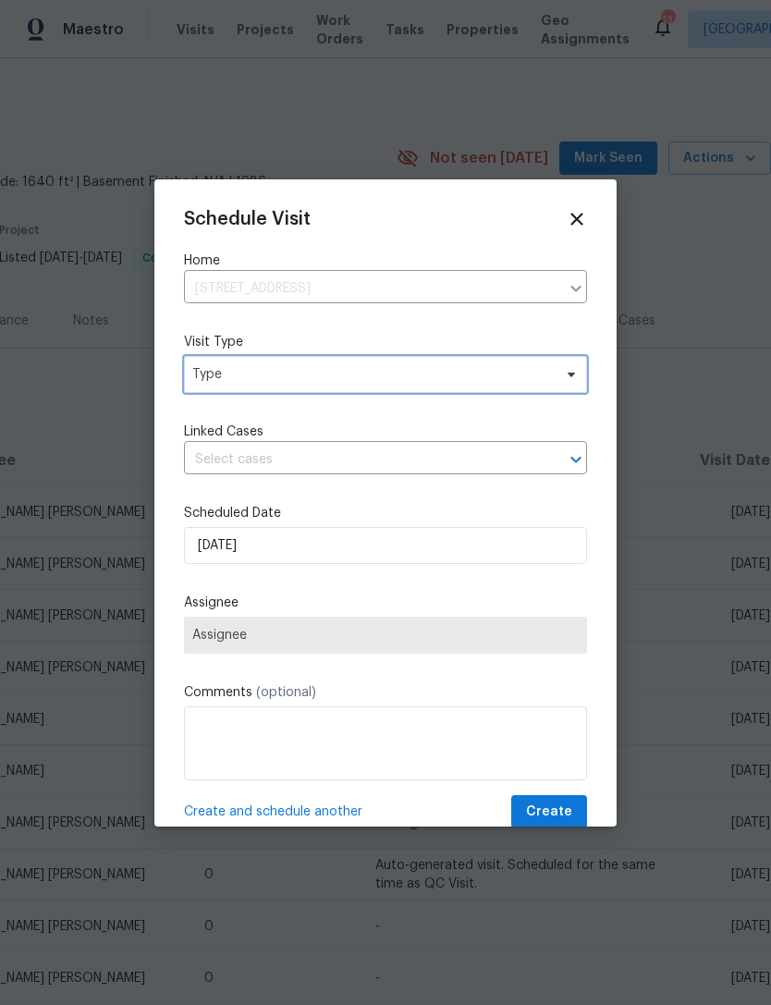
click at [316, 379] on span "Type" at bounding box center [372, 374] width 360 height 18
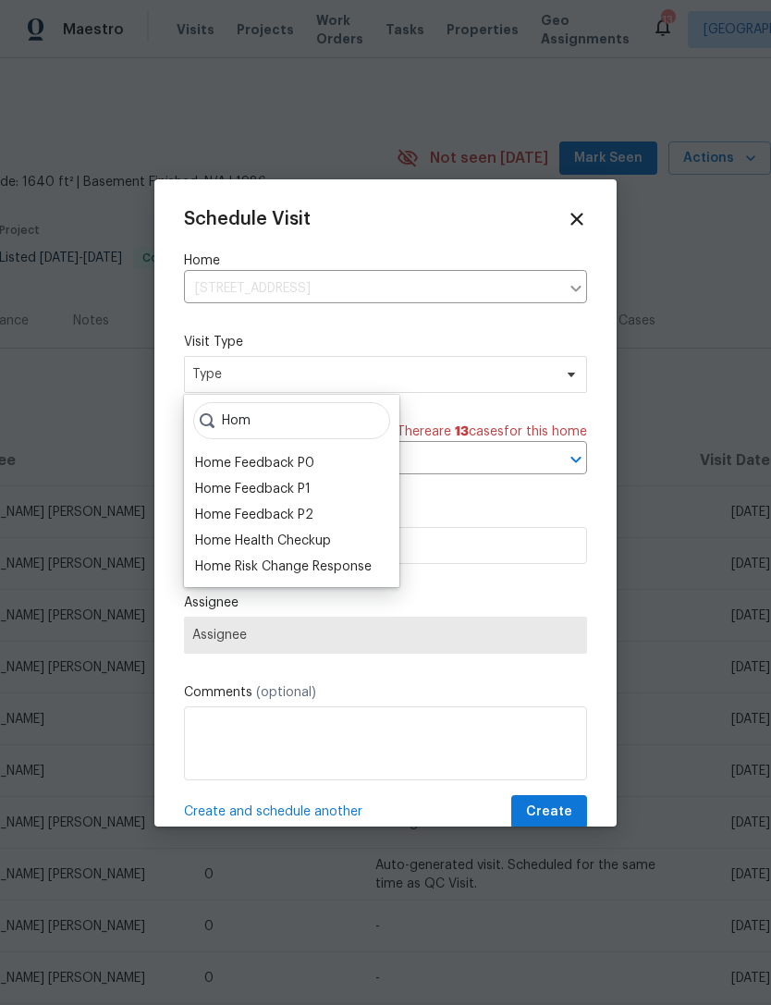
type input "Hom"
click at [300, 545] on div "Home Health Checkup" at bounding box center [263, 540] width 136 height 18
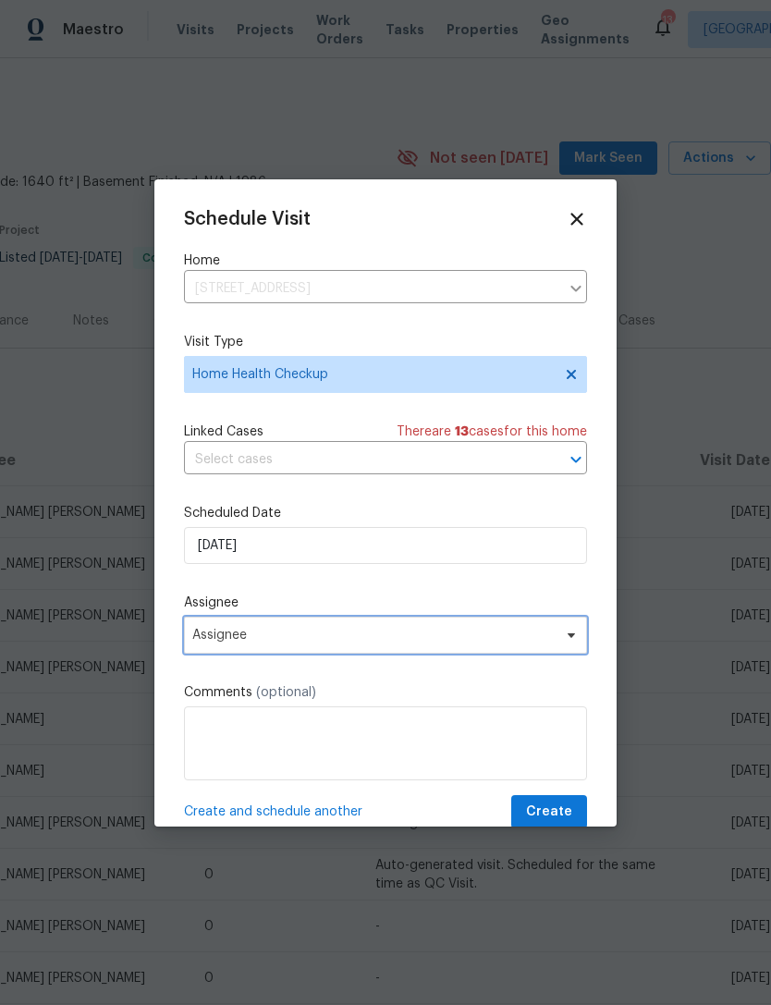
click at [299, 625] on span "Assignee" at bounding box center [385, 635] width 403 height 37
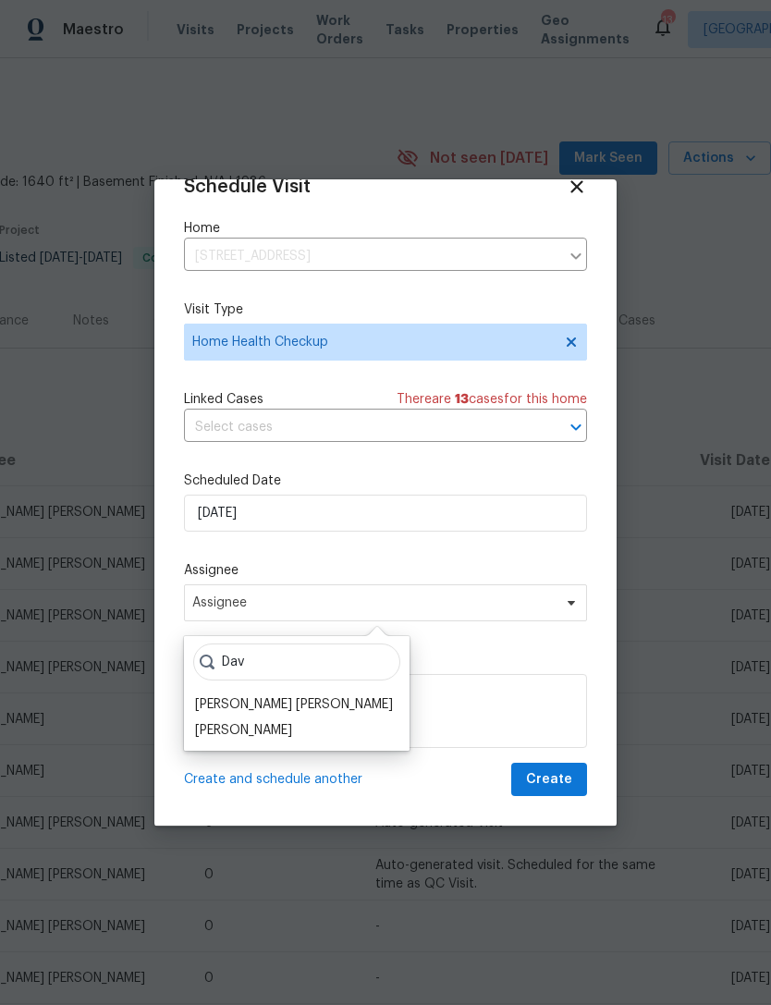
scroll to position [36, 0]
type input "Dav"
click at [311, 696] on div "[PERSON_NAME] [PERSON_NAME]" at bounding box center [294, 704] width 198 height 18
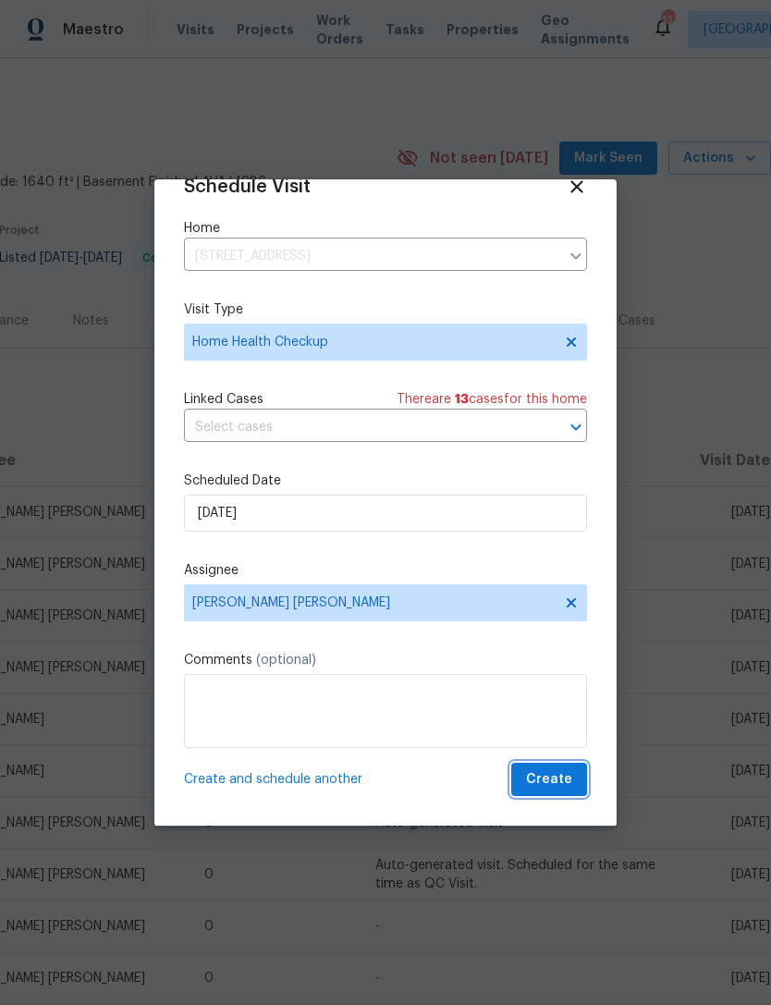
click at [566, 794] on button "Create" at bounding box center [549, 780] width 76 height 34
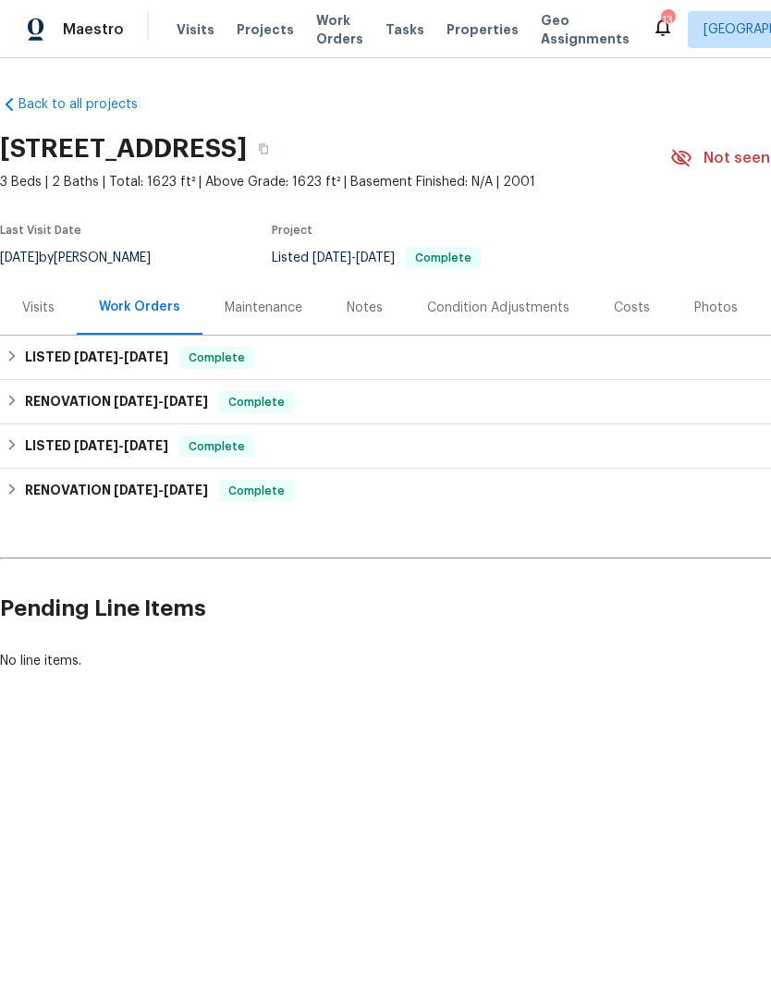
click at [46, 316] on div "Visits" at bounding box center [38, 308] width 32 height 18
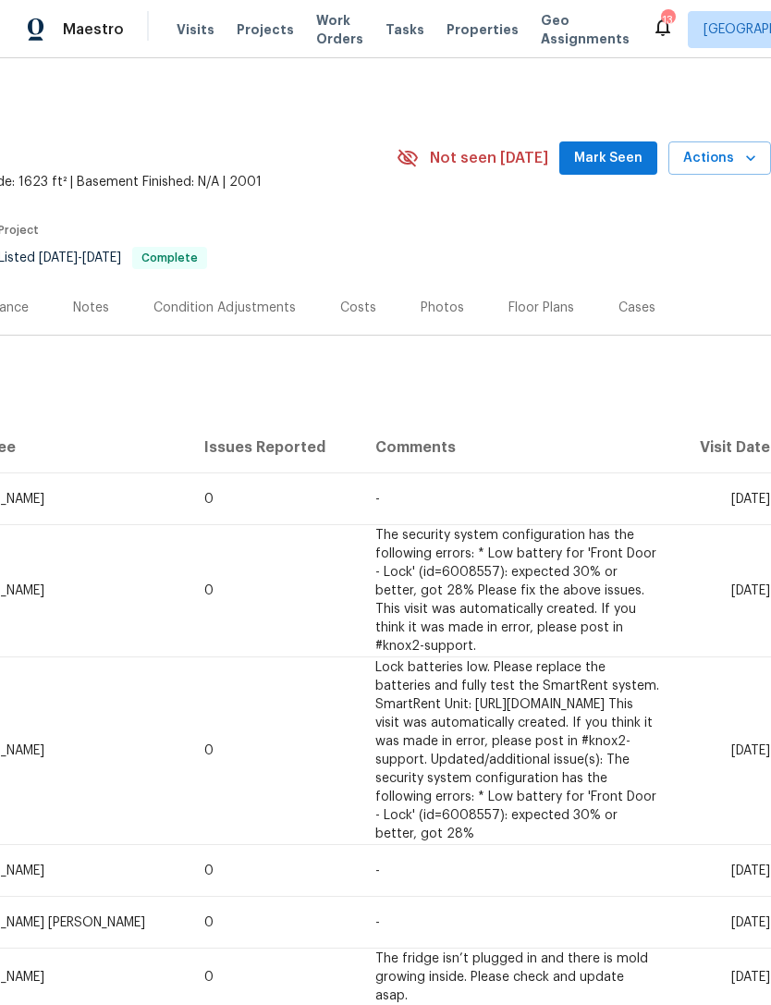
scroll to position [0, 274]
